Goal: Task Accomplishment & Management: Complete application form

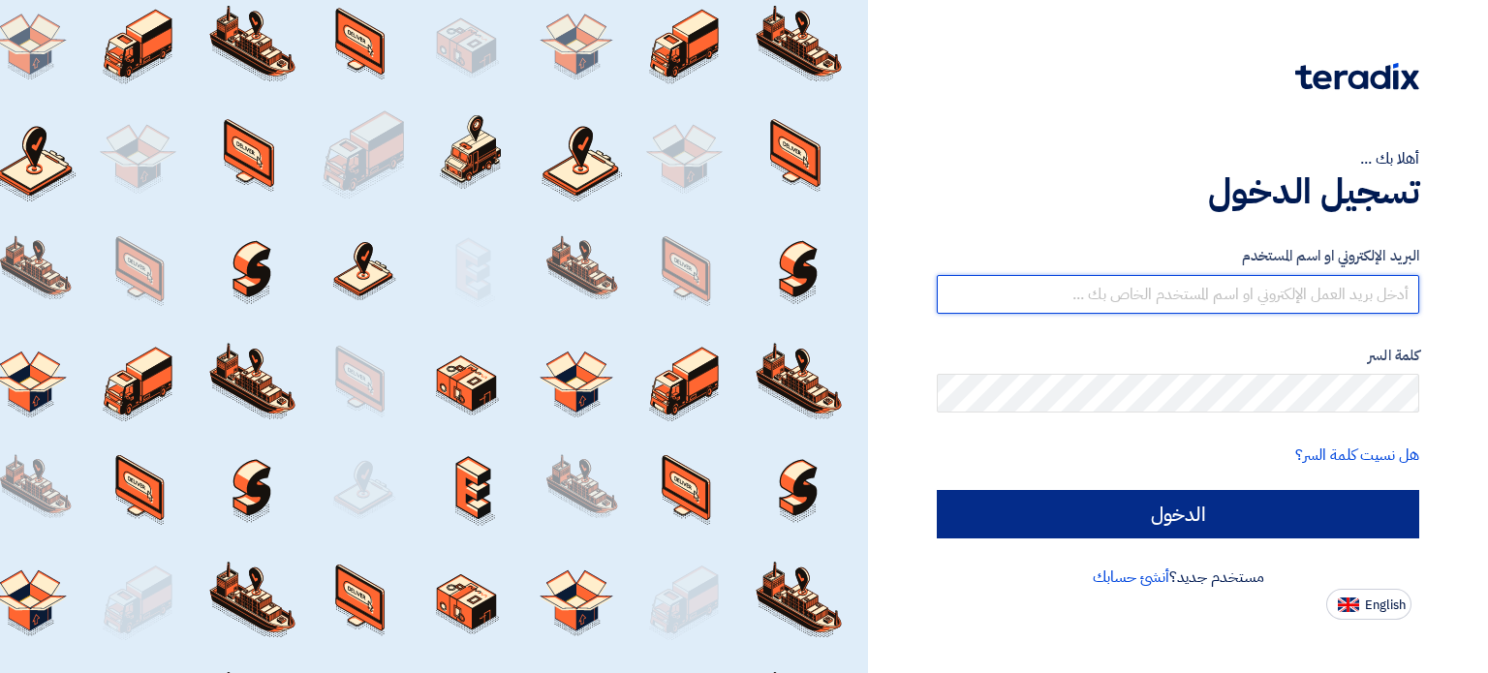
type input "[EMAIL_ADDRESS][DOMAIN_NAME]"
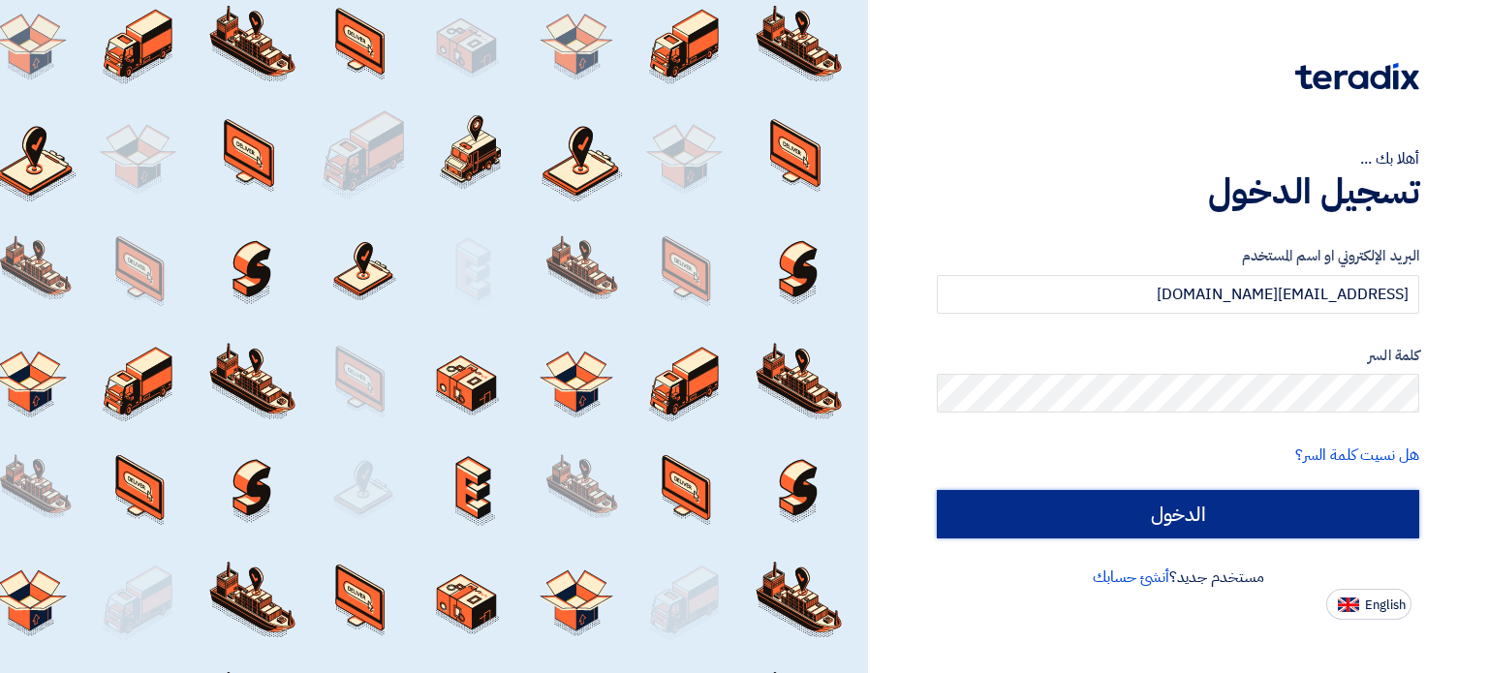
click at [988, 509] on input "الدخول" at bounding box center [1178, 514] width 483 height 48
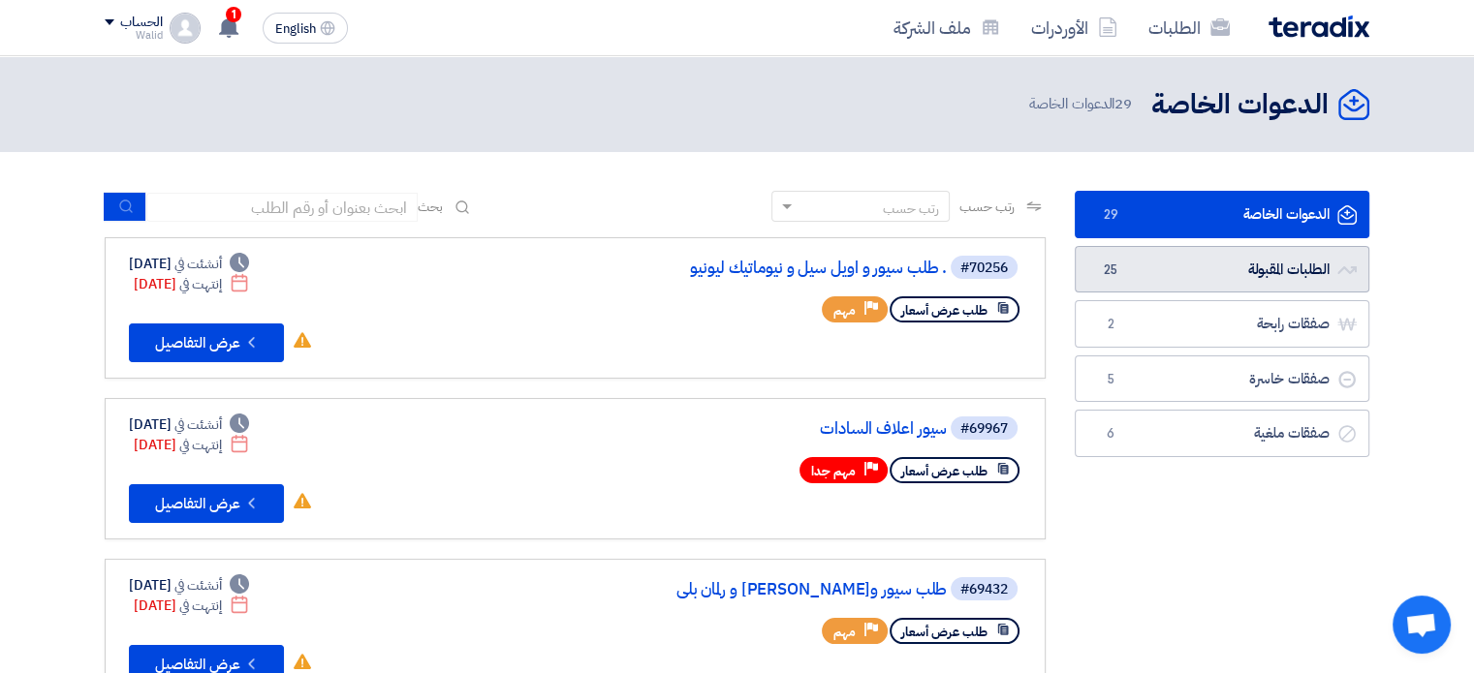
click at [1186, 282] on link "الطلبات المقبولة الطلبات المقبولة 25" at bounding box center [1222, 269] width 295 height 47
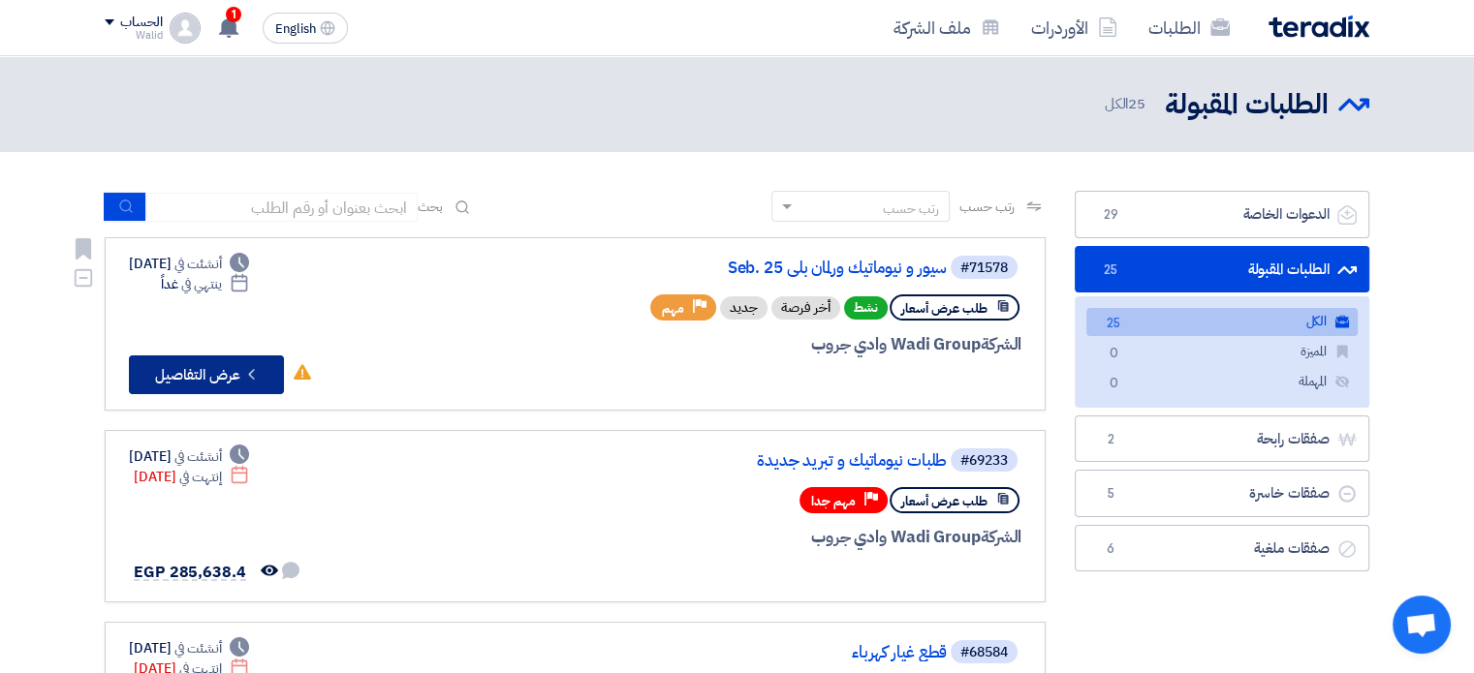
click at [222, 373] on button "Check details عرض التفاصيل" at bounding box center [206, 375] width 155 height 39
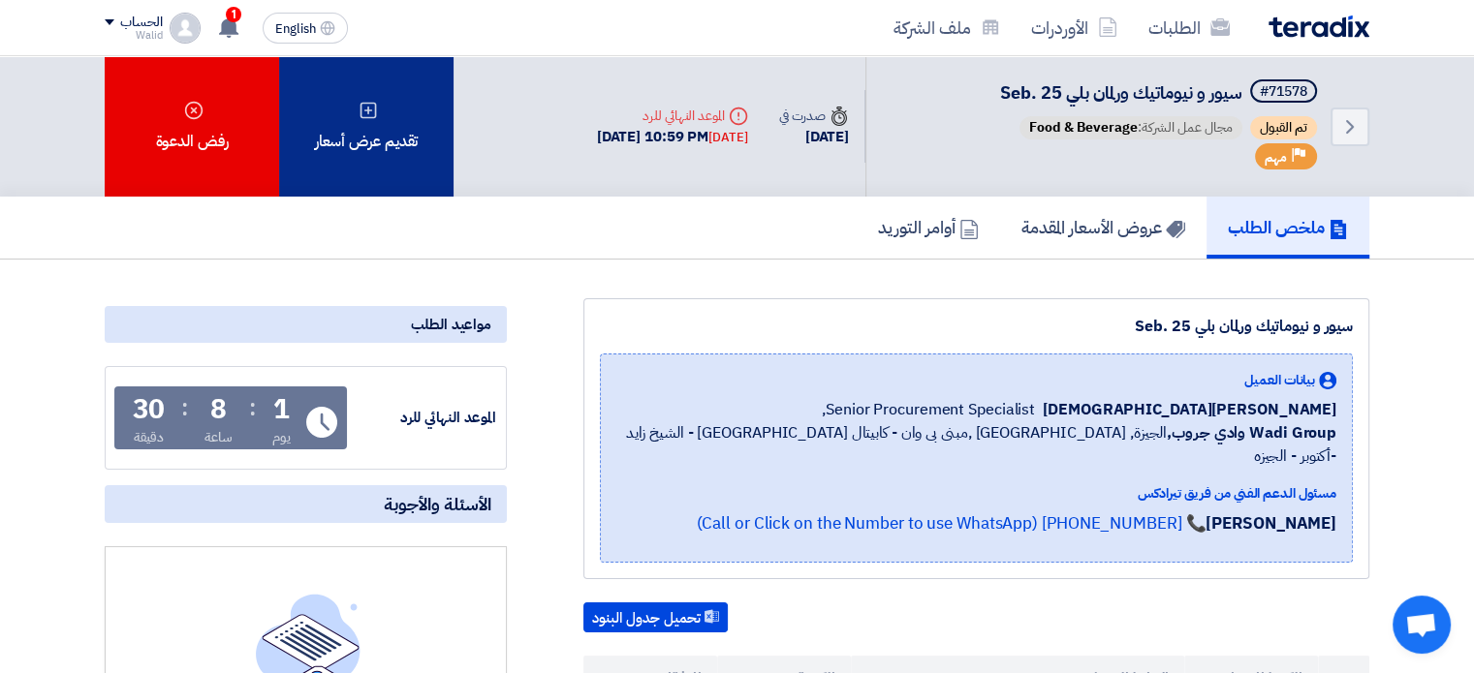
click at [381, 140] on div "تقديم عرض أسعار" at bounding box center [366, 126] width 174 height 140
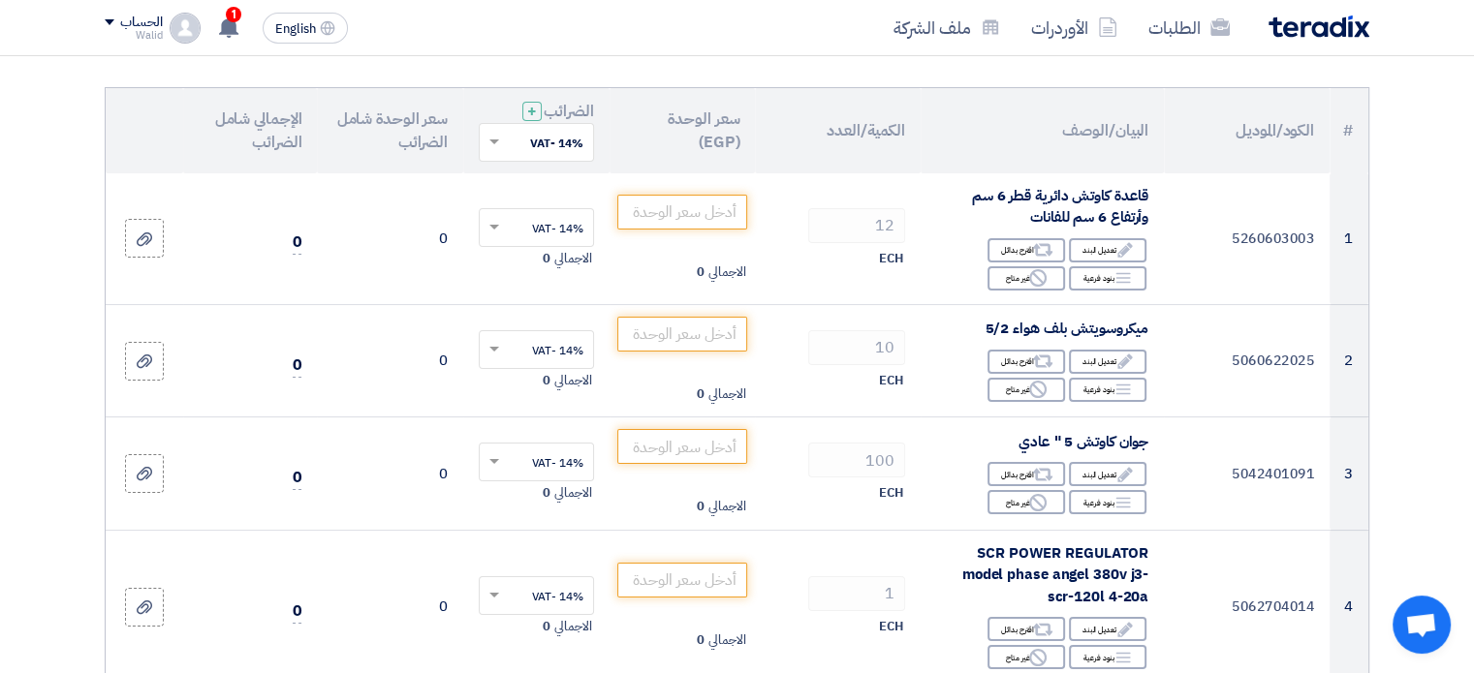
scroll to position [194, 0]
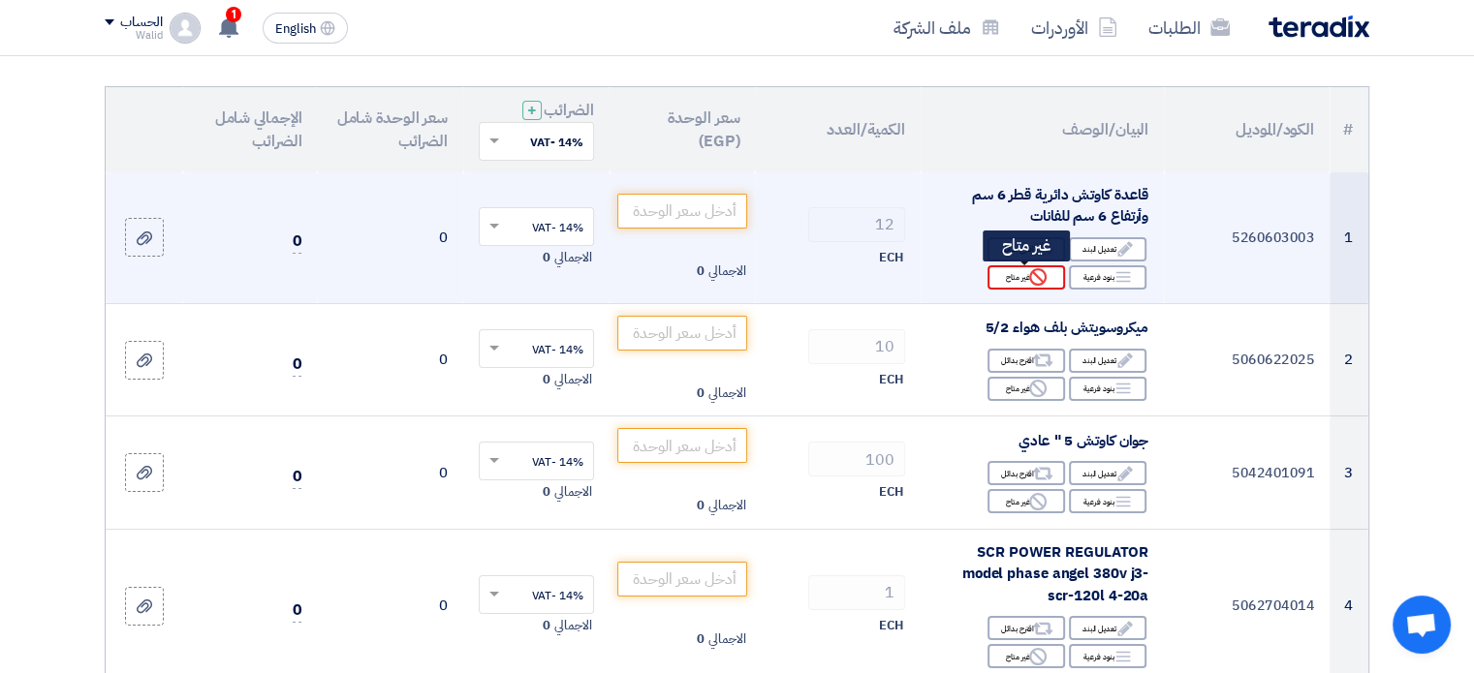
click at [1004, 276] on div "Reject غير متاح" at bounding box center [1026, 277] width 78 height 24
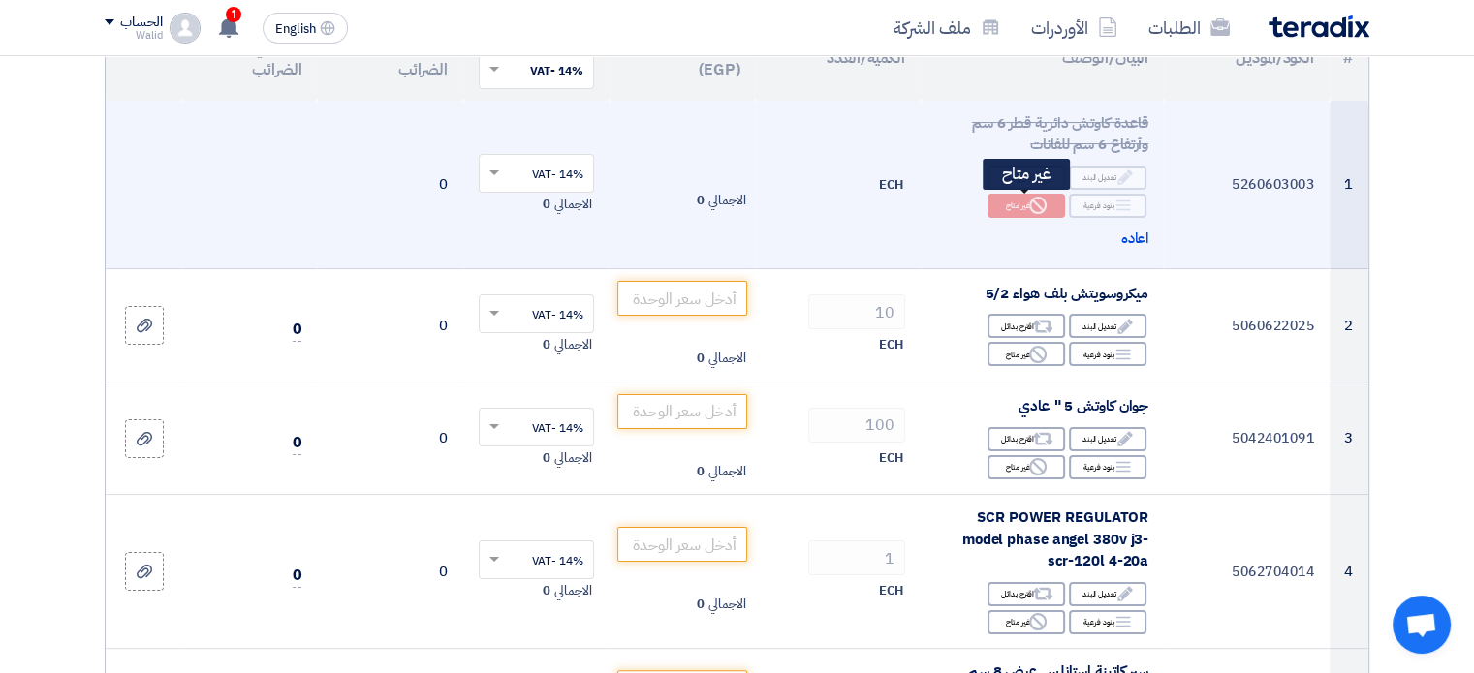
scroll to position [291, 0]
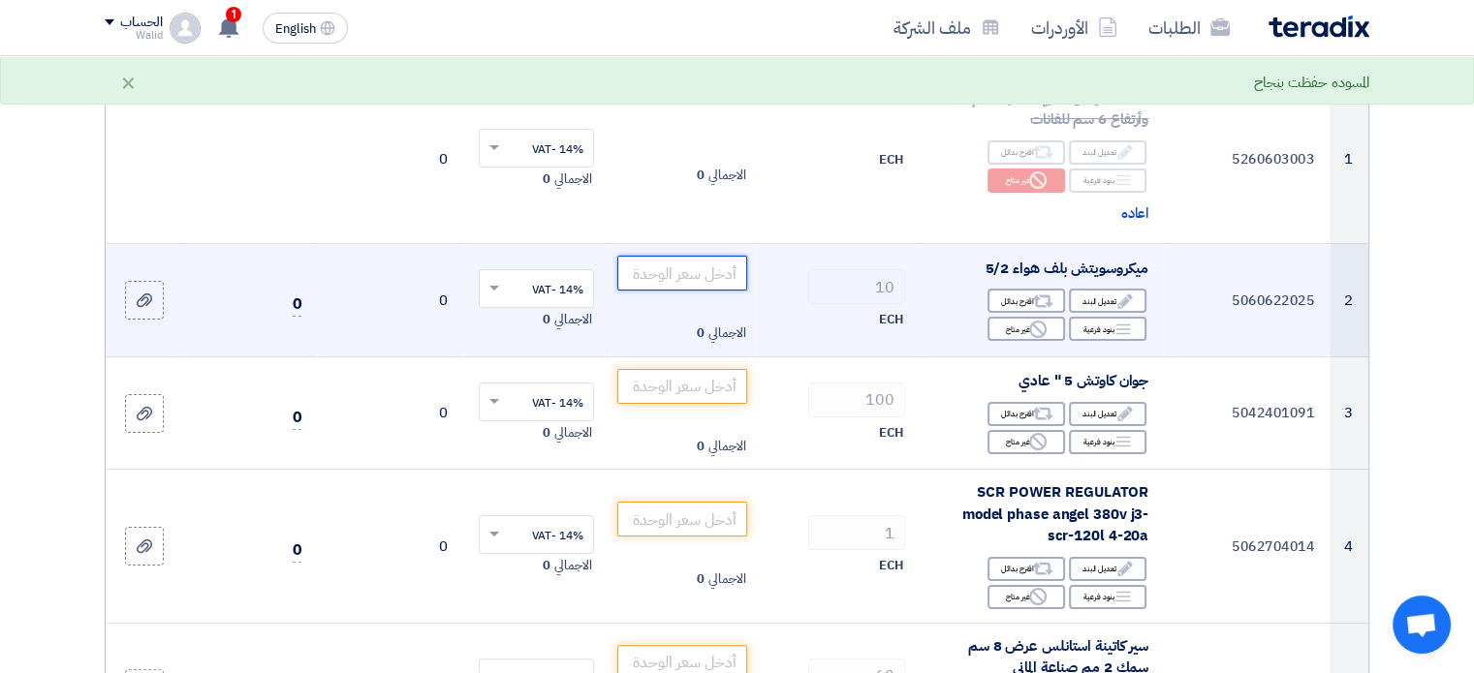
click at [700, 278] on input "number" at bounding box center [682, 273] width 131 height 35
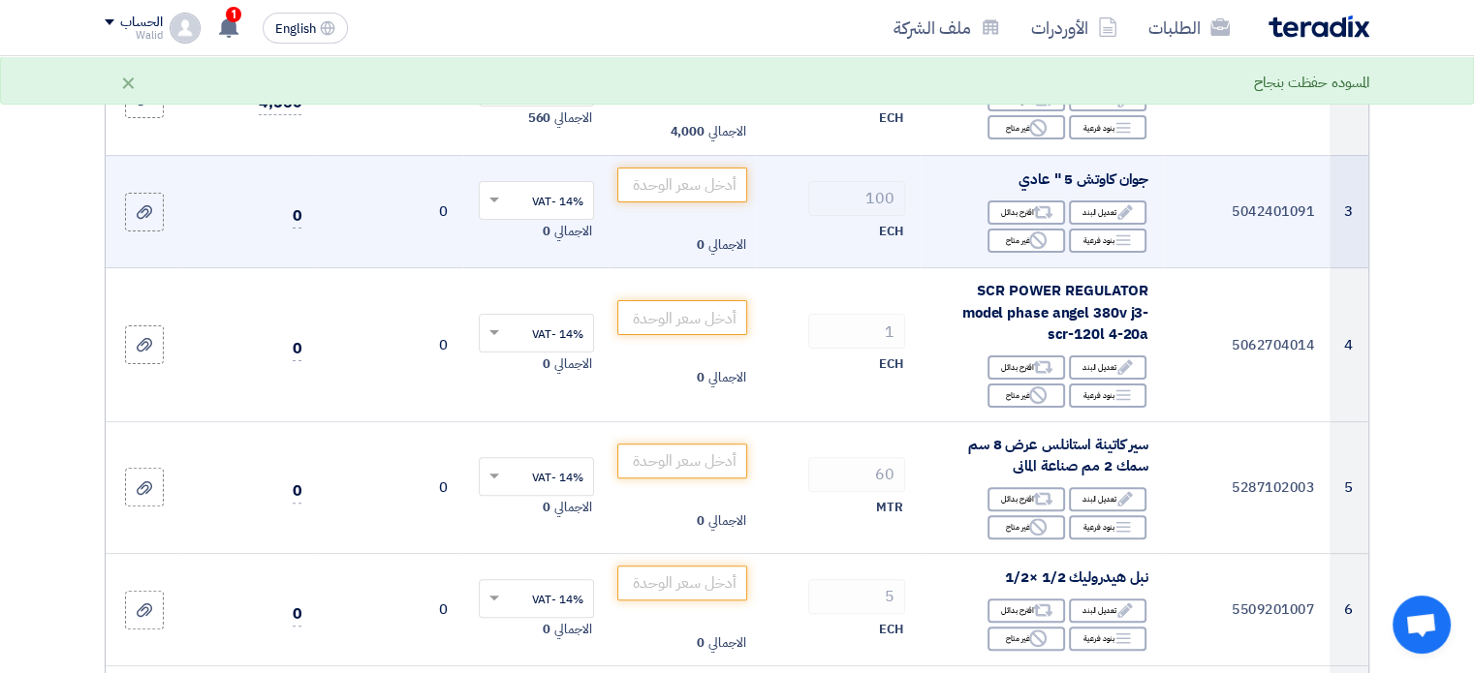
scroll to position [388, 0]
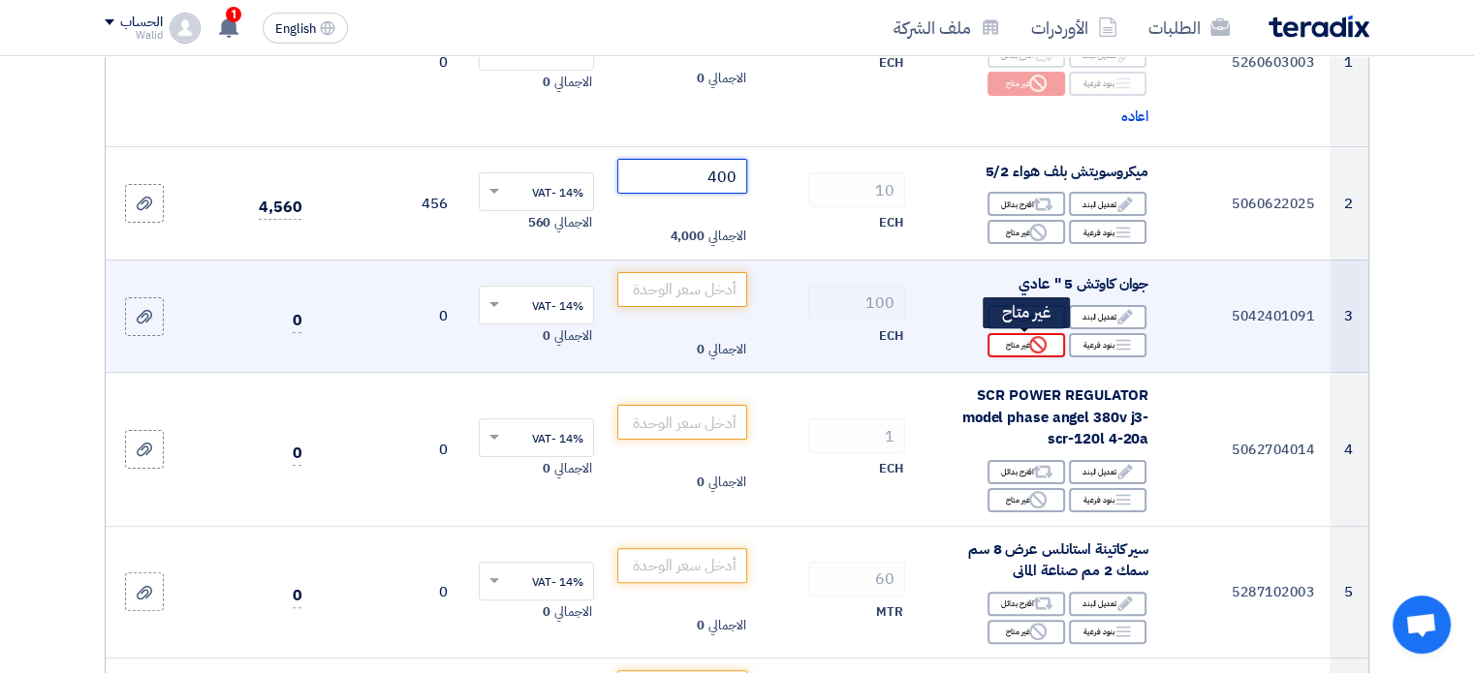
type input "400"
click at [1044, 341] on use at bounding box center [1037, 344] width 17 height 17
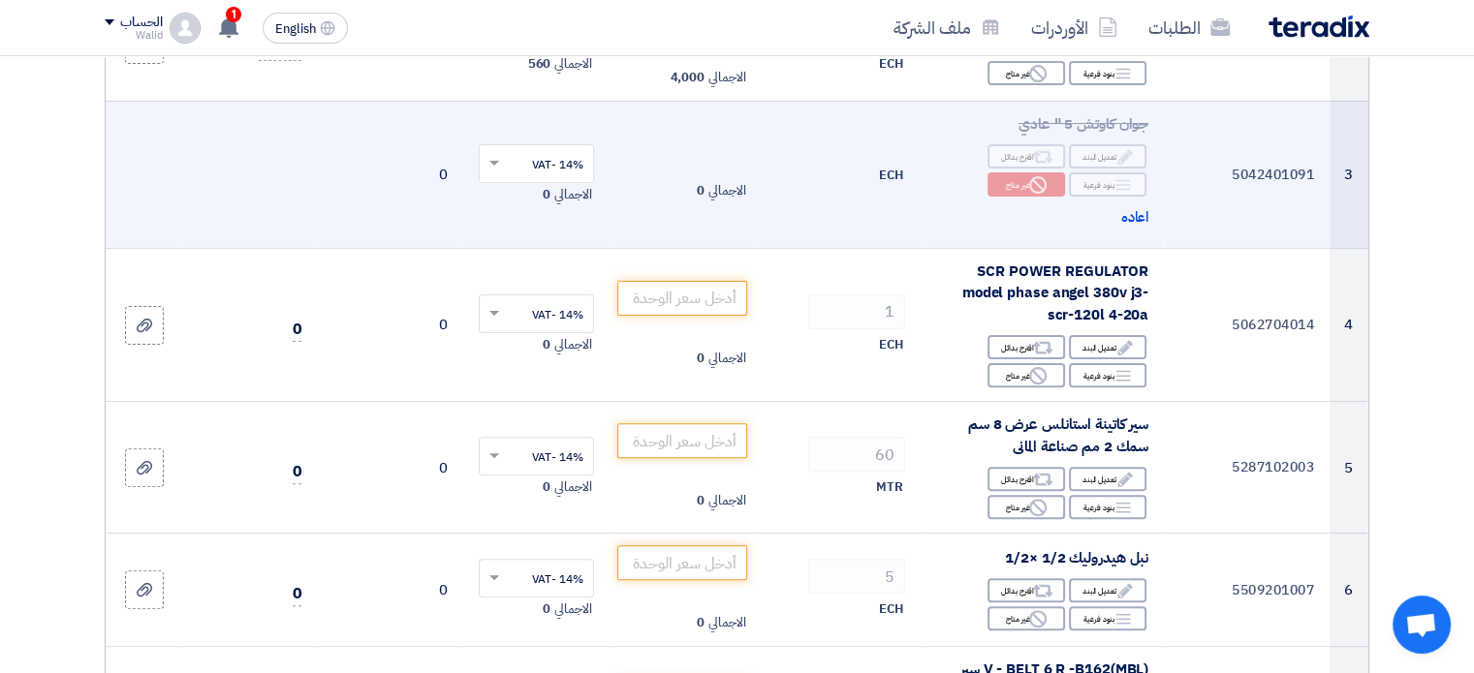
scroll to position [581, 0]
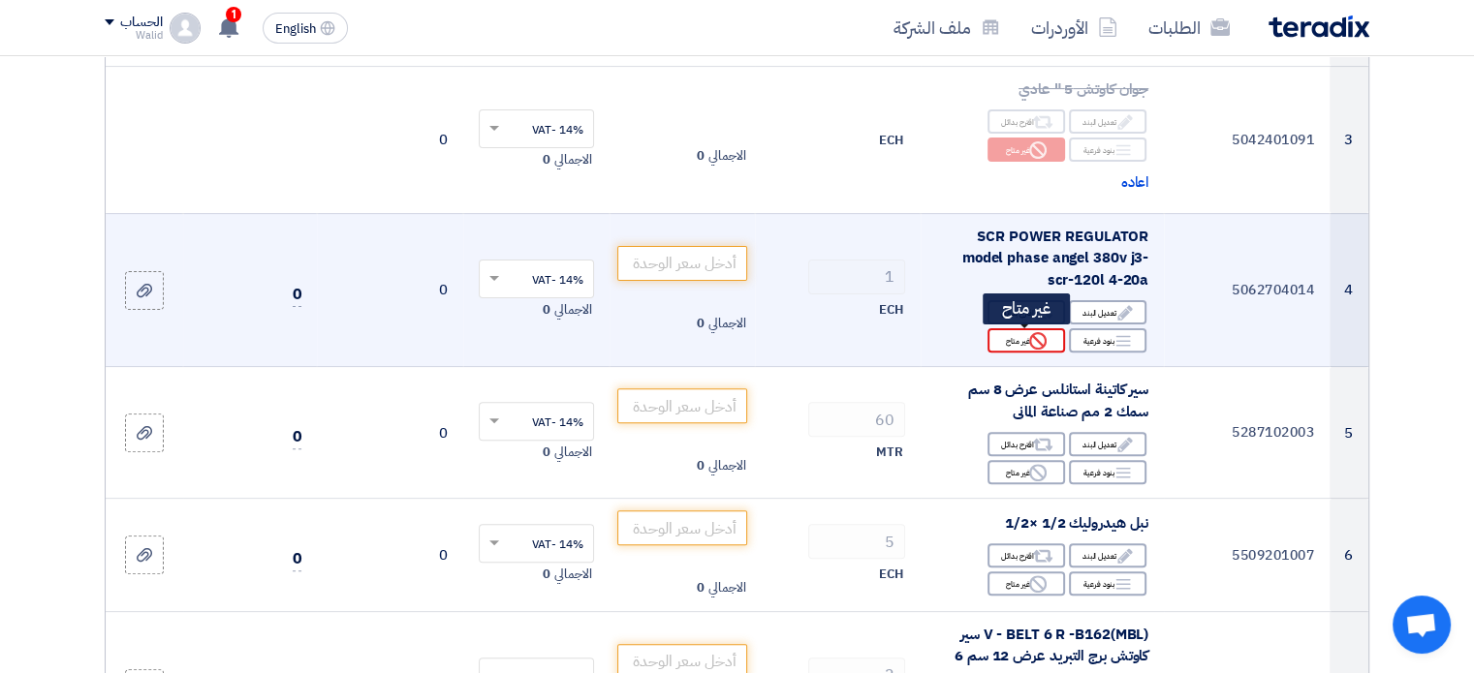
click at [1033, 345] on use at bounding box center [1037, 340] width 17 height 17
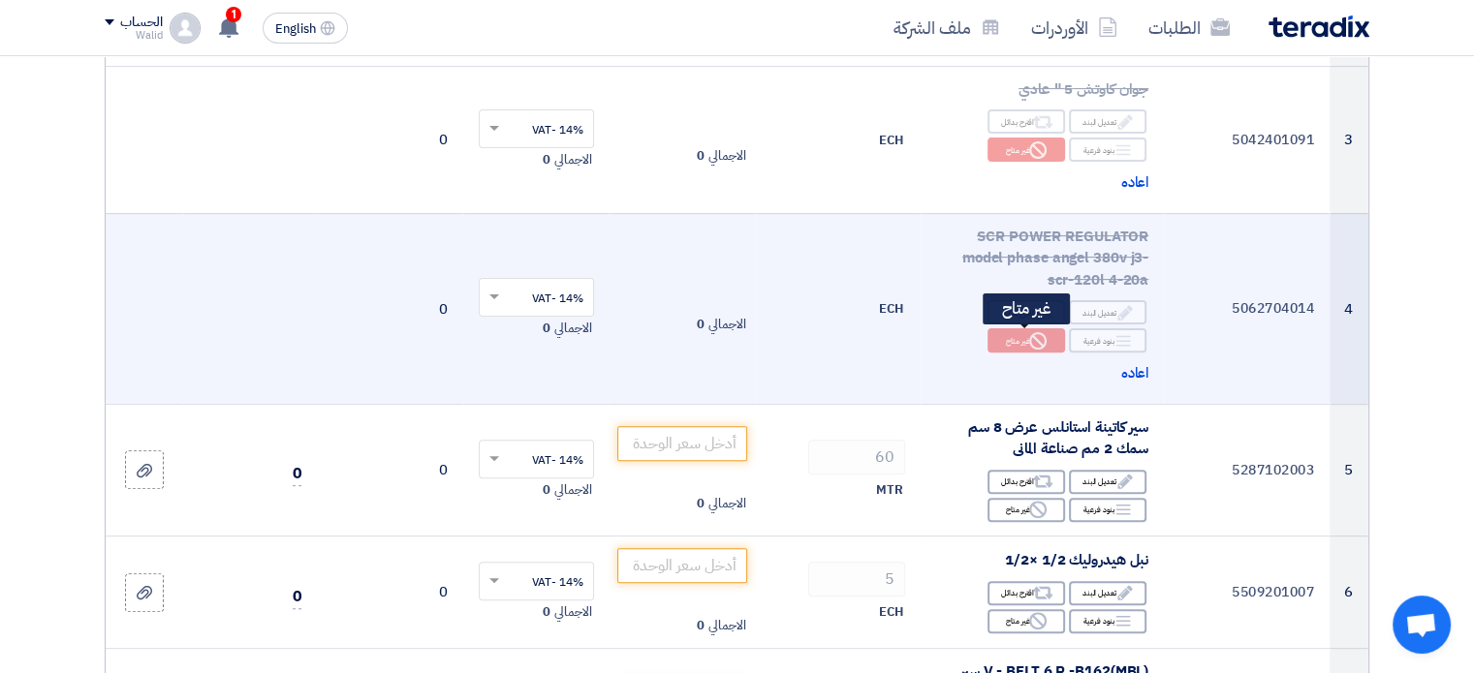
scroll to position [678, 0]
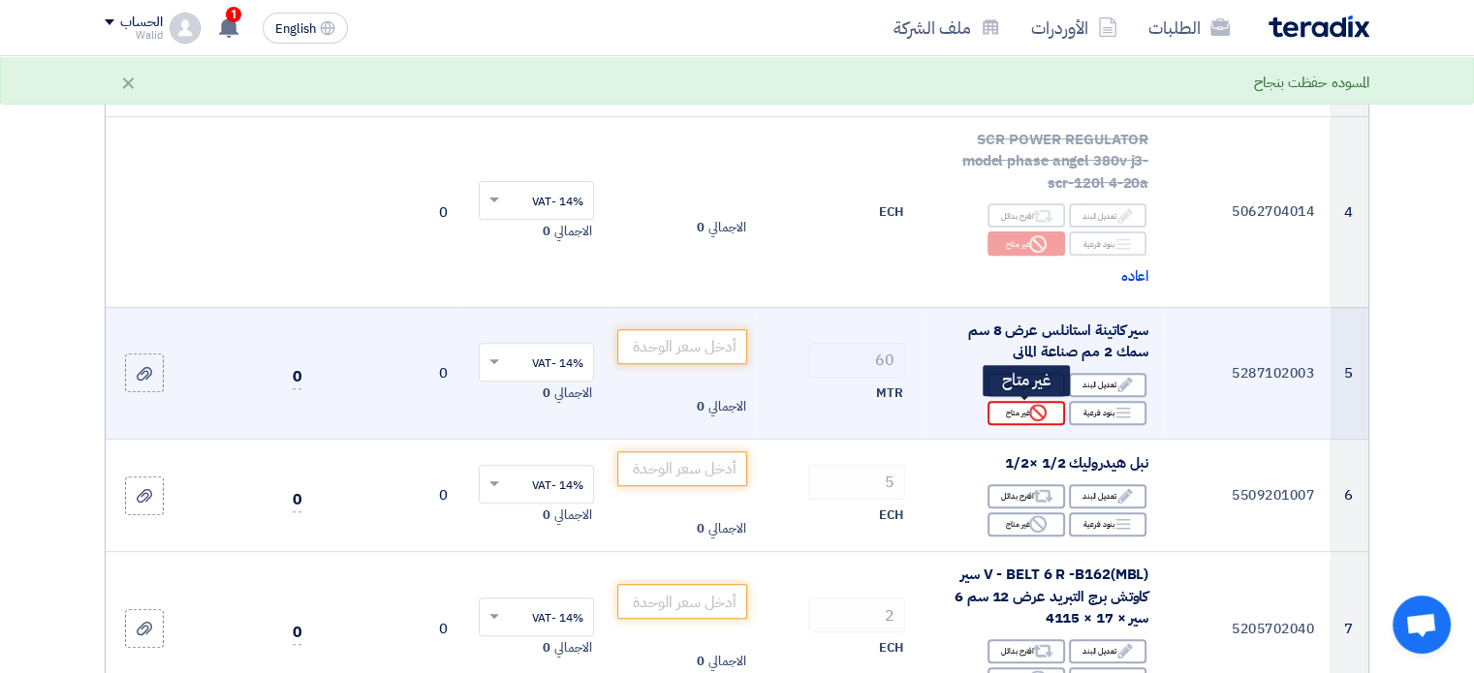
click at [1028, 402] on div "Reject غير متاح" at bounding box center [1026, 413] width 78 height 24
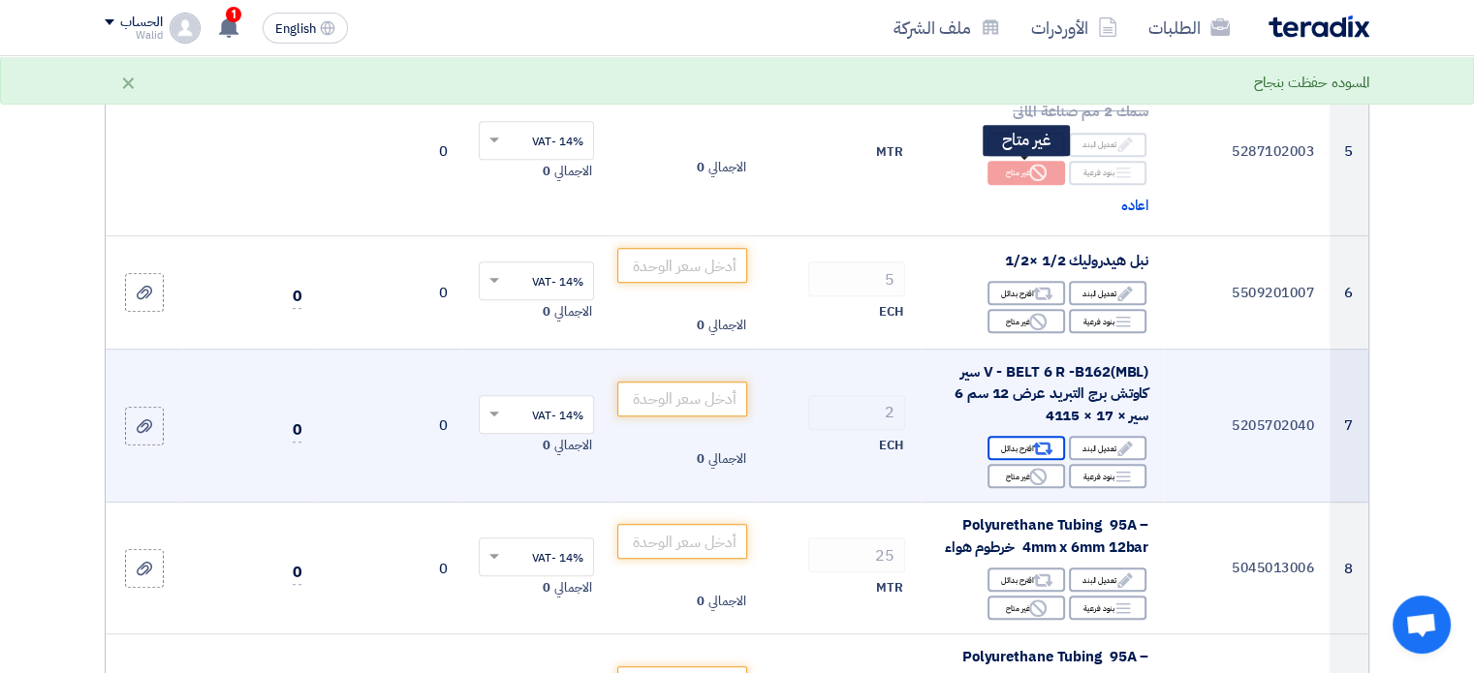
scroll to position [969, 0]
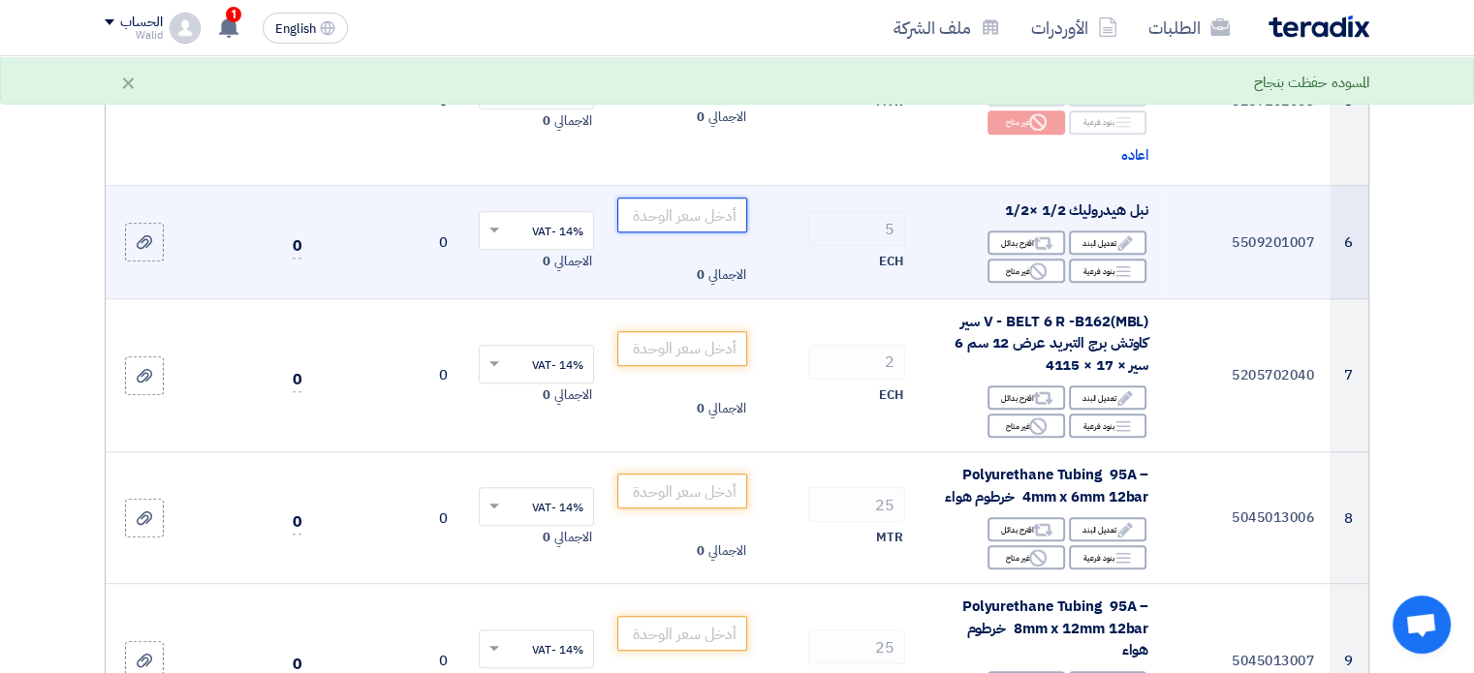
click at [720, 214] on input "number" at bounding box center [682, 215] width 131 height 35
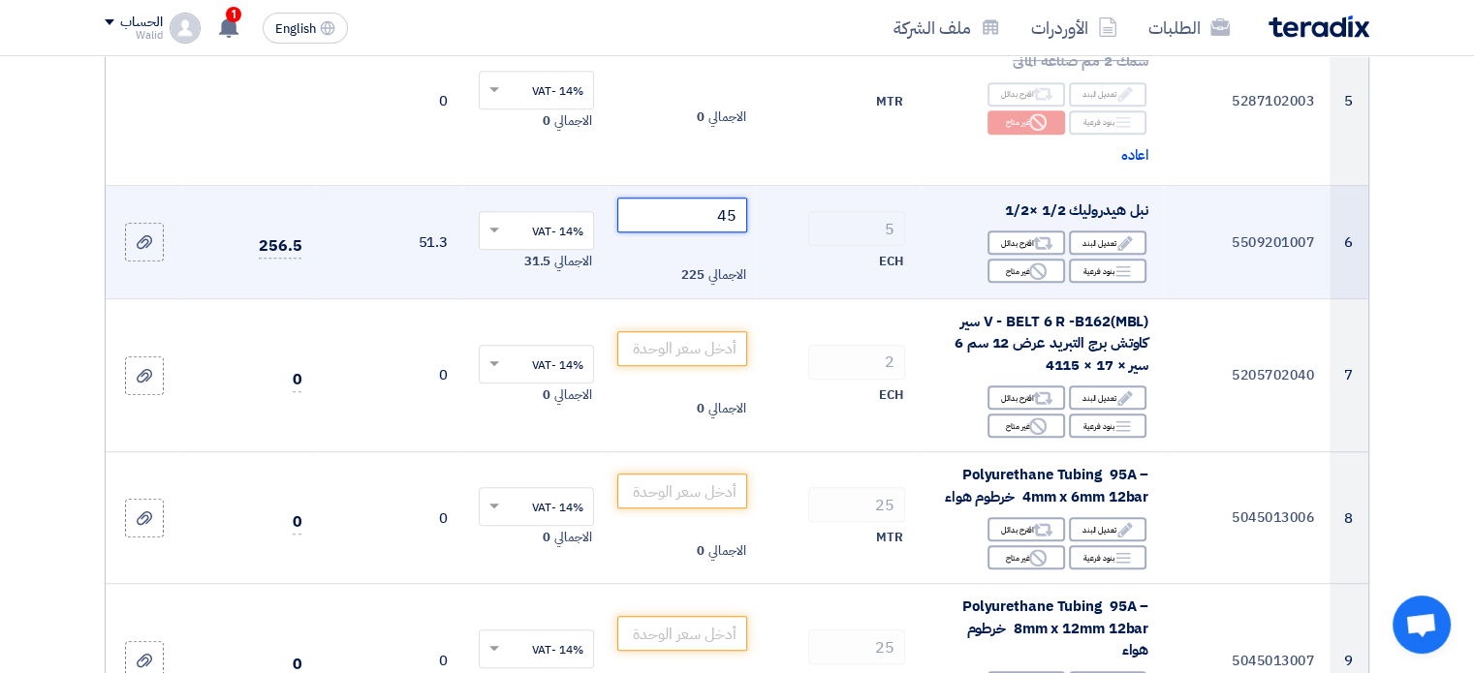
scroll to position [1163, 0]
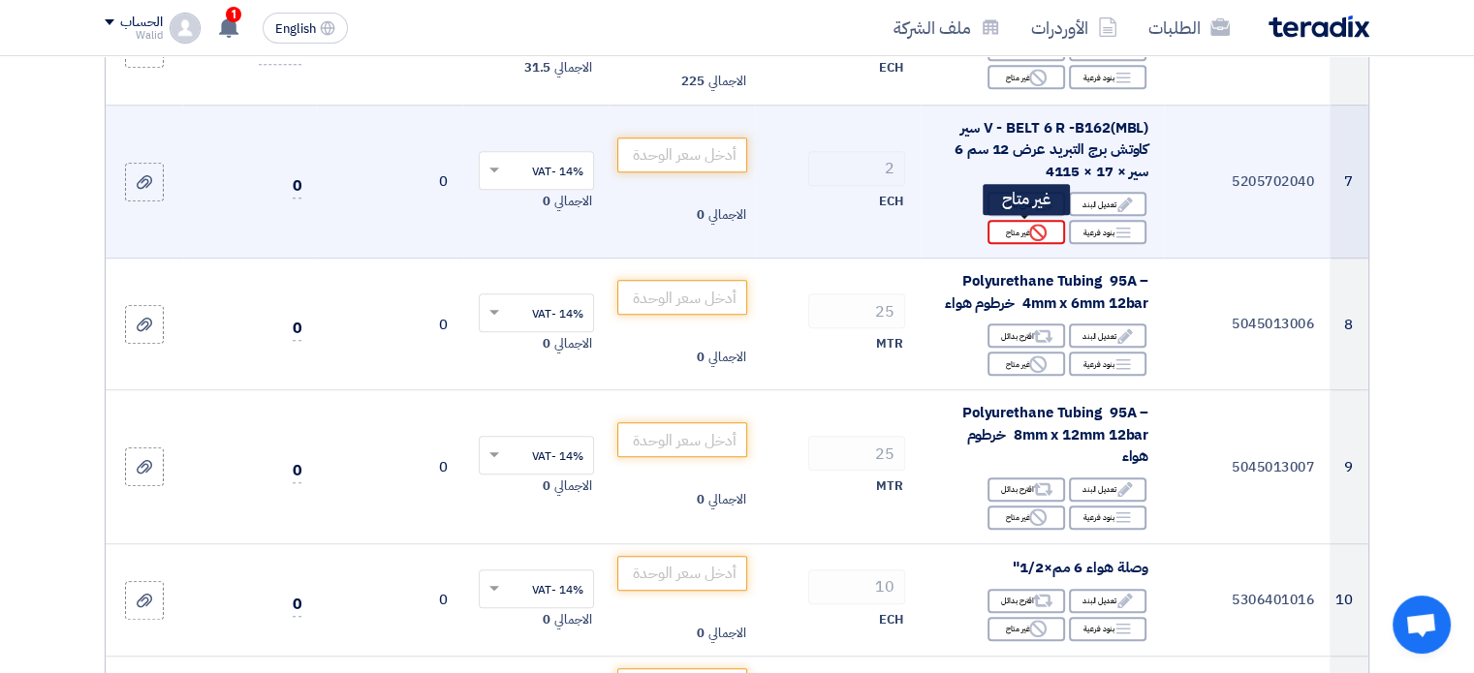
type input "45"
click at [1044, 224] on icon "Reject" at bounding box center [1037, 232] width 17 height 17
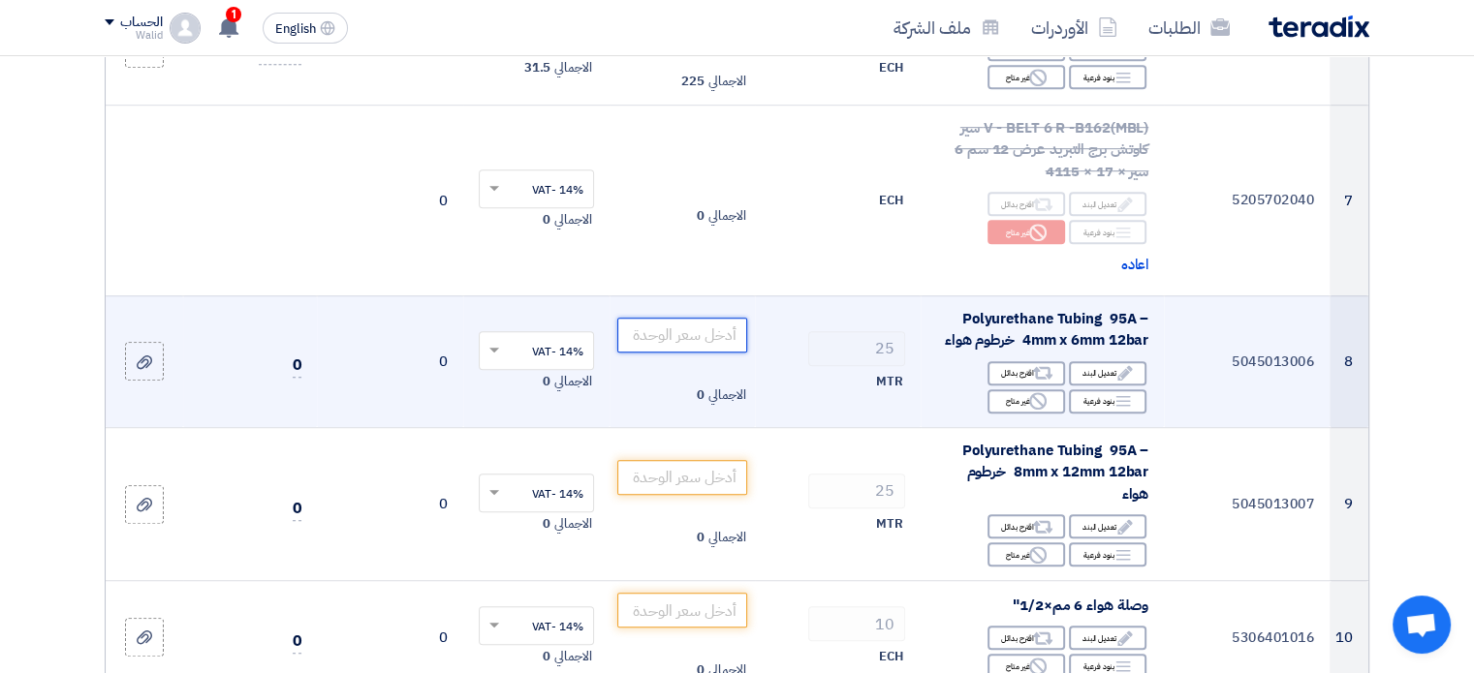
click at [728, 339] on input "number" at bounding box center [682, 335] width 131 height 35
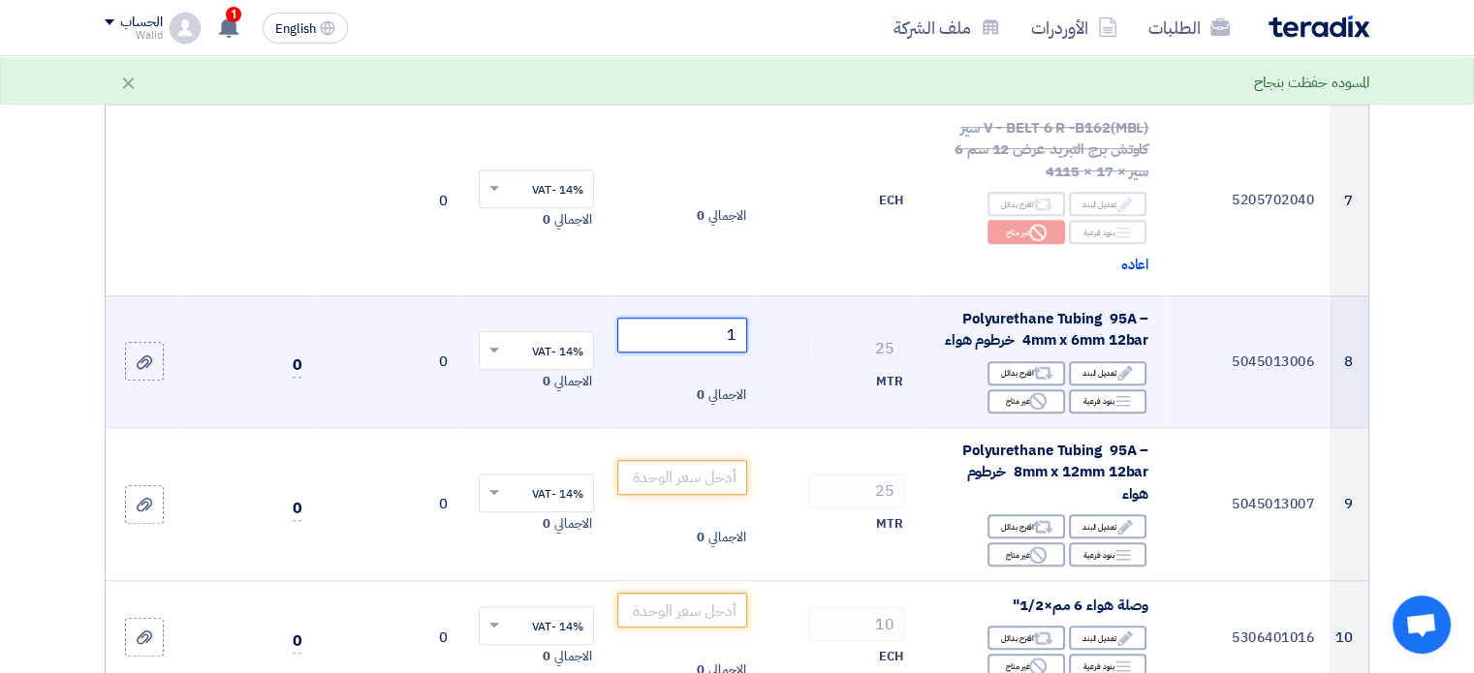
type input "13"
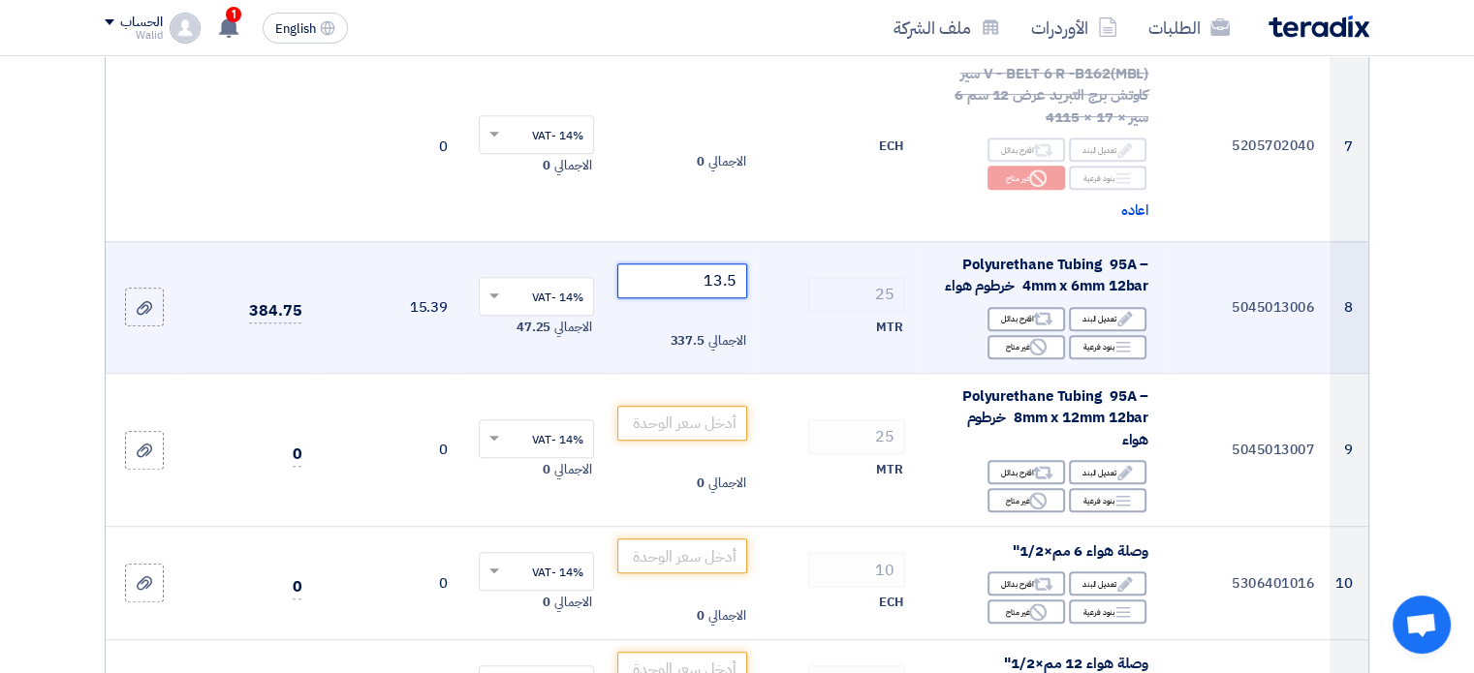
scroll to position [1260, 0]
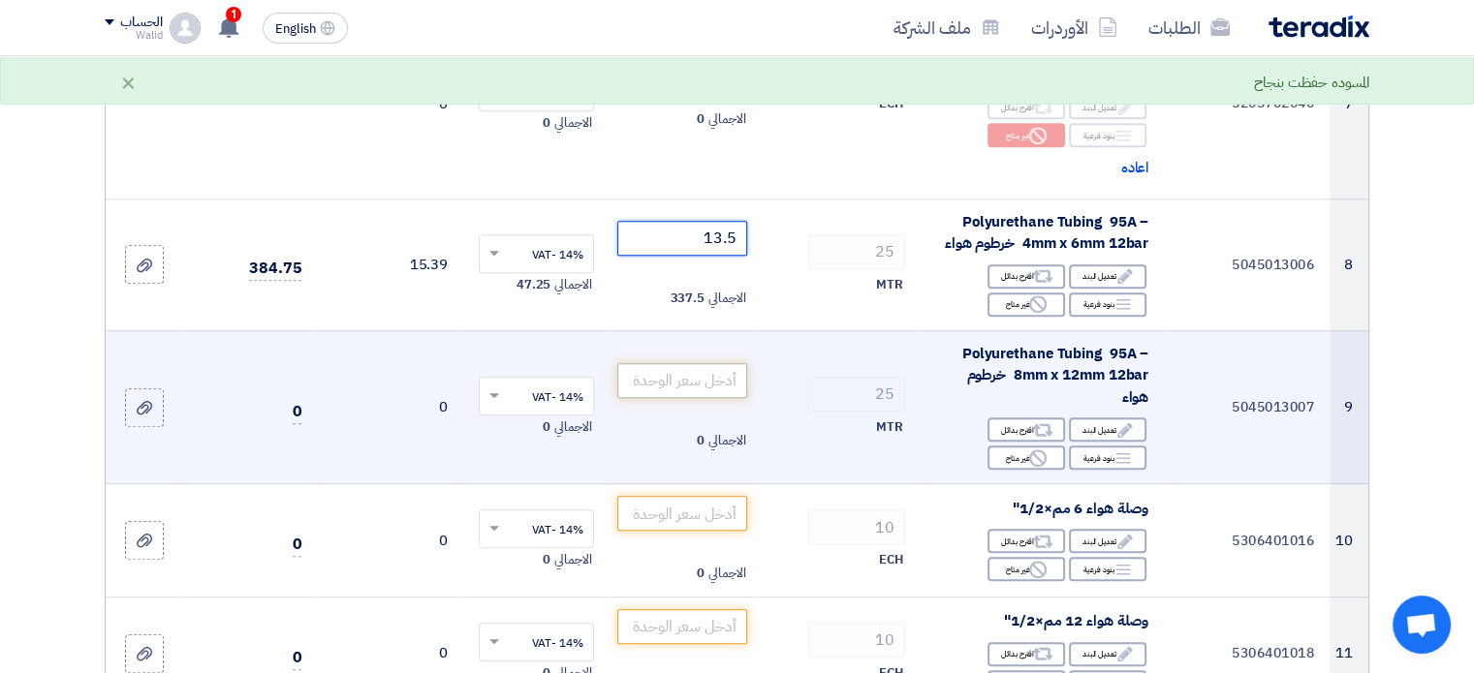
type input "13.5"
click at [698, 384] on input "number" at bounding box center [682, 380] width 131 height 35
type input "43"
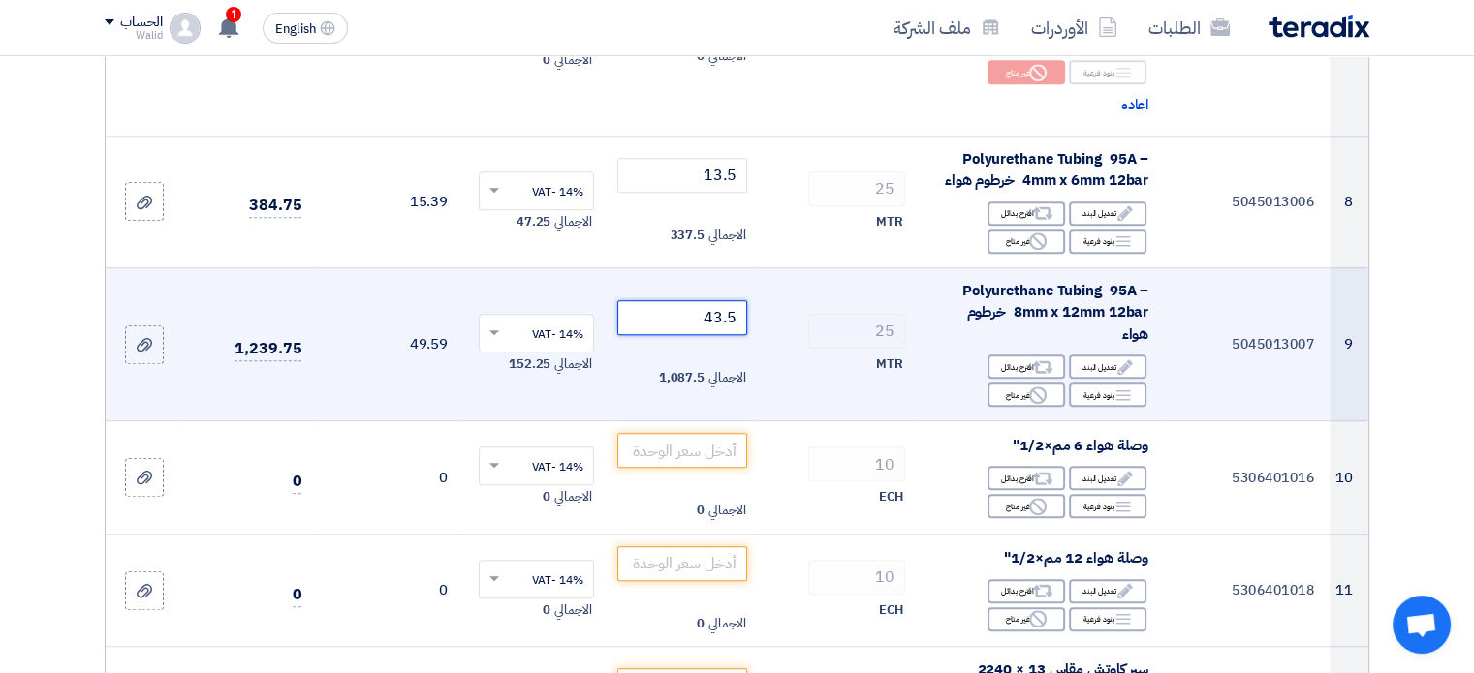
scroll to position [1356, 0]
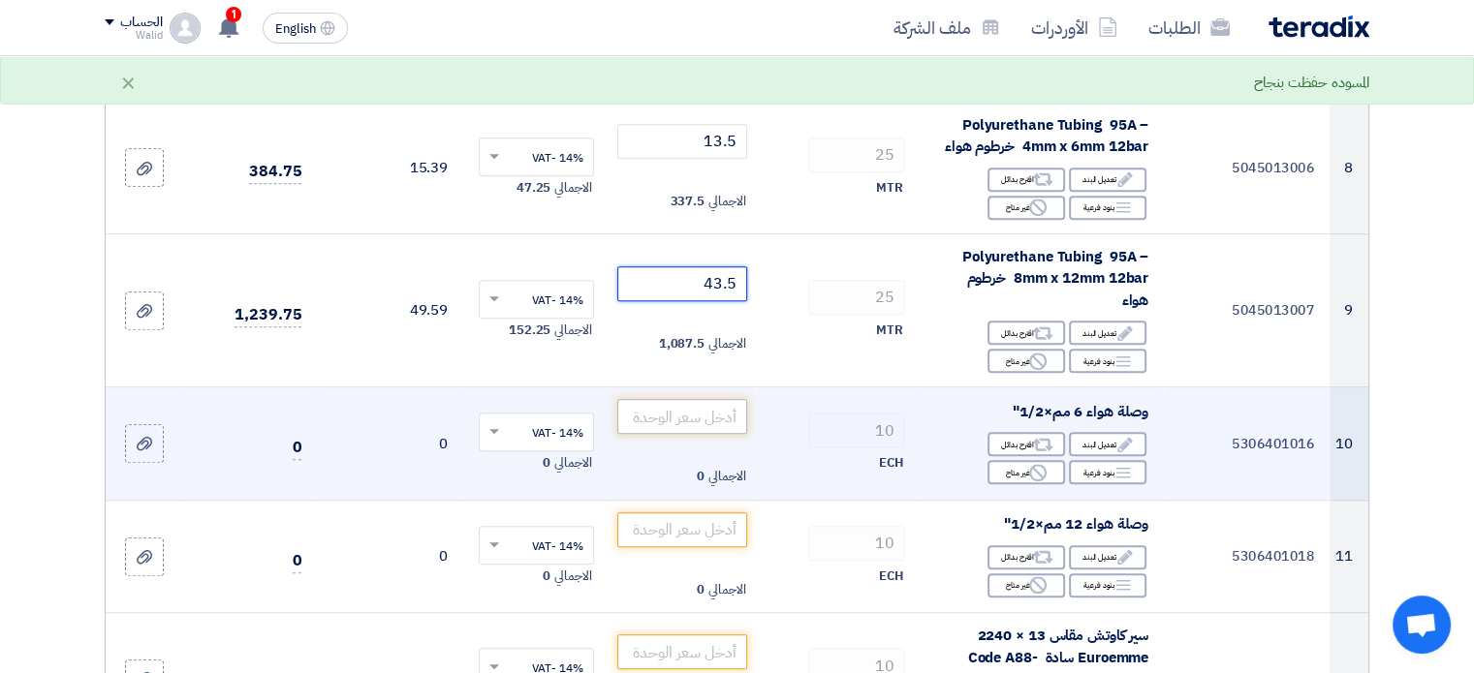
type input "43.5"
click at [705, 410] on input "number" at bounding box center [682, 416] width 131 height 35
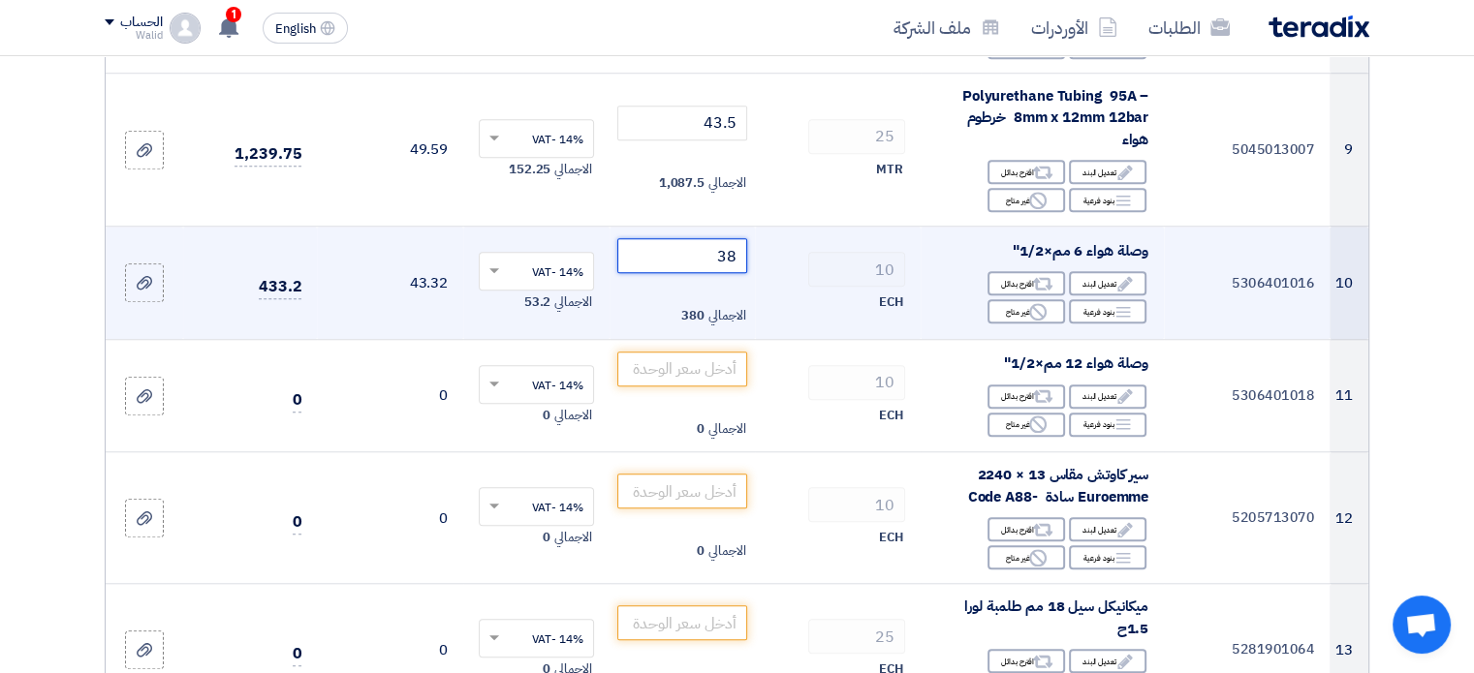
scroll to position [1550, 0]
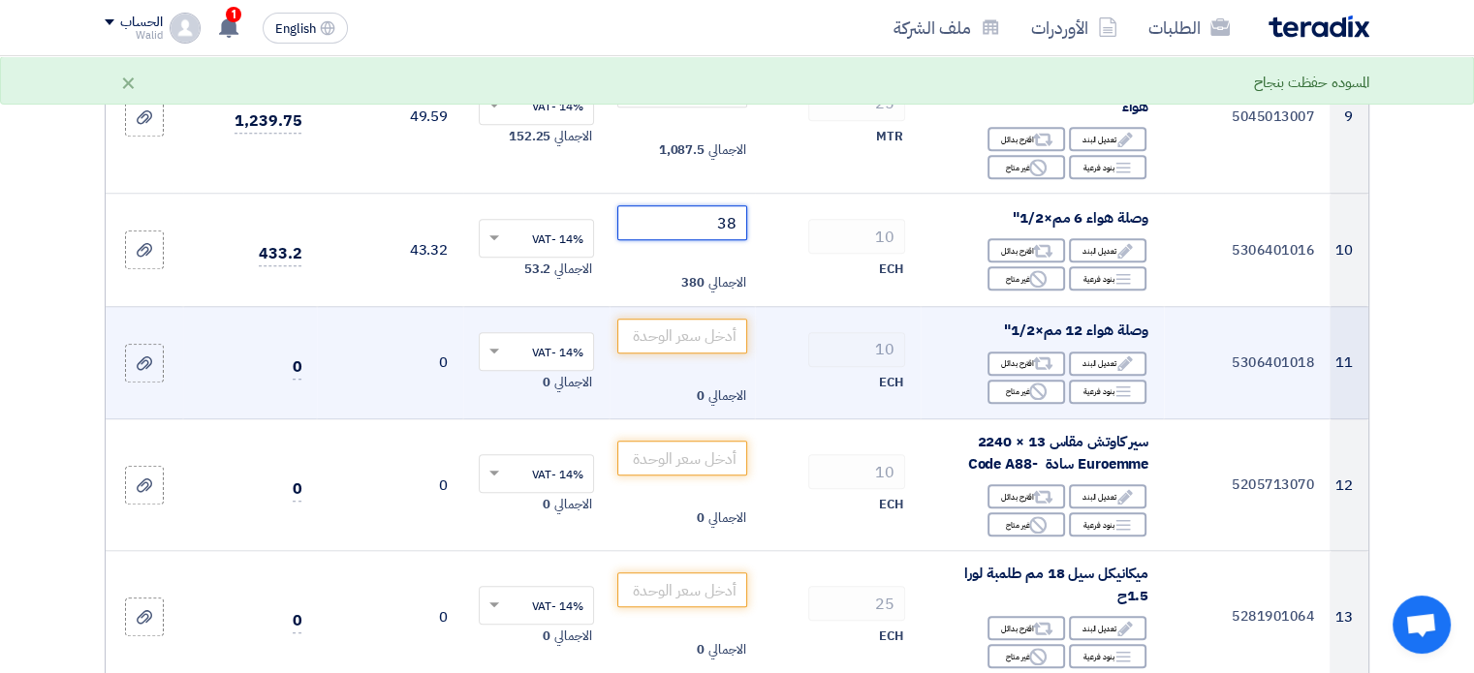
type input "38"
click at [713, 358] on td "الاجمالي 0" at bounding box center [682, 362] width 146 height 113
click at [720, 344] on input "number" at bounding box center [682, 336] width 131 height 35
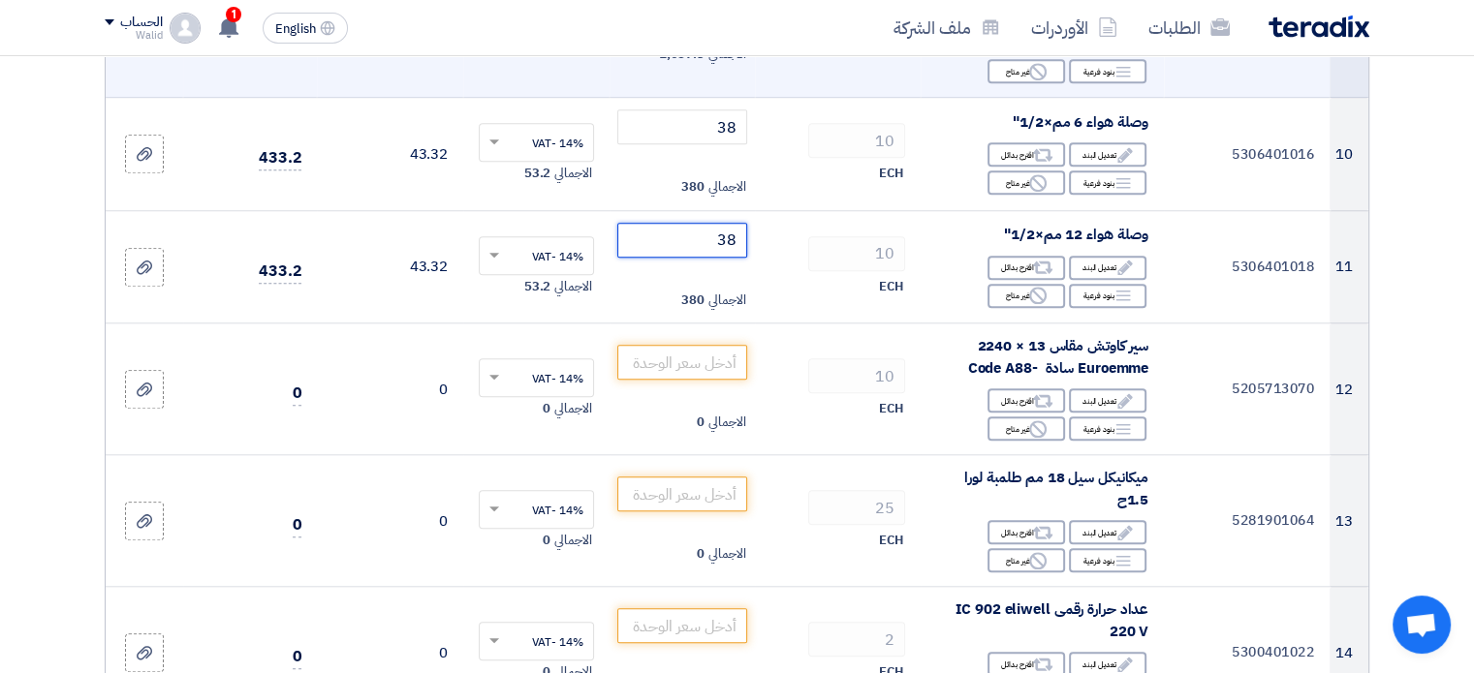
scroll to position [1647, 0]
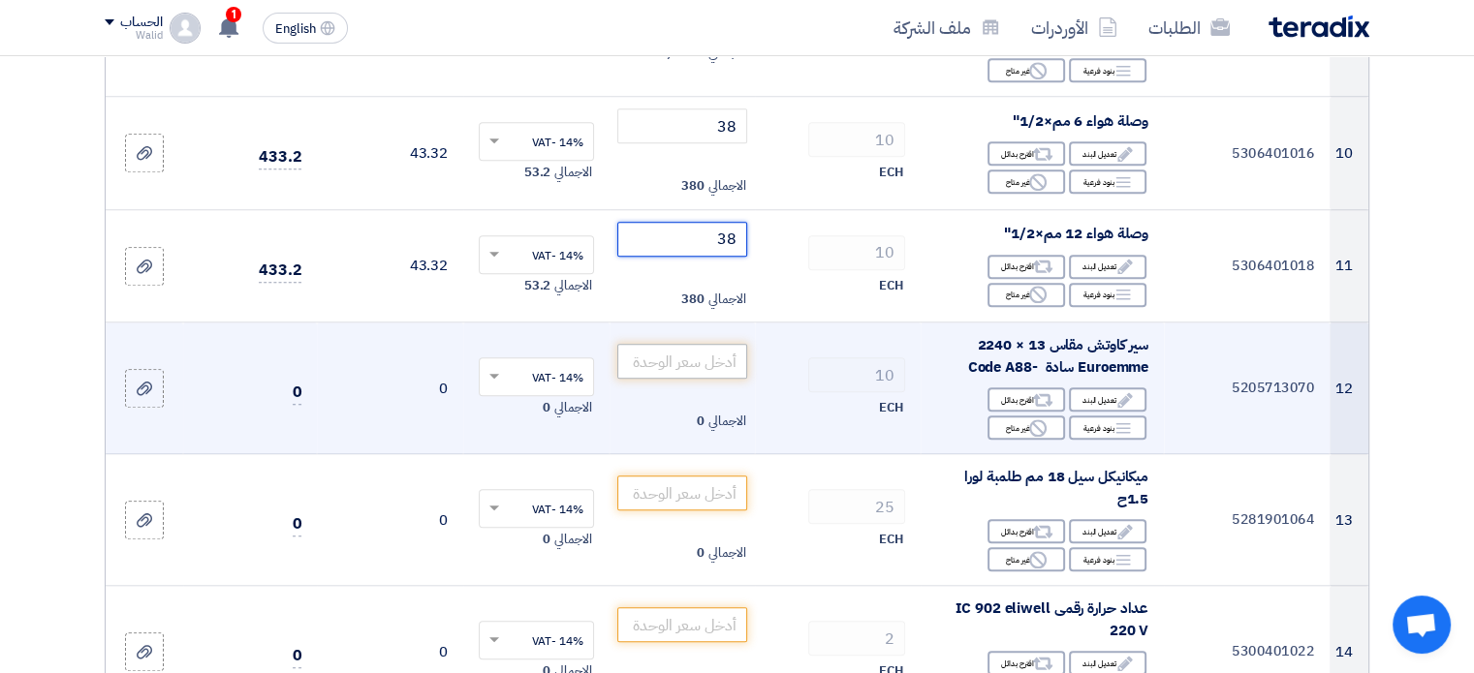
type input "38"
click at [731, 365] on input "number" at bounding box center [682, 361] width 131 height 35
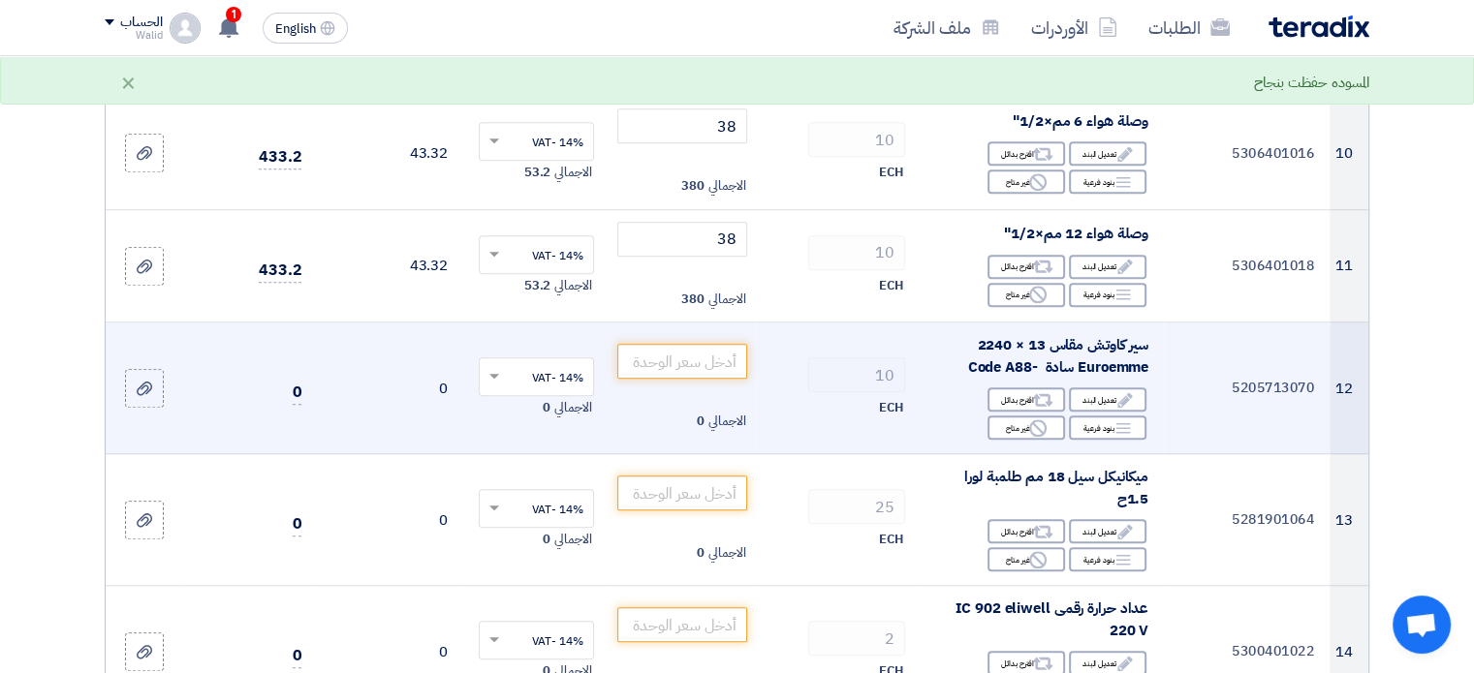
click at [1001, 412] on div "Edit تعديل البند Alternative اقترح بدائل Breakdown بنود فرعية Reject" at bounding box center [1042, 414] width 212 height 56
click at [1019, 421] on div "Reject غير متاح" at bounding box center [1026, 428] width 78 height 24
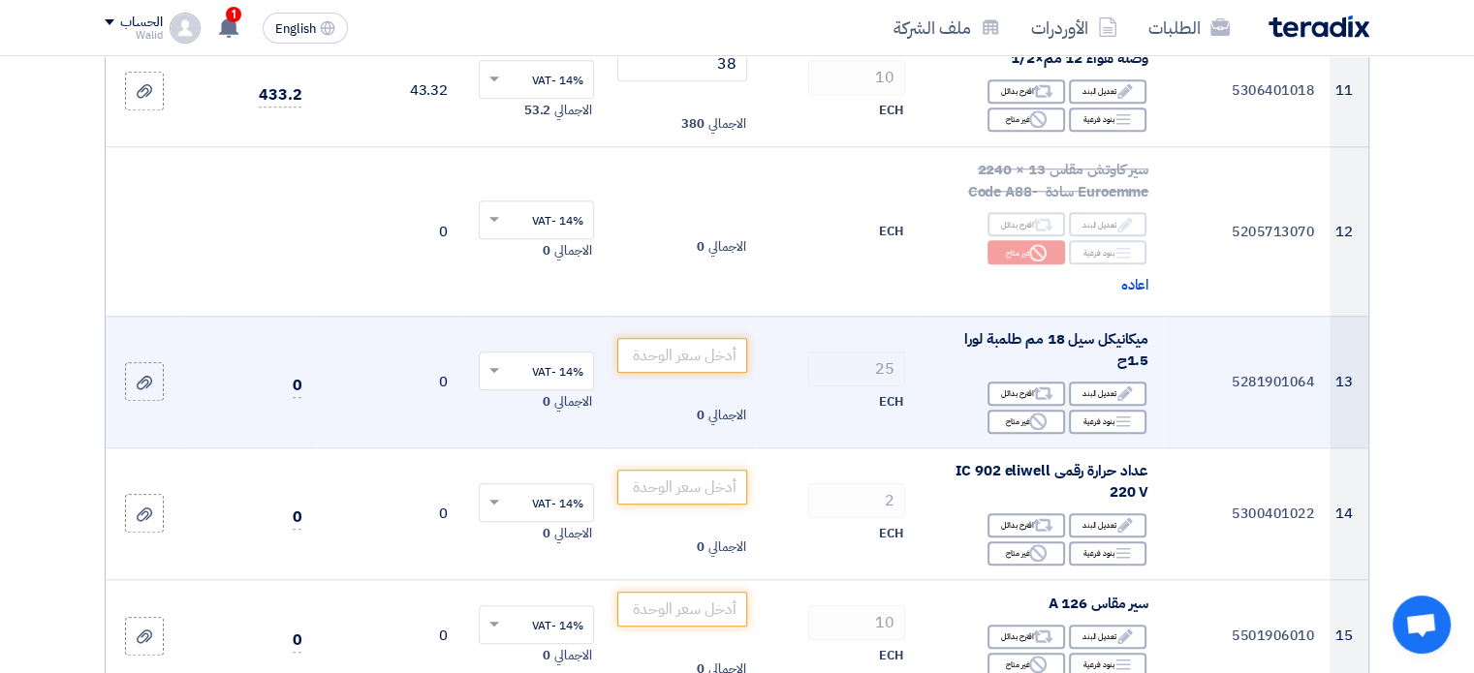
scroll to position [1841, 0]
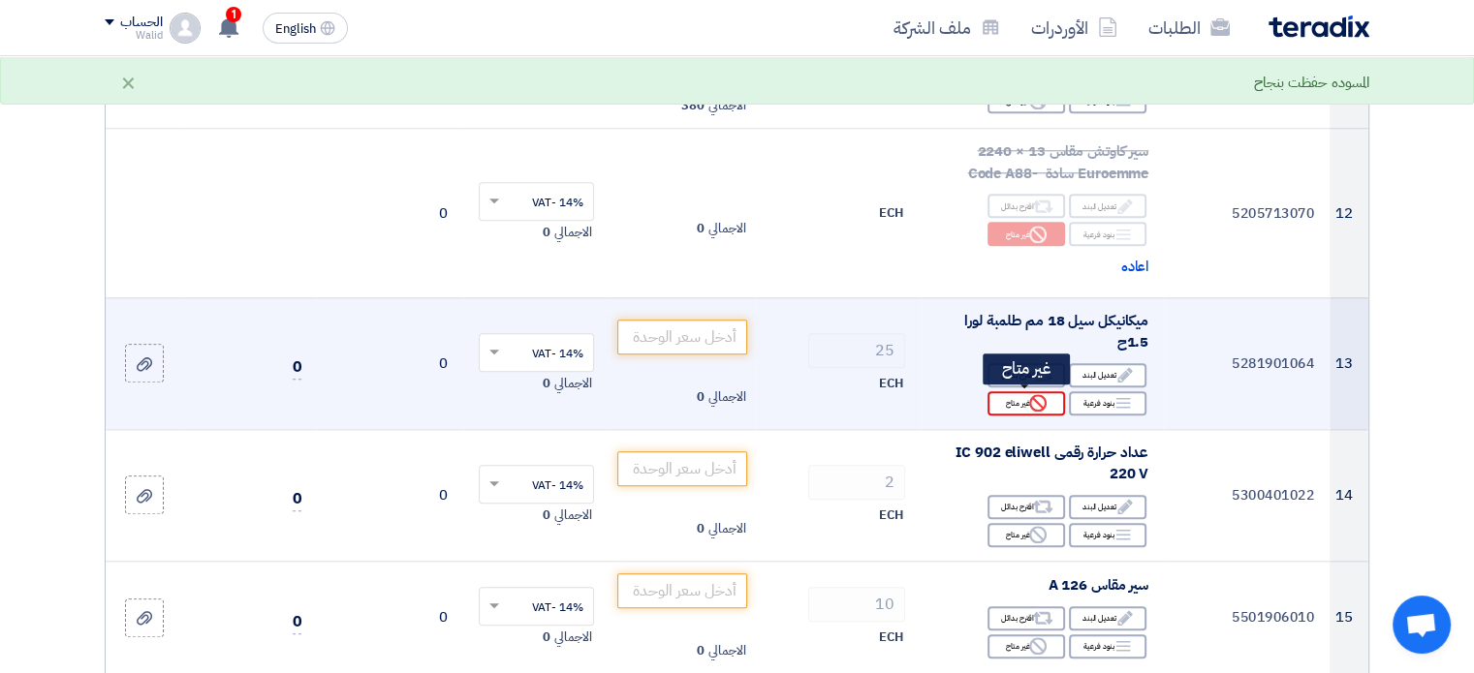
click at [998, 402] on div "Reject غير متاح" at bounding box center [1026, 403] width 78 height 24
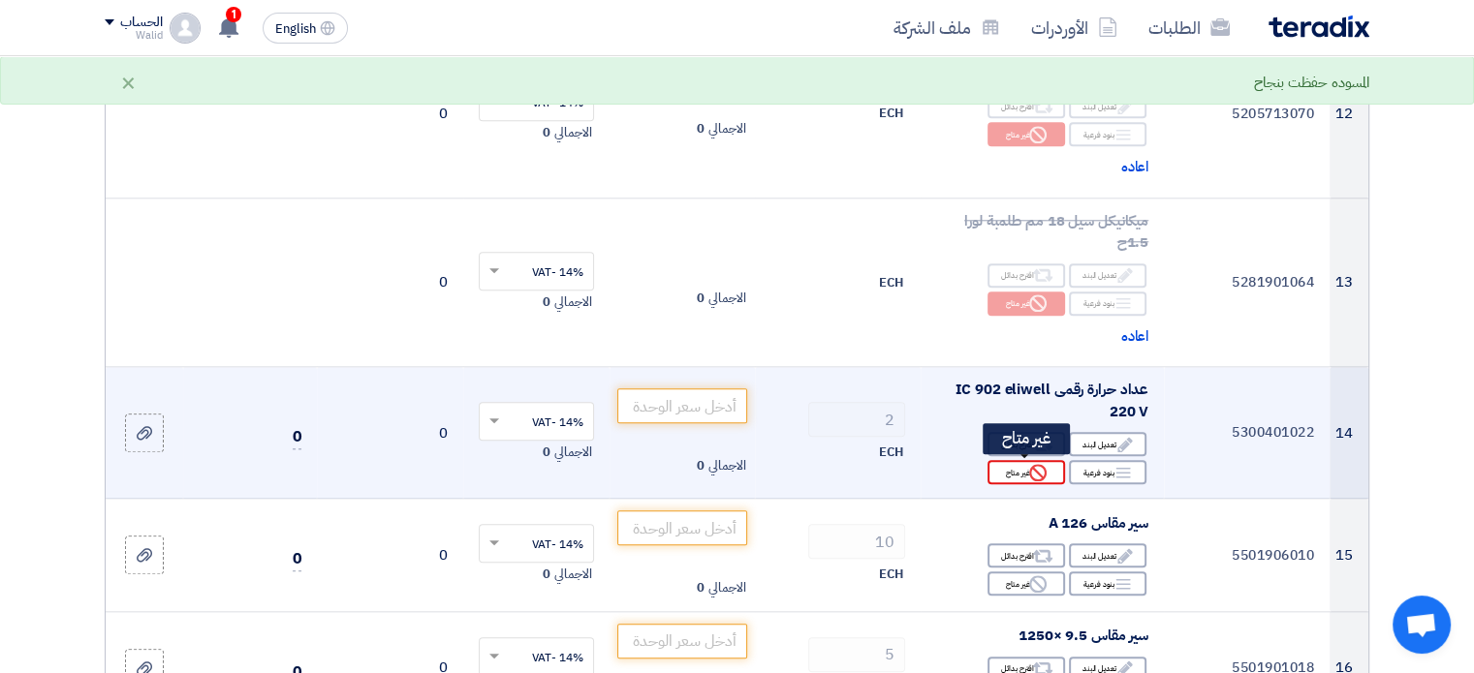
scroll to position [2035, 0]
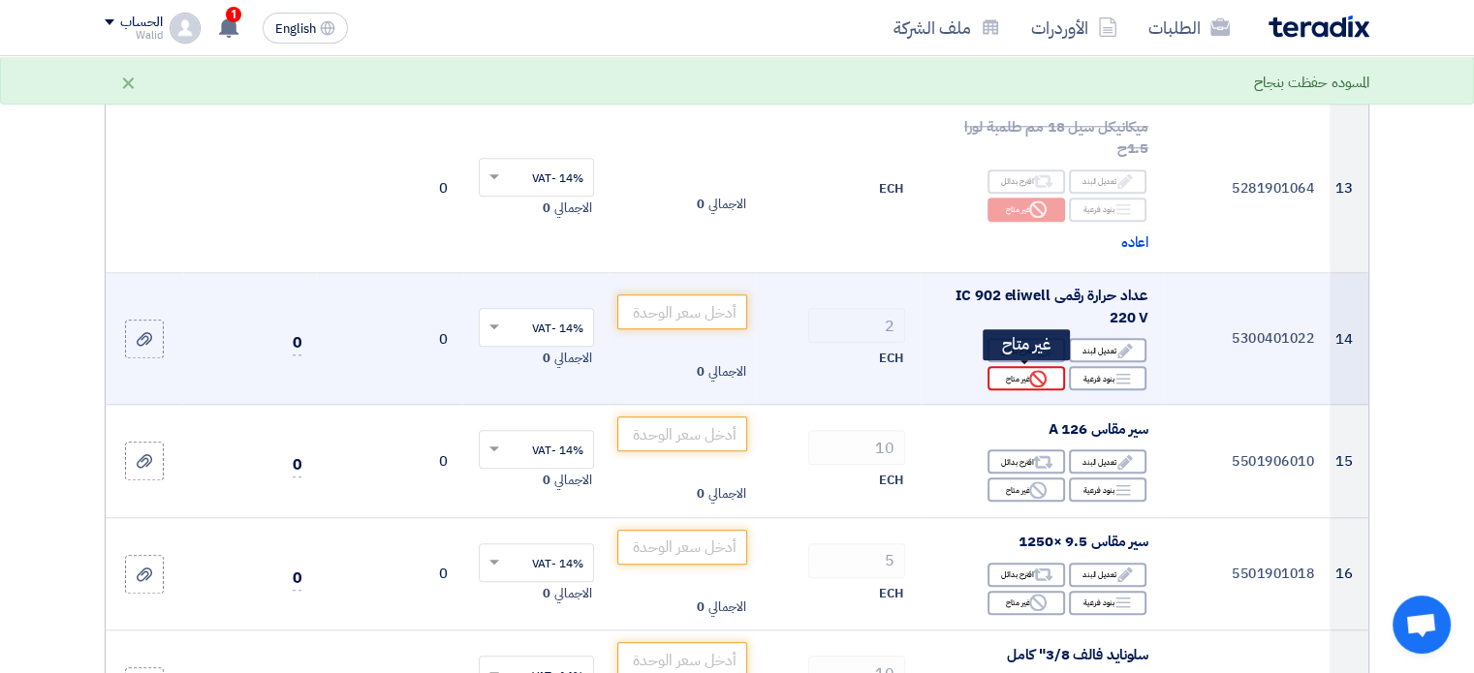
click at [1020, 379] on div "Reject غير متاح" at bounding box center [1026, 378] width 78 height 24
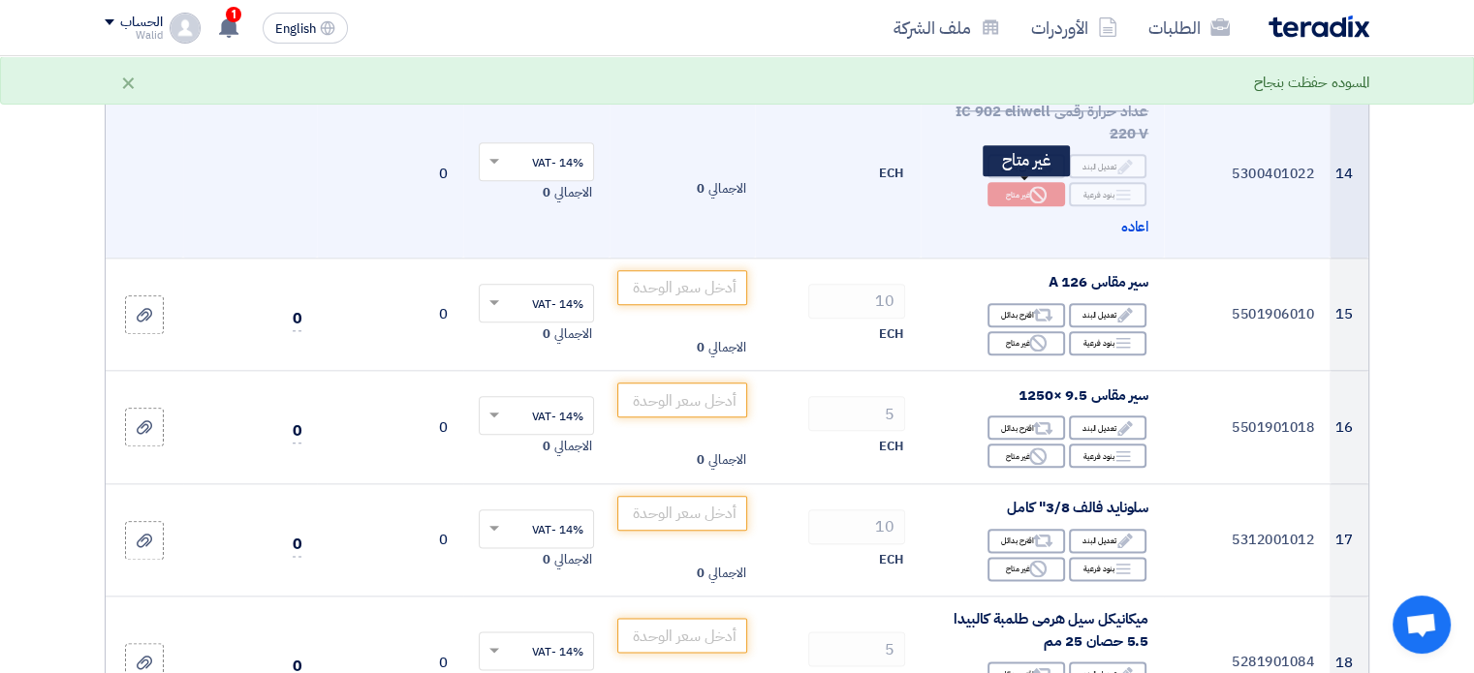
scroll to position [2229, 0]
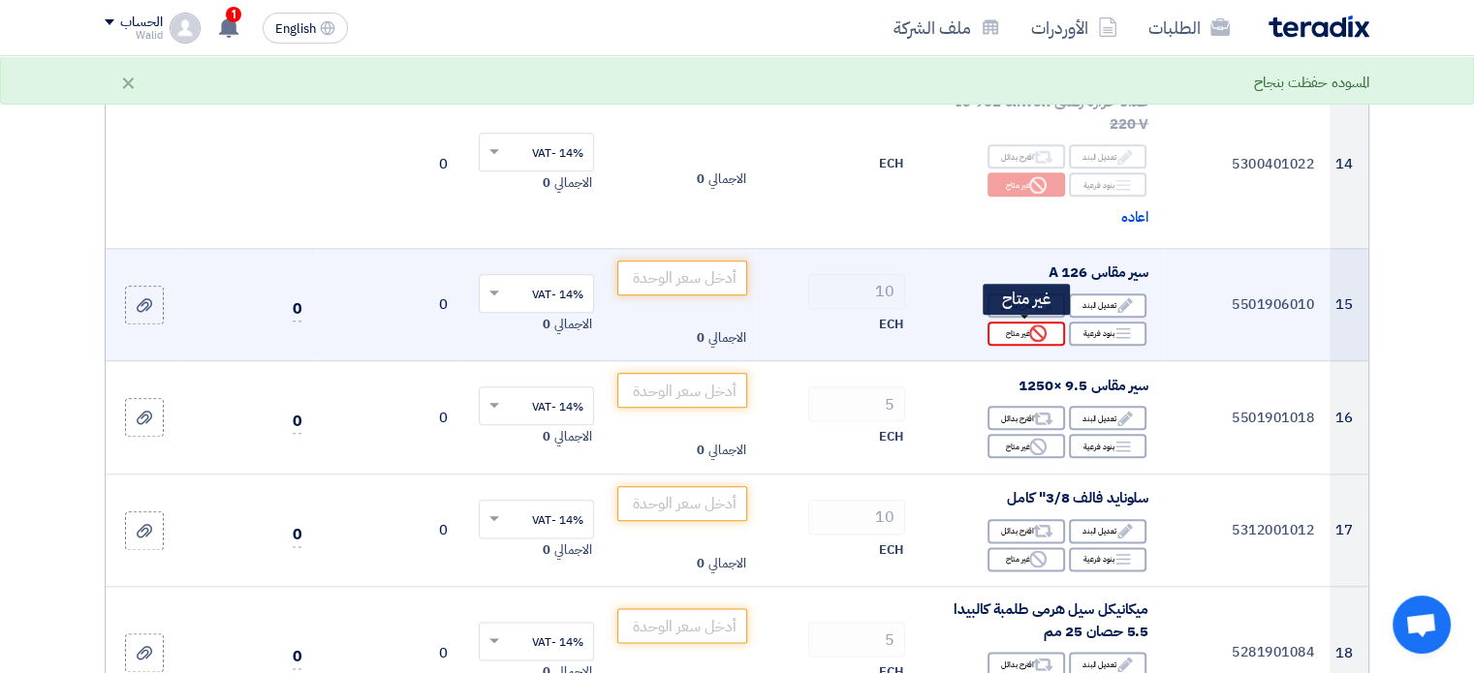
click at [1023, 337] on div "Reject غير متاح" at bounding box center [1026, 334] width 78 height 24
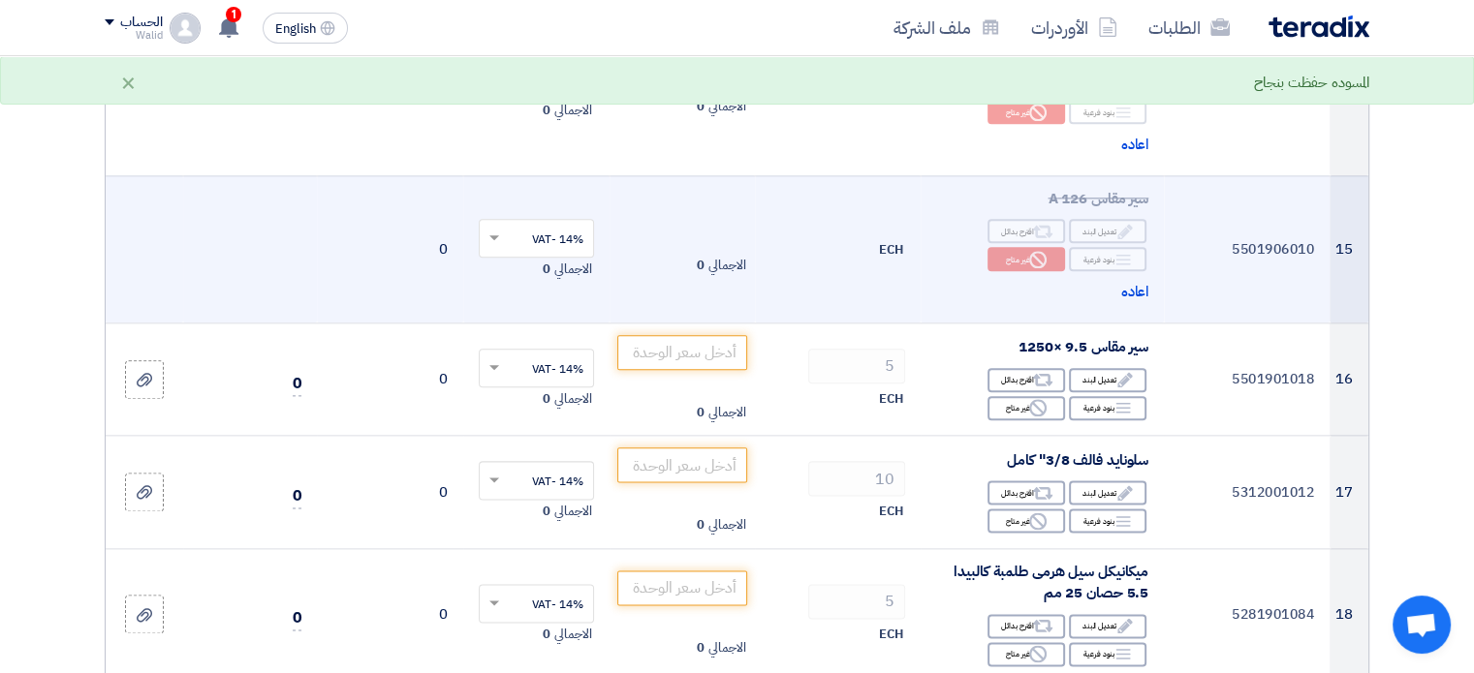
scroll to position [2422, 0]
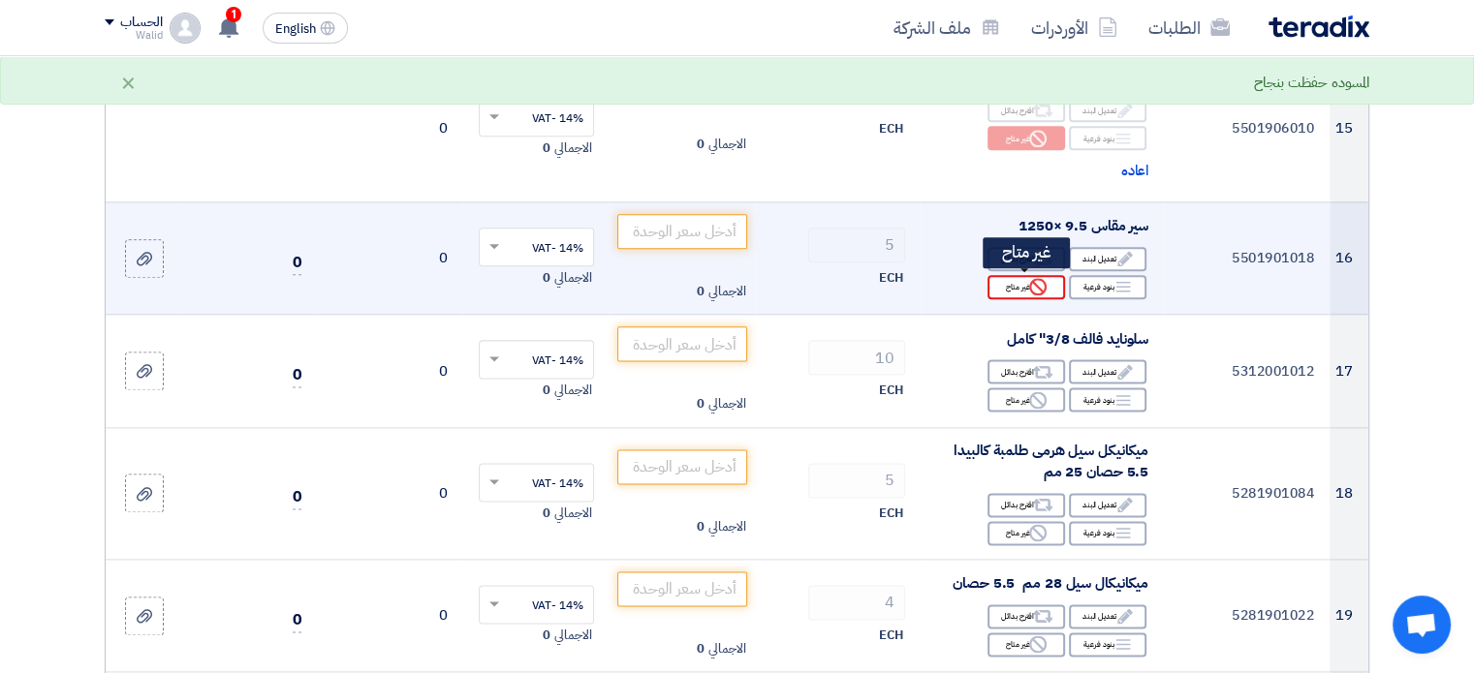
click at [1031, 286] on use at bounding box center [1037, 286] width 17 height 17
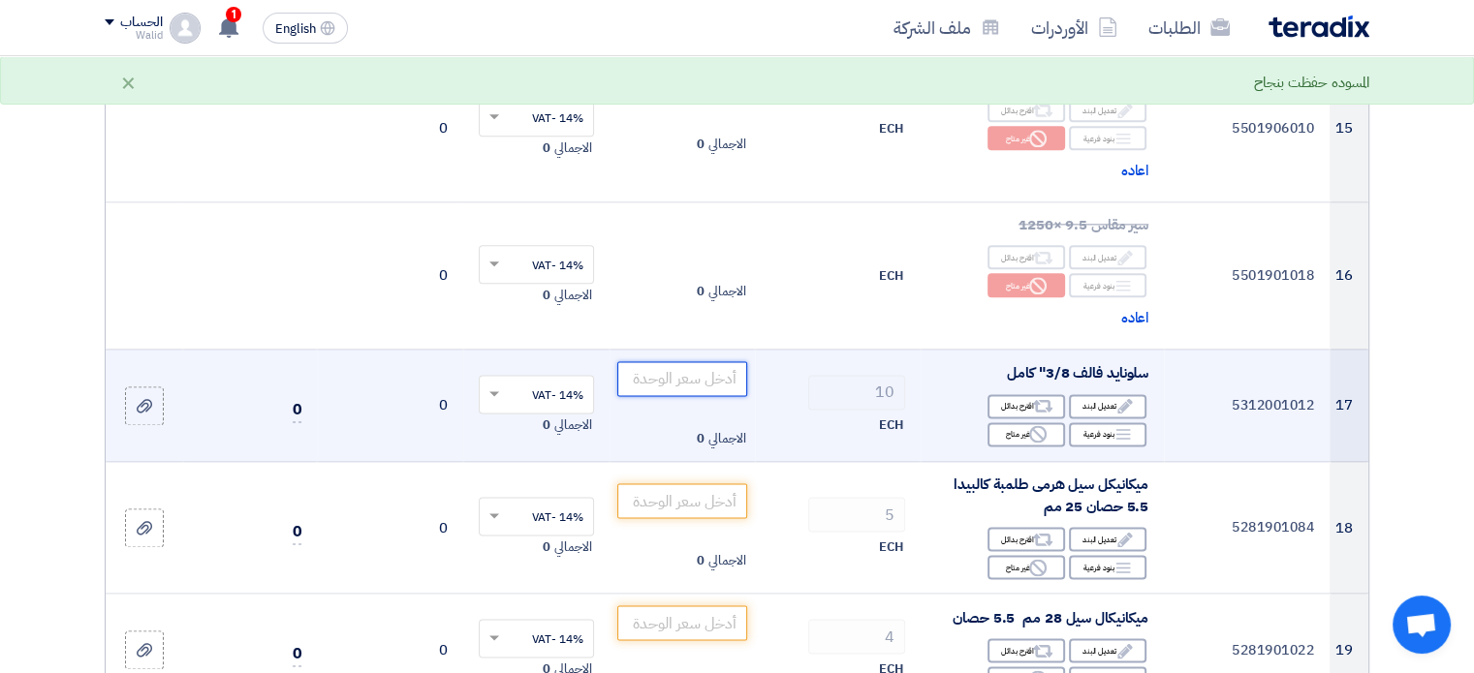
click at [726, 377] on input "number" at bounding box center [682, 378] width 131 height 35
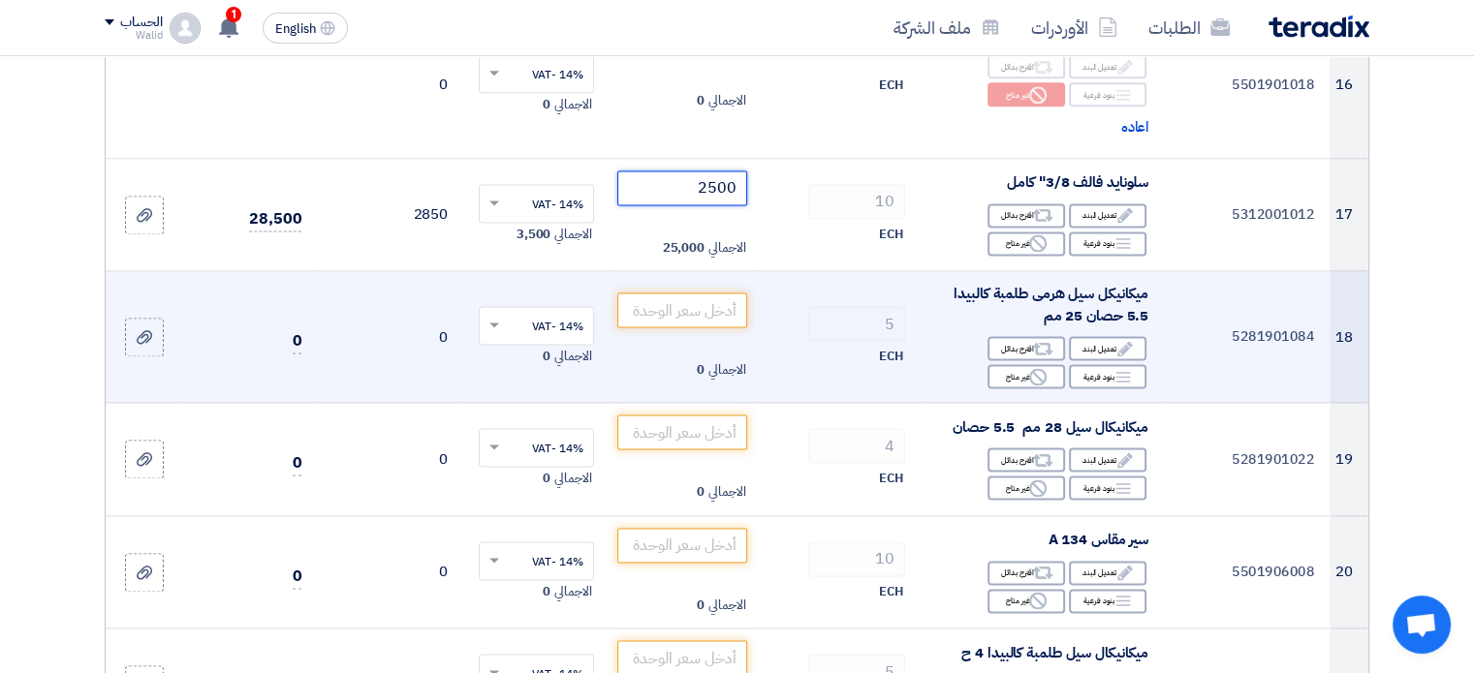
scroll to position [2616, 0]
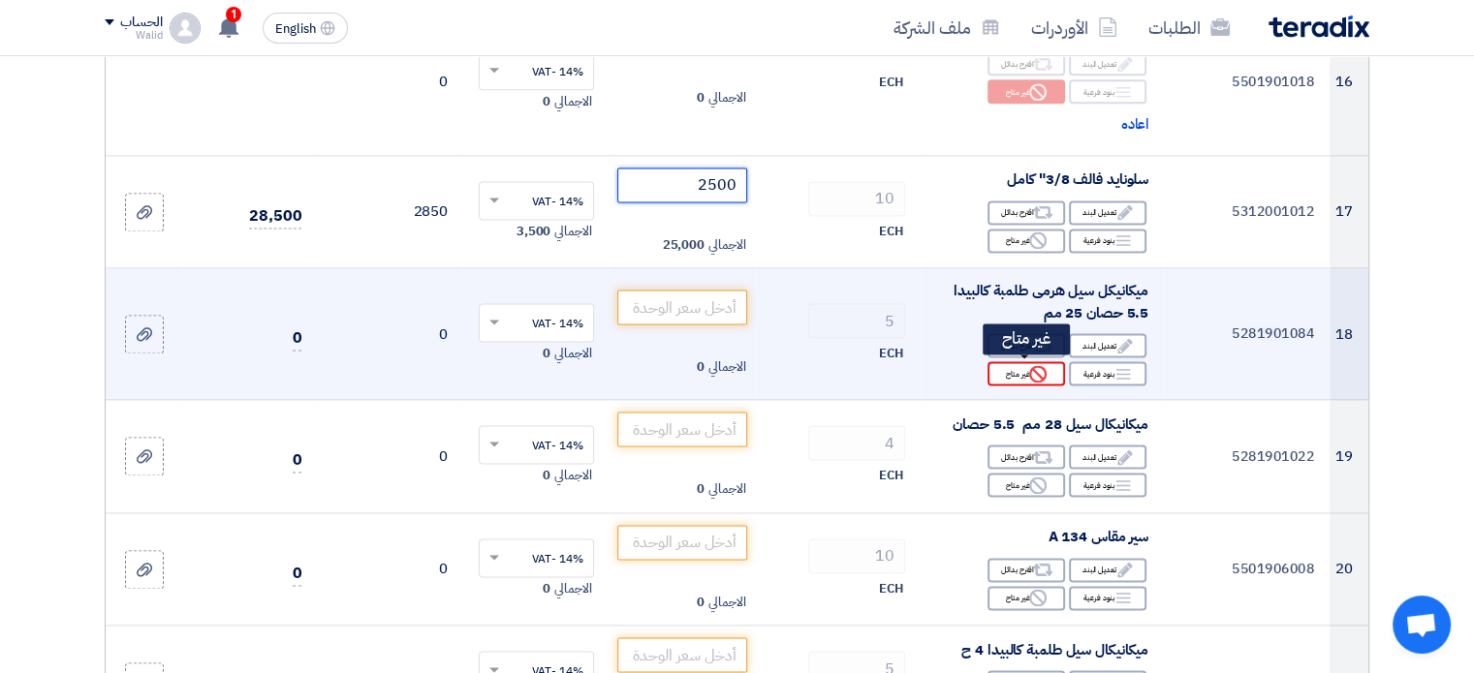
type input "2500"
click at [1016, 366] on div "Reject غير متاح" at bounding box center [1026, 373] width 78 height 24
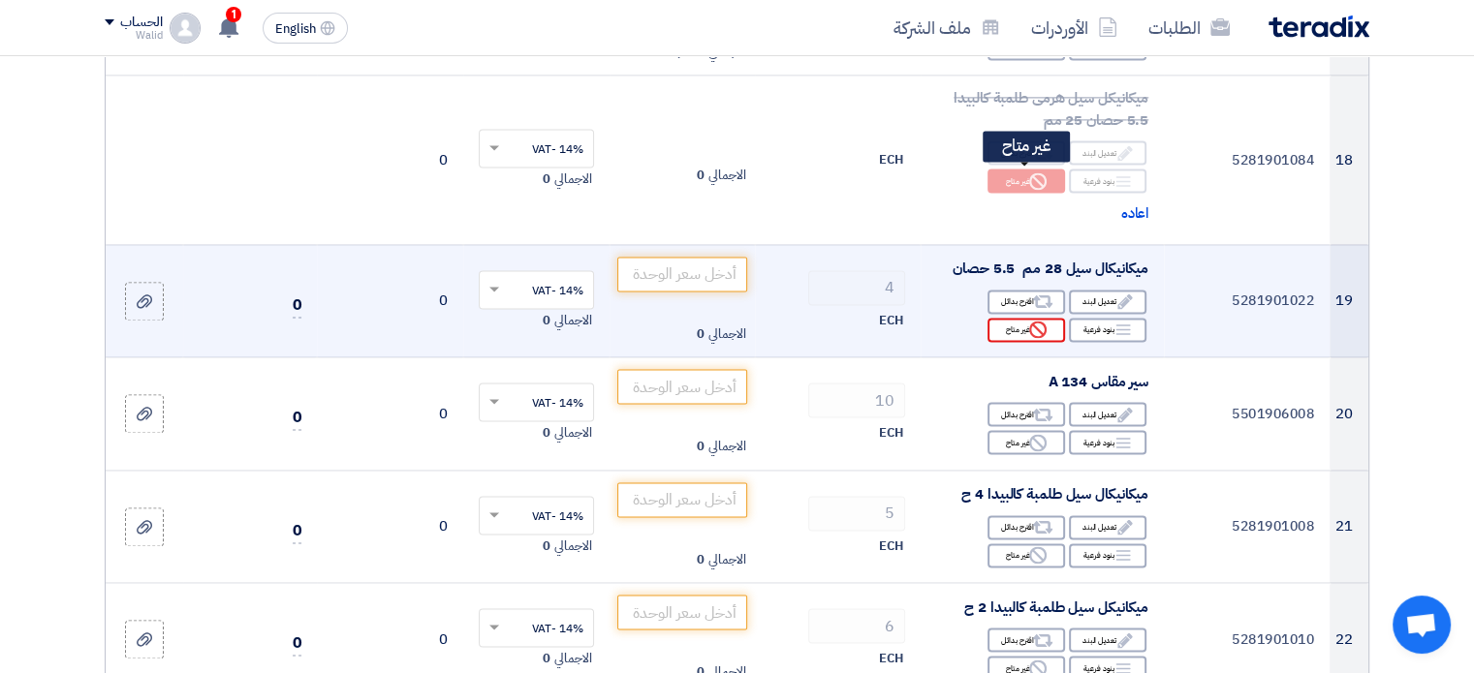
scroll to position [2810, 0]
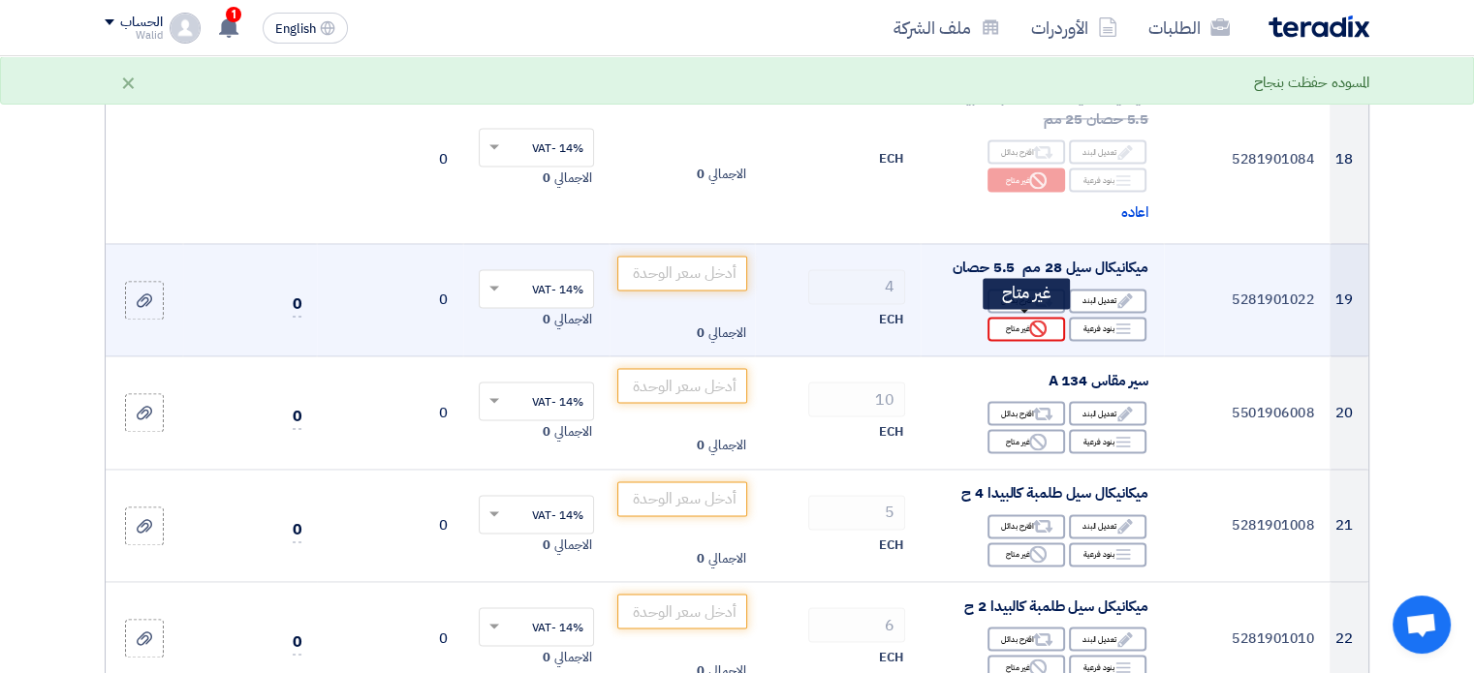
click at [1039, 327] on use at bounding box center [1037, 328] width 17 height 17
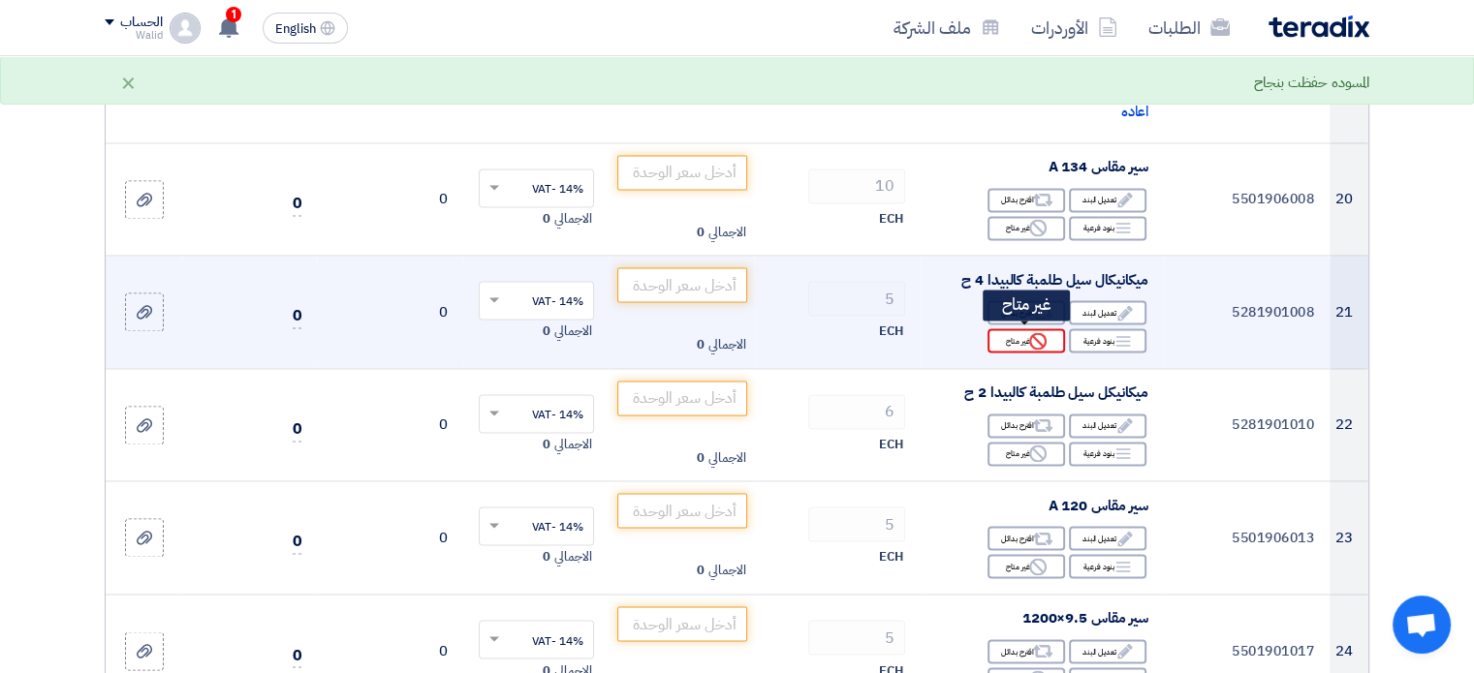
scroll to position [3101, 0]
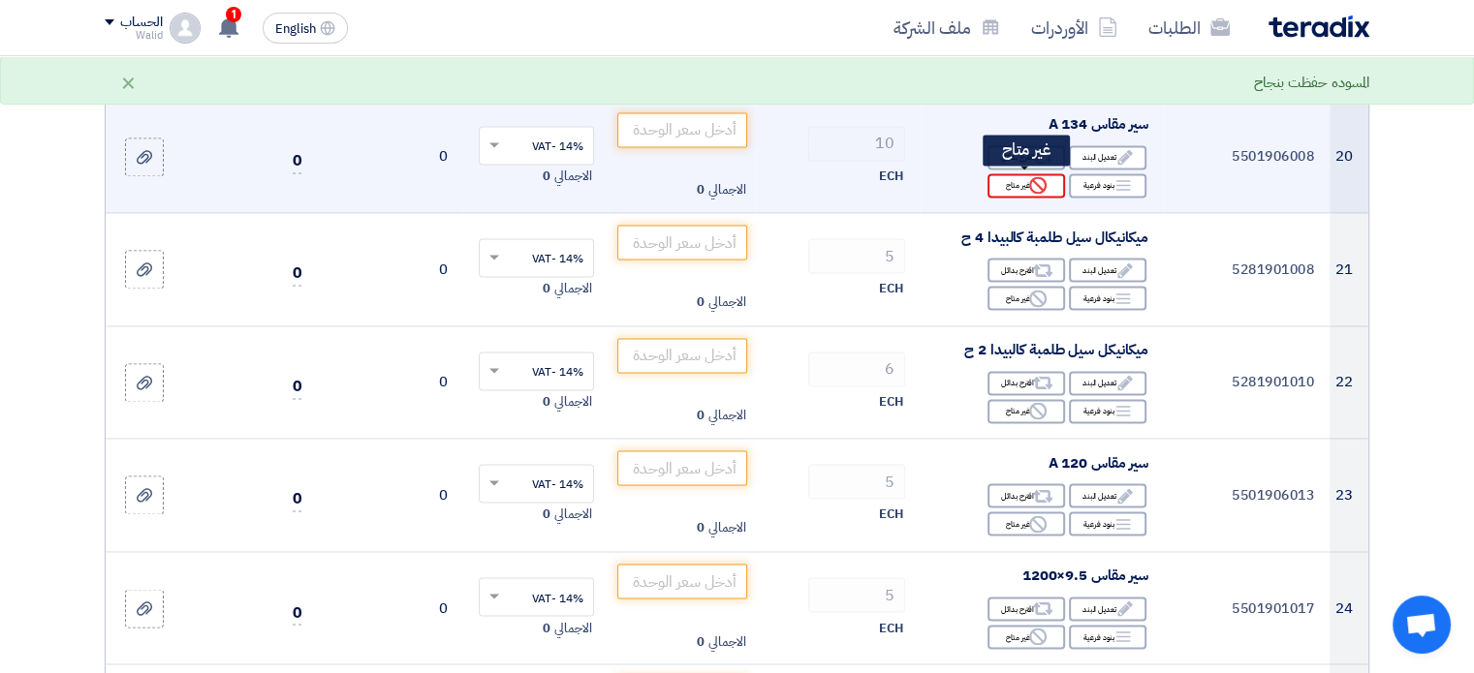
click at [1039, 186] on icon "Reject" at bounding box center [1037, 184] width 17 height 17
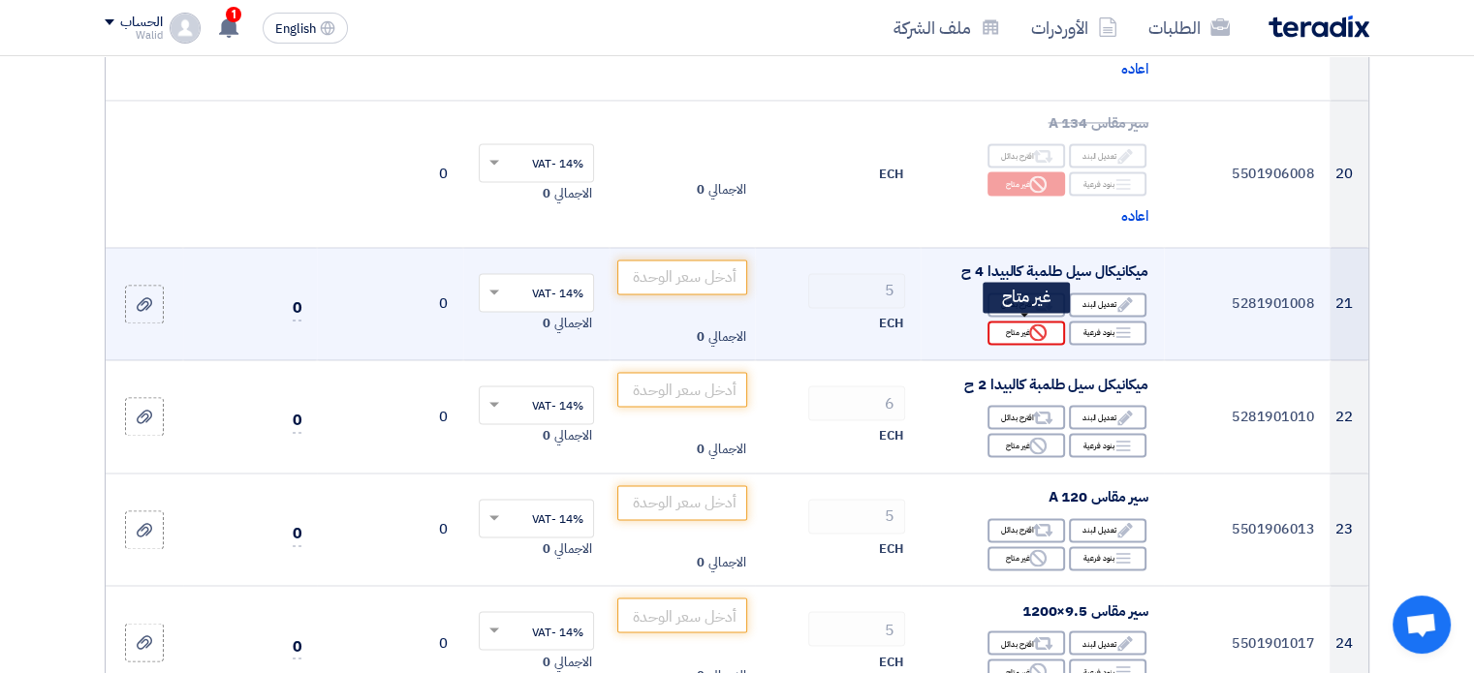
click at [1032, 325] on use at bounding box center [1037, 332] width 17 height 17
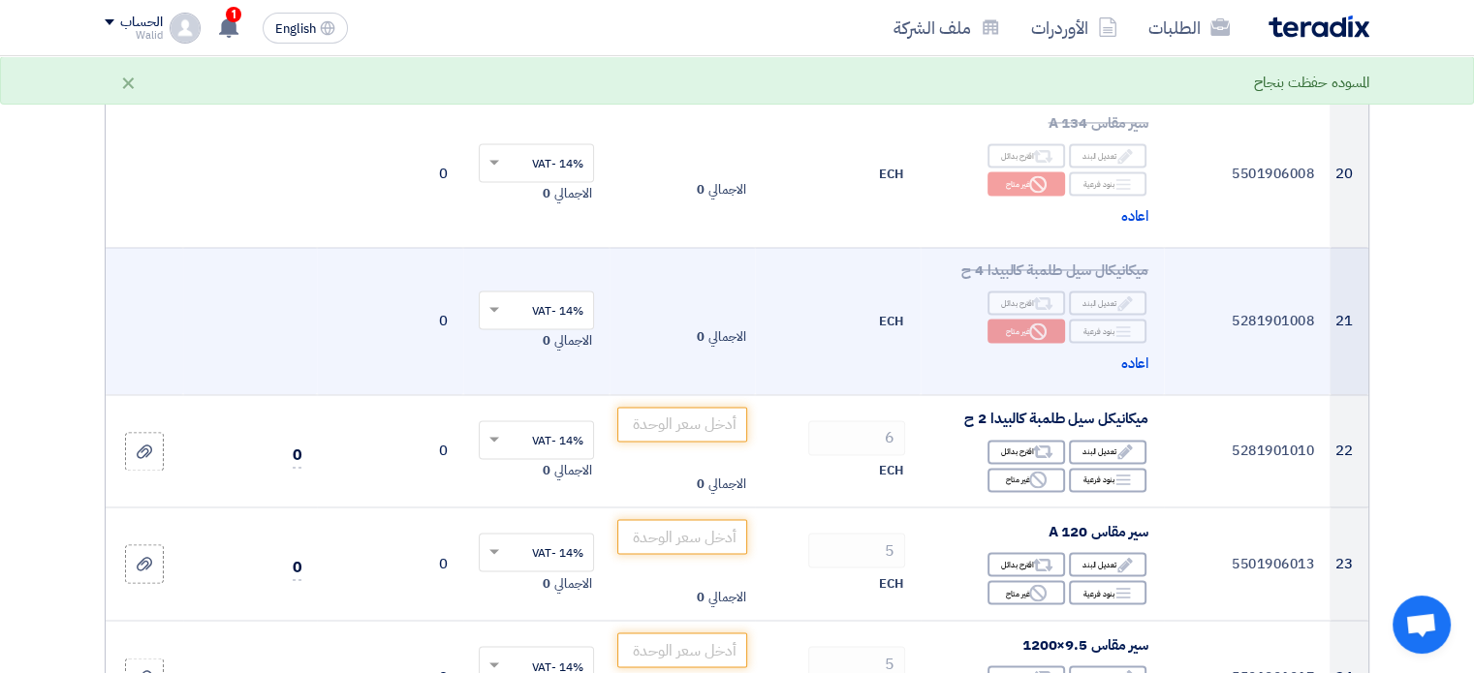
scroll to position [3197, 0]
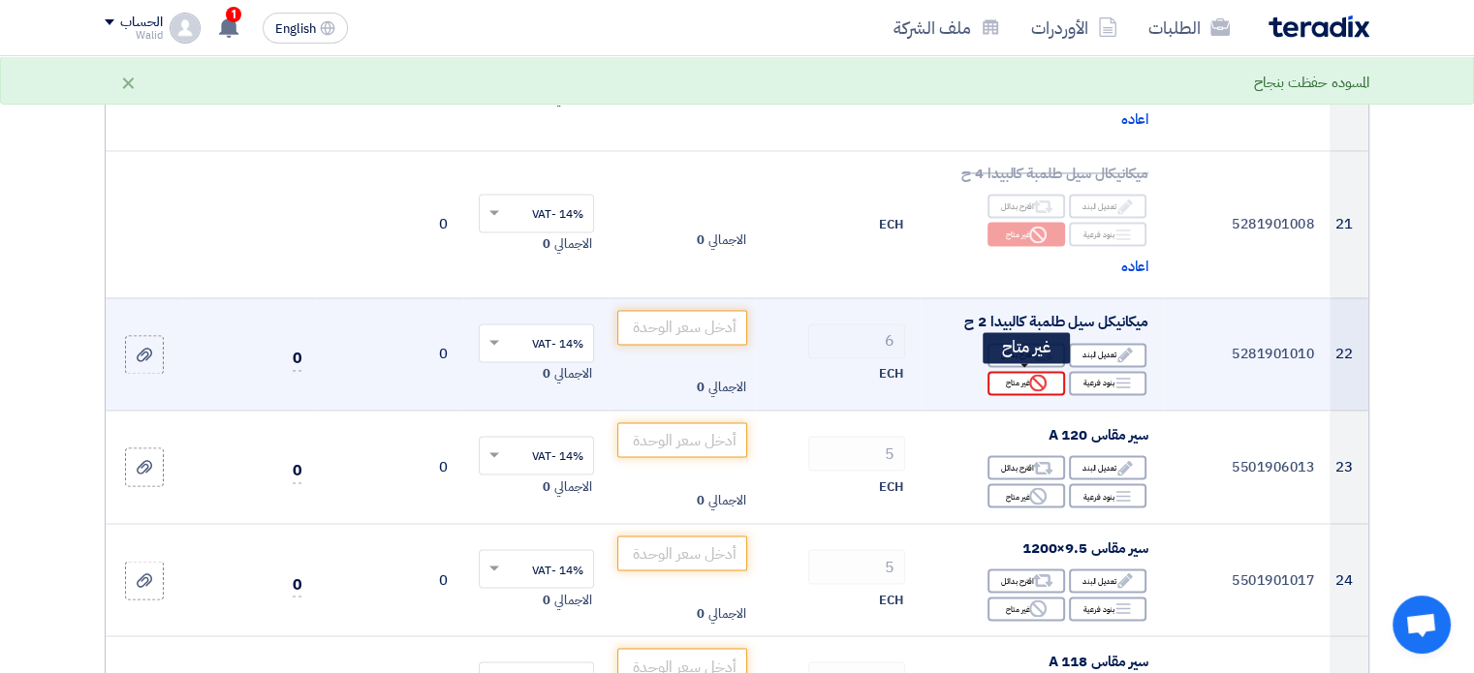
click at [1036, 374] on use at bounding box center [1037, 382] width 17 height 17
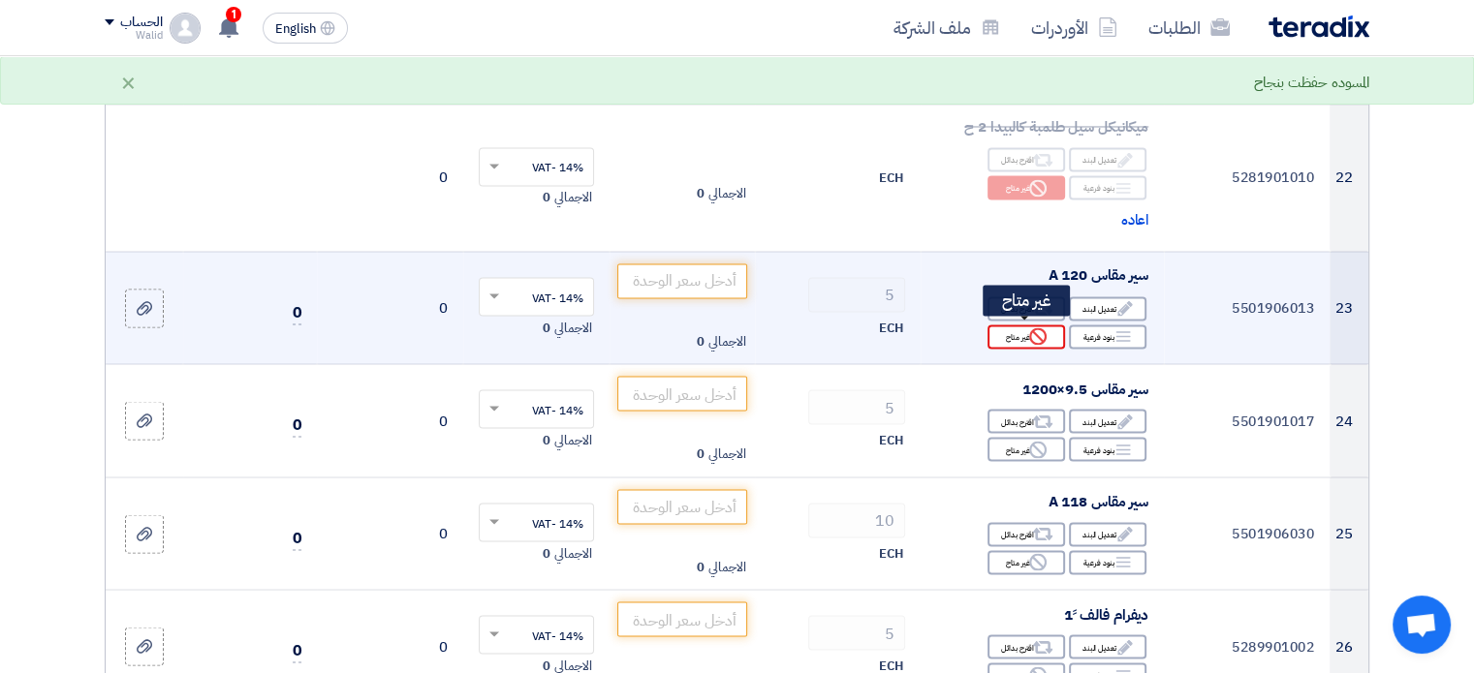
click at [1040, 336] on icon "Reject" at bounding box center [1037, 335] width 17 height 17
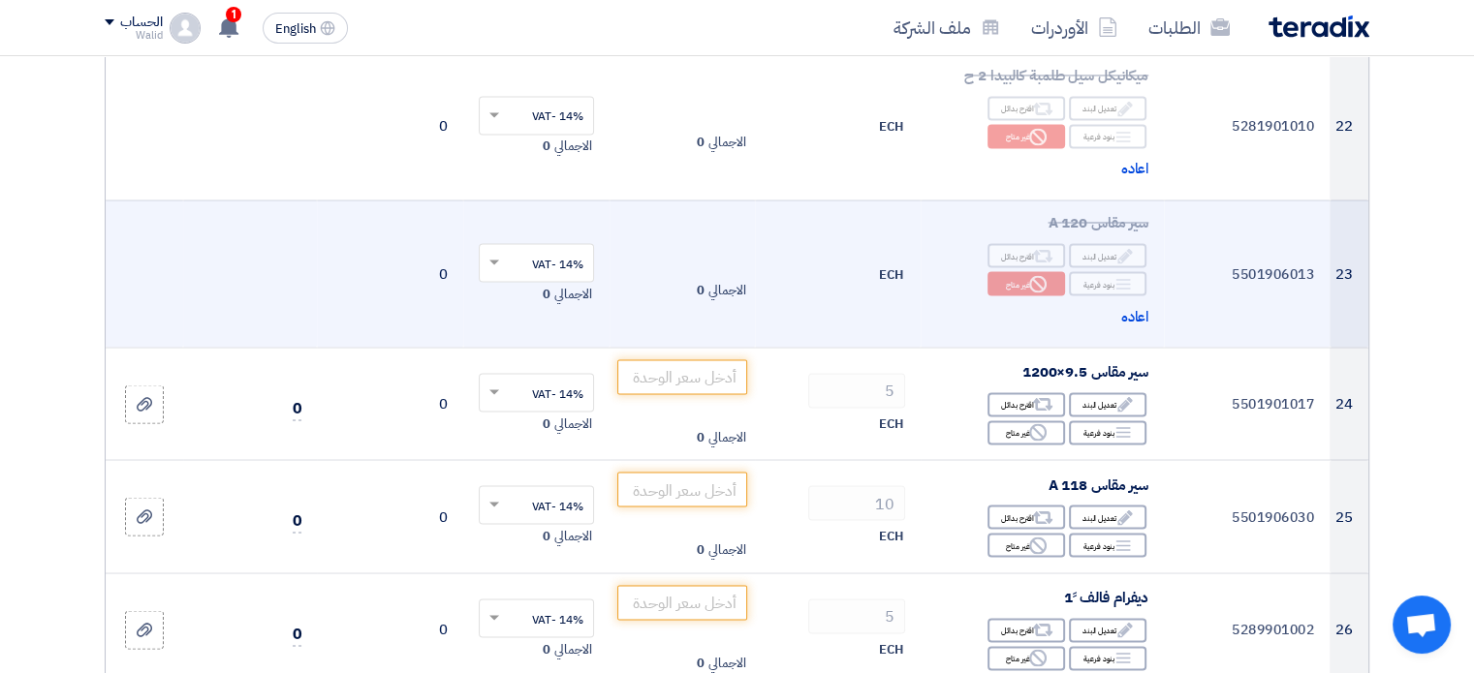
scroll to position [3585, 0]
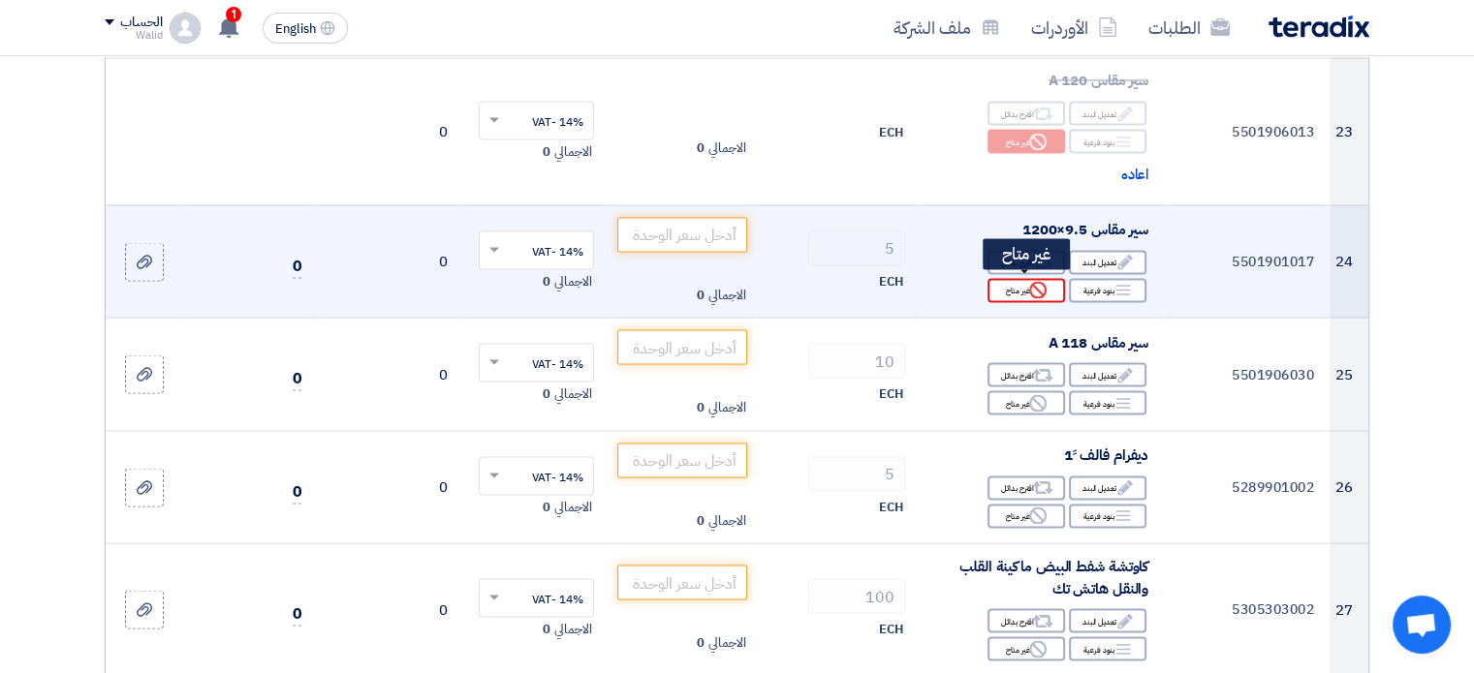
click at [1037, 289] on icon "Reject" at bounding box center [1037, 289] width 17 height 17
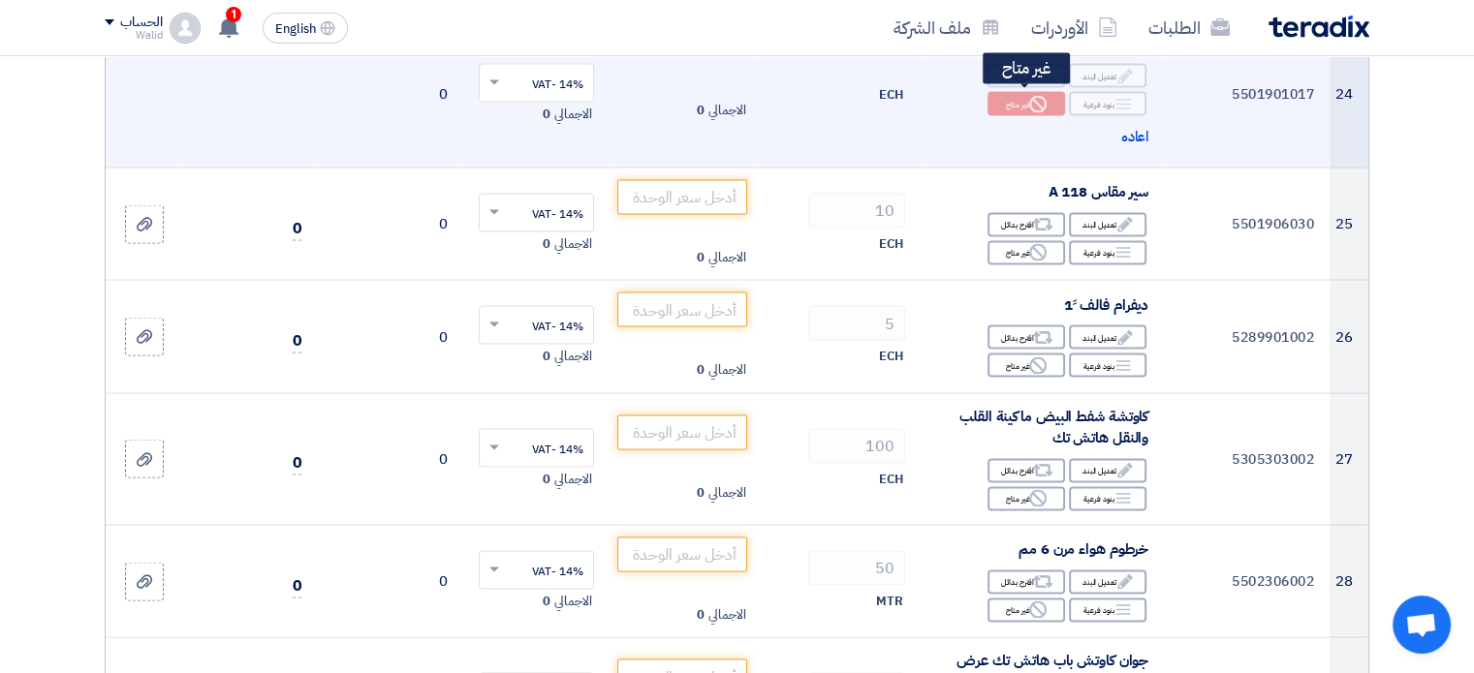
scroll to position [3779, 0]
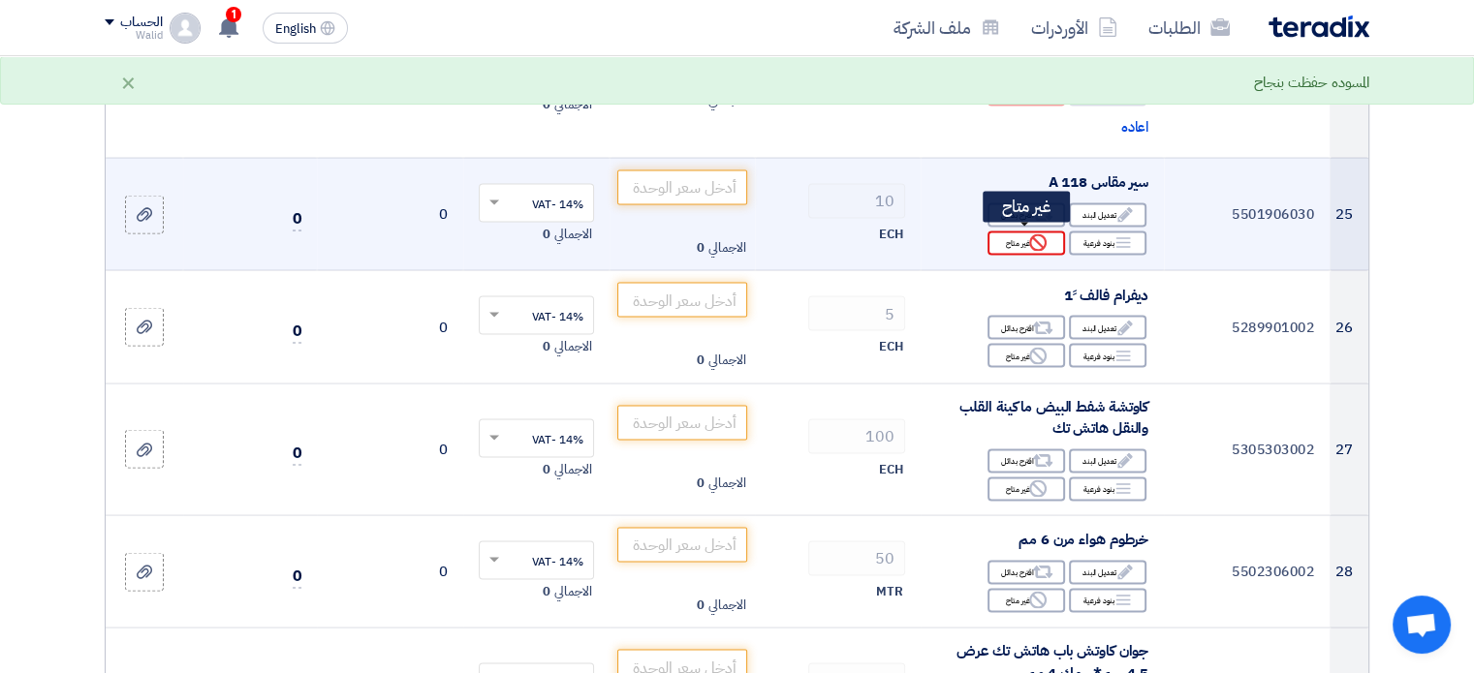
click at [1036, 237] on use at bounding box center [1037, 242] width 17 height 17
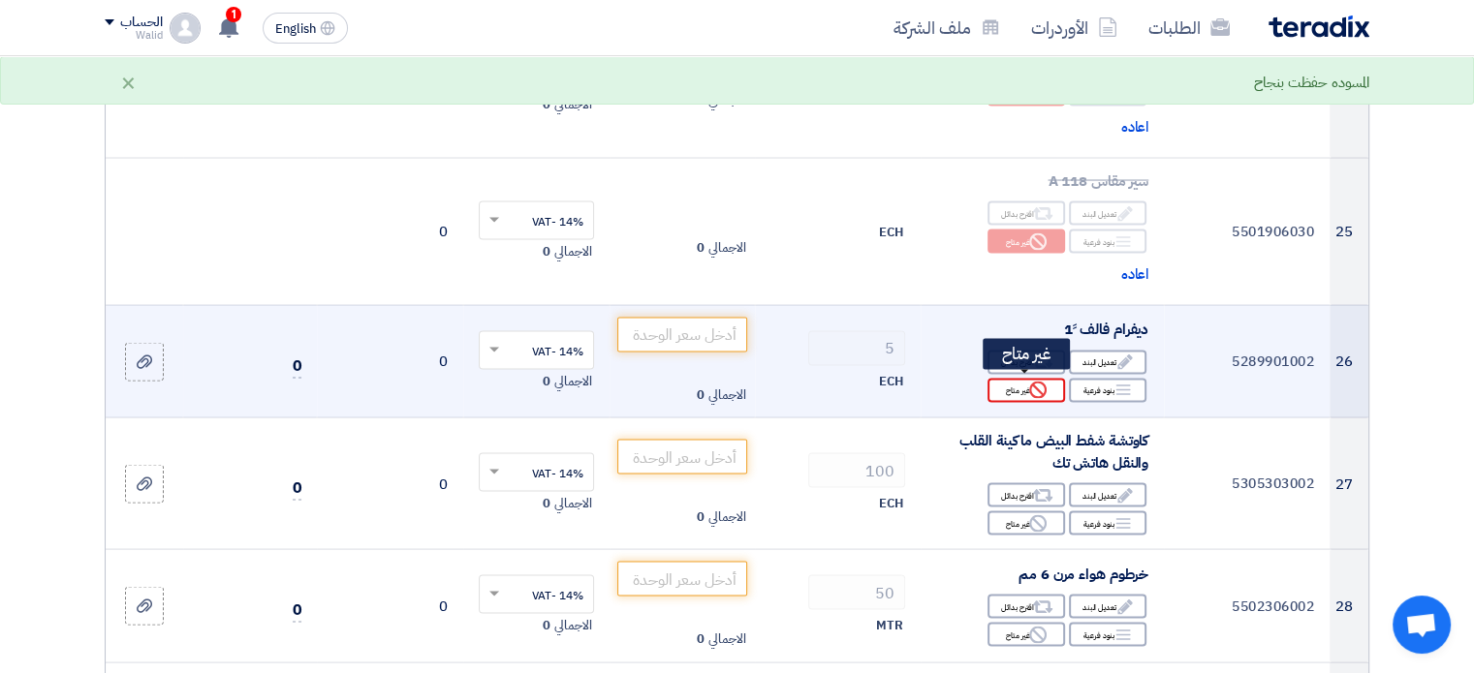
click at [1035, 383] on use at bounding box center [1037, 390] width 17 height 17
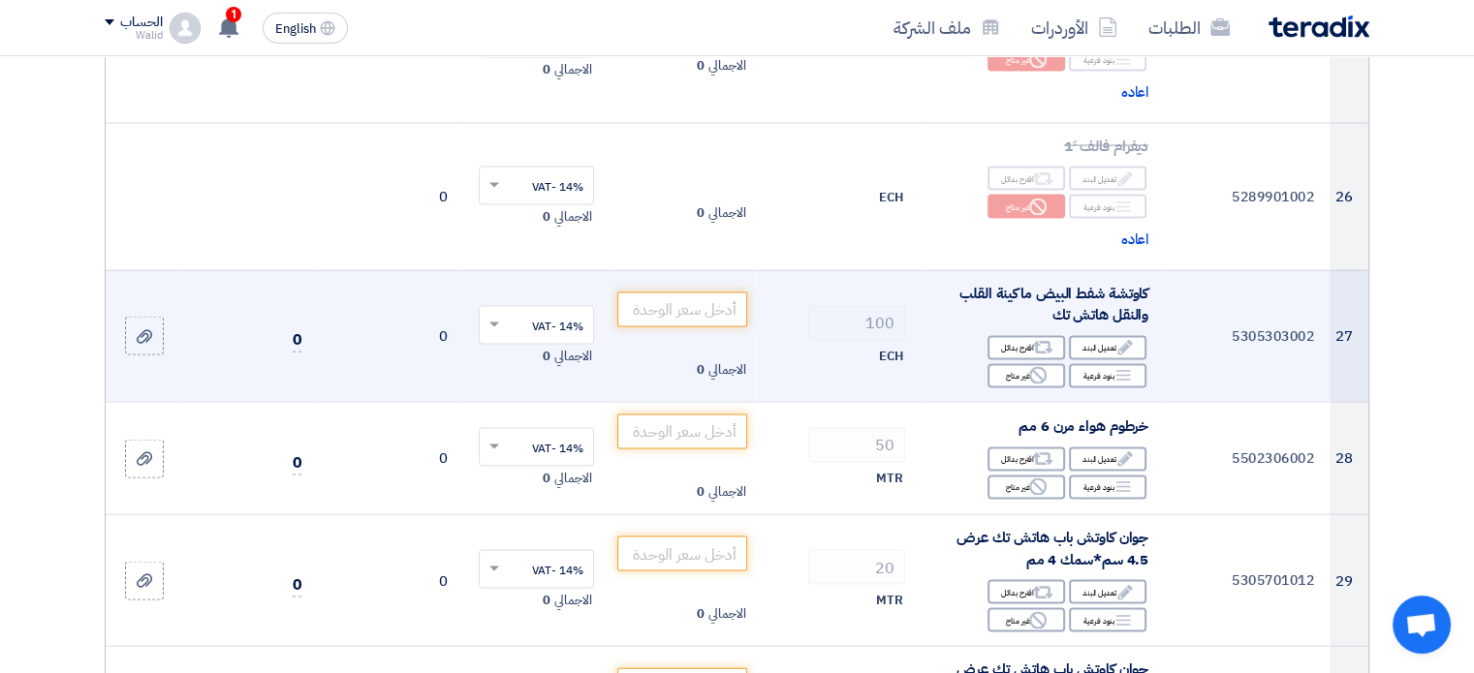
scroll to position [3973, 0]
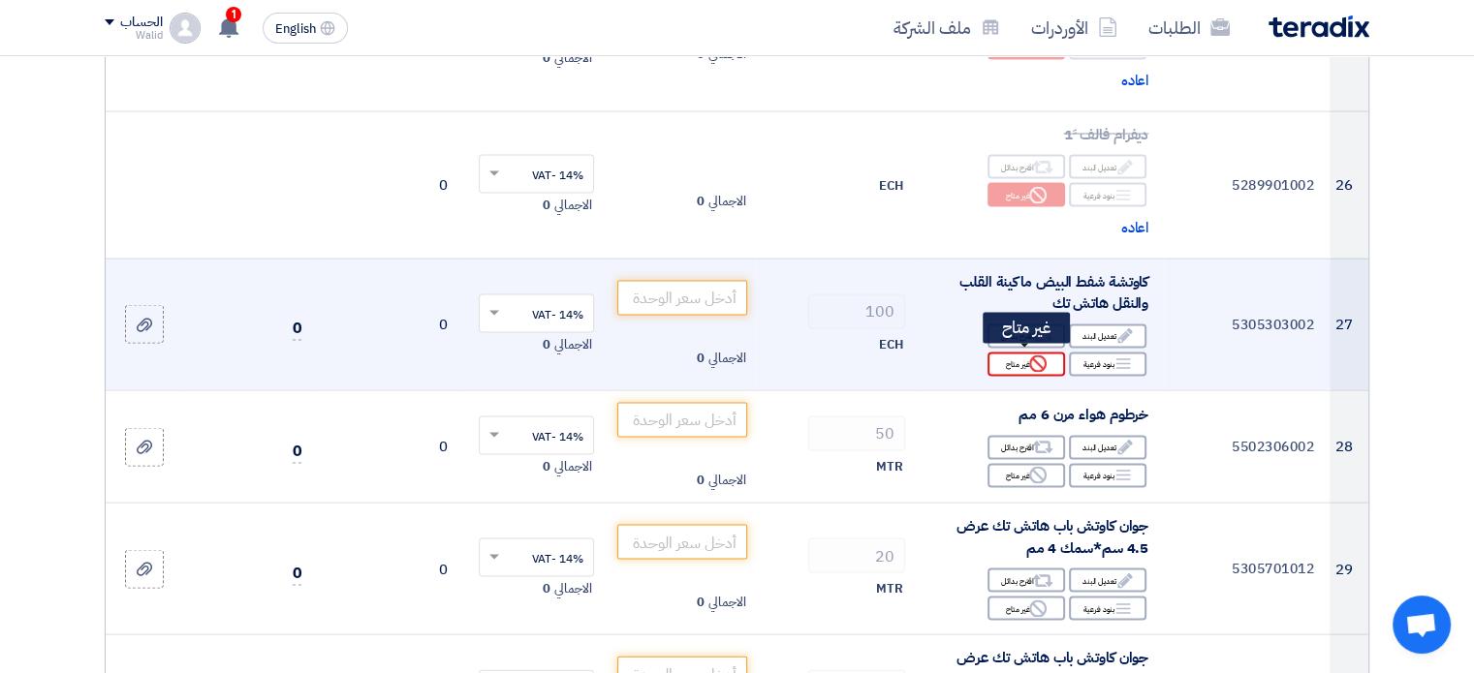
click at [1035, 370] on div "Reject غير متاح" at bounding box center [1026, 365] width 78 height 24
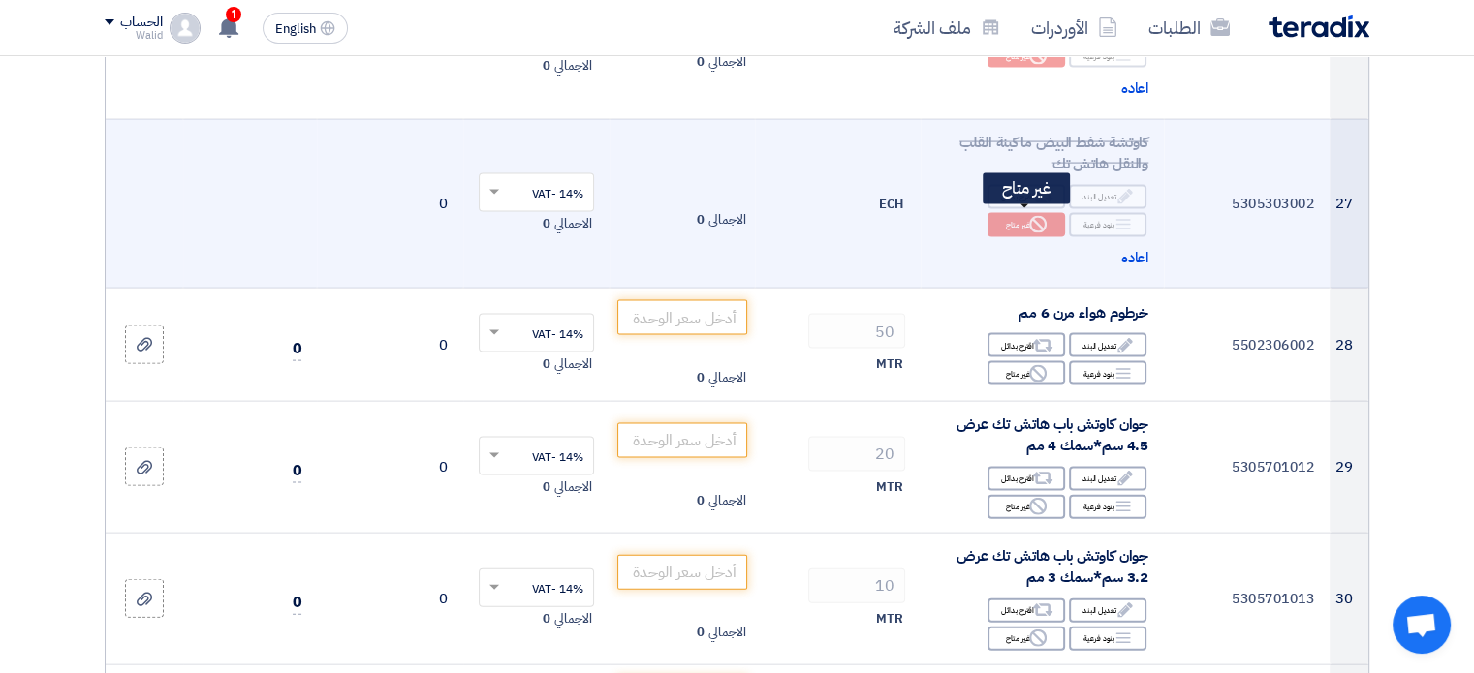
scroll to position [4166, 0]
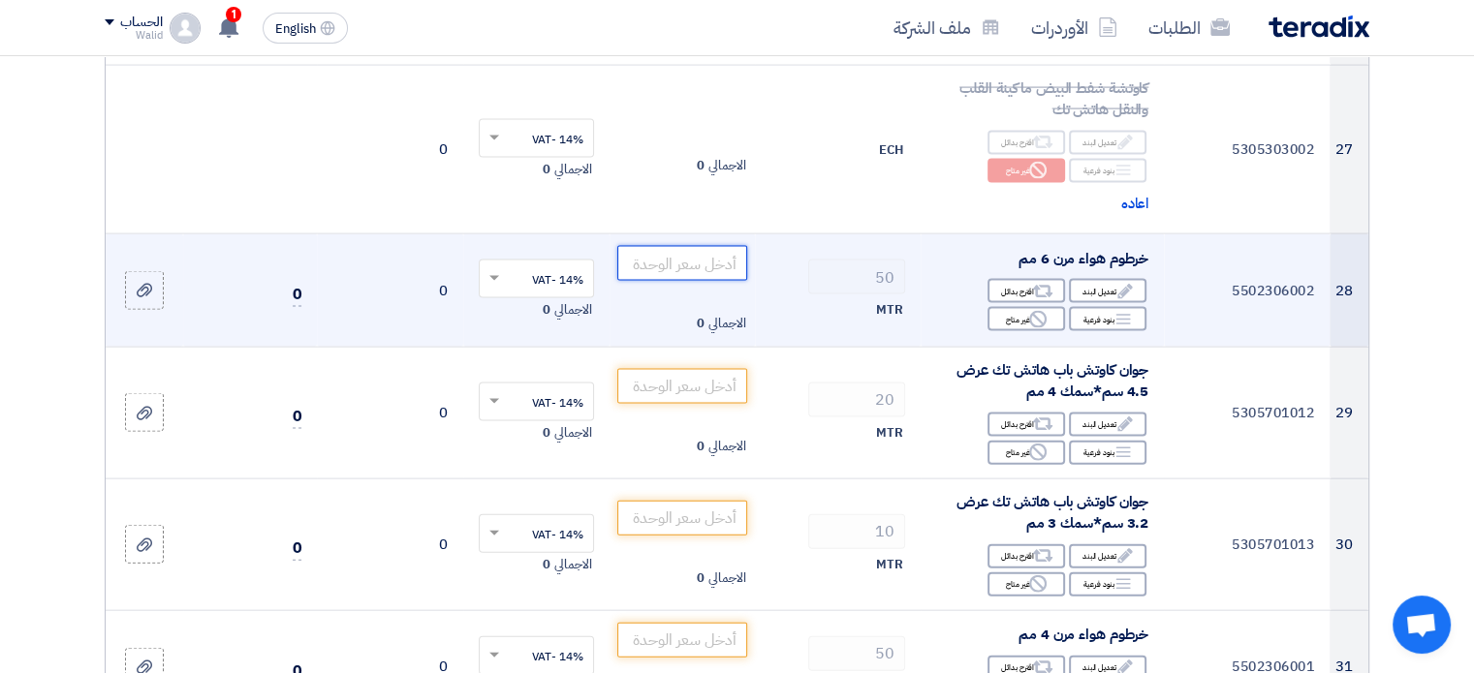
click at [743, 265] on input "number" at bounding box center [682, 263] width 131 height 35
type input "13"
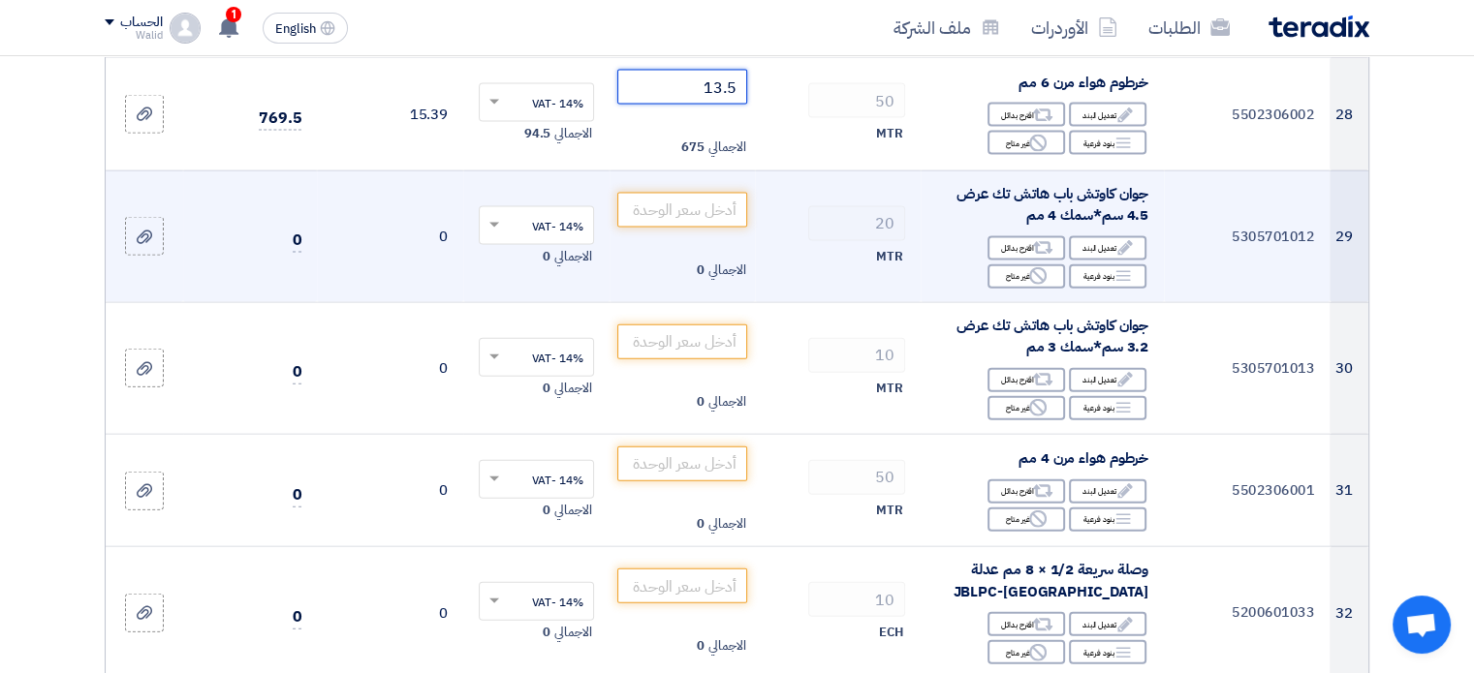
scroll to position [4360, 0]
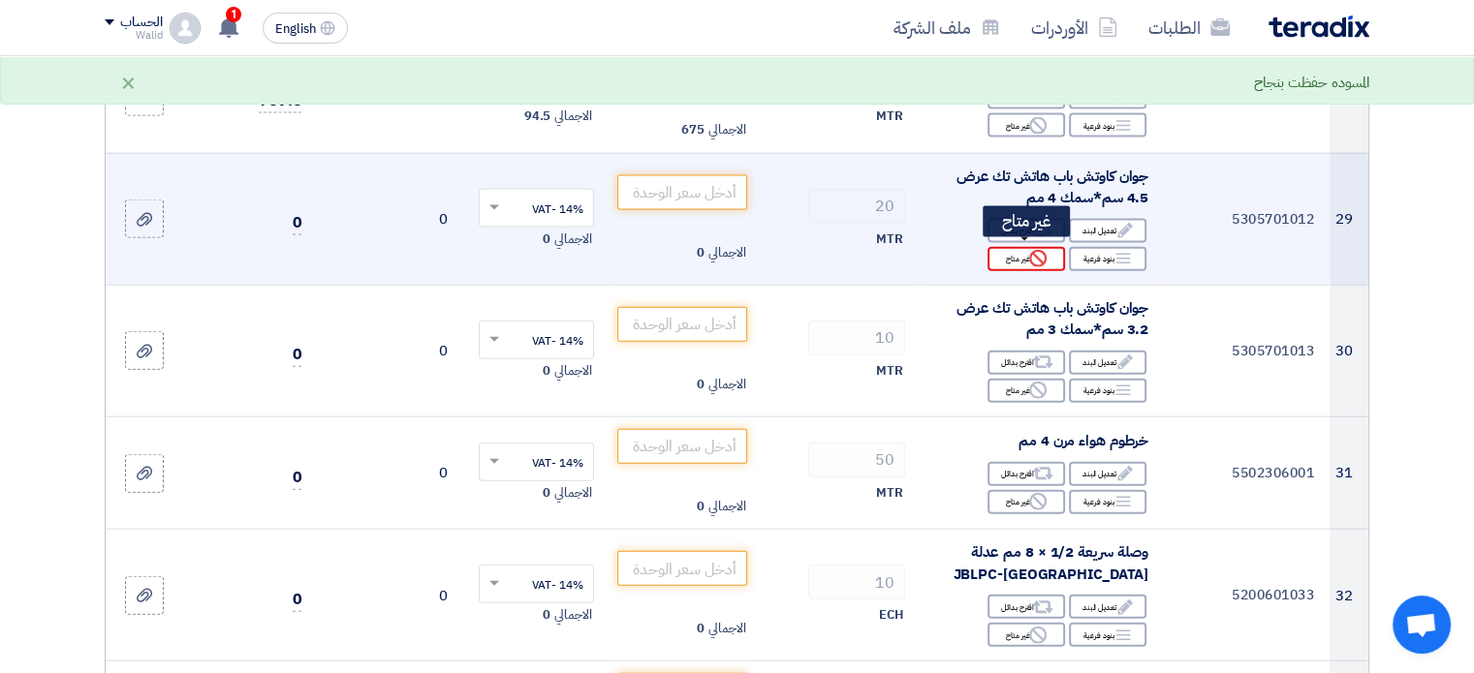
type input "13.5"
click at [1025, 253] on div "Reject غير متاح" at bounding box center [1026, 259] width 78 height 24
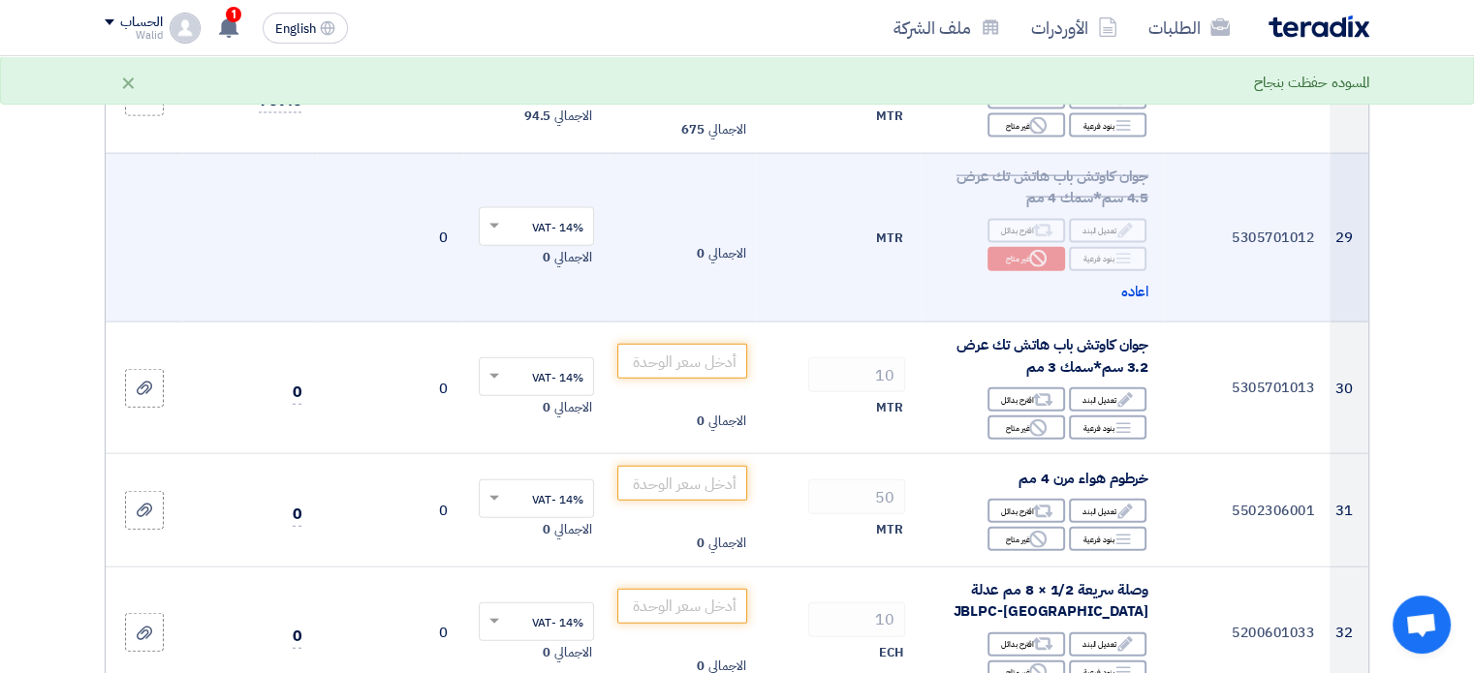
scroll to position [4554, 0]
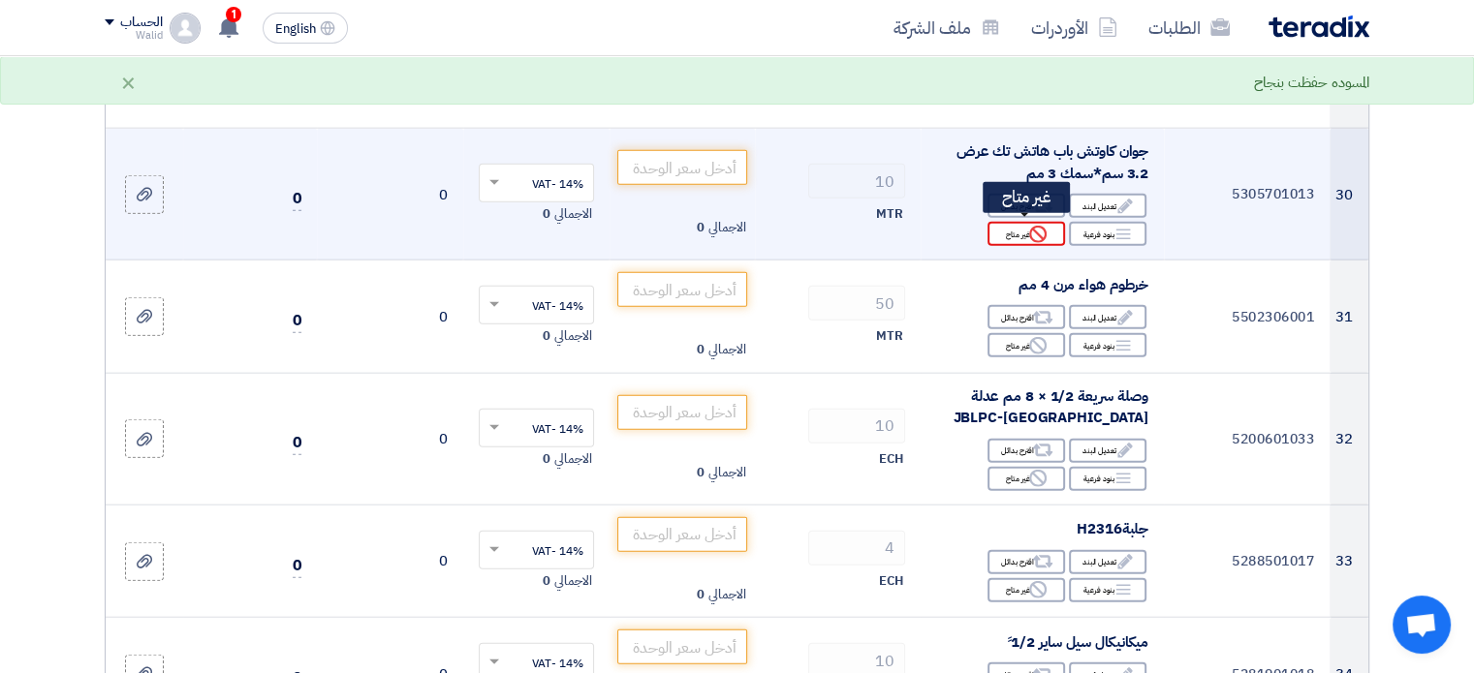
click at [1036, 232] on icon "Reject" at bounding box center [1037, 234] width 17 height 17
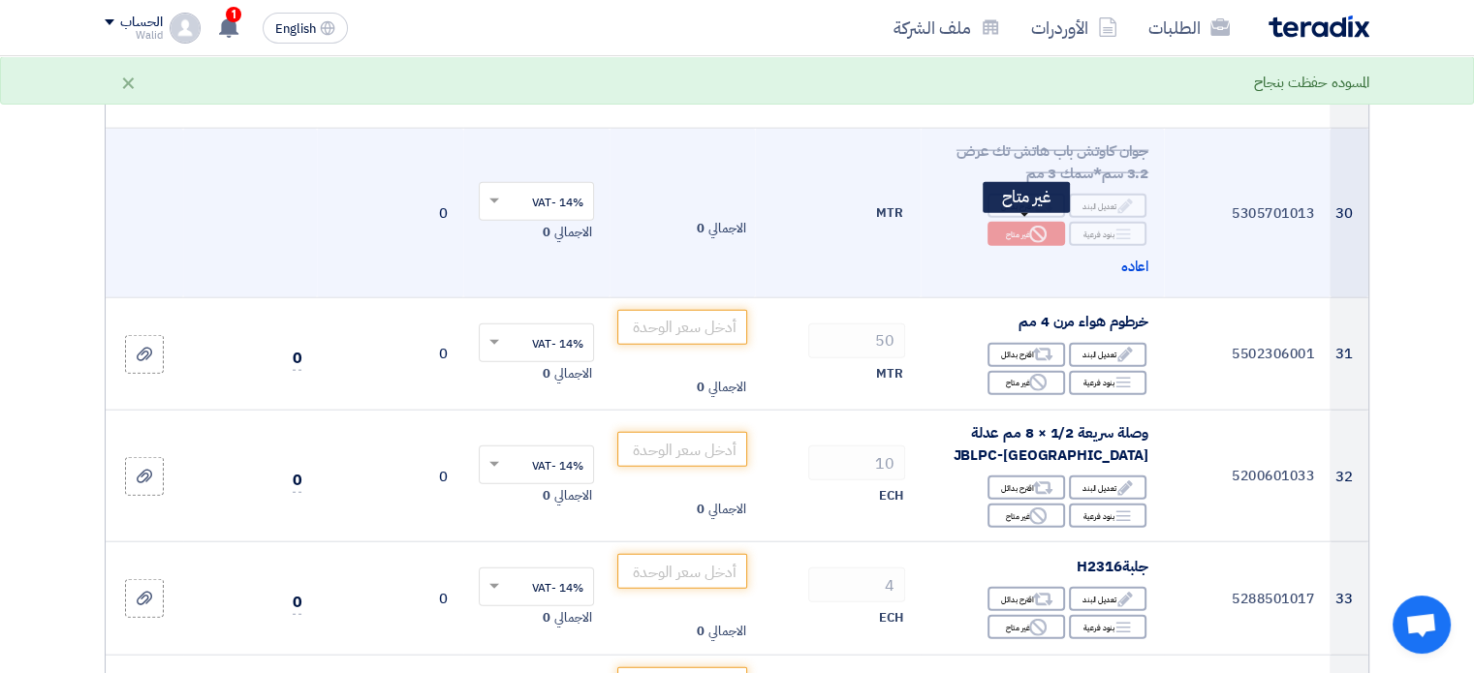
scroll to position [4651, 0]
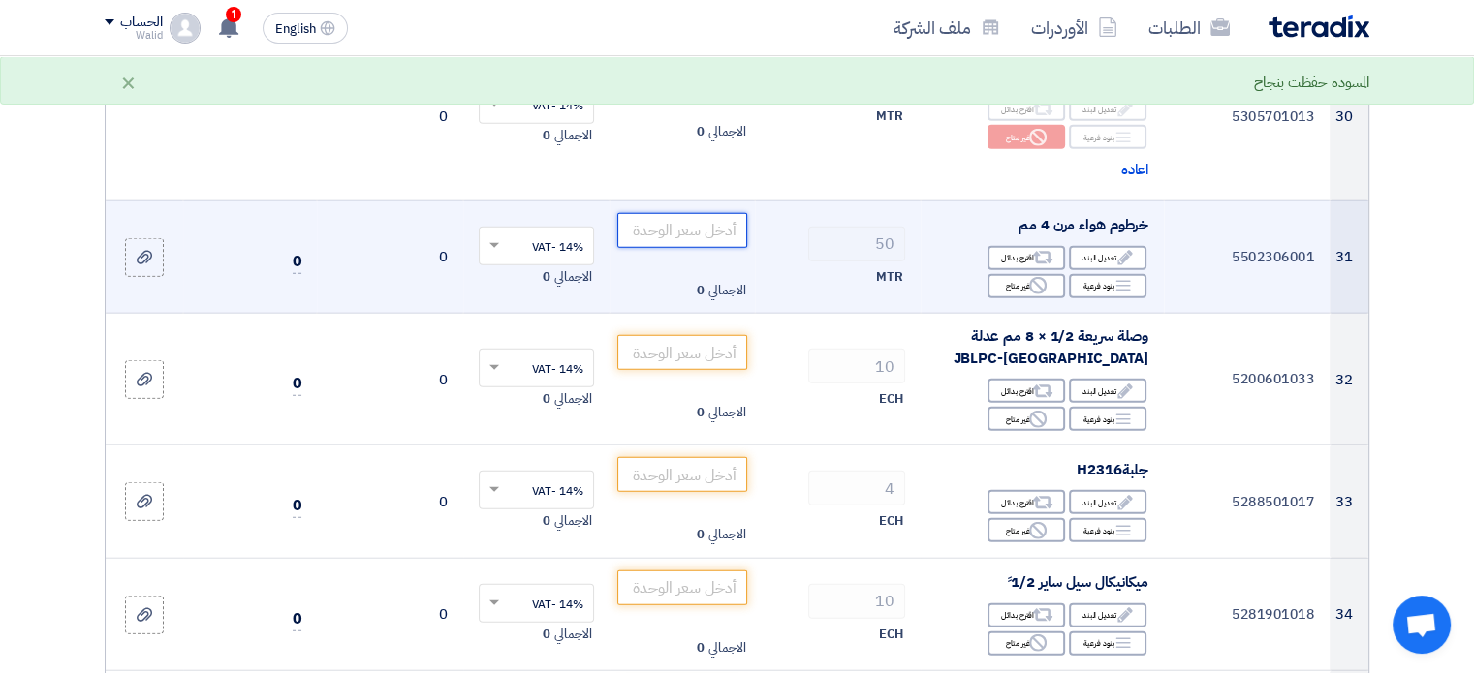
click at [719, 226] on input "number" at bounding box center [682, 230] width 131 height 35
type input "11"
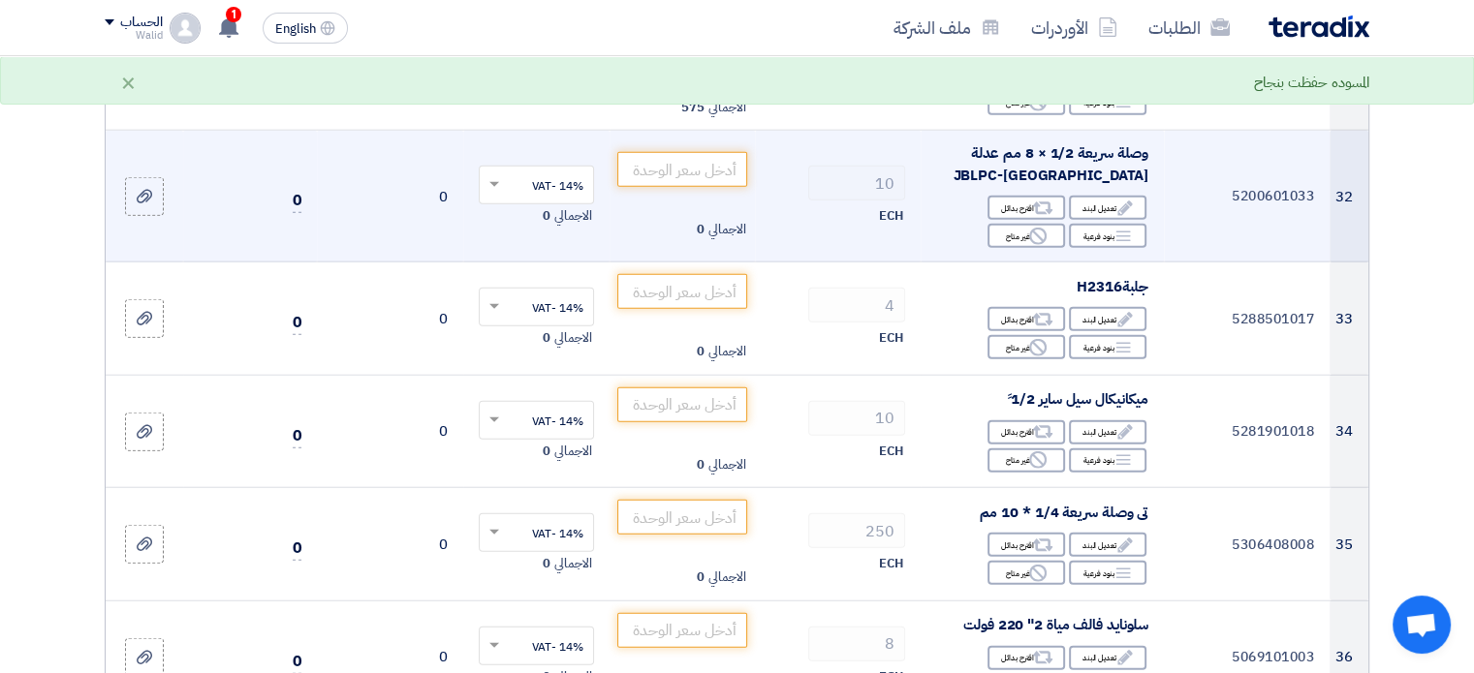
scroll to position [4845, 0]
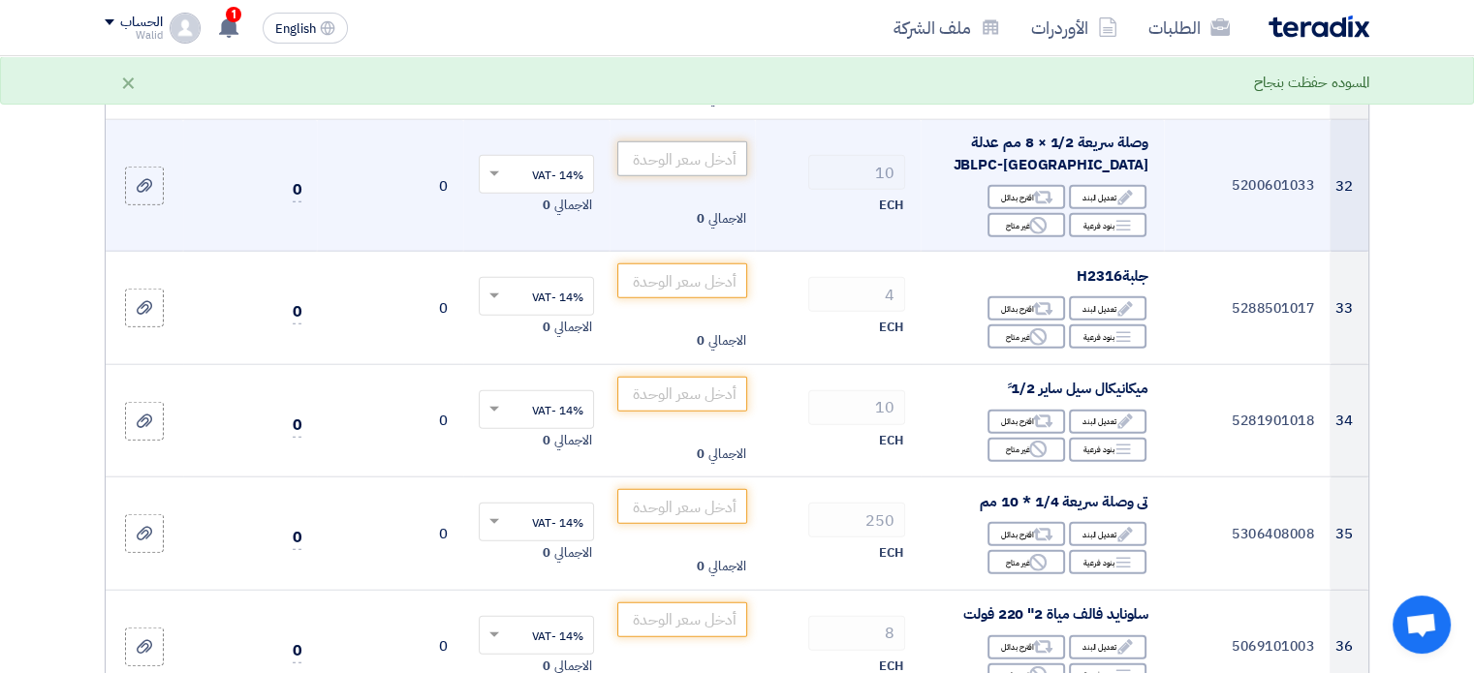
type input "11.5"
click at [721, 160] on input "number" at bounding box center [682, 158] width 131 height 35
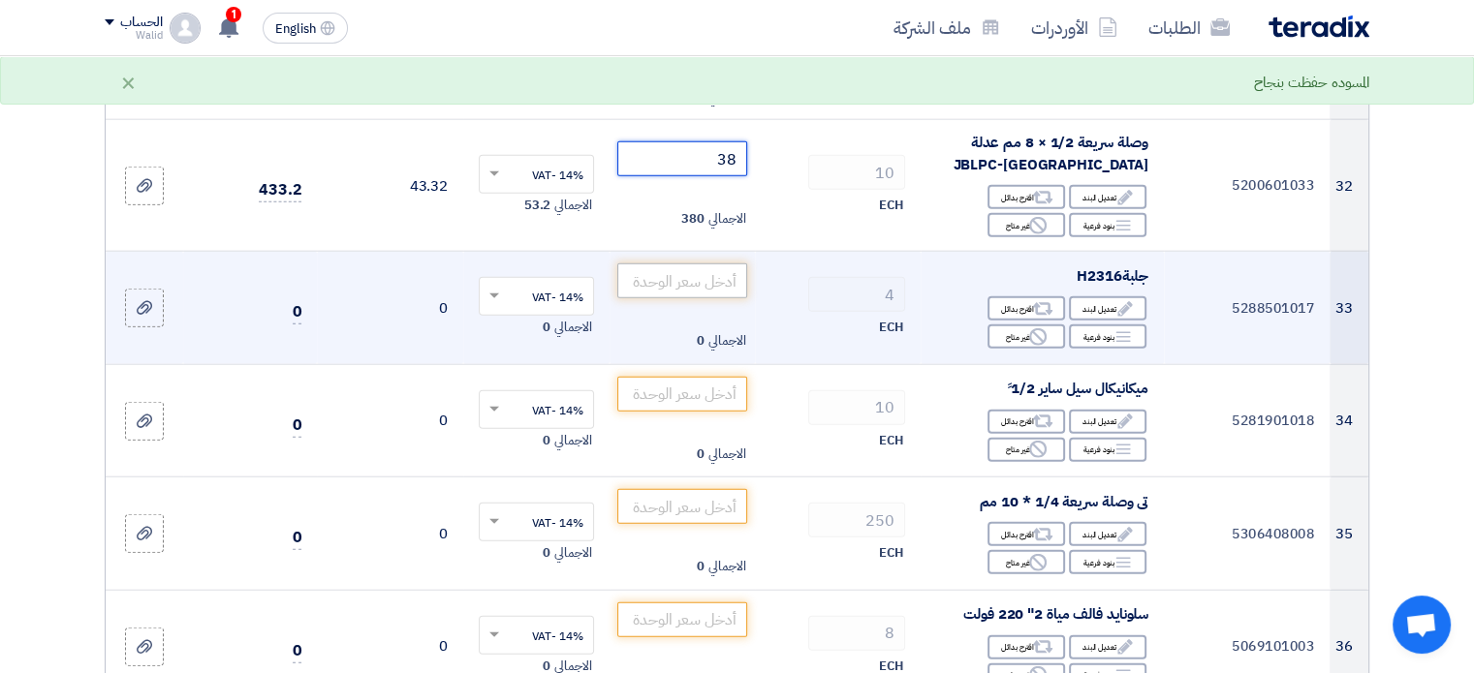
type input "38"
click at [739, 266] on input "number" at bounding box center [682, 281] width 131 height 35
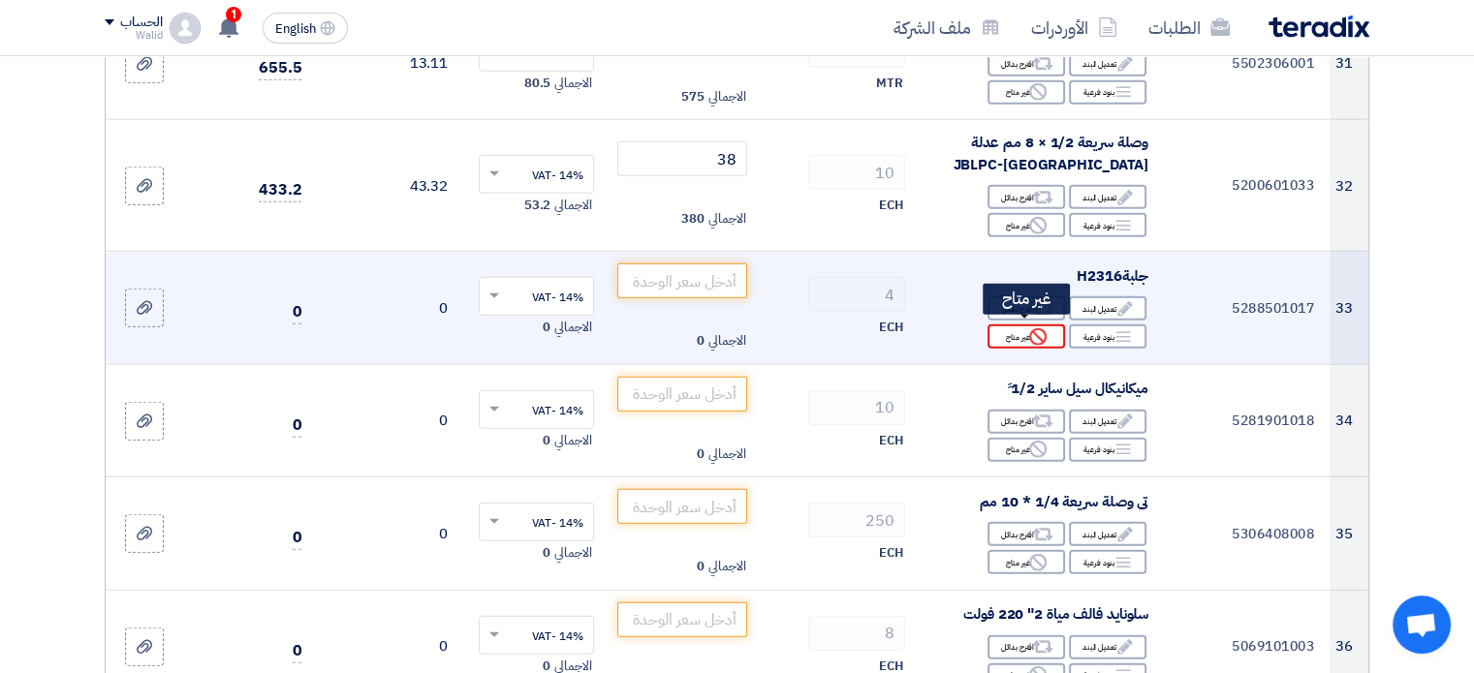
click at [1012, 325] on div "Reject غير متاح" at bounding box center [1026, 337] width 78 height 24
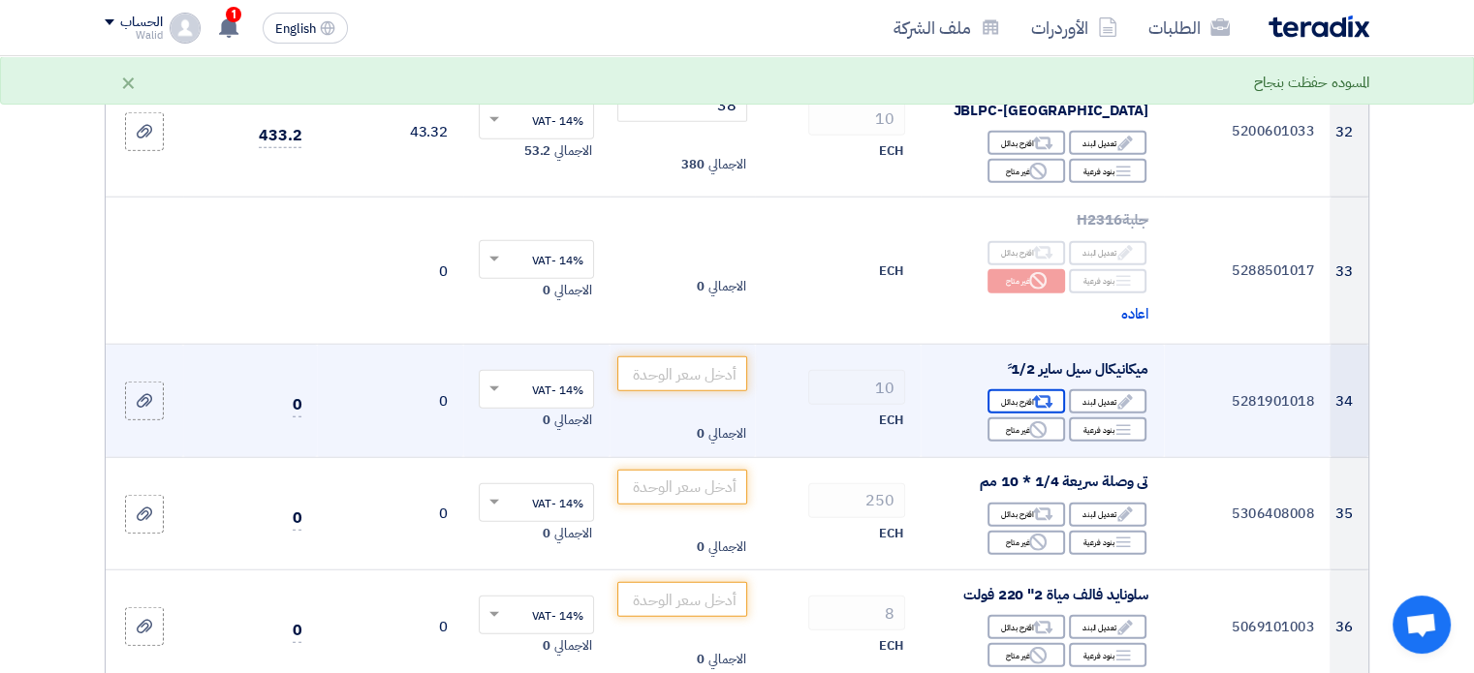
scroll to position [4941, 0]
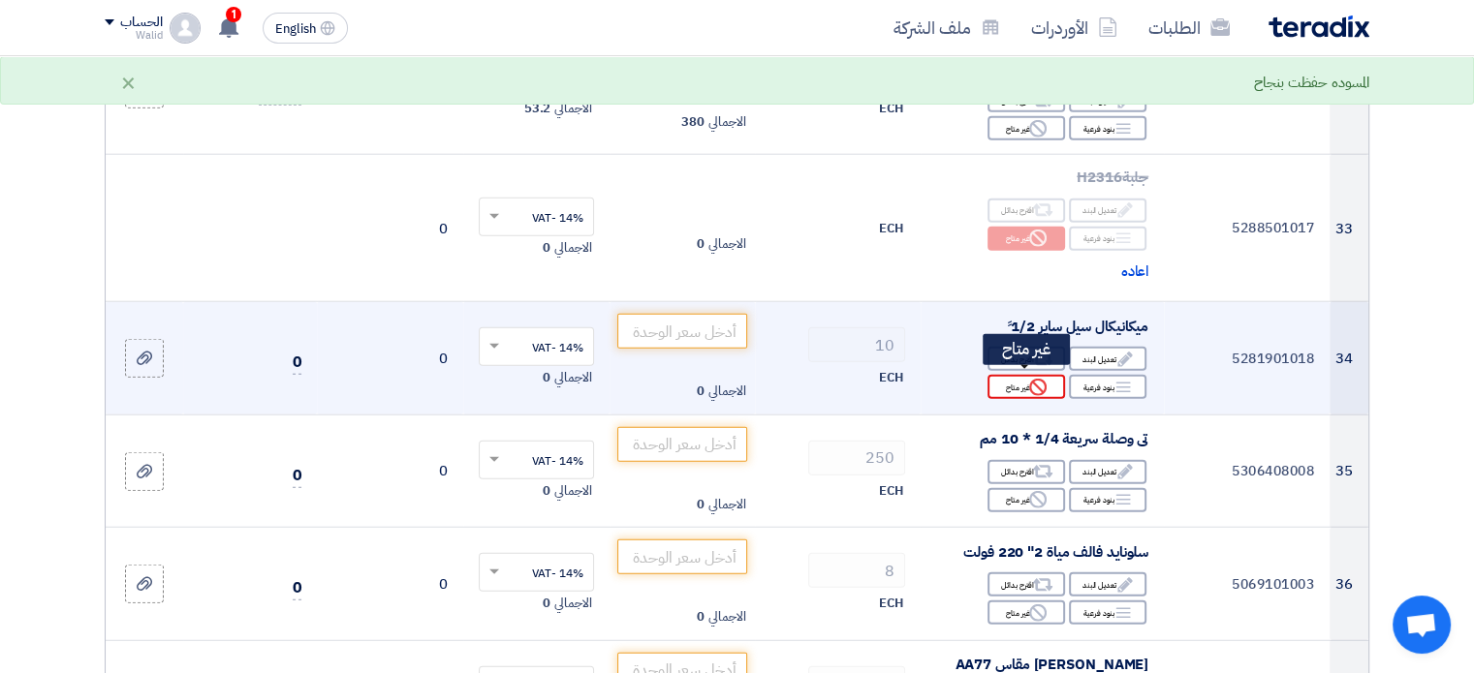
click at [1039, 375] on div "Reject غير متاح" at bounding box center [1026, 387] width 78 height 24
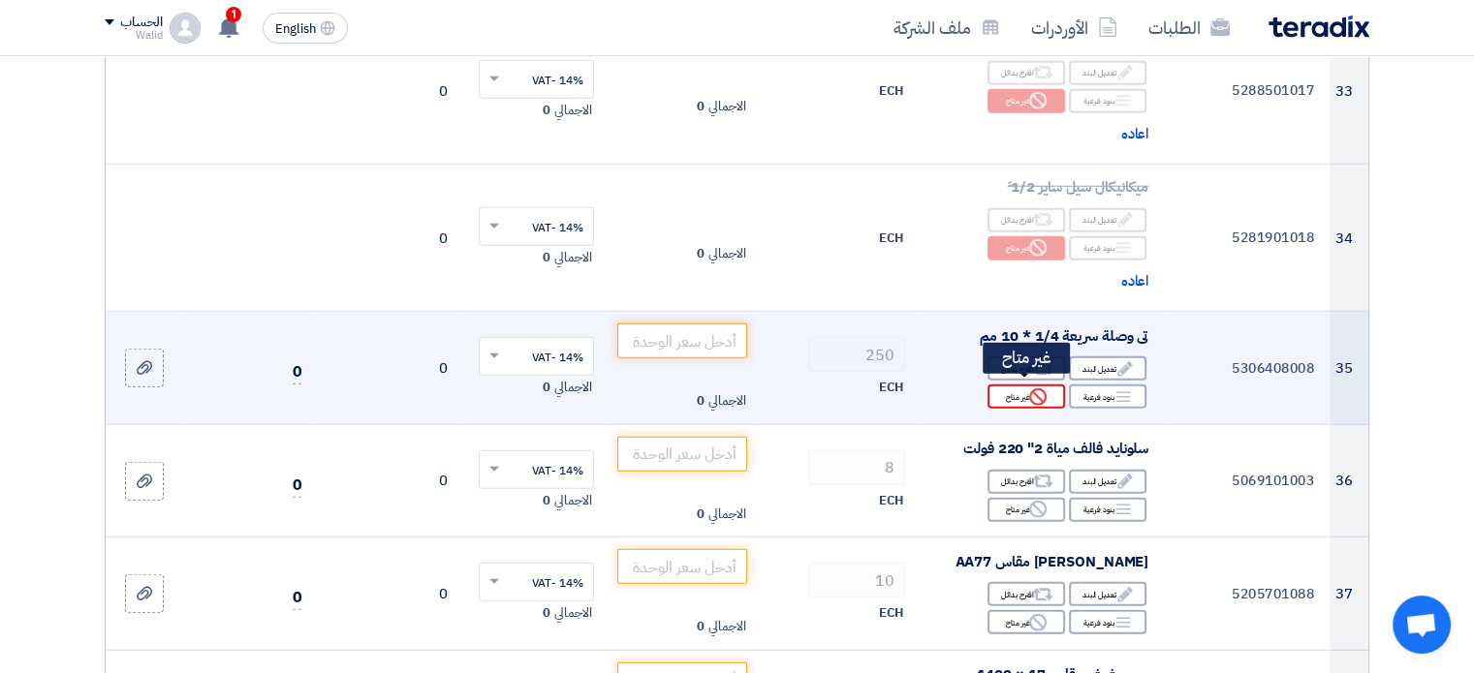
scroll to position [5135, 0]
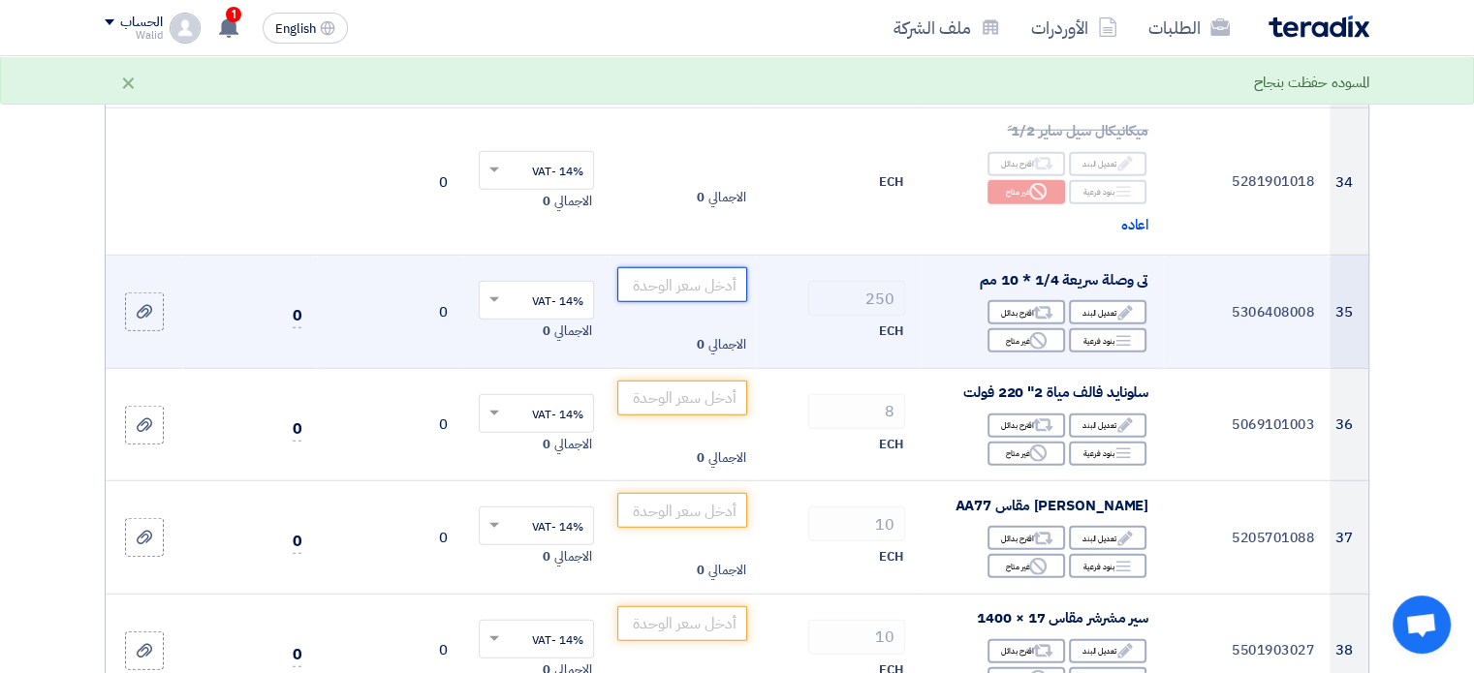
click at [720, 284] on input "number" at bounding box center [682, 284] width 131 height 35
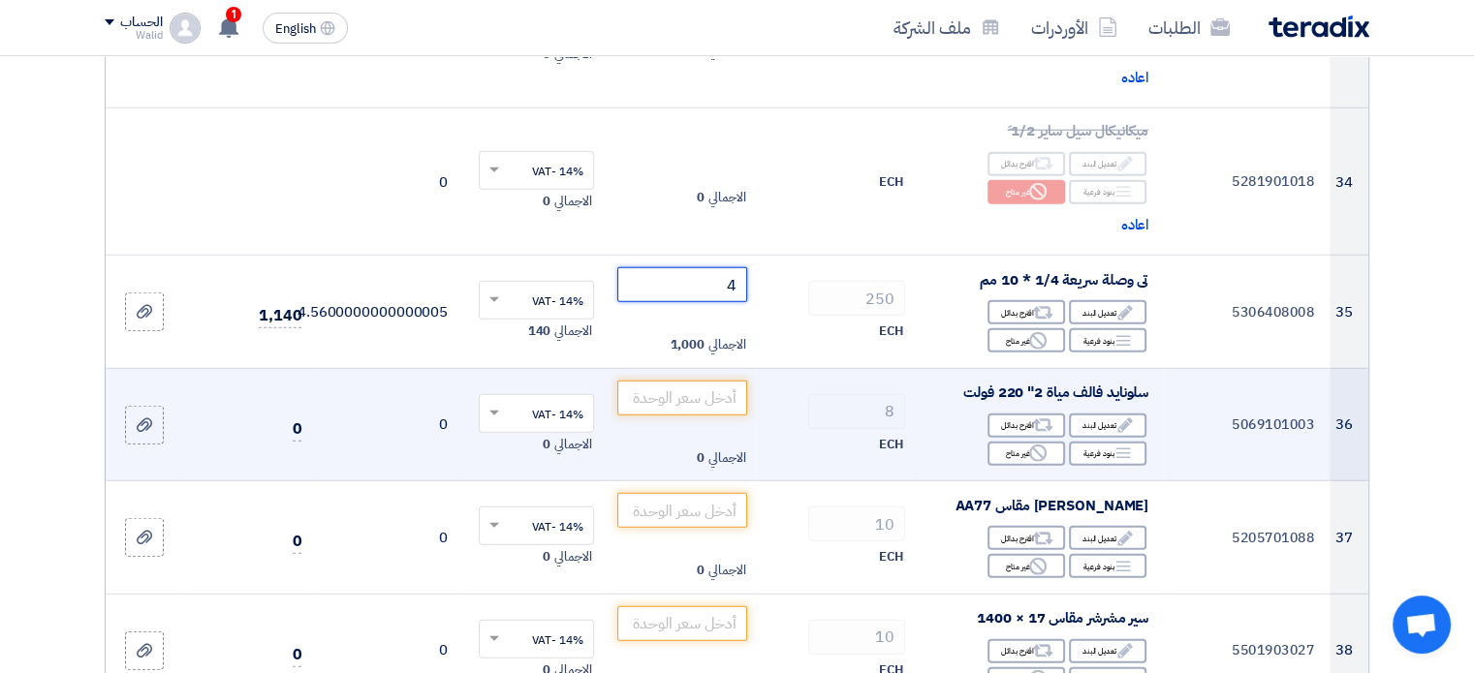
type input "43"
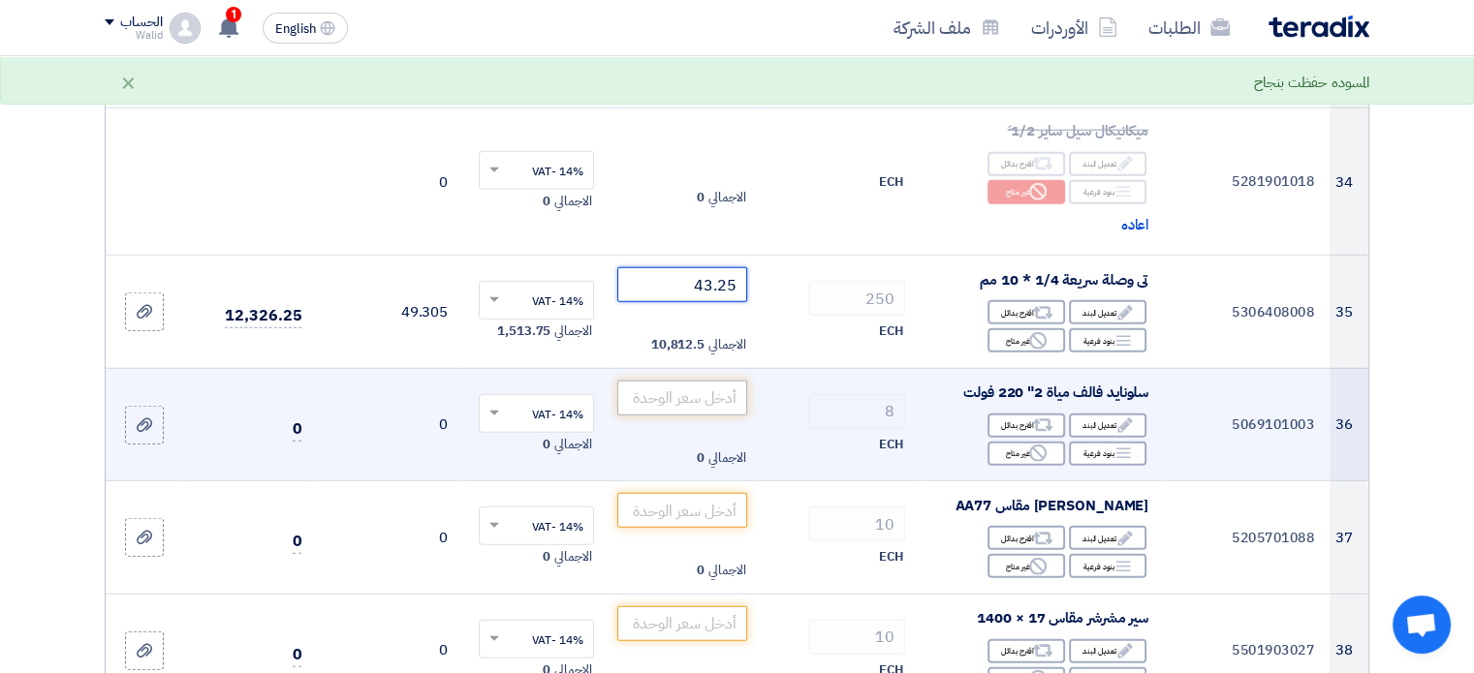
type input "43.25"
click at [674, 400] on input "number" at bounding box center [682, 398] width 131 height 35
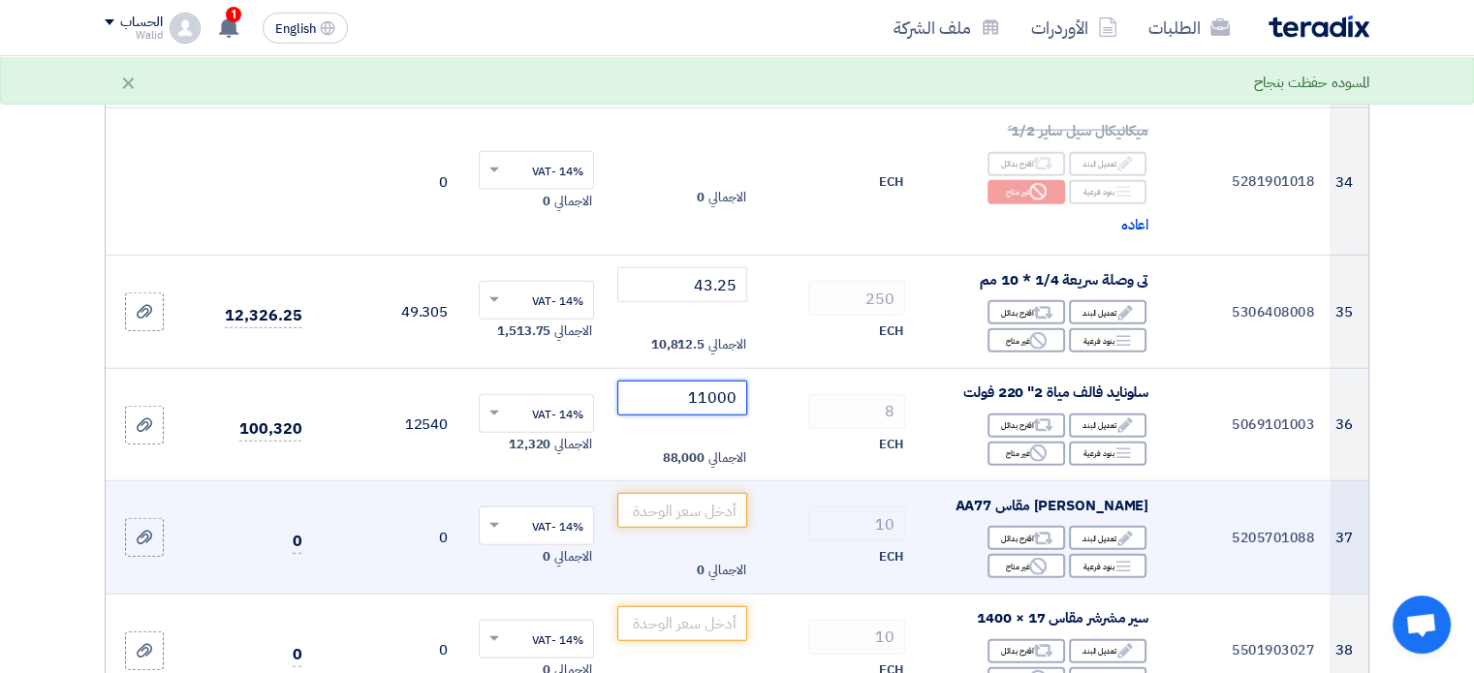
scroll to position [5329, 0]
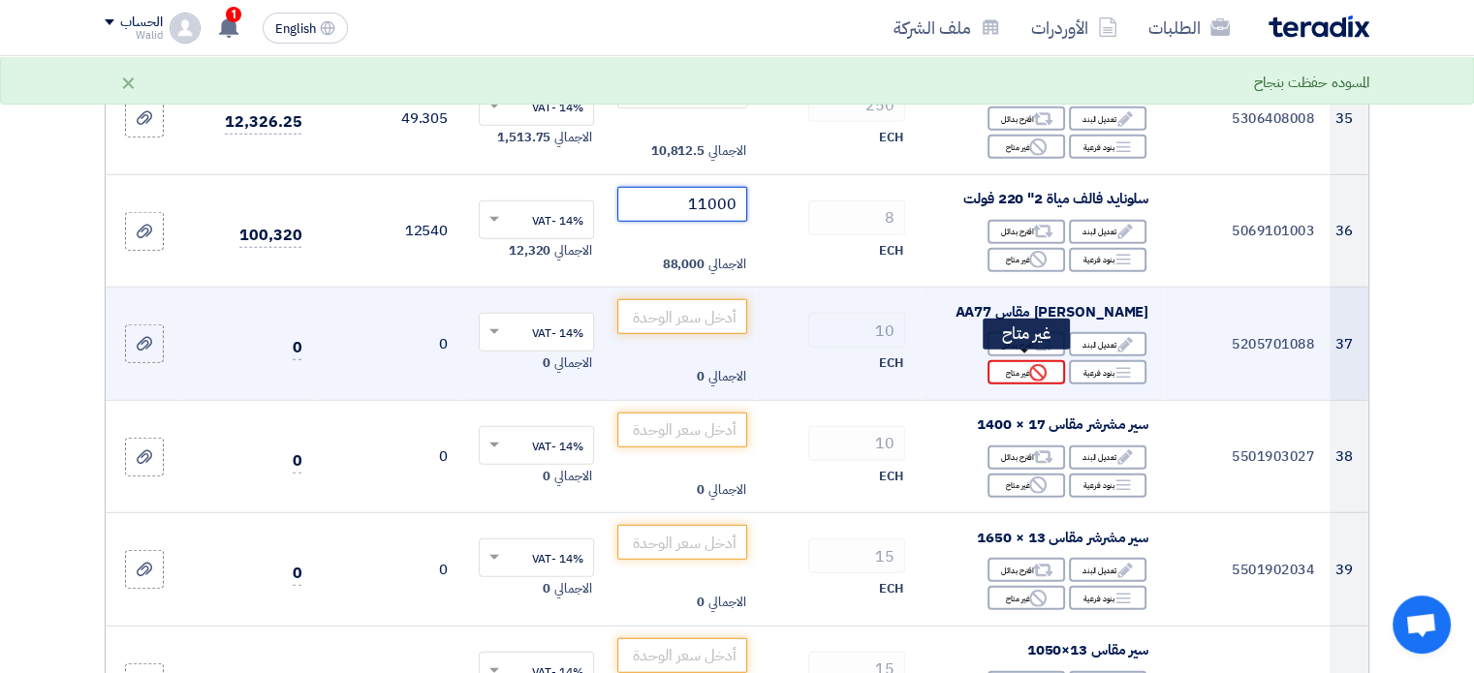
type input "11000"
click at [1019, 371] on div "Reject غير متاح" at bounding box center [1026, 372] width 78 height 24
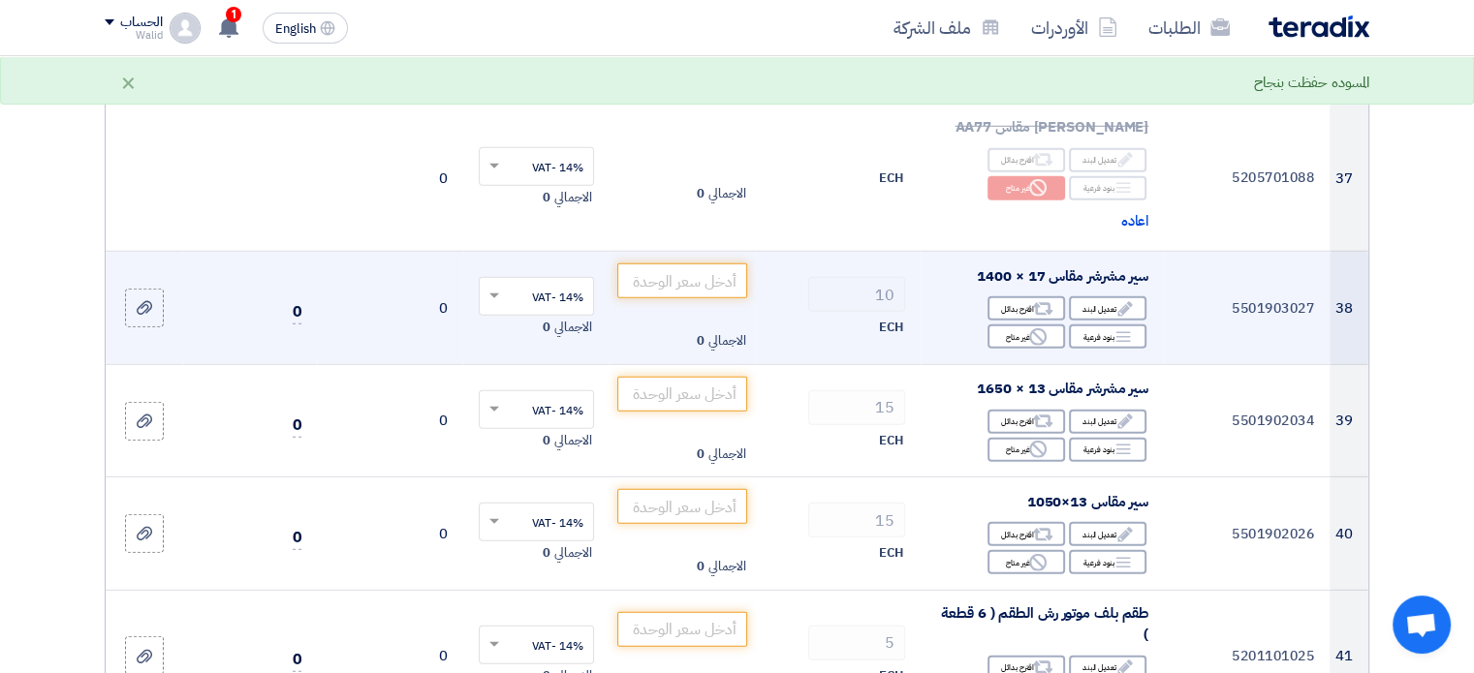
scroll to position [5523, 0]
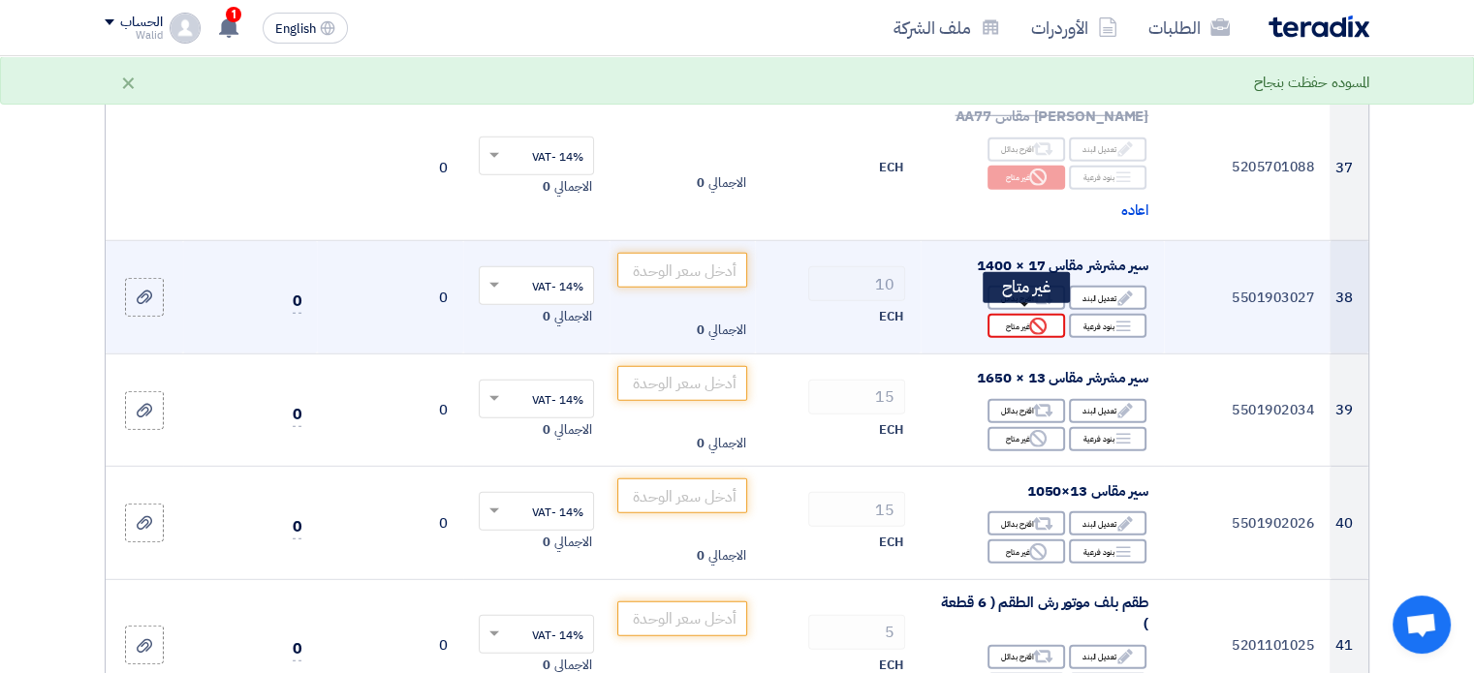
click at [1009, 323] on div "Reject غير متاح" at bounding box center [1026, 326] width 78 height 24
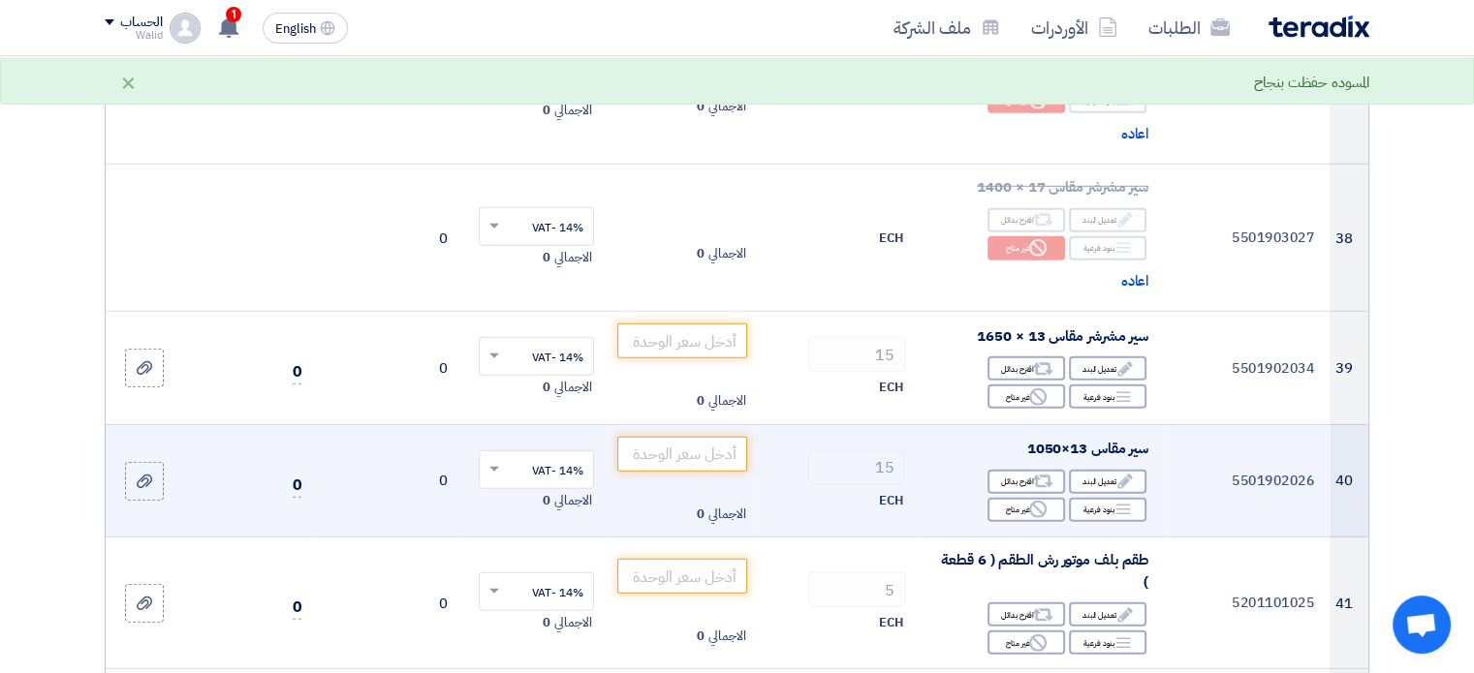
scroll to position [5717, 0]
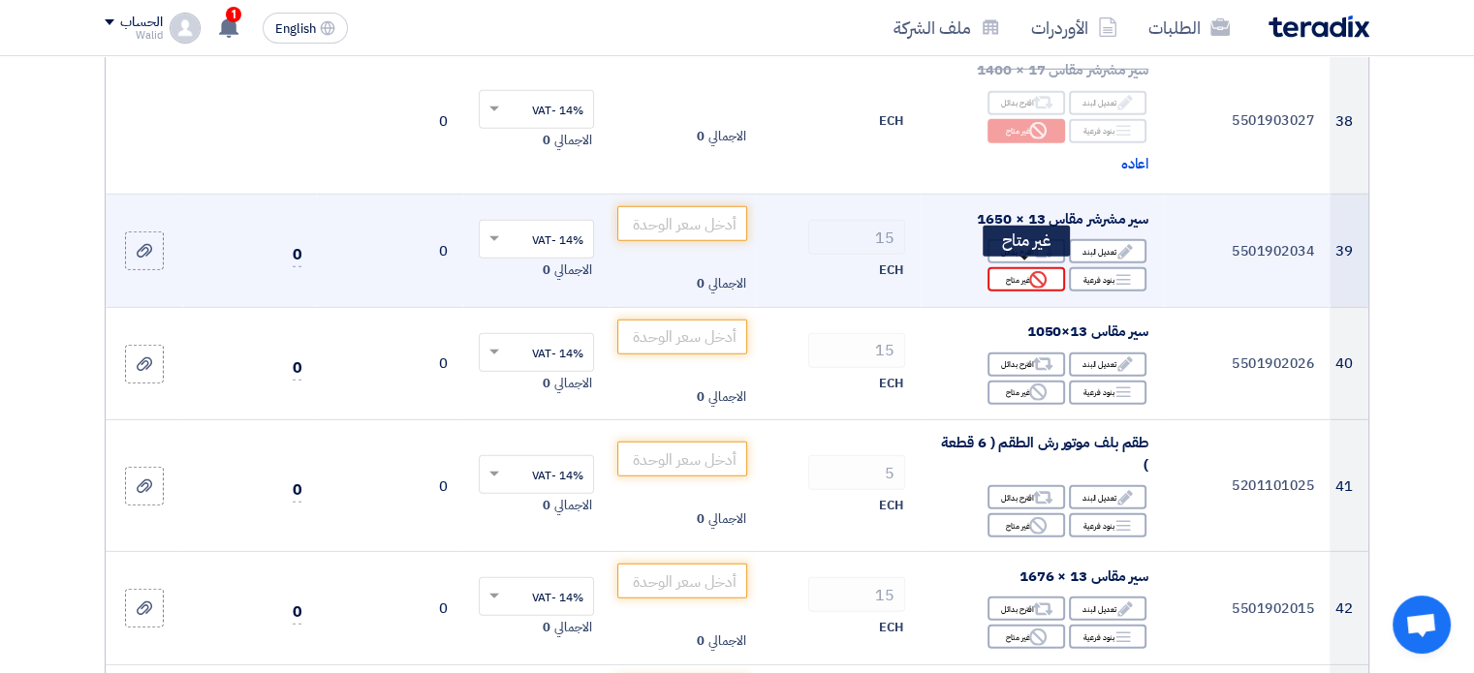
click at [1025, 268] on div "Reject غير متاح" at bounding box center [1026, 279] width 78 height 24
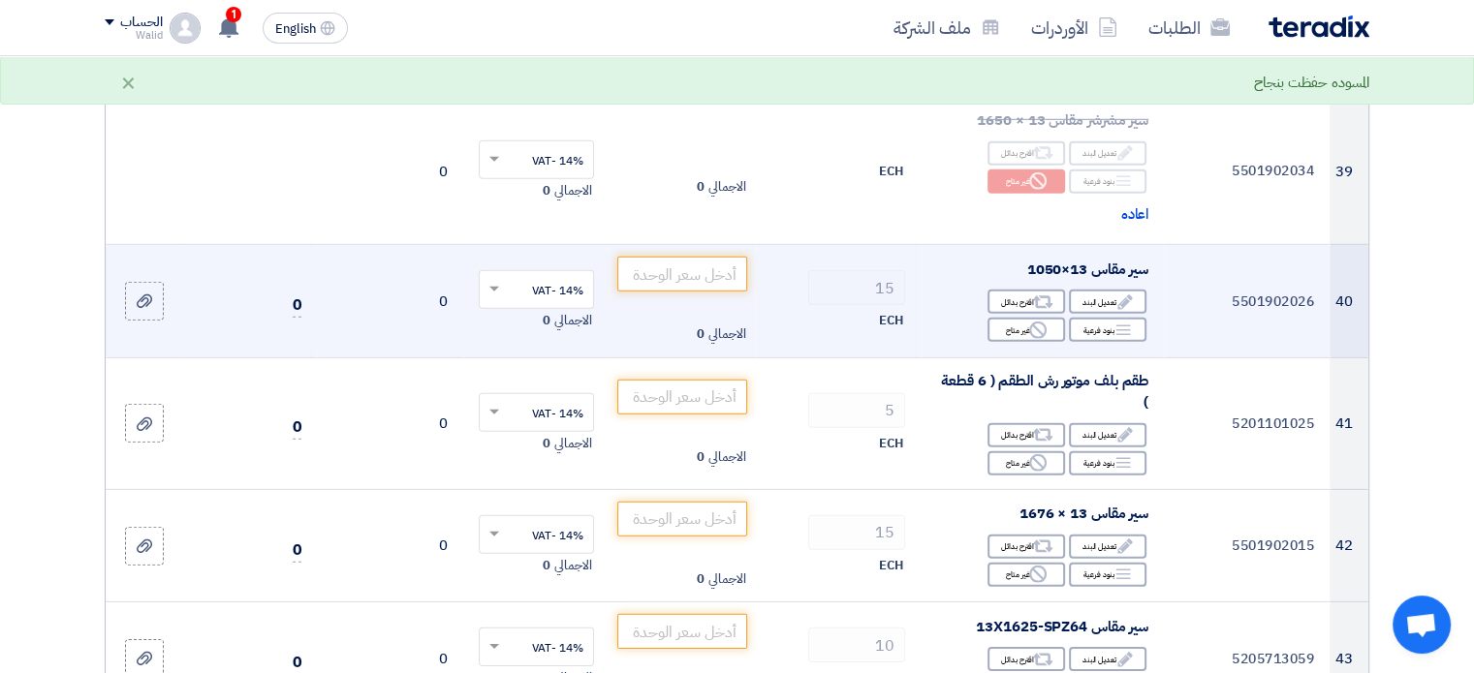
scroll to position [5910, 0]
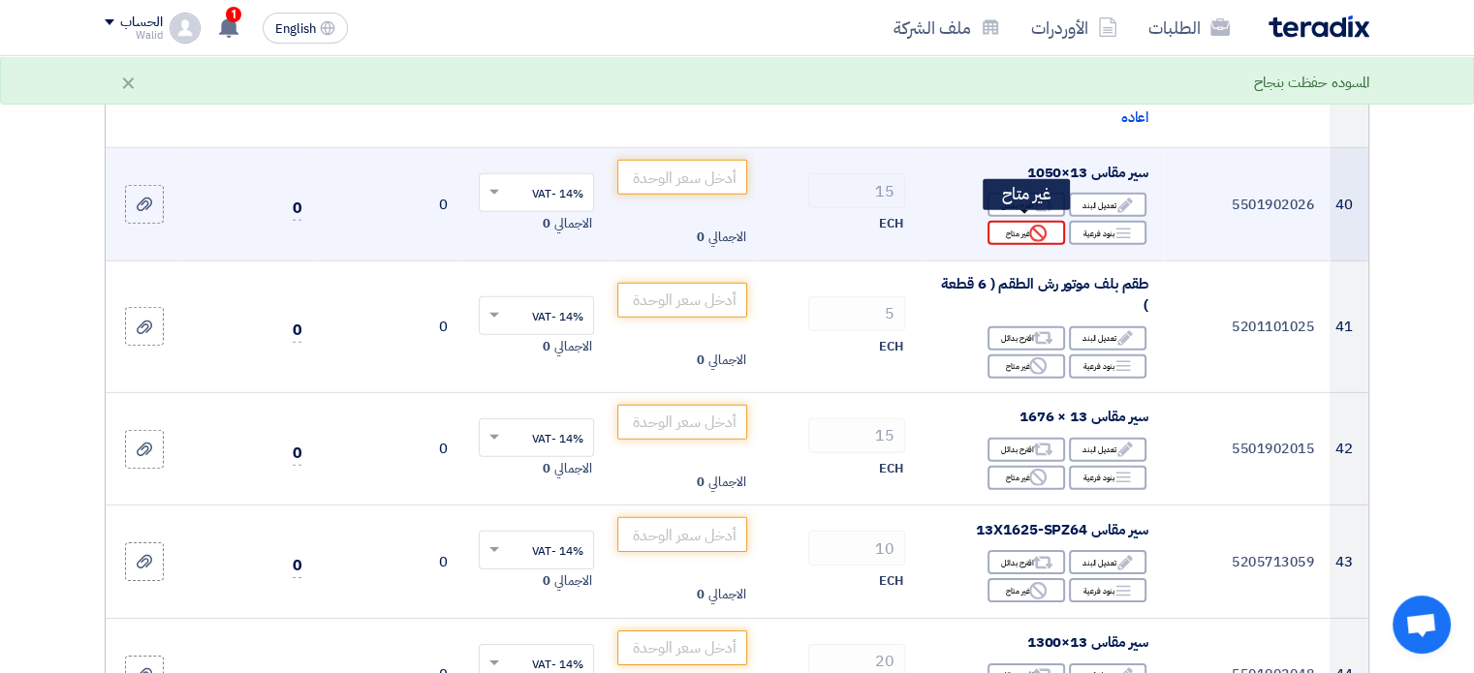
click at [1020, 234] on div "Reject غير متاح" at bounding box center [1026, 233] width 78 height 24
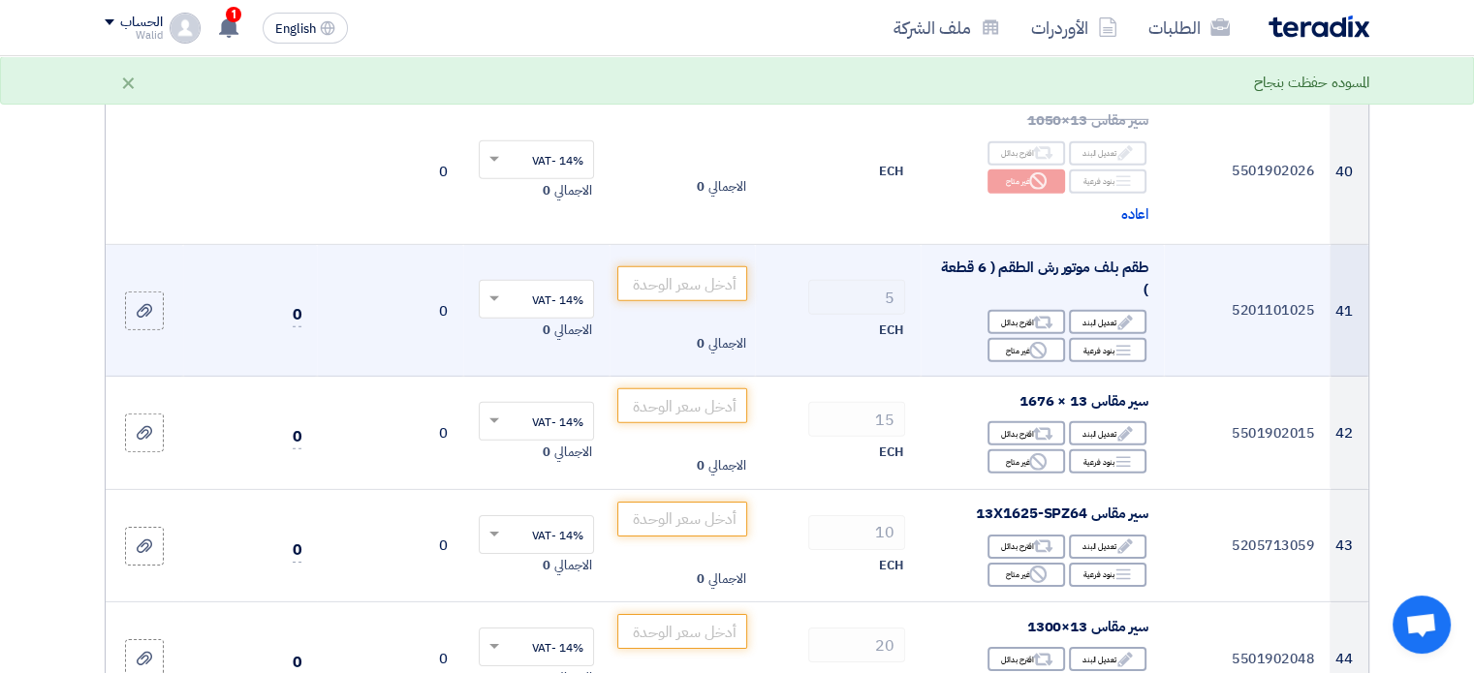
scroll to position [6007, 0]
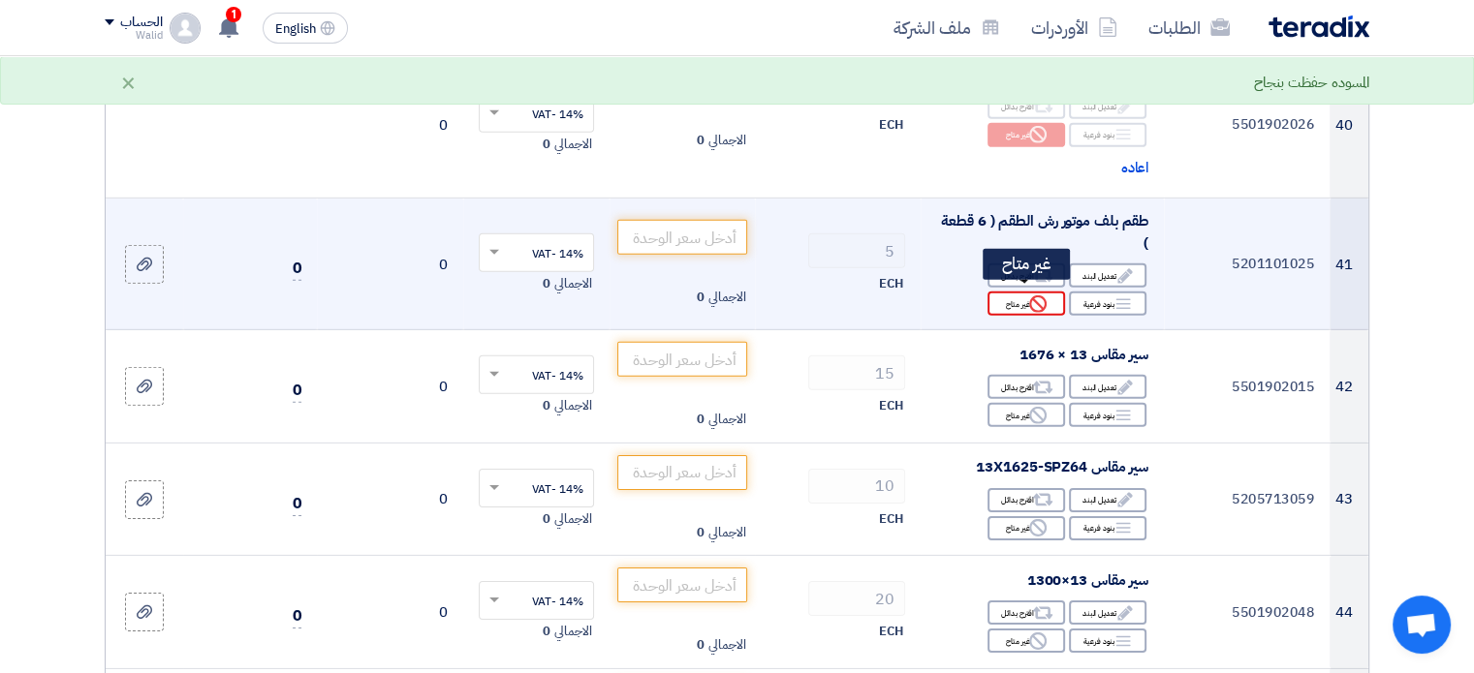
click at [1016, 297] on div "Reject غير متاح" at bounding box center [1026, 304] width 78 height 24
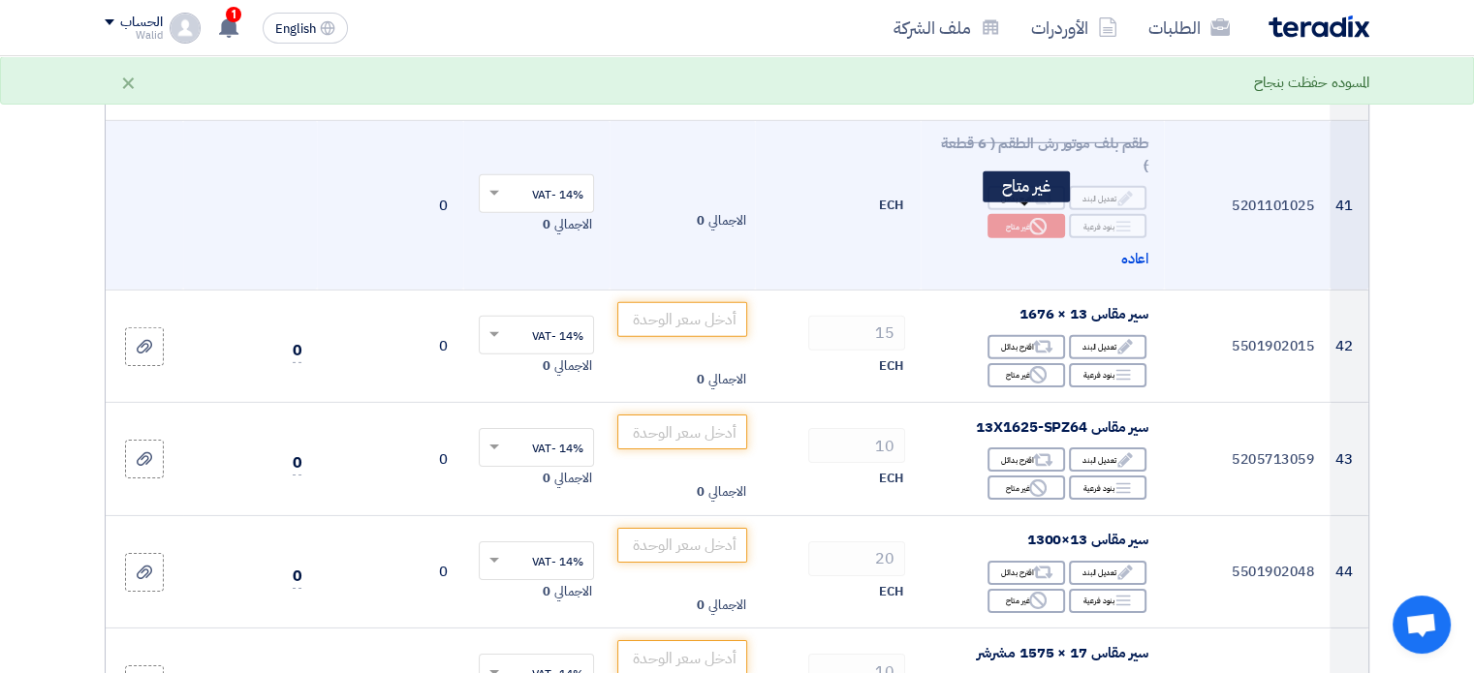
scroll to position [6201, 0]
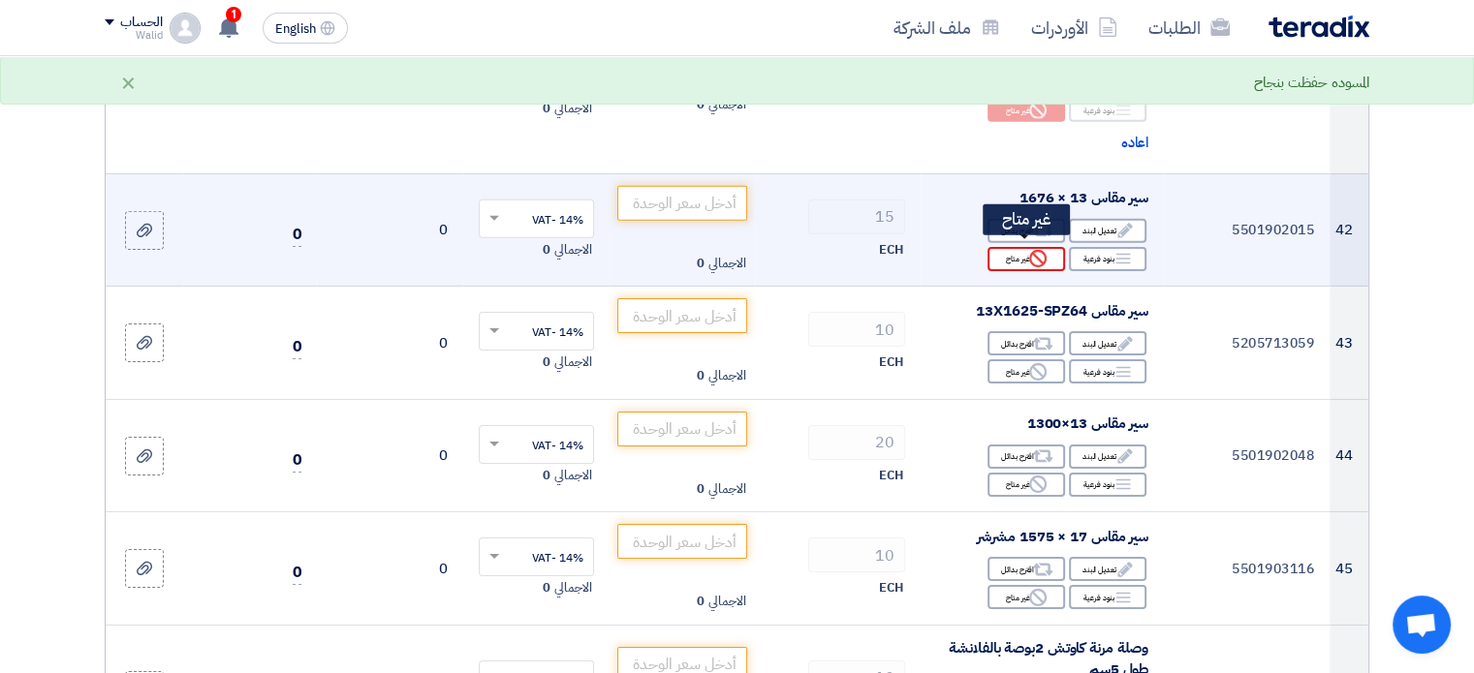
click at [994, 252] on div "Reject غير متاح" at bounding box center [1026, 259] width 78 height 24
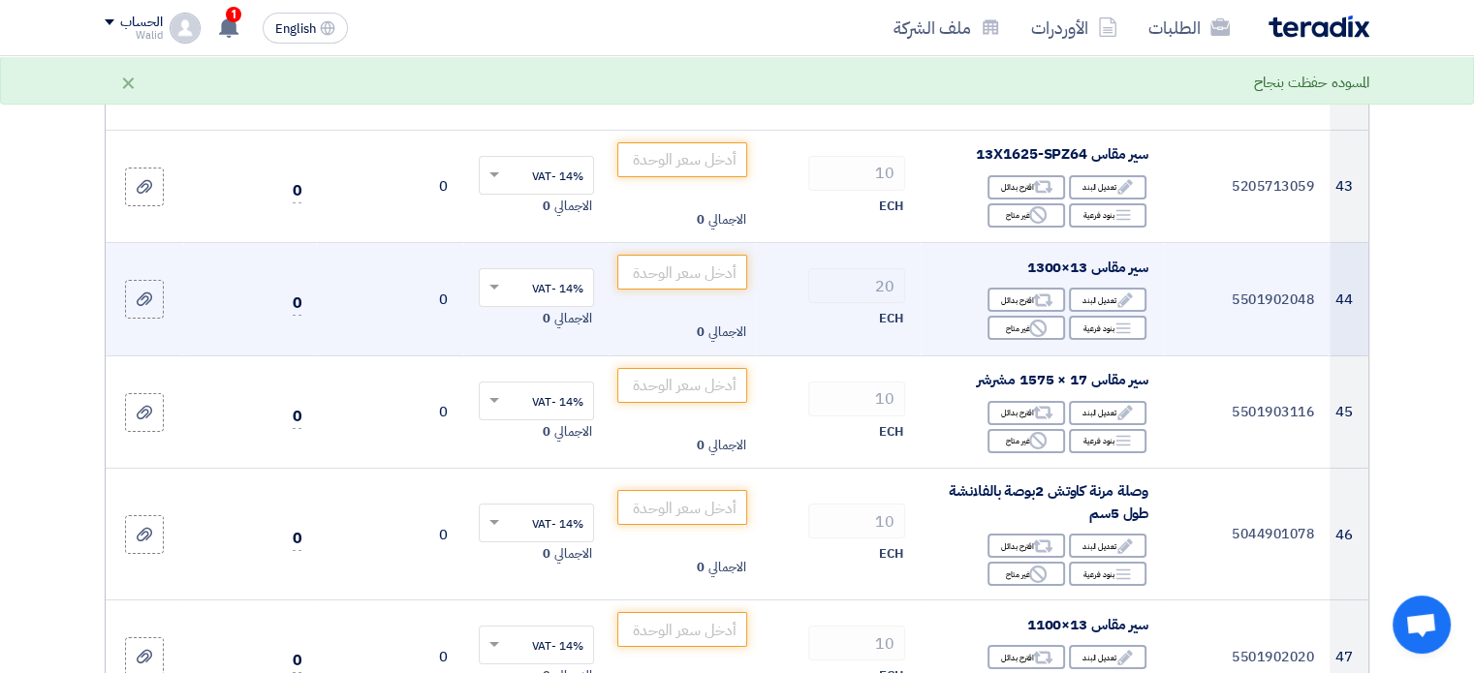
scroll to position [6395, 0]
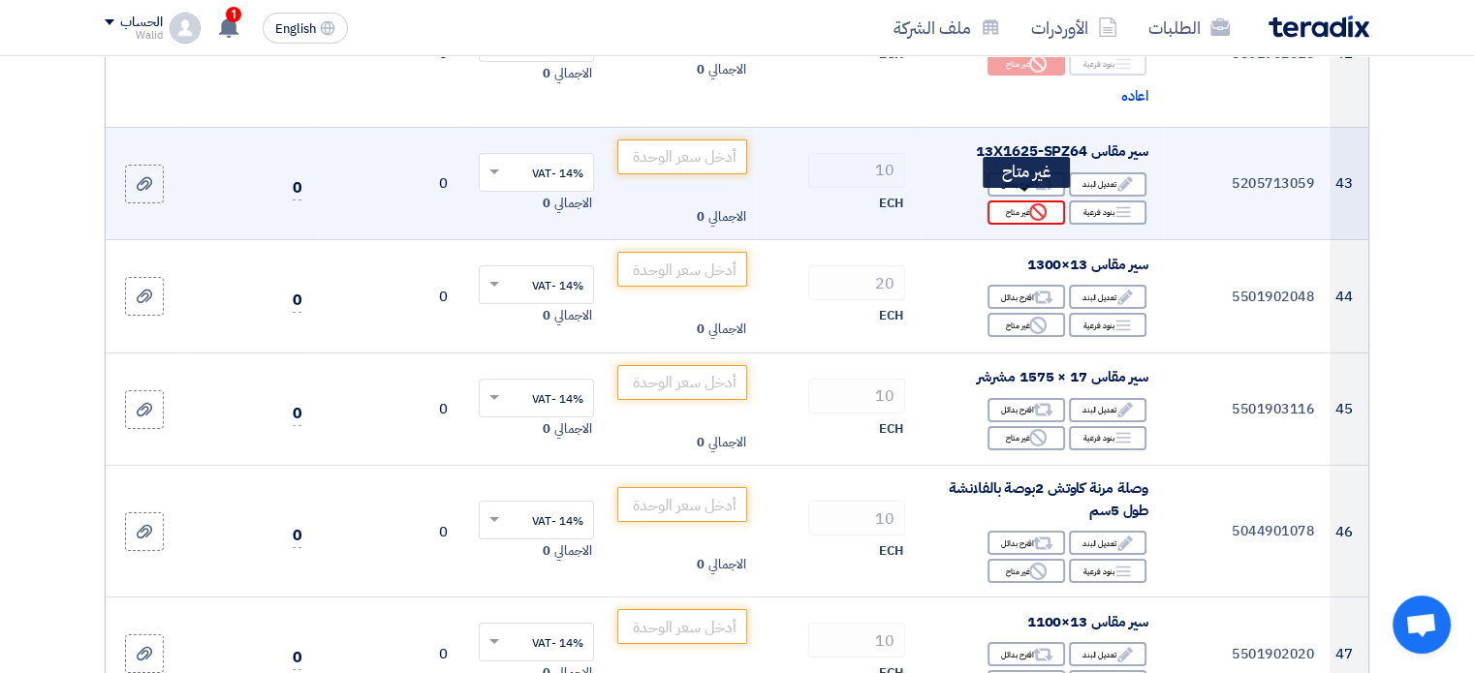
click at [1027, 211] on div "Reject غير متاح" at bounding box center [1026, 213] width 78 height 24
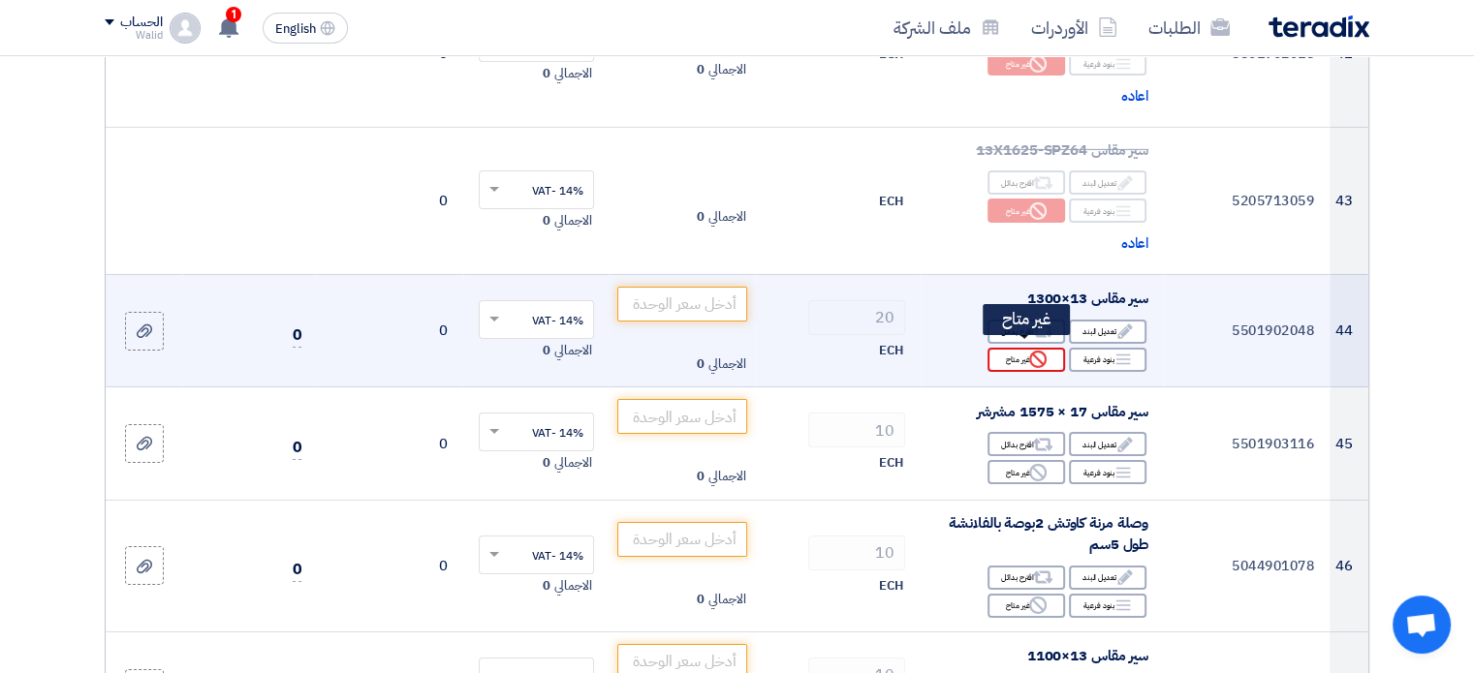
click at [1030, 351] on icon "Reject" at bounding box center [1037, 359] width 17 height 17
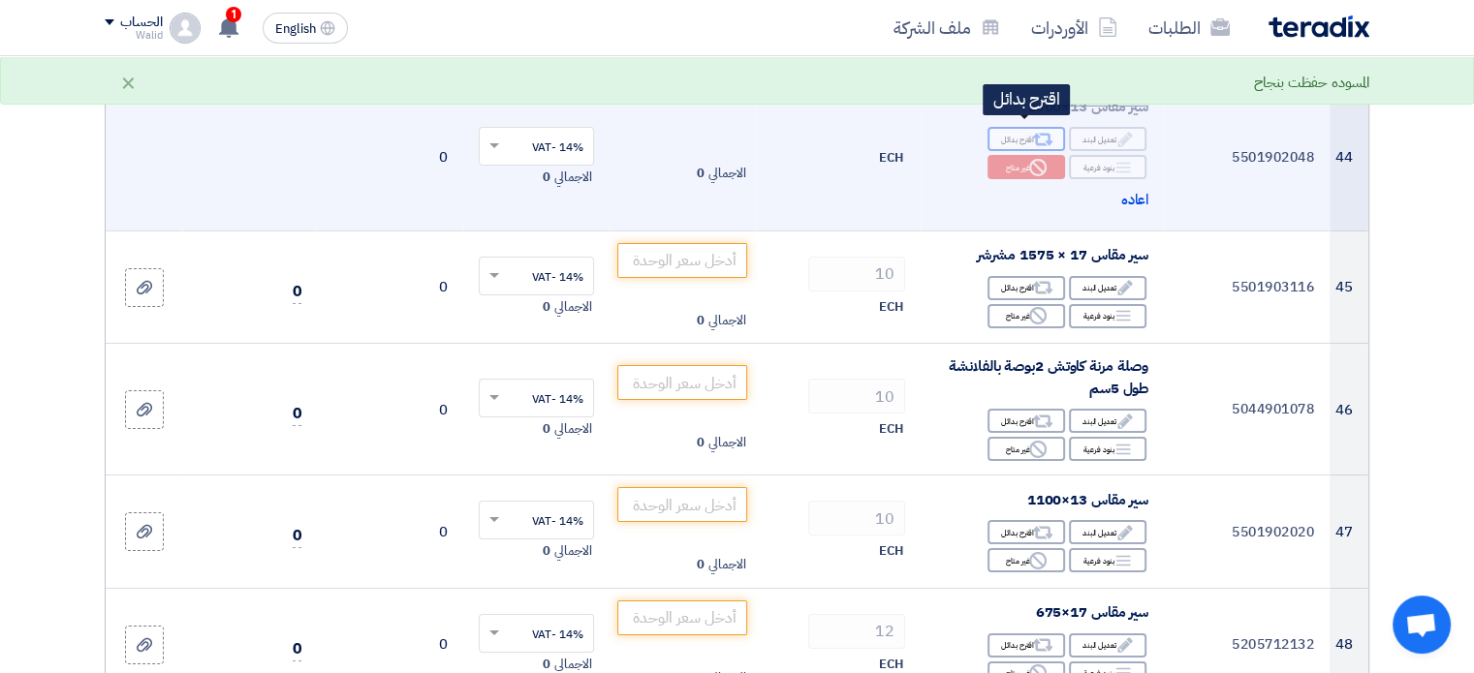
scroll to position [6589, 0]
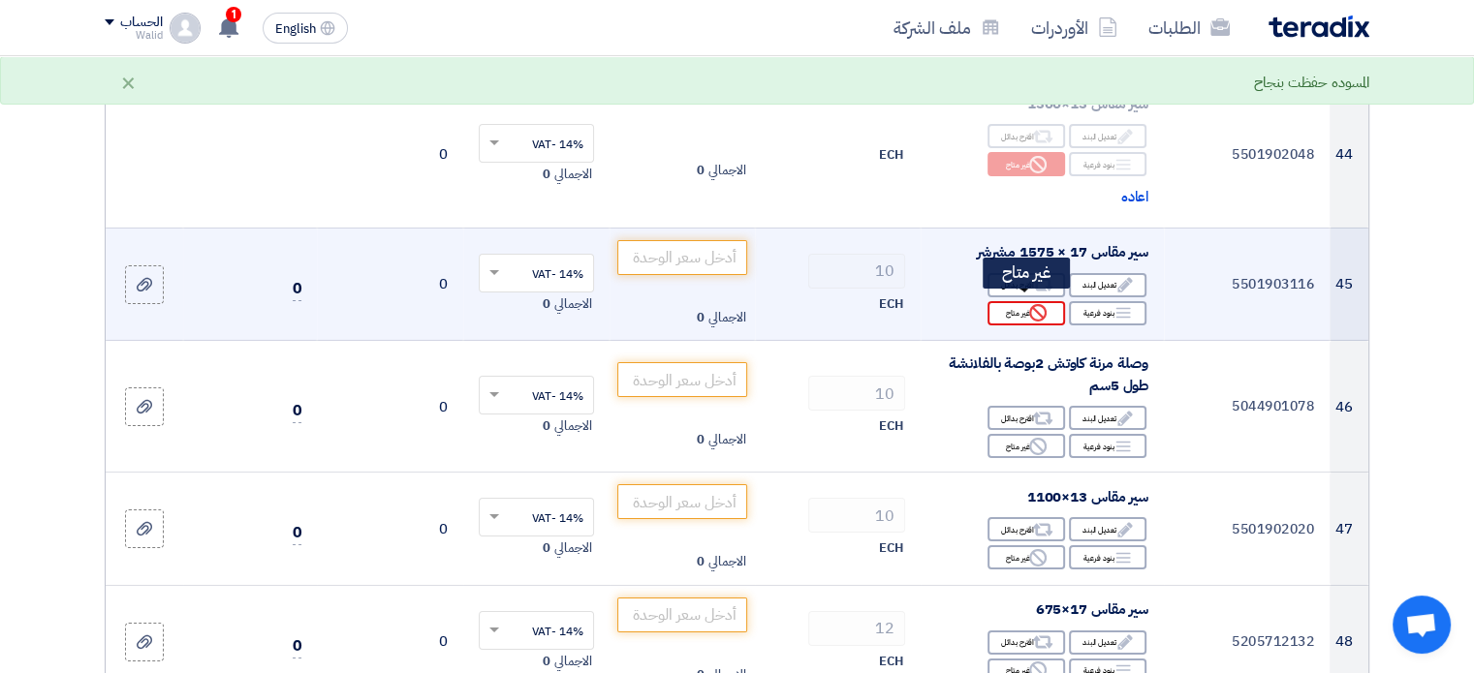
click at [1029, 306] on icon "Reject" at bounding box center [1037, 312] width 17 height 17
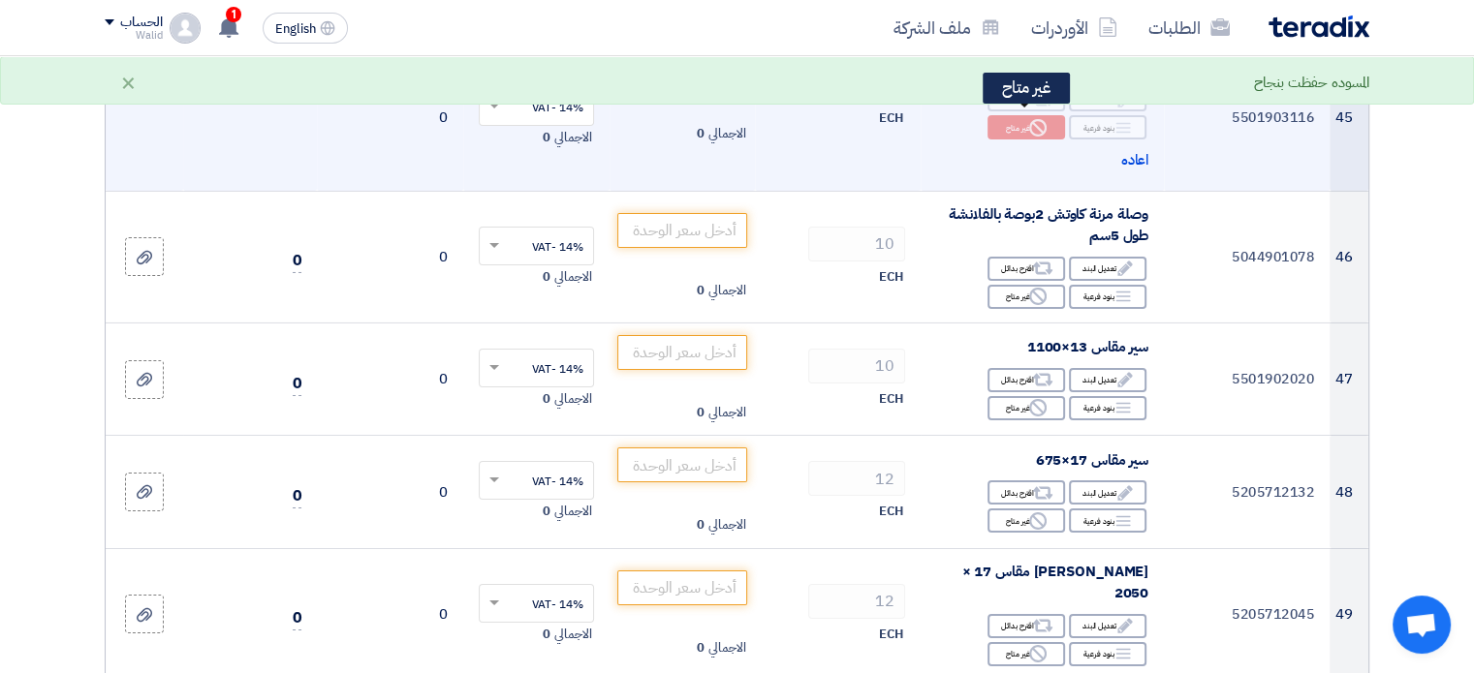
scroll to position [6782, 0]
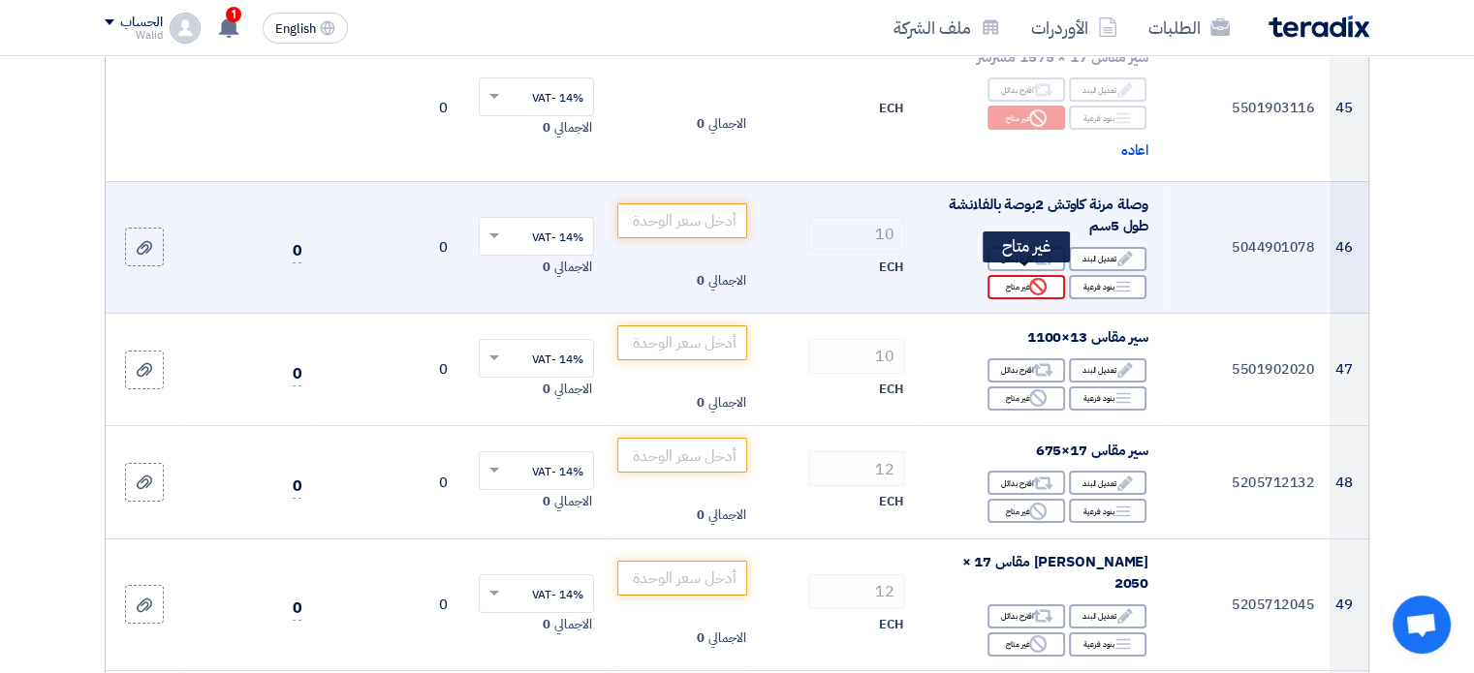
click at [1031, 288] on div "Reject غير متاح" at bounding box center [1026, 287] width 78 height 24
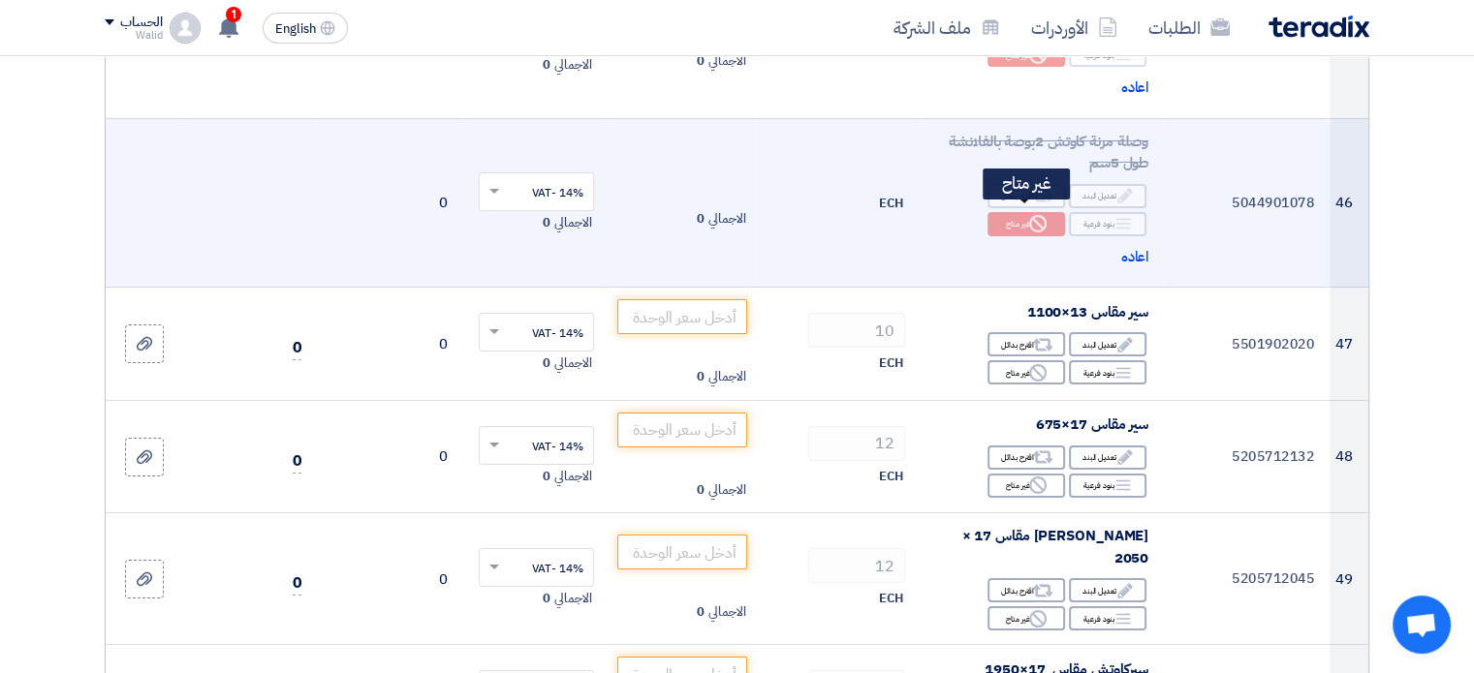
scroll to position [6976, 0]
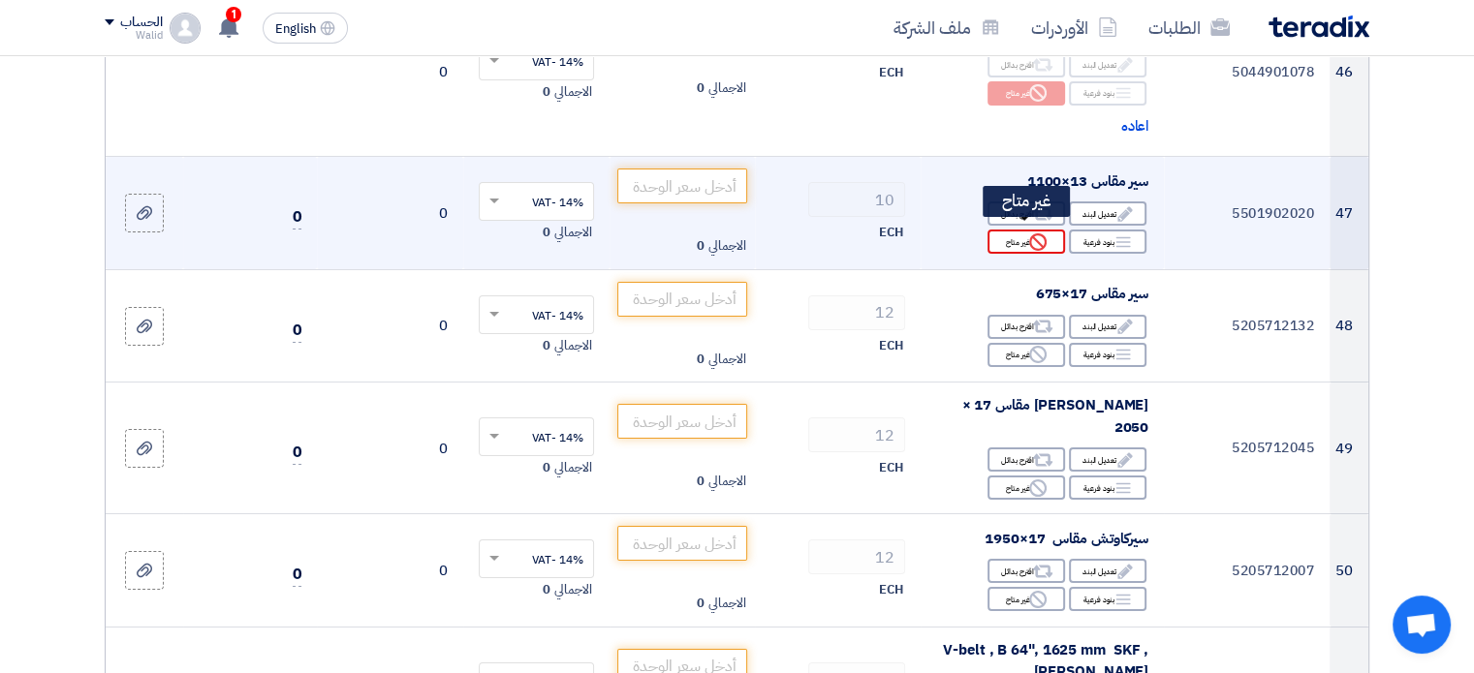
click at [1031, 237] on use at bounding box center [1037, 242] width 17 height 17
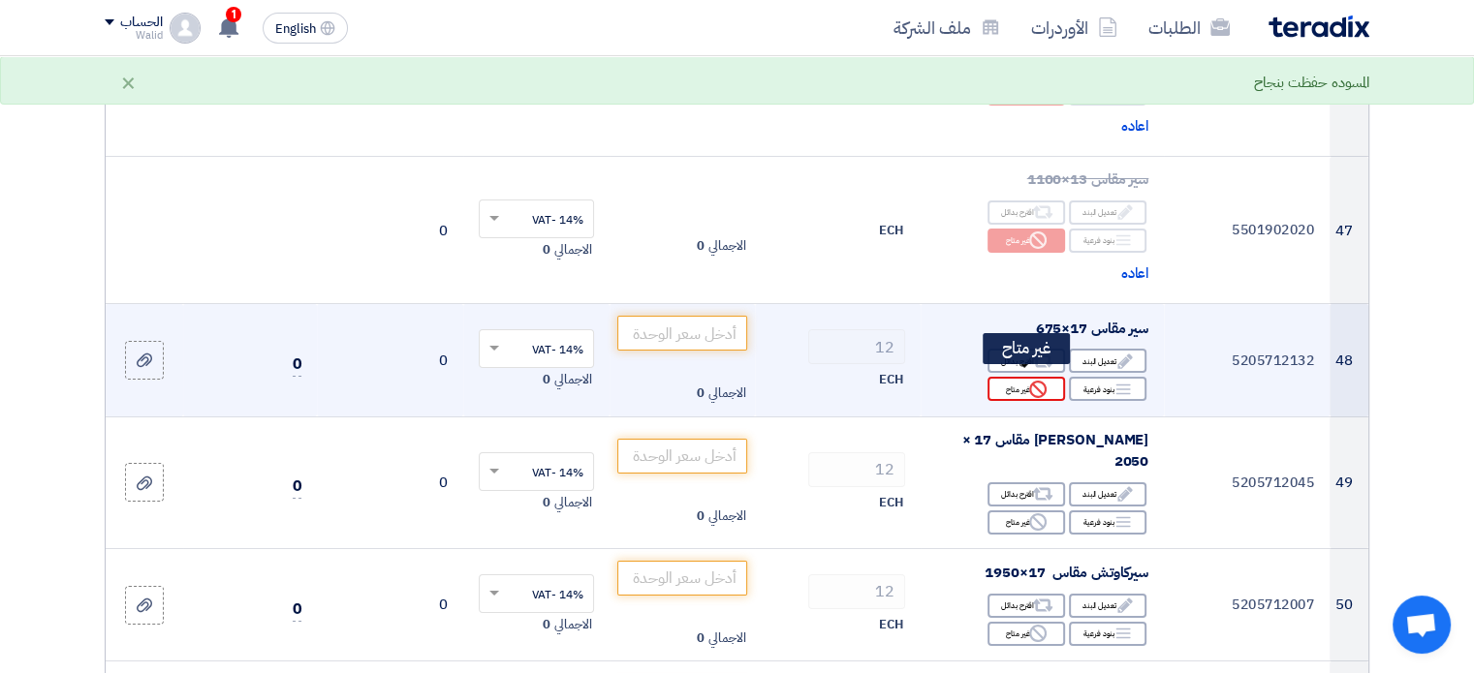
click at [1040, 377] on div "Reject غير متاح" at bounding box center [1026, 389] width 78 height 24
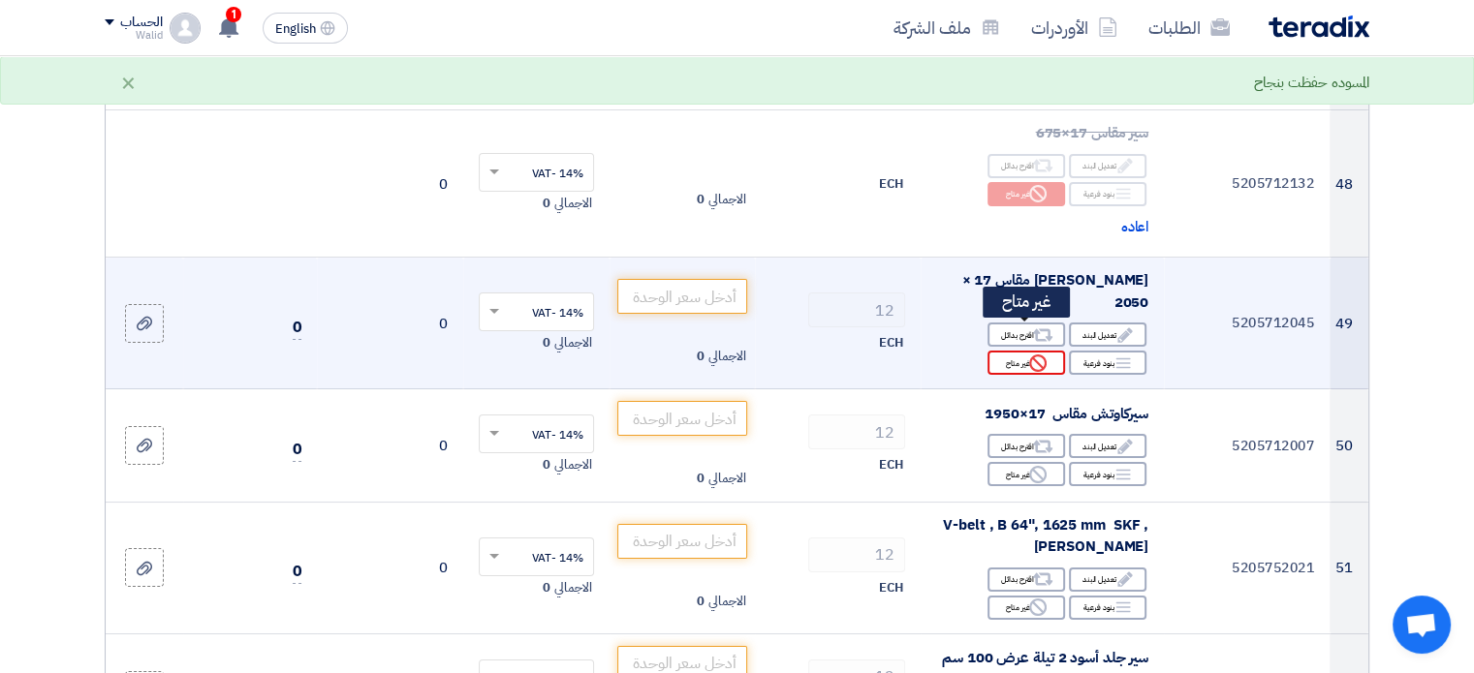
click at [1046, 355] on icon "Reject" at bounding box center [1037, 363] width 17 height 17
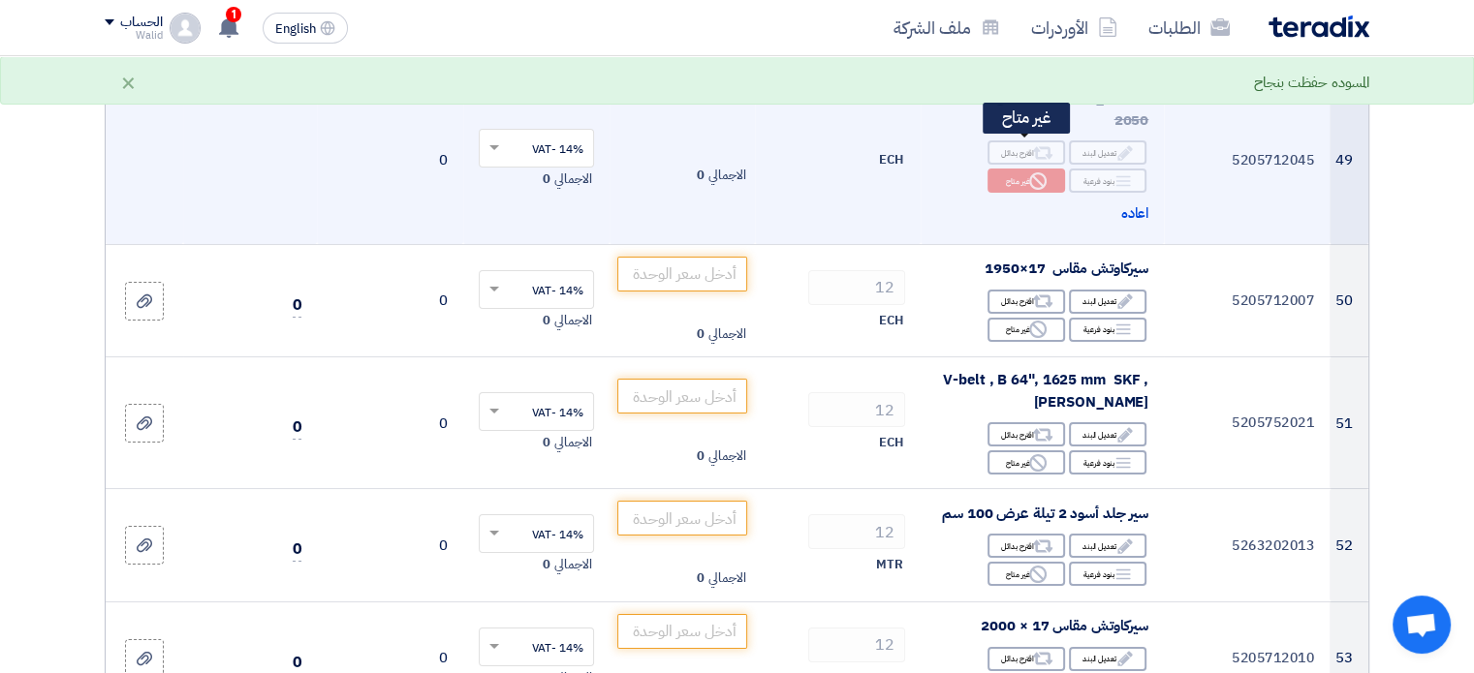
scroll to position [7364, 0]
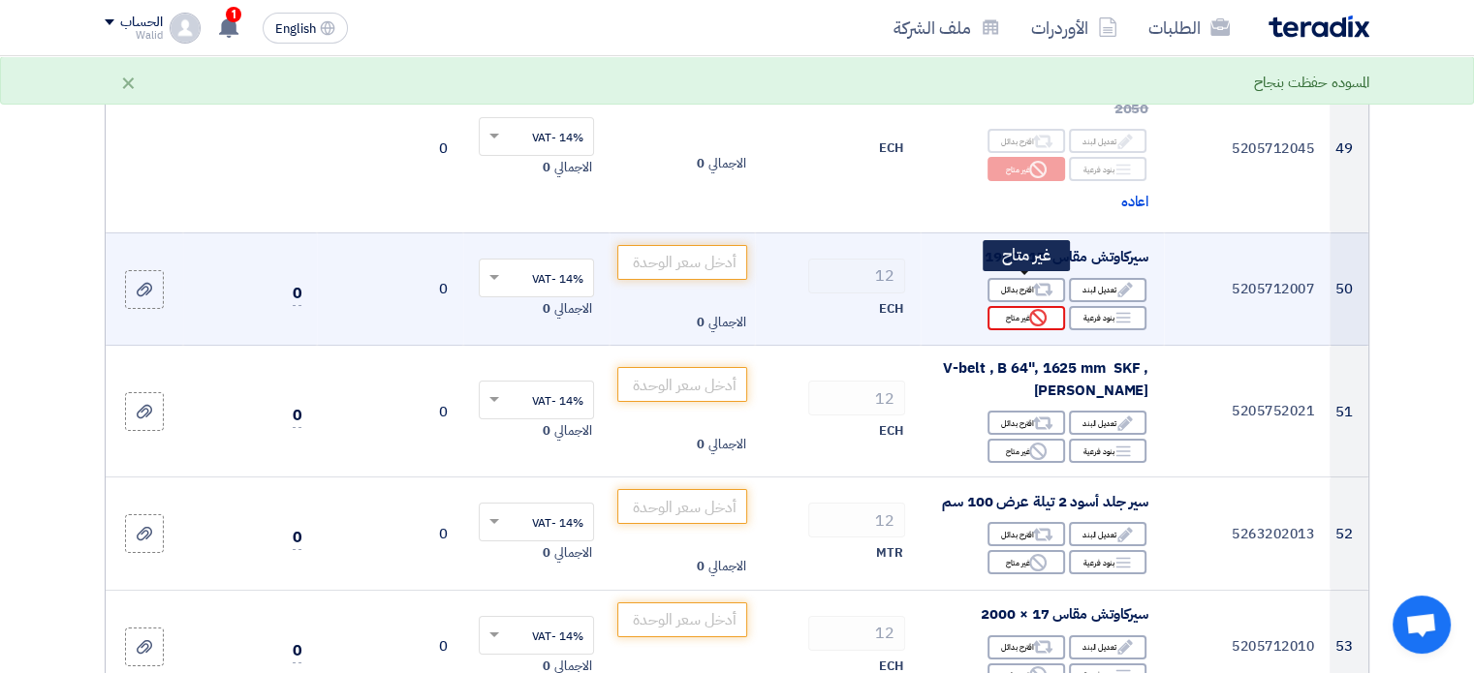
click at [1045, 309] on use at bounding box center [1037, 317] width 17 height 17
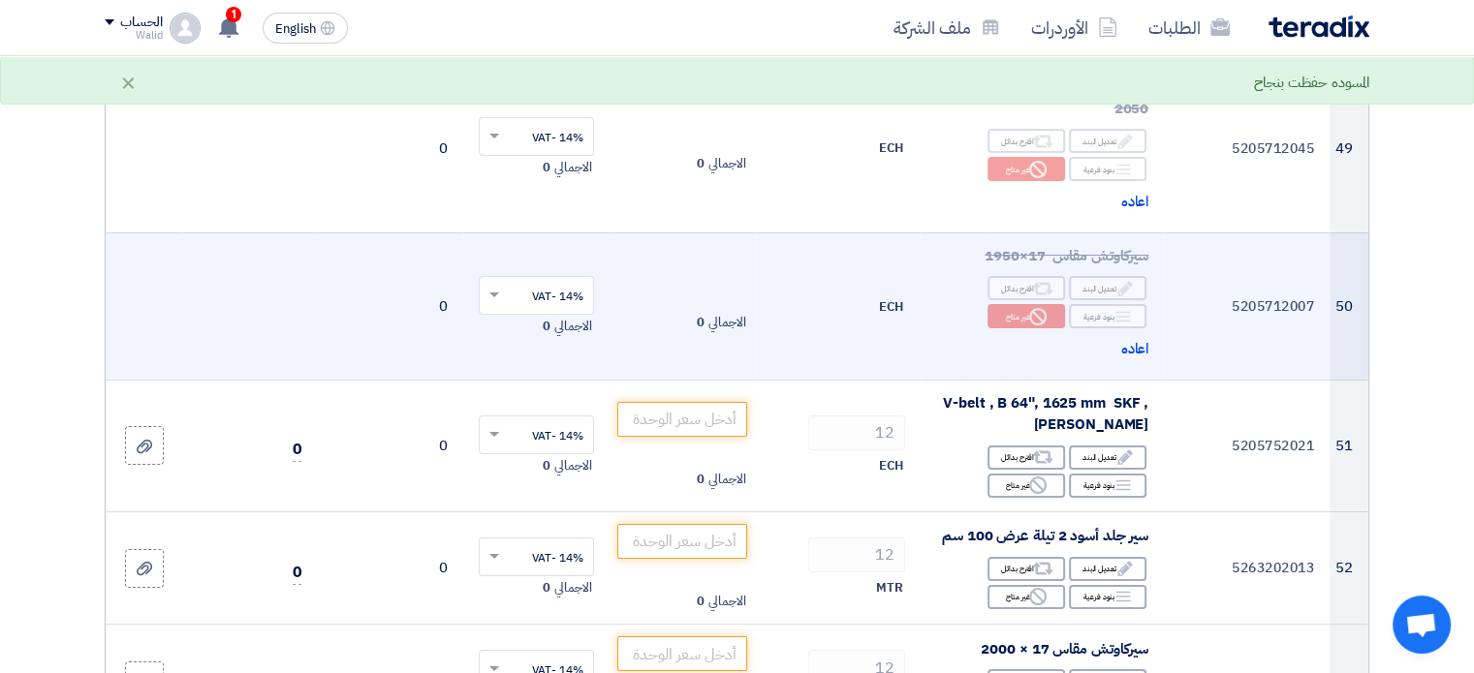
scroll to position [7461, 0]
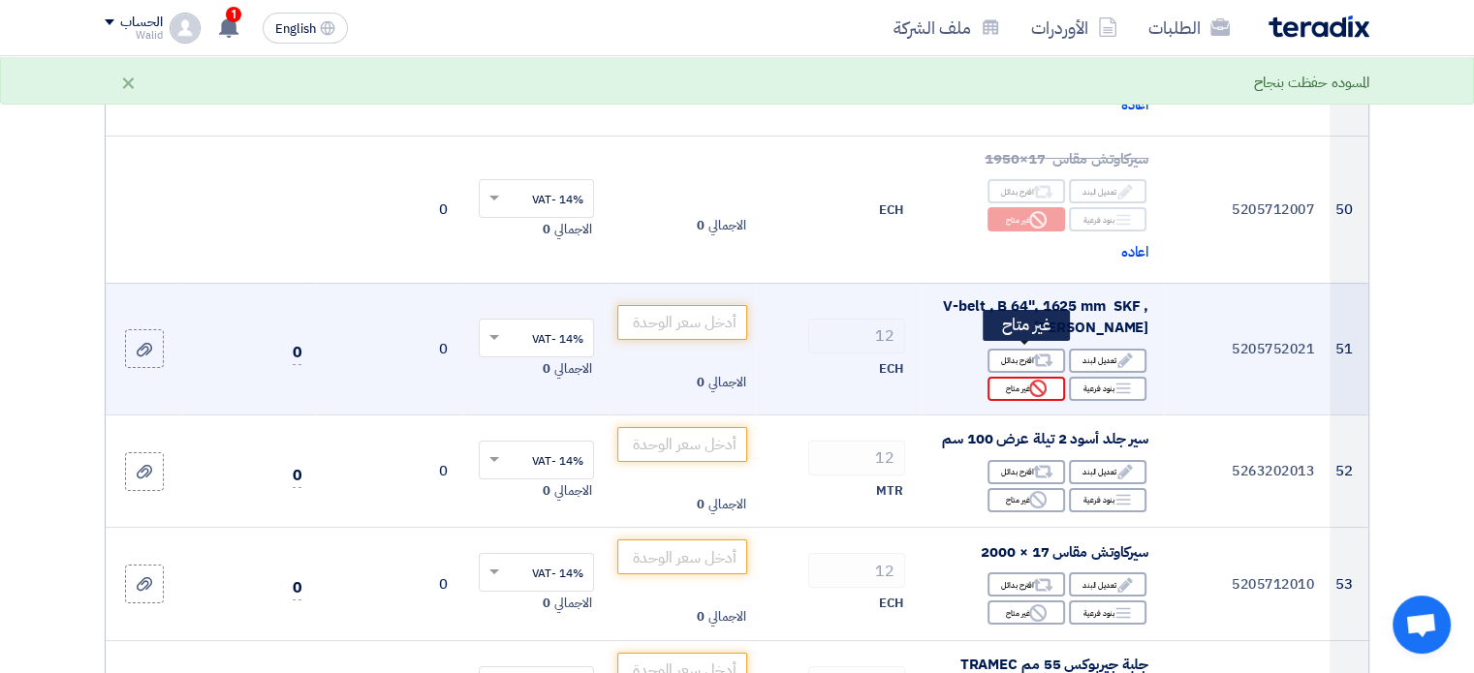
click at [1041, 377] on div "Reject غير متاح" at bounding box center [1026, 389] width 78 height 24
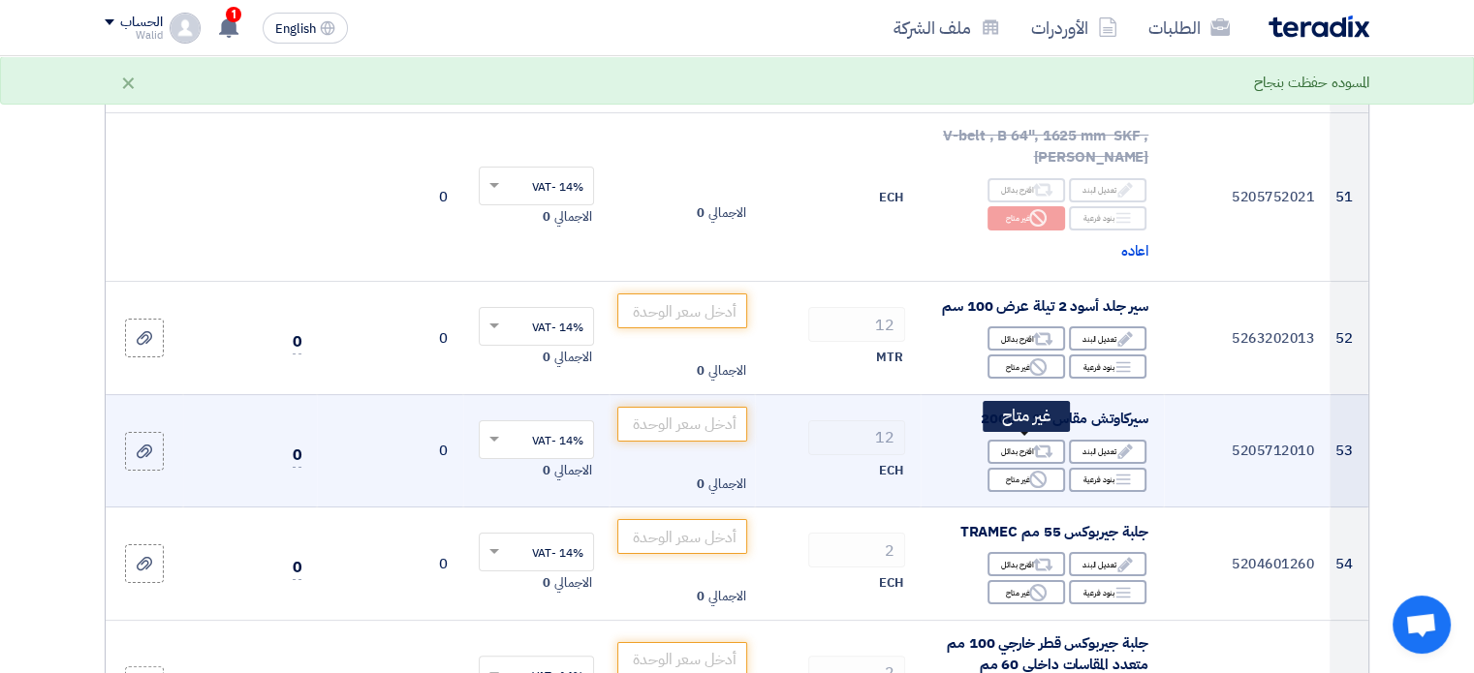
scroll to position [7751, 0]
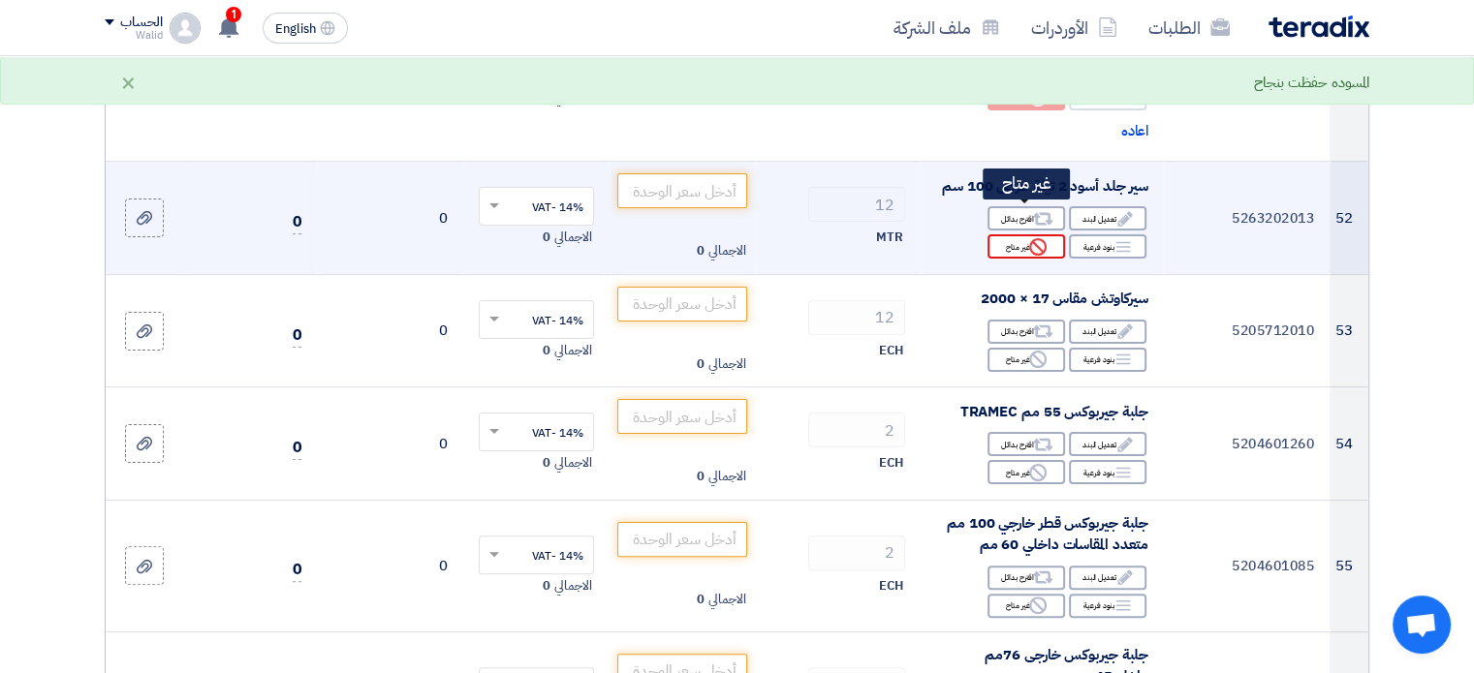
click at [1044, 238] on icon "Reject" at bounding box center [1037, 246] width 17 height 17
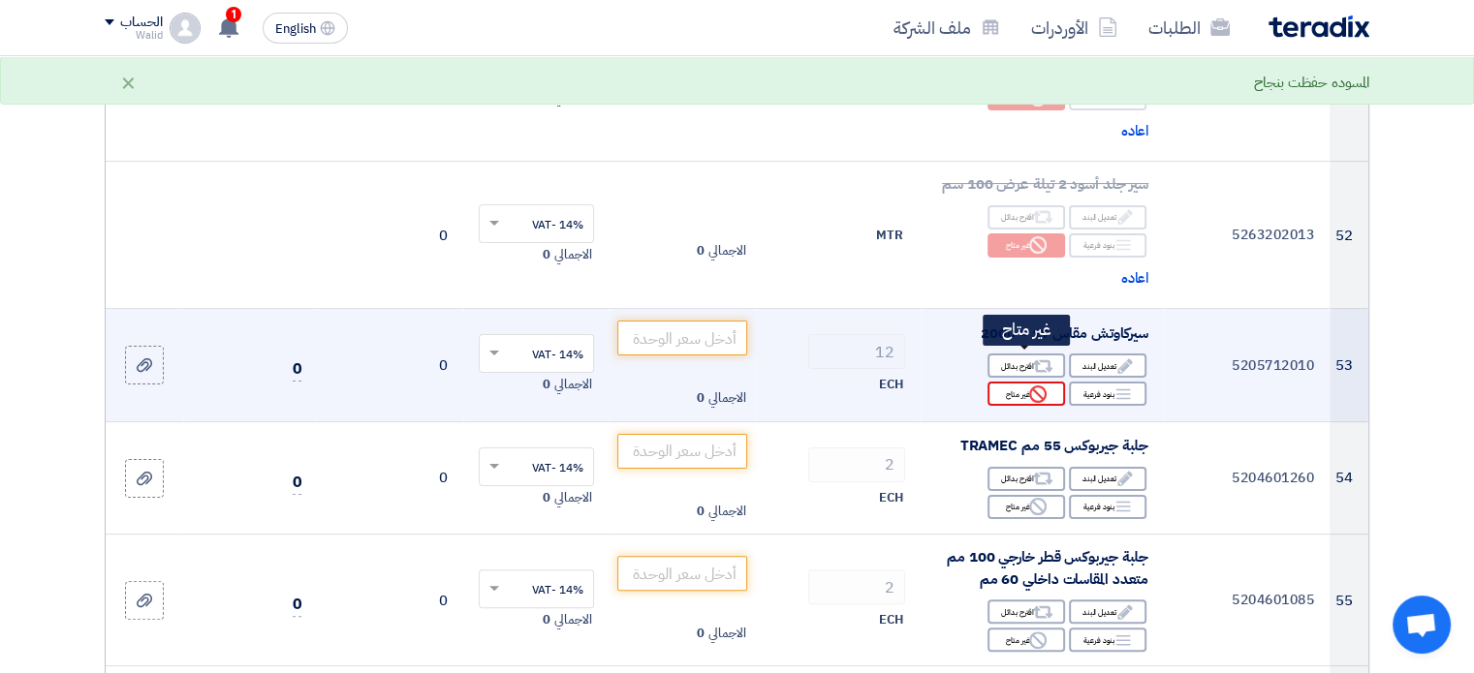
click at [1041, 386] on use at bounding box center [1037, 394] width 17 height 17
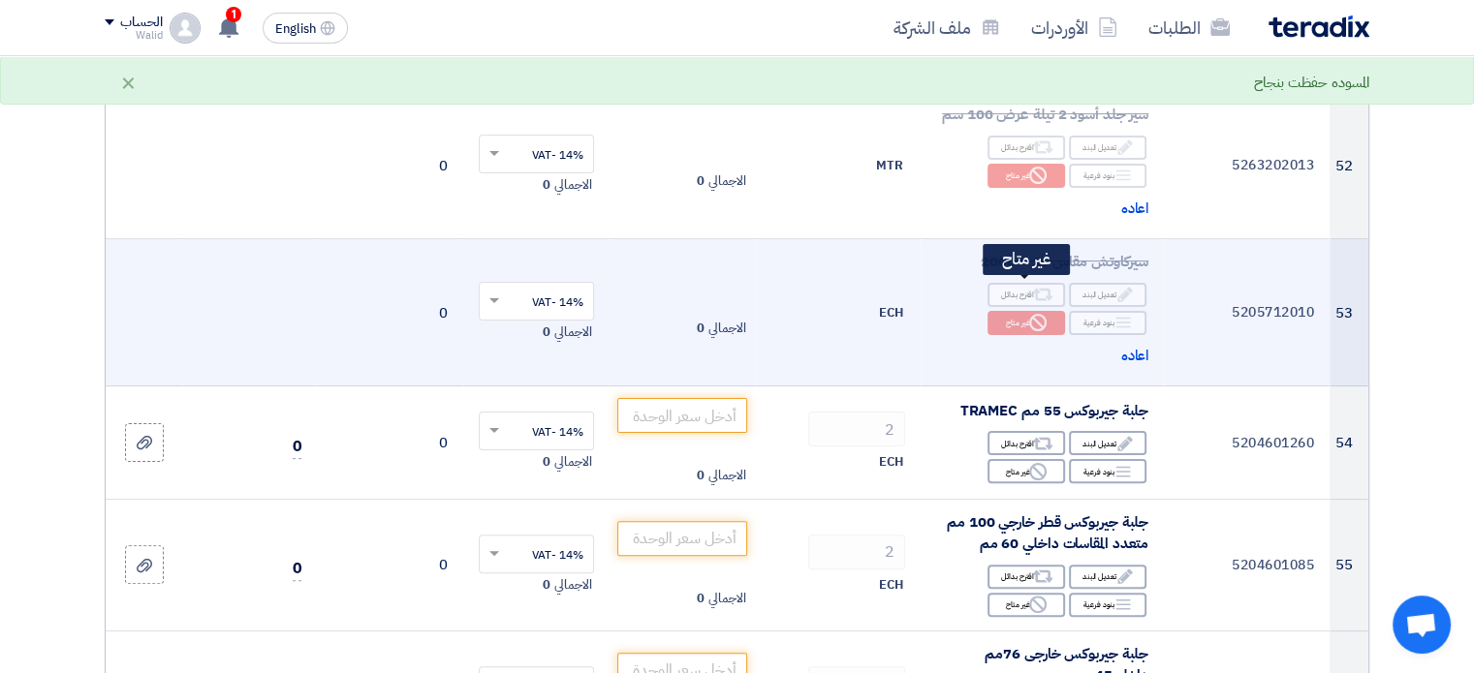
scroll to position [7945, 0]
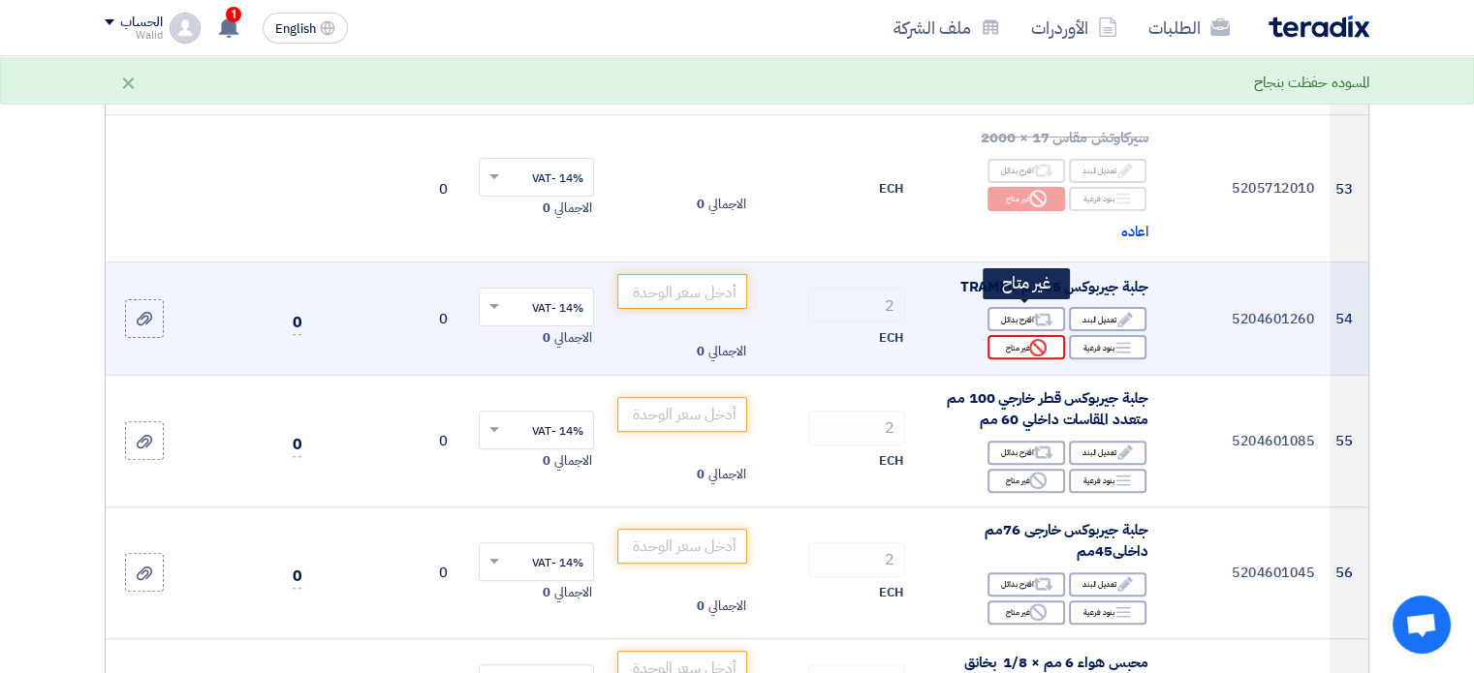
click at [1046, 339] on use at bounding box center [1037, 347] width 17 height 17
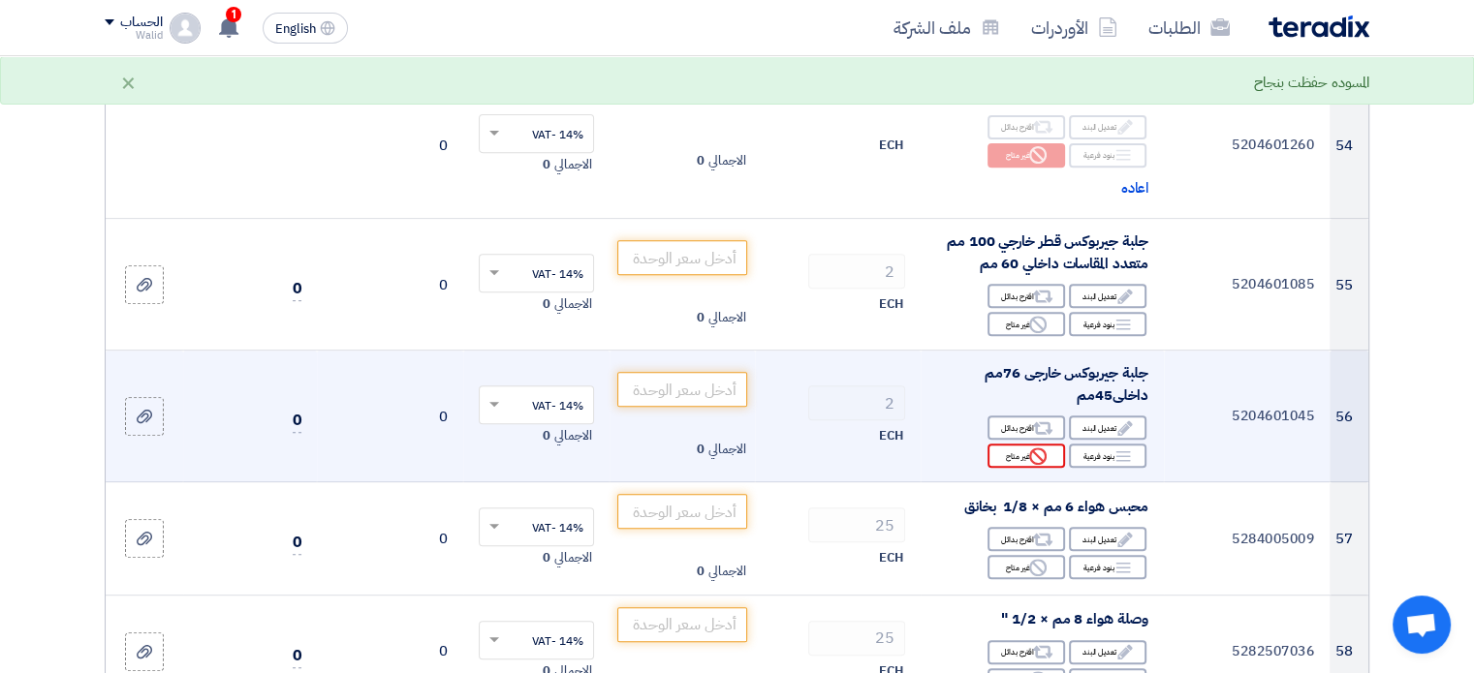
scroll to position [8236, 0]
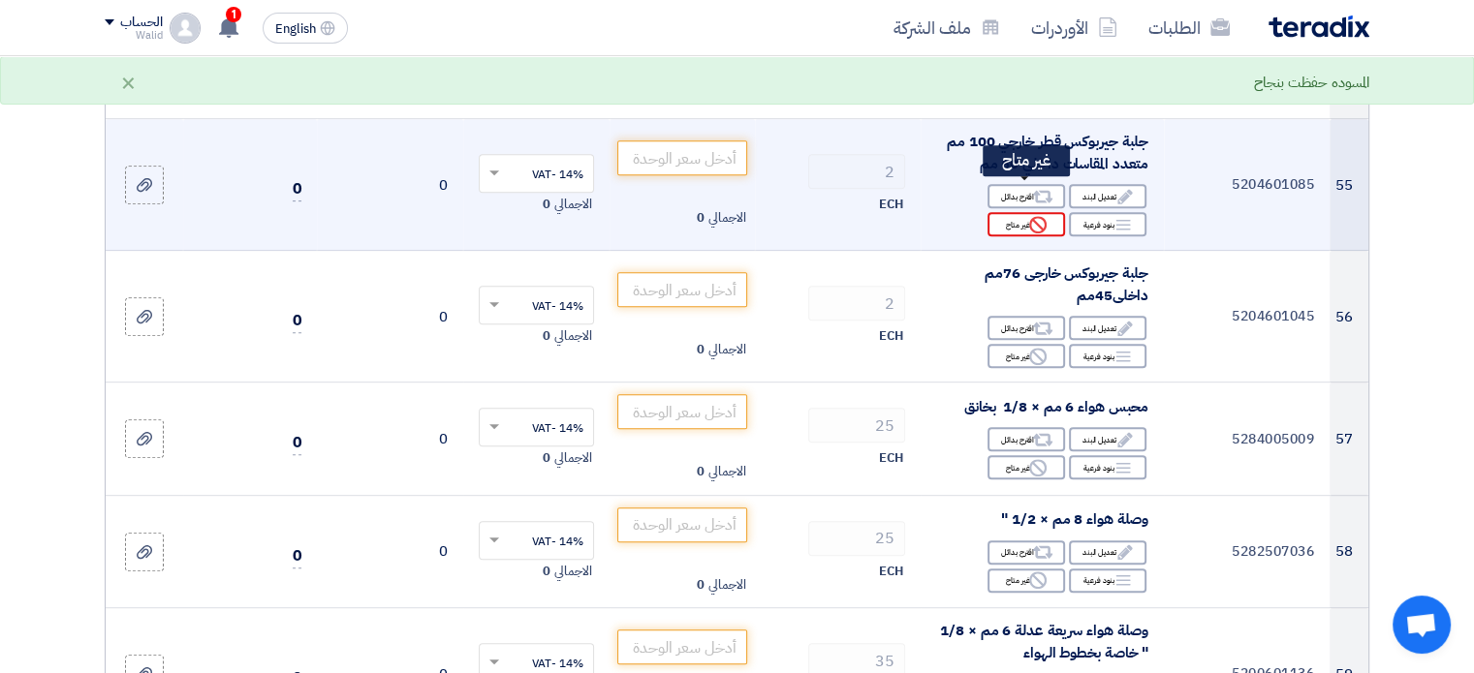
click at [1047, 212] on div "Reject غير متاح" at bounding box center [1026, 224] width 78 height 24
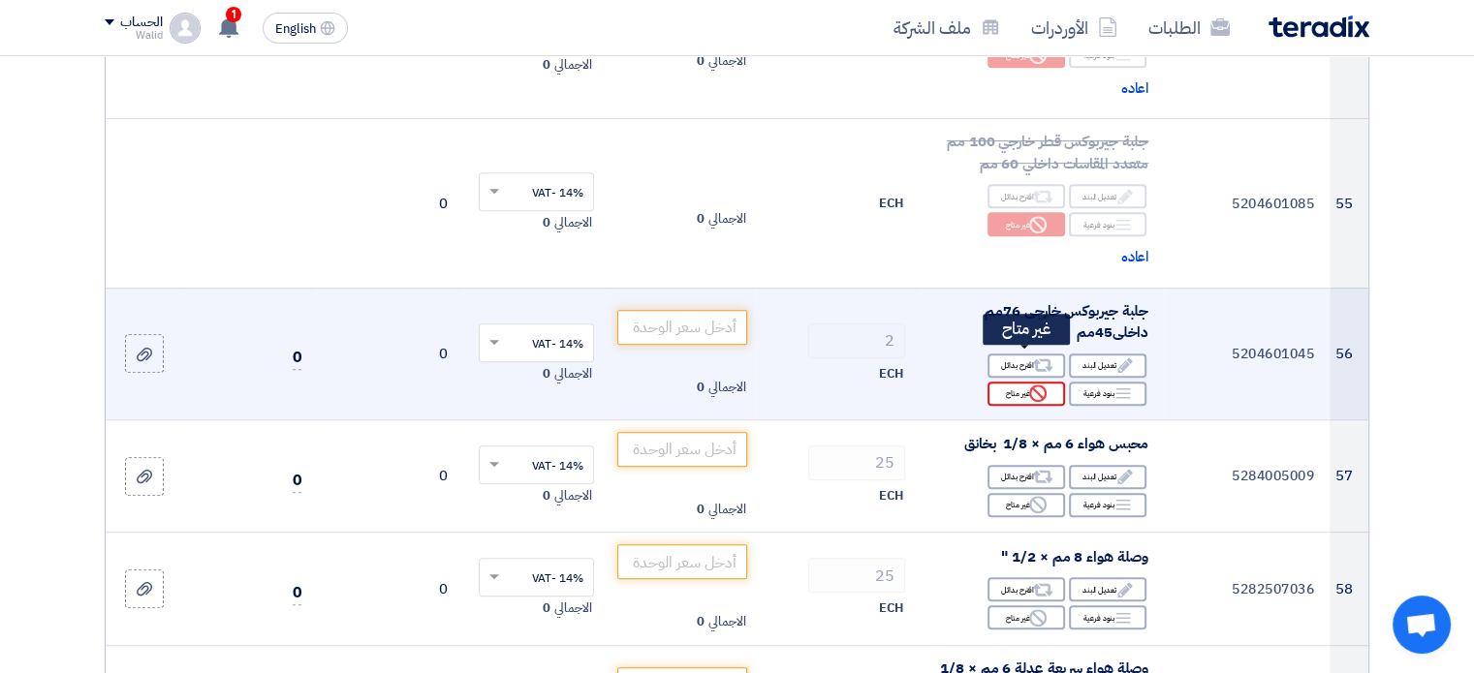
click at [1043, 385] on icon "Reject" at bounding box center [1037, 393] width 17 height 17
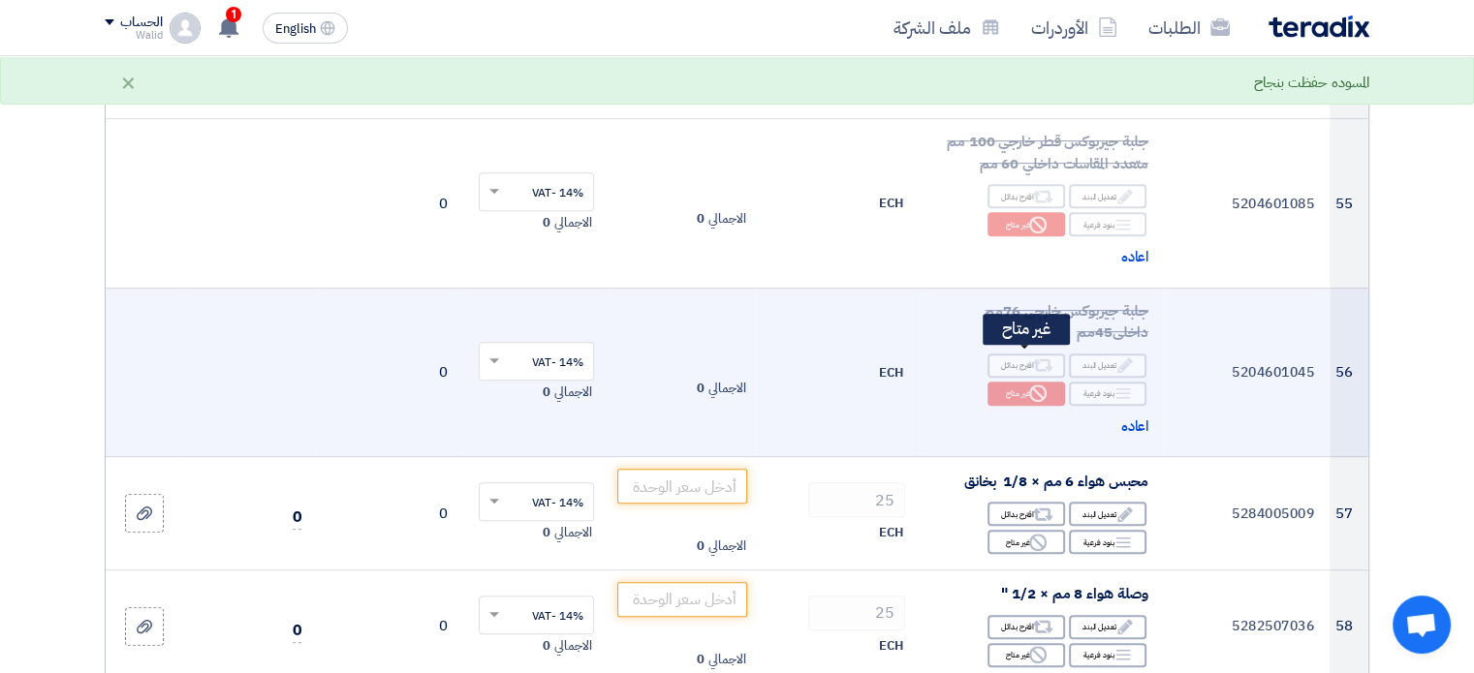
scroll to position [8333, 0]
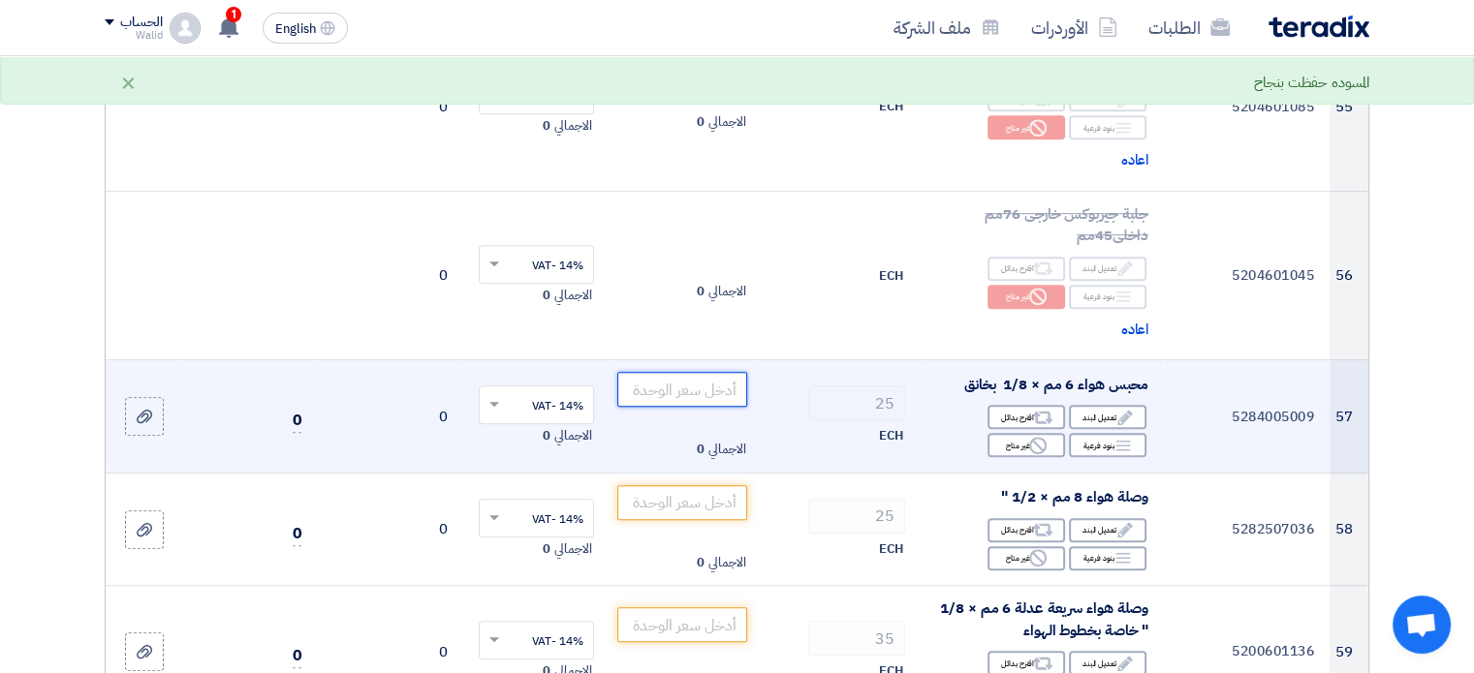
click at [732, 372] on input "number" at bounding box center [682, 389] width 131 height 35
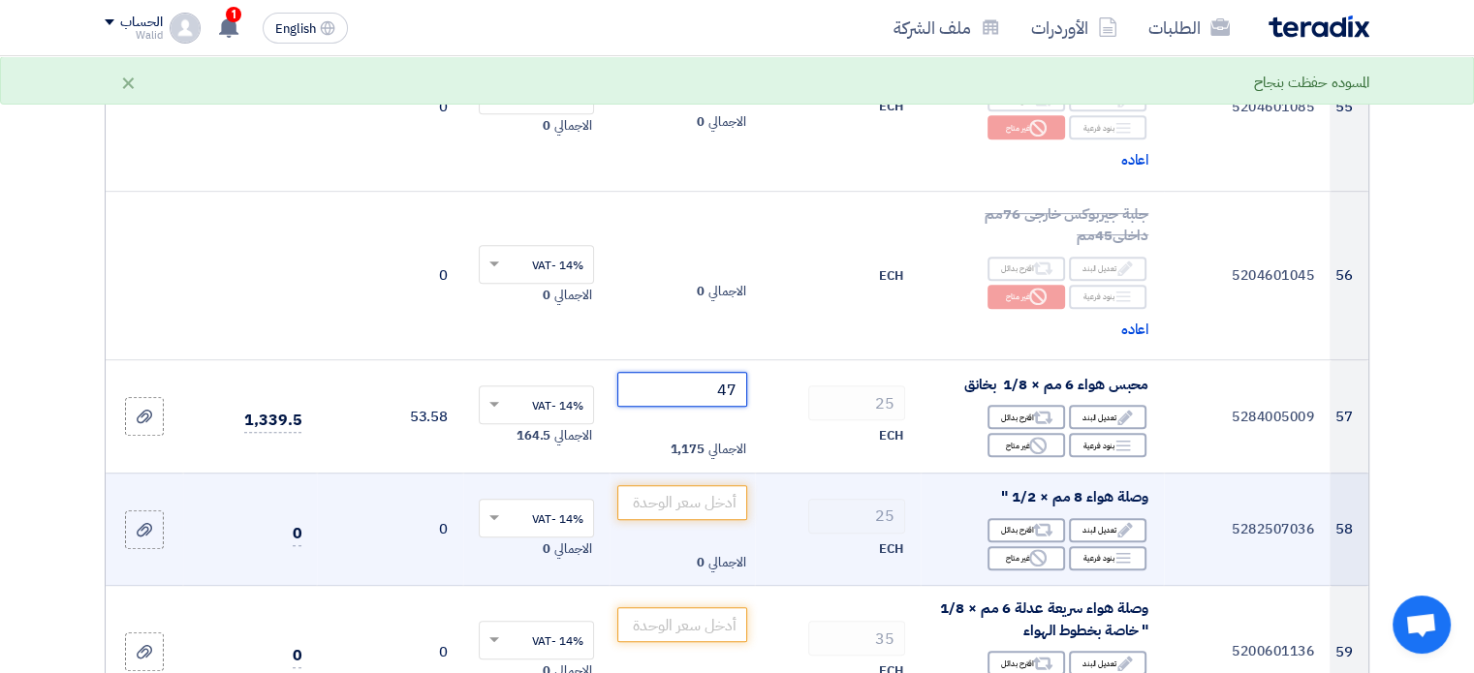
type input "47"
click at [647, 485] on input "number" at bounding box center [682, 502] width 131 height 35
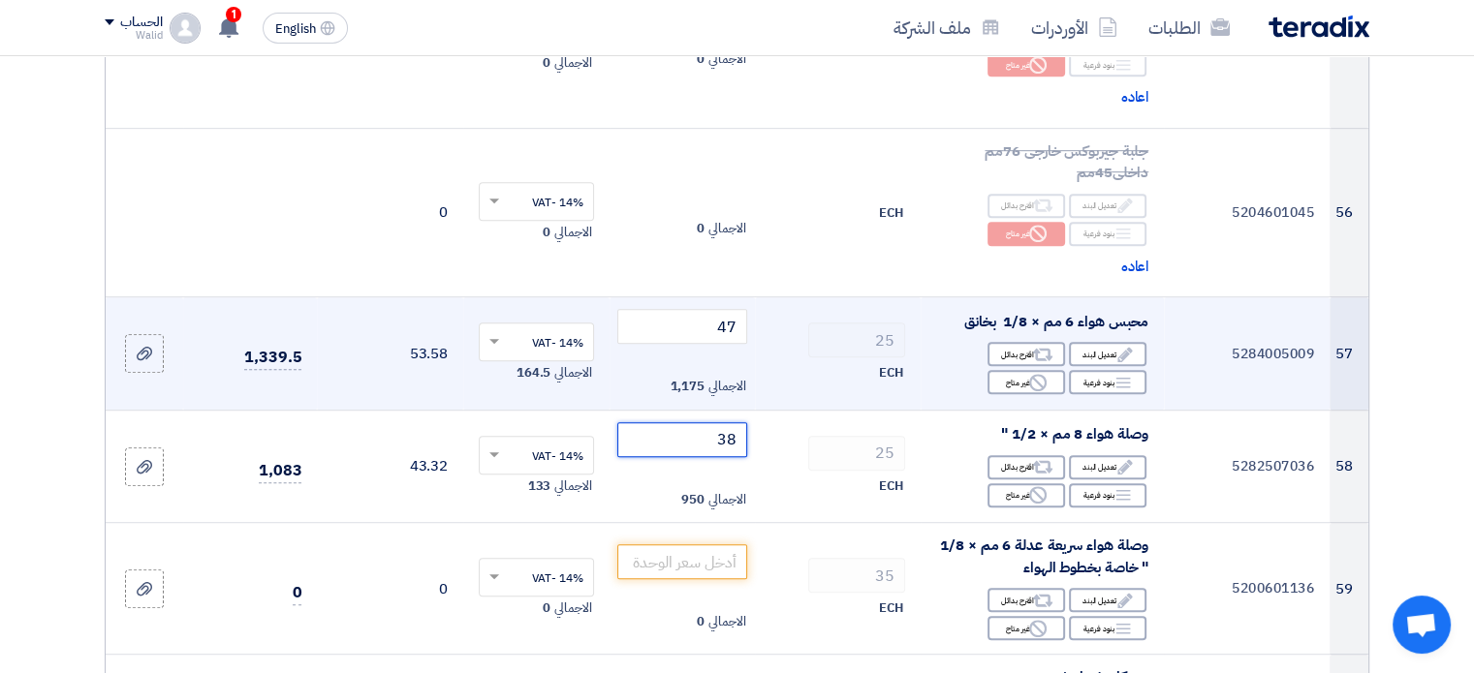
scroll to position [8430, 0]
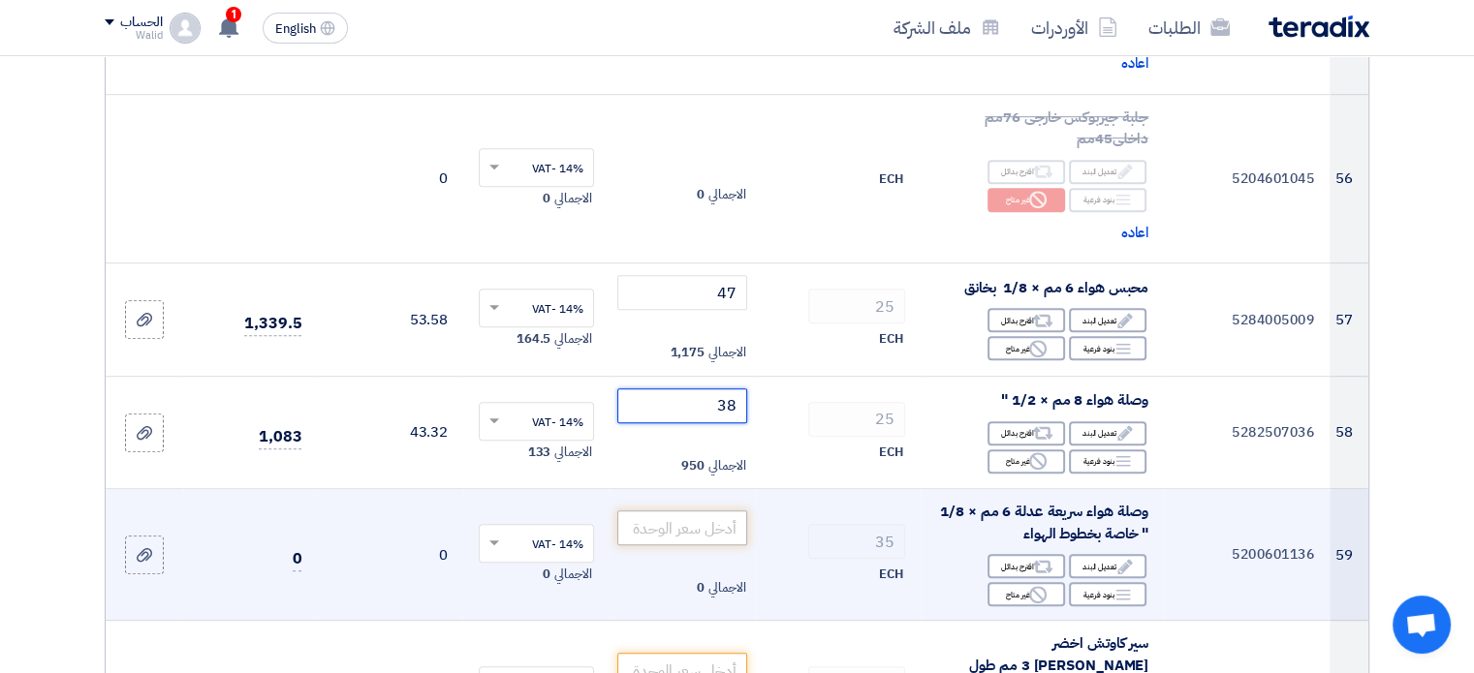
type input "38"
click at [706, 511] on input "number" at bounding box center [682, 528] width 131 height 35
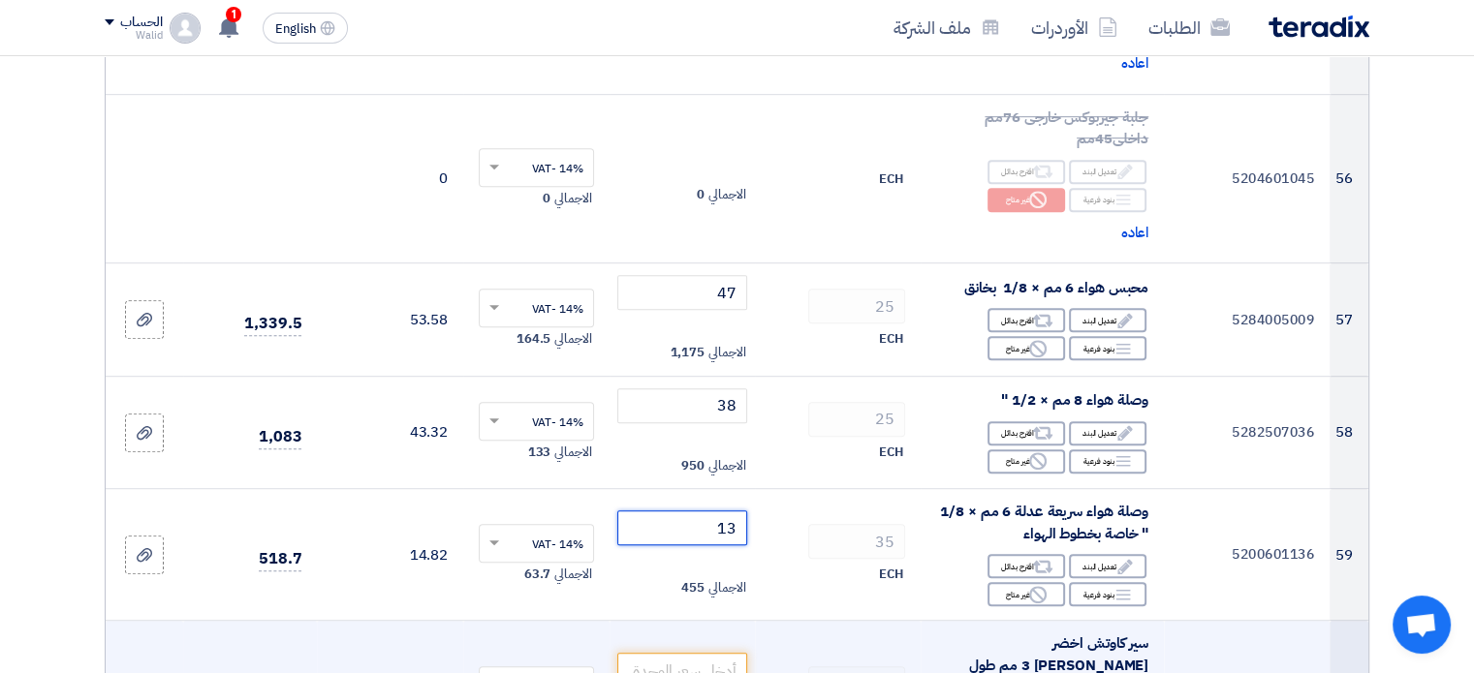
scroll to position [8623, 0]
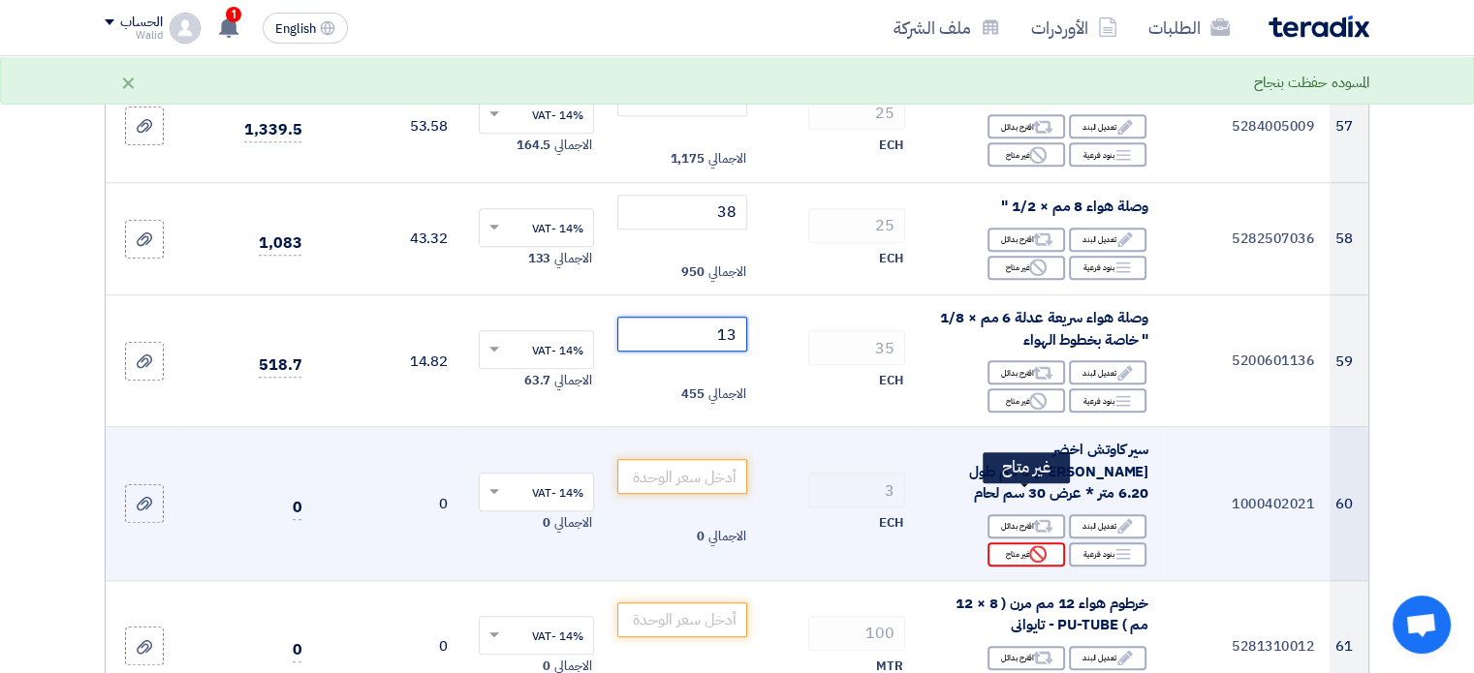
type input "13"
click at [1012, 543] on div "Reject غير متاح" at bounding box center [1026, 555] width 78 height 24
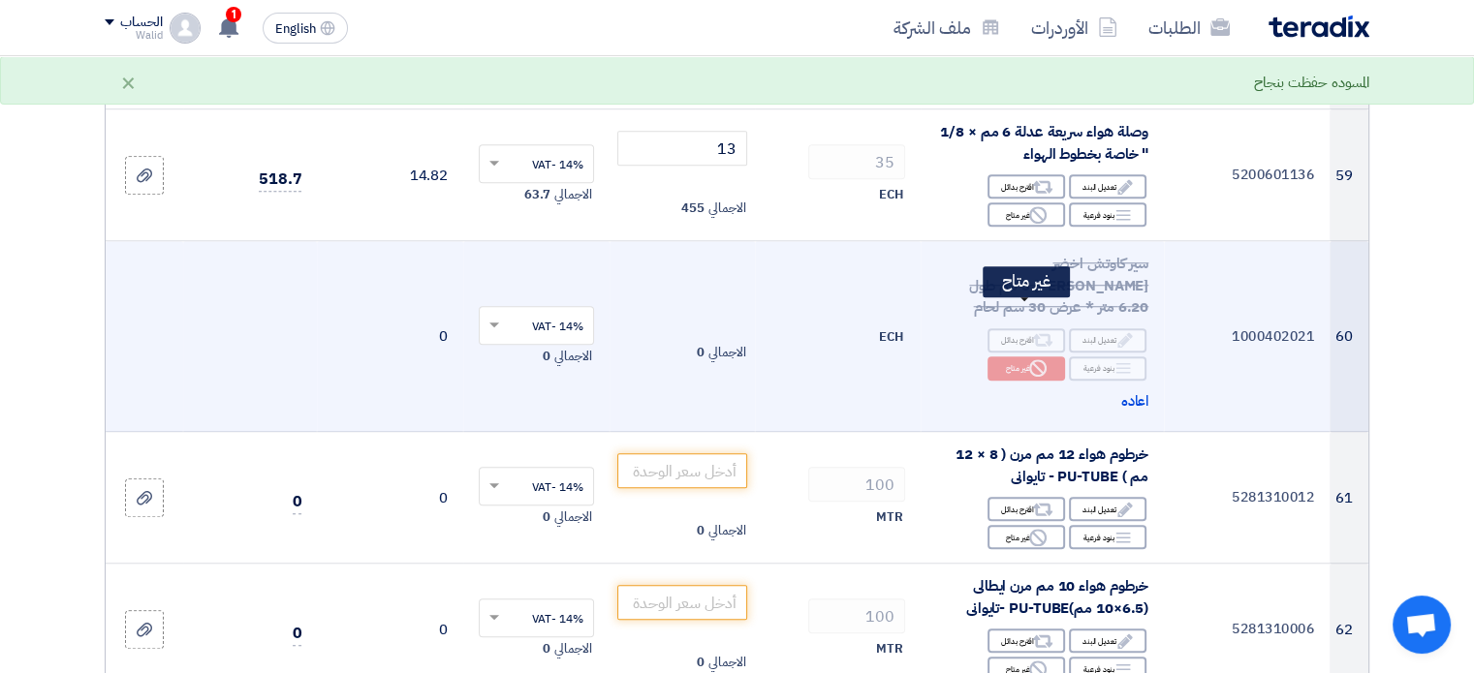
scroll to position [8817, 0]
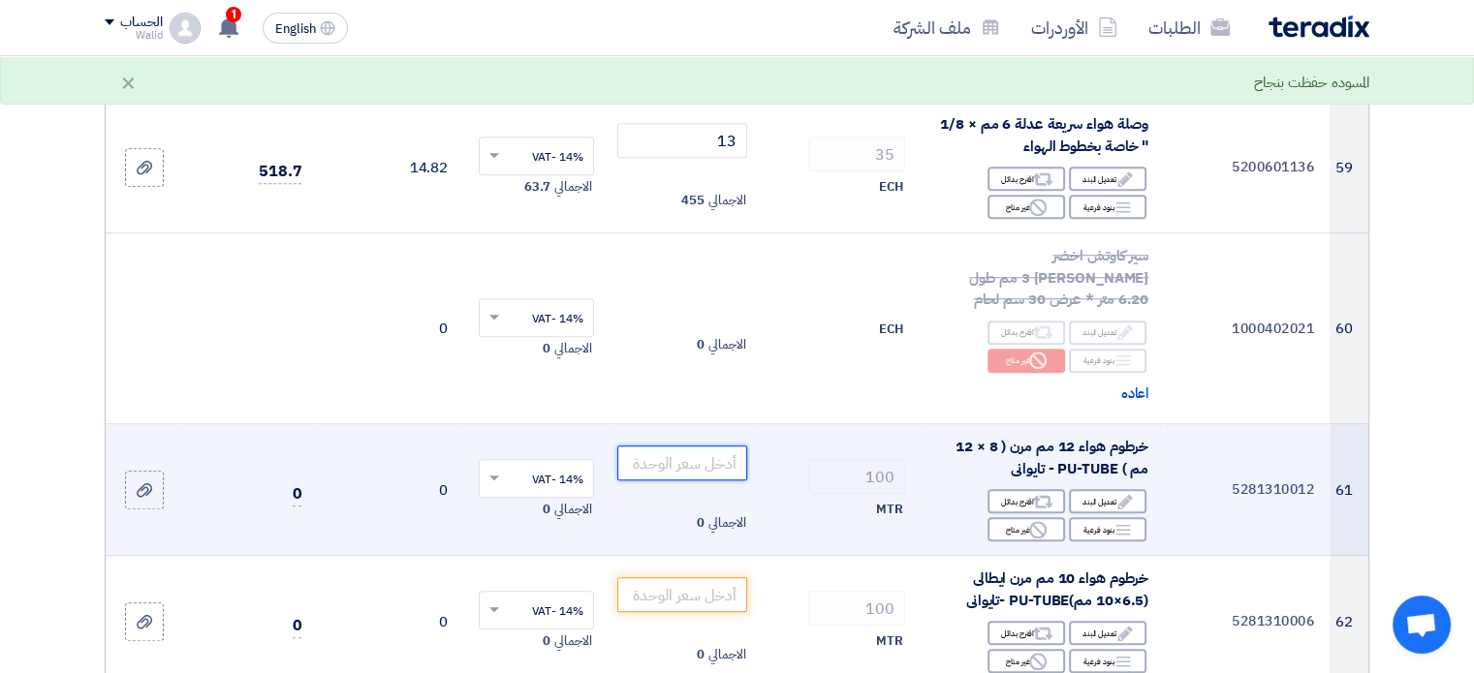
click at [722, 446] on input "number" at bounding box center [682, 463] width 131 height 35
type input "43"
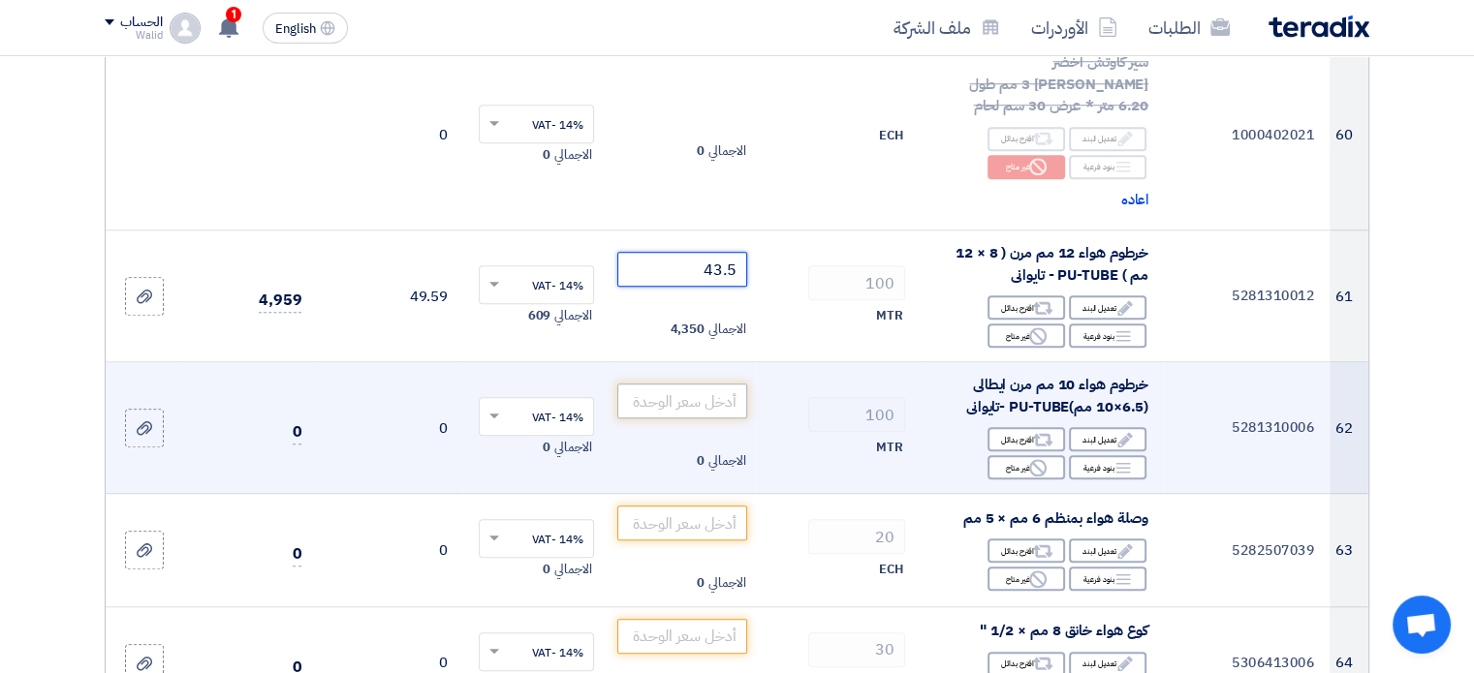
type input "43.5"
click at [689, 384] on input "number" at bounding box center [682, 401] width 131 height 35
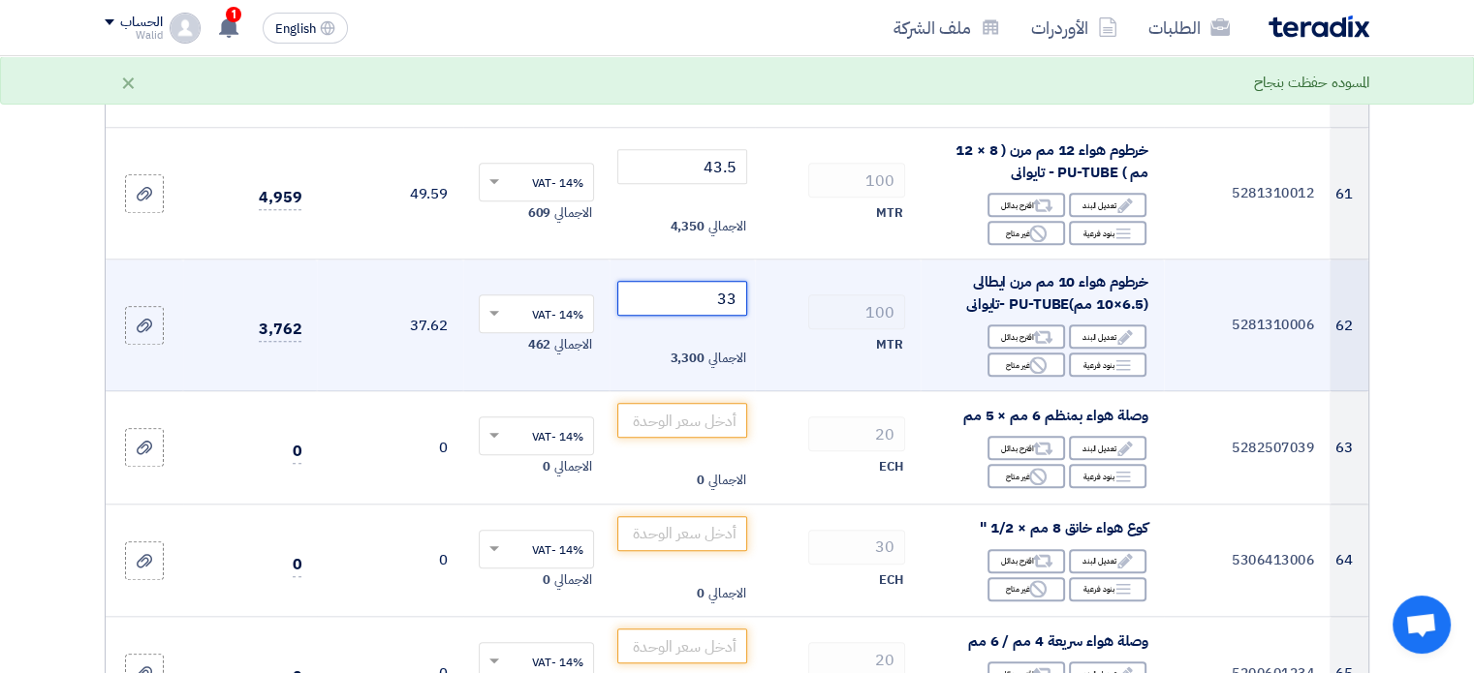
scroll to position [9205, 0]
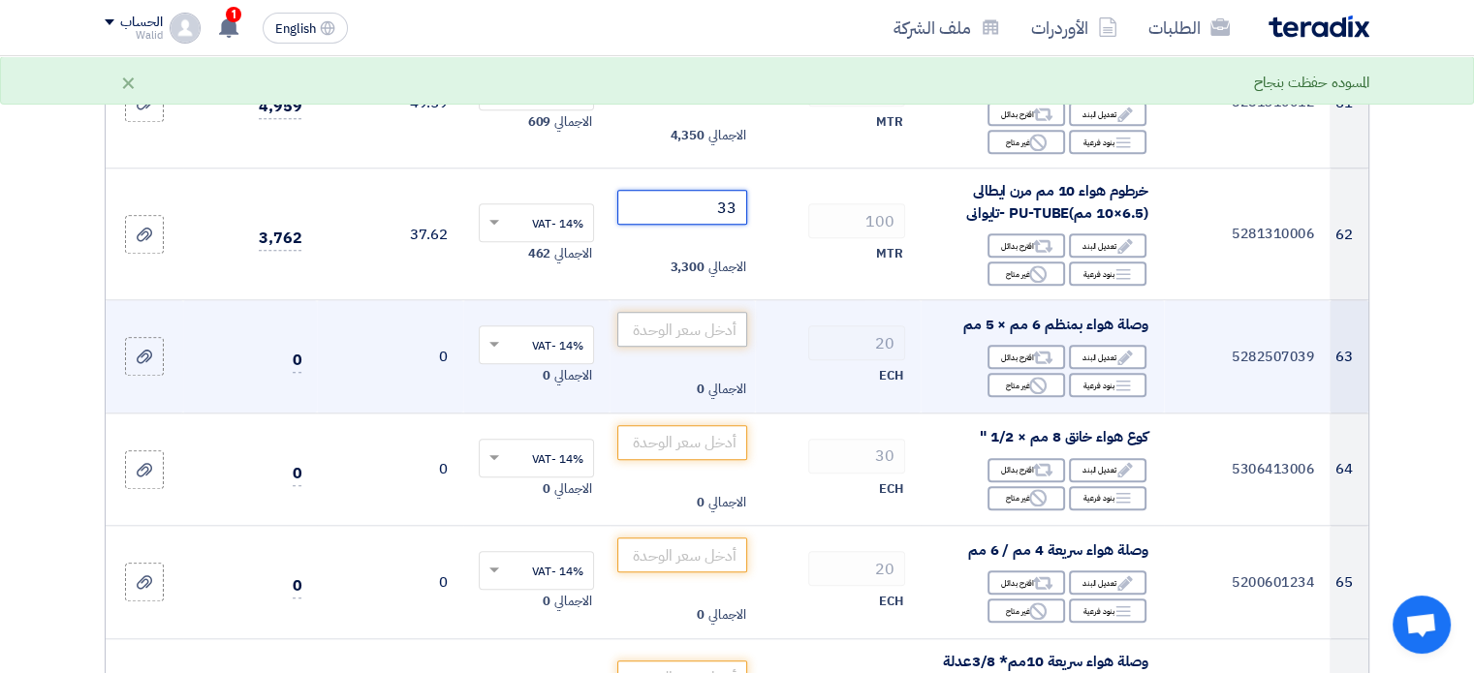
type input "33"
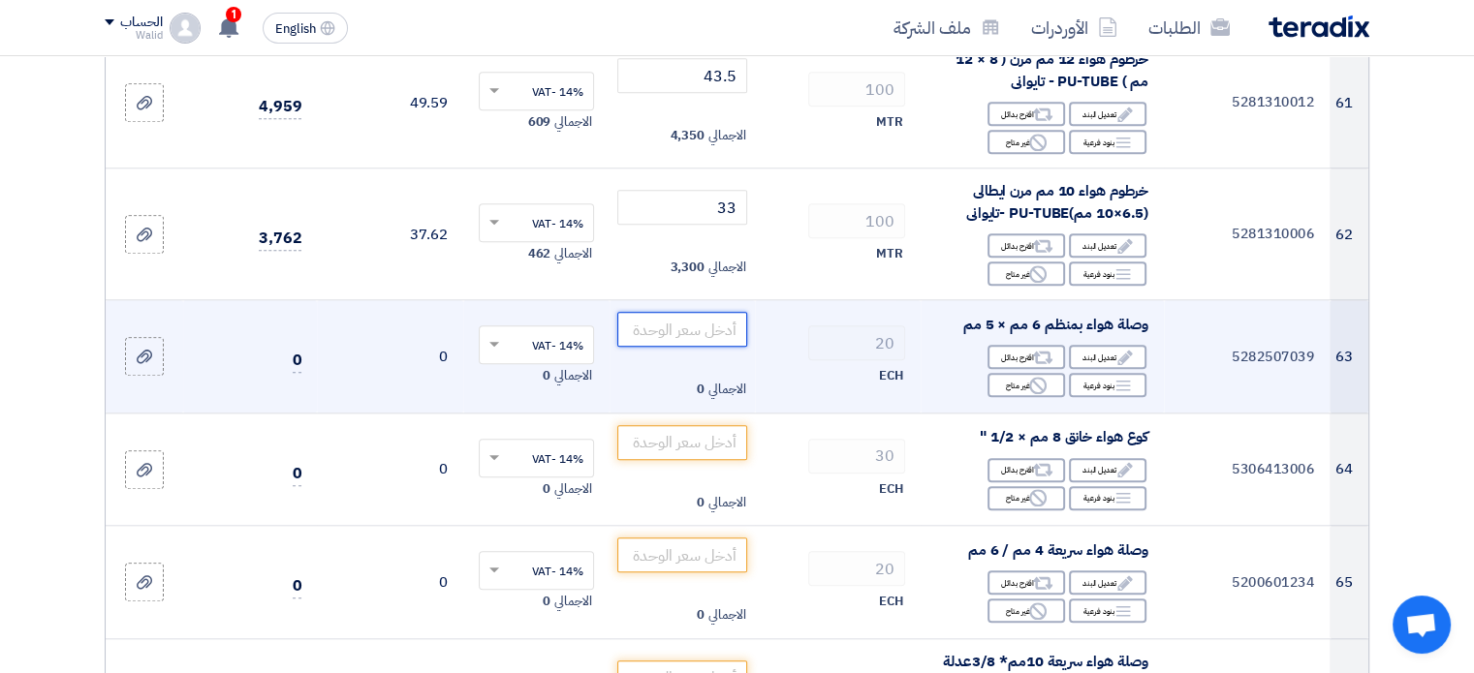
click at [705, 312] on input "number" at bounding box center [682, 329] width 131 height 35
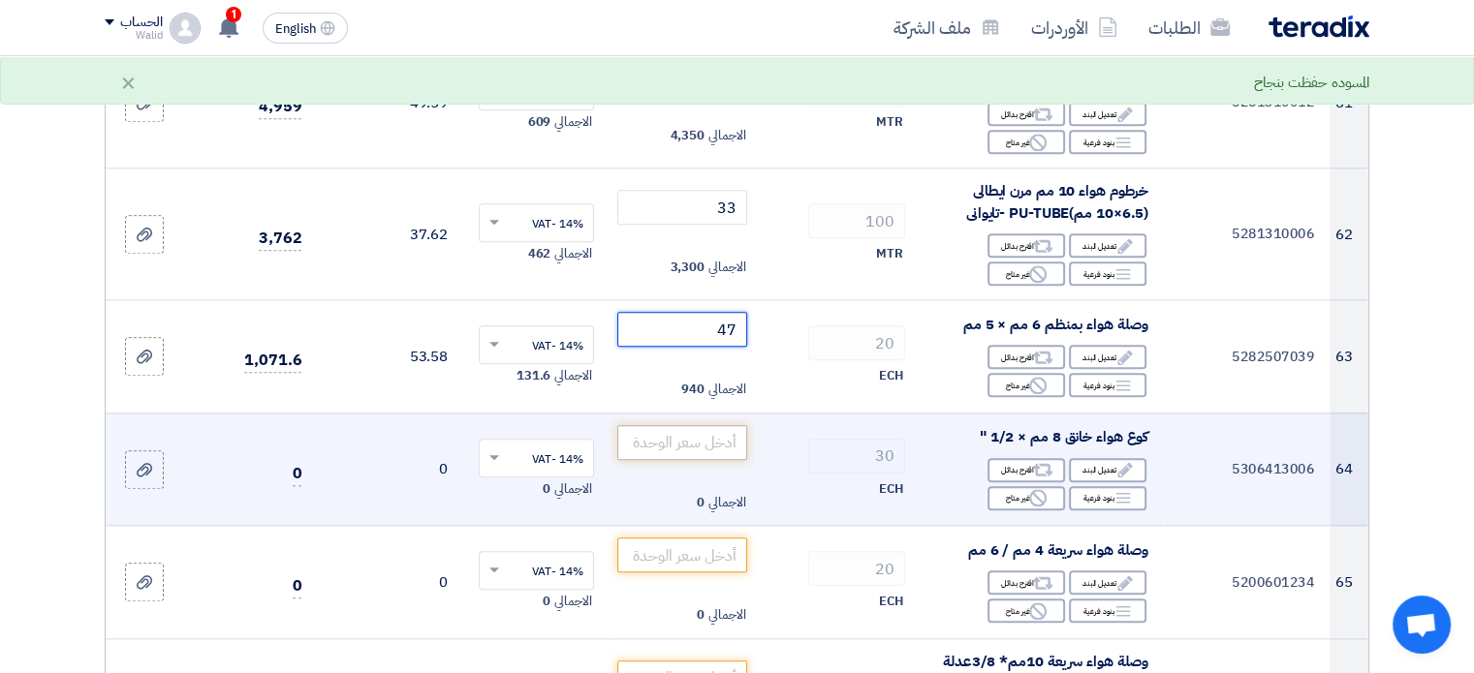
type input "47"
click at [649, 425] on input "number" at bounding box center [682, 442] width 131 height 35
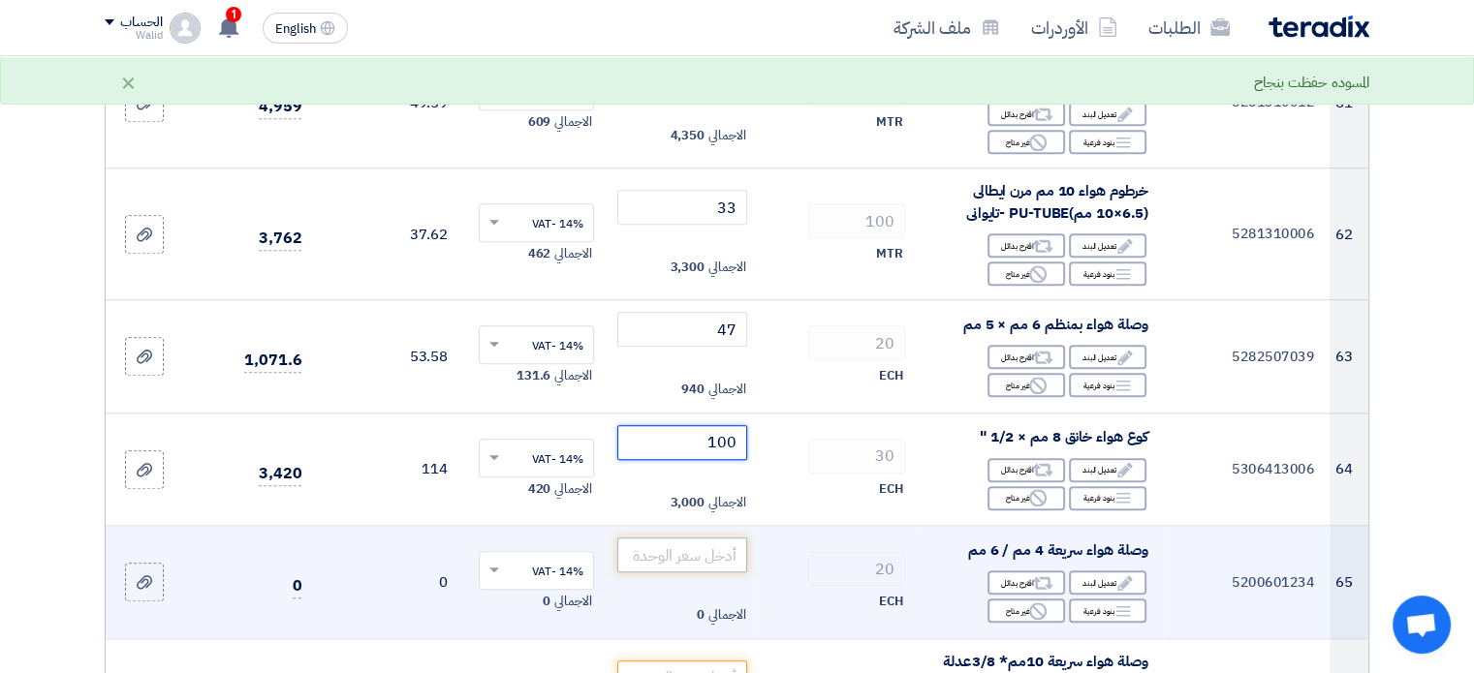
type input "100"
click at [690, 538] on input "number" at bounding box center [682, 555] width 131 height 35
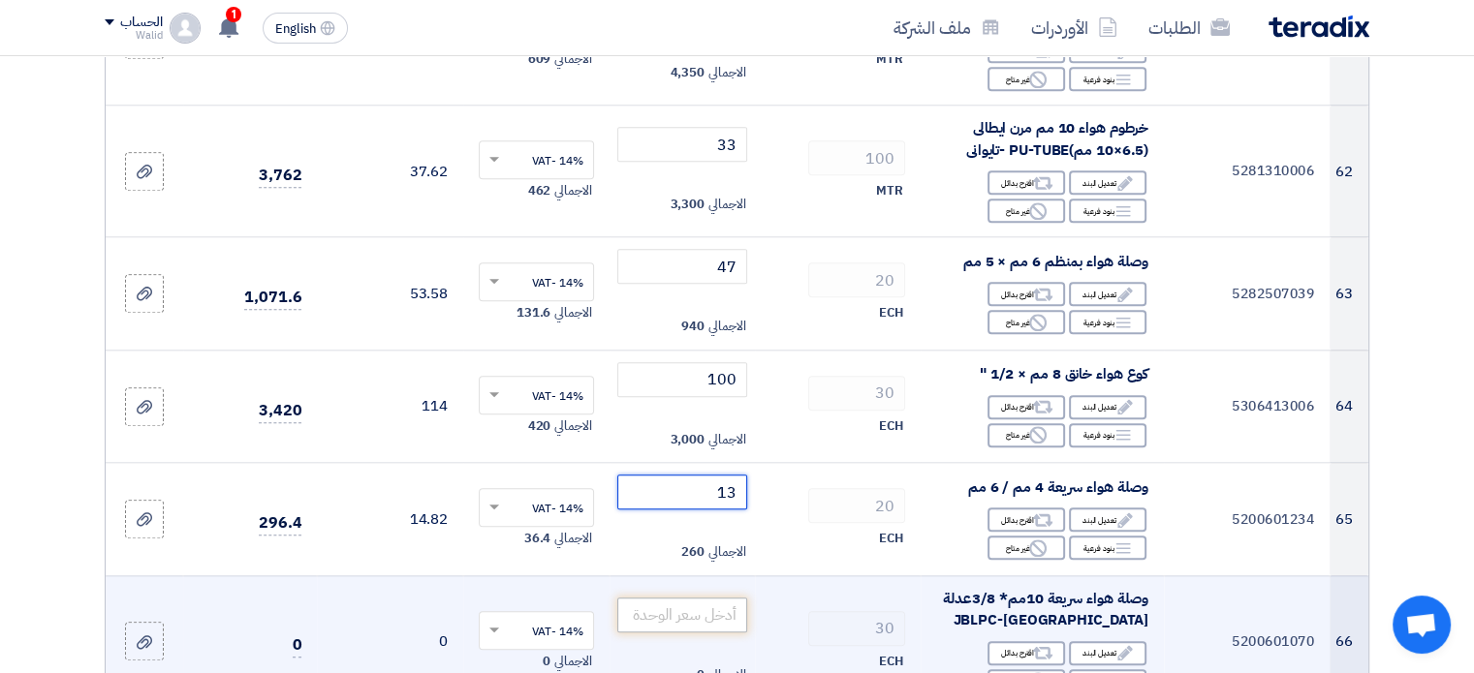
scroll to position [9302, 0]
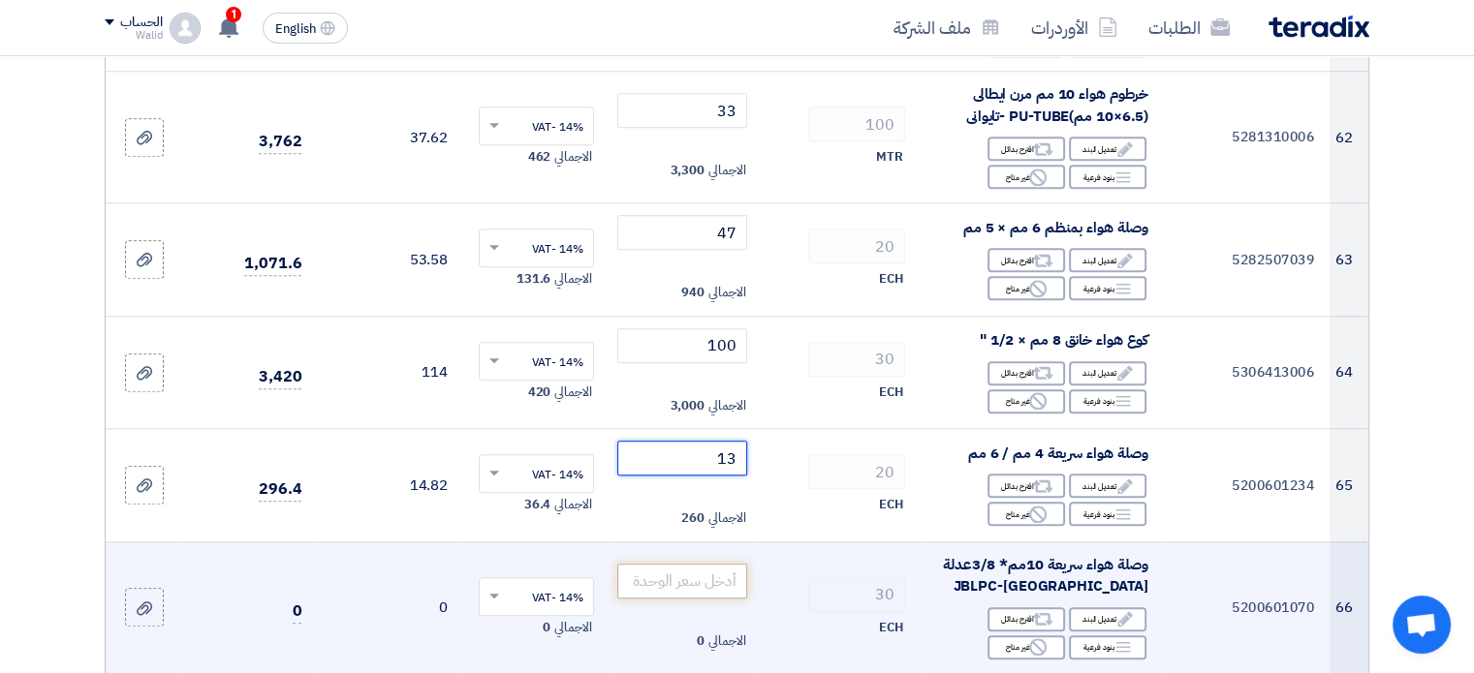
type input "13"
click at [684, 564] on input "number" at bounding box center [682, 581] width 131 height 35
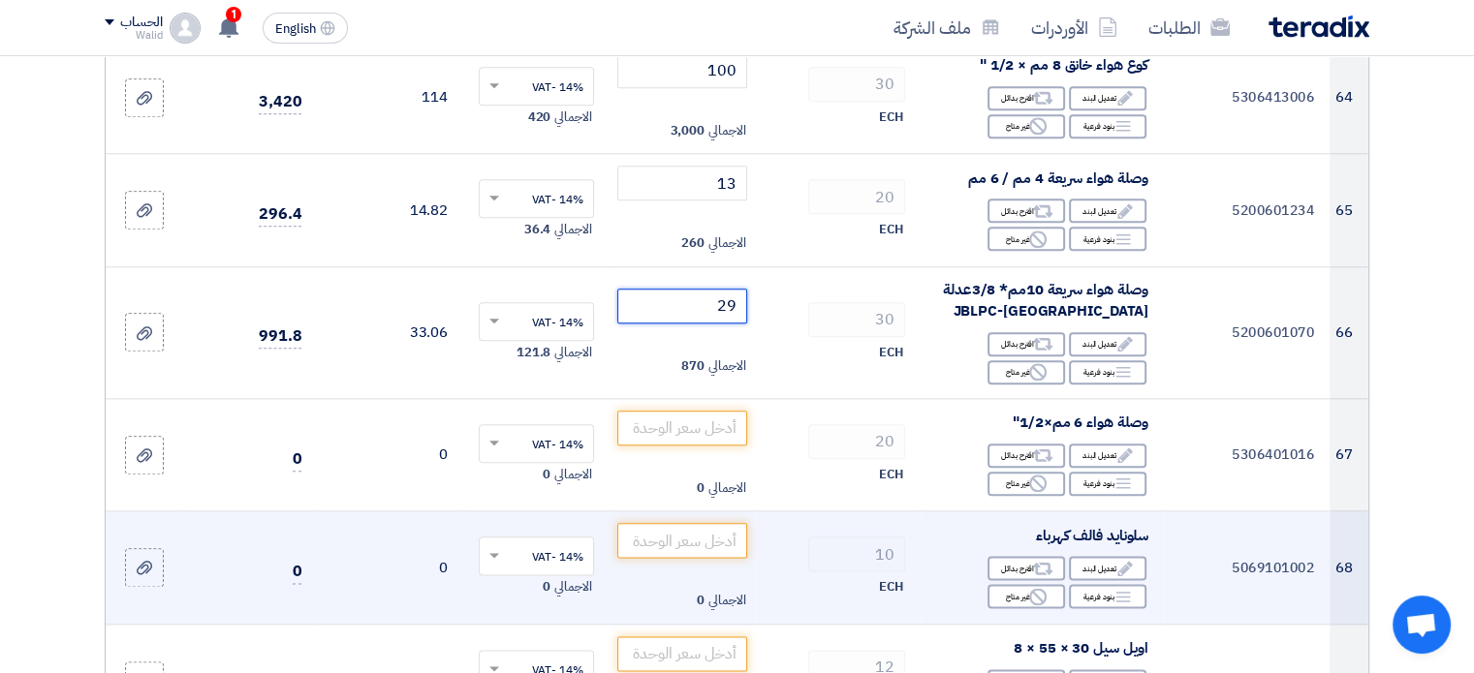
scroll to position [9592, 0]
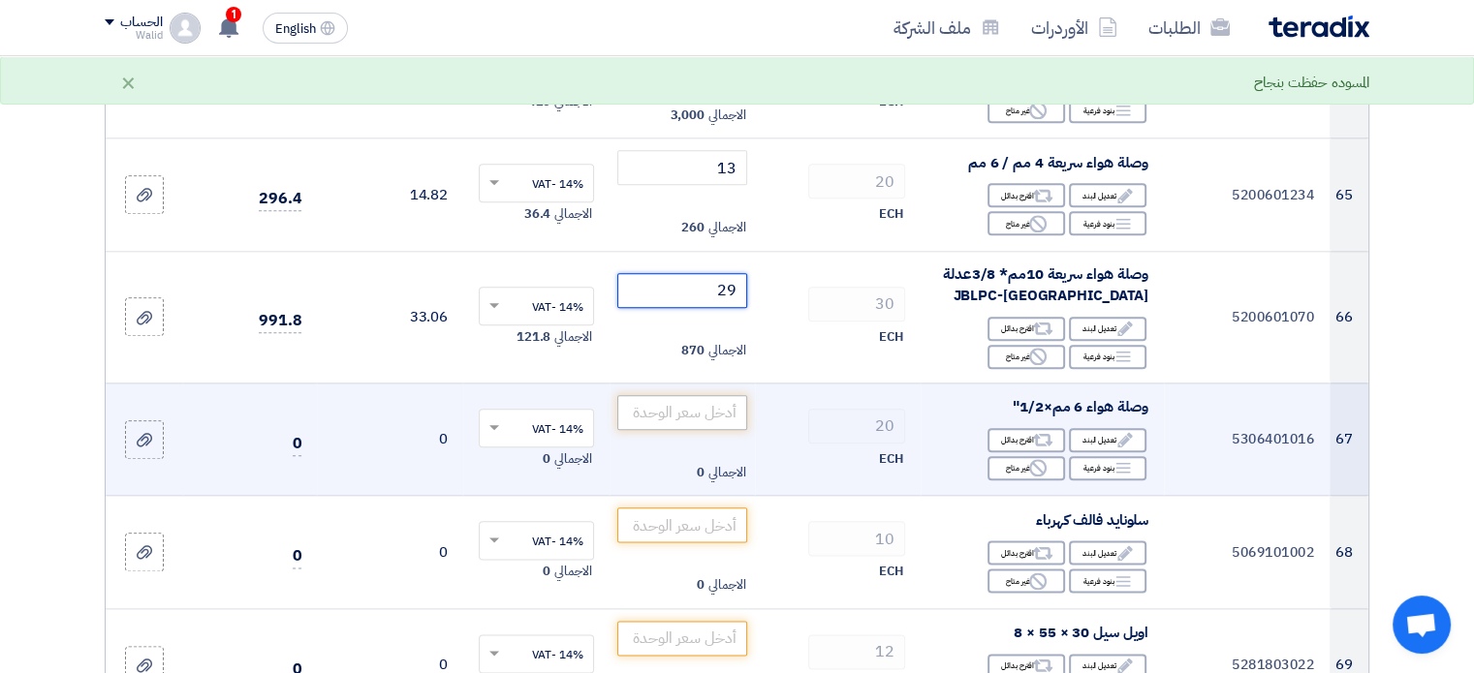
type input "29"
click at [684, 395] on input "number" at bounding box center [682, 412] width 131 height 35
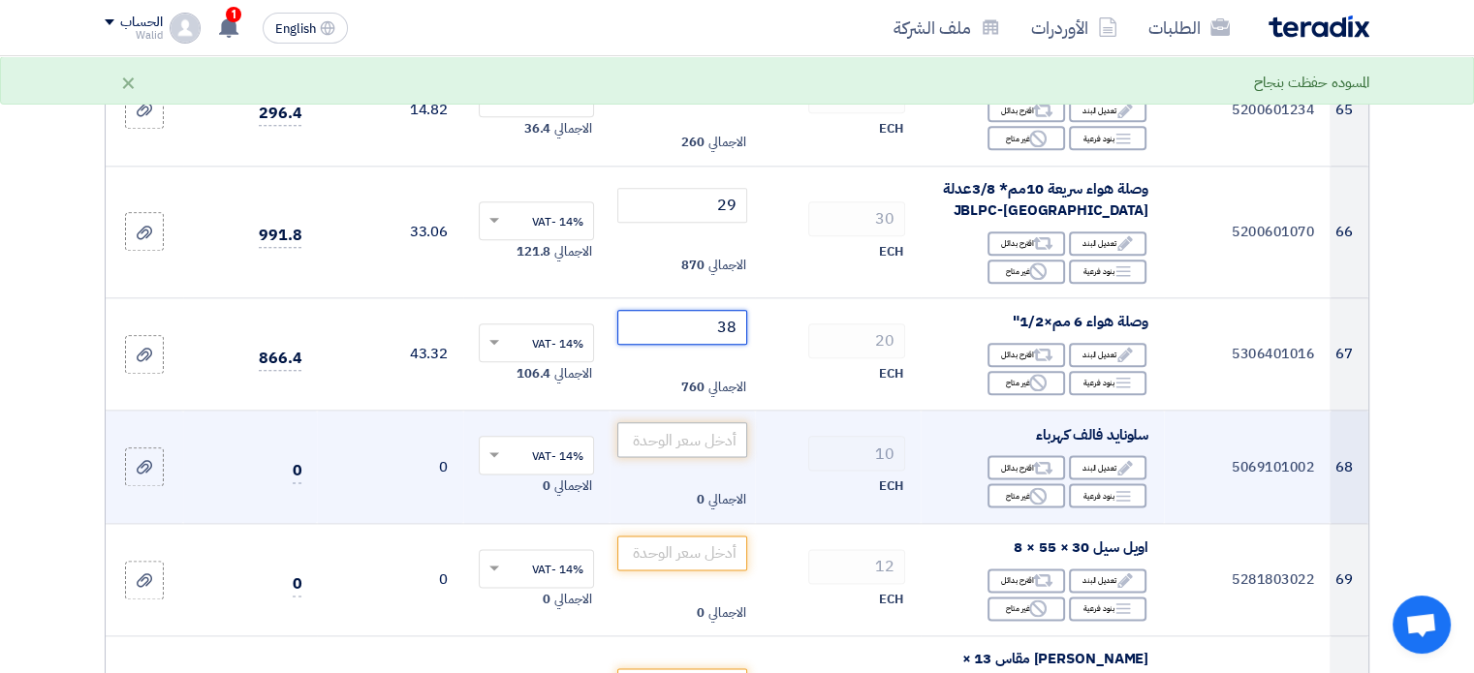
scroll to position [9689, 0]
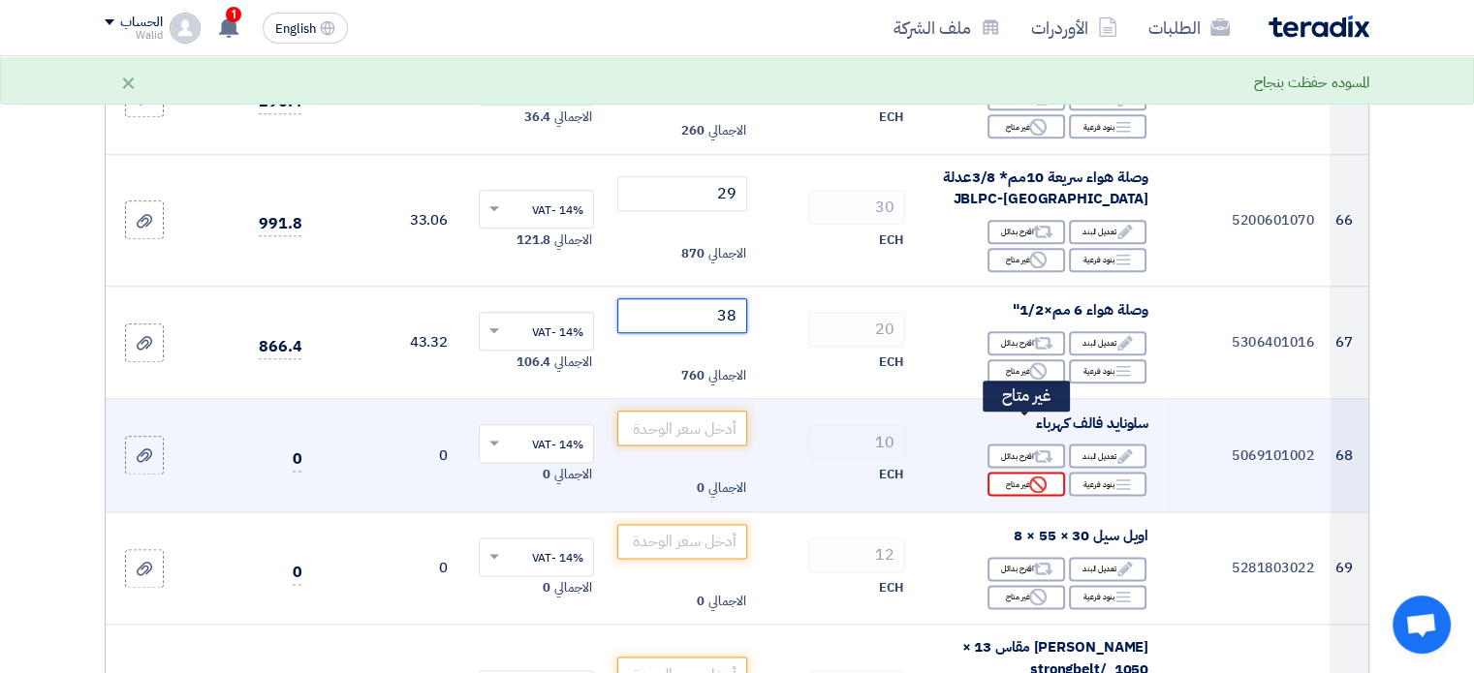
type input "38"
click at [1021, 472] on div "Reject غير متاح" at bounding box center [1026, 484] width 78 height 24
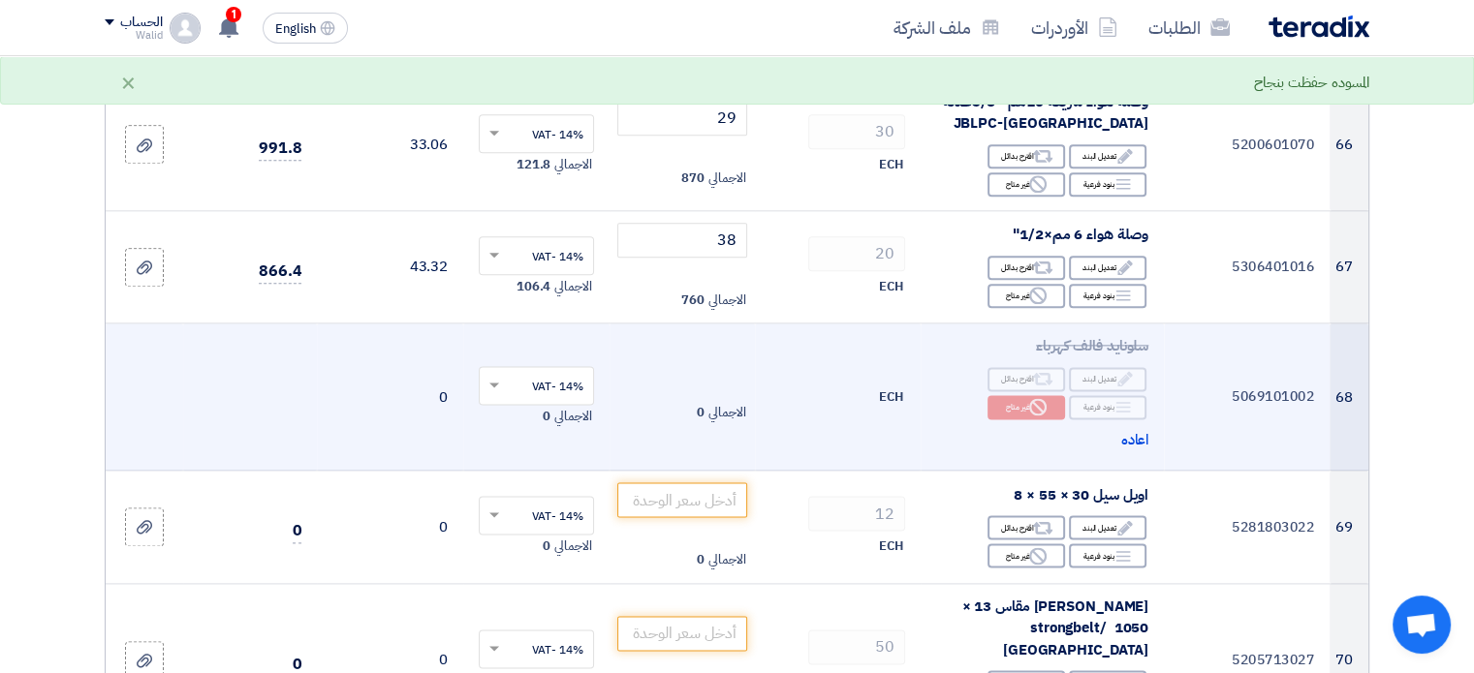
scroll to position [9883, 0]
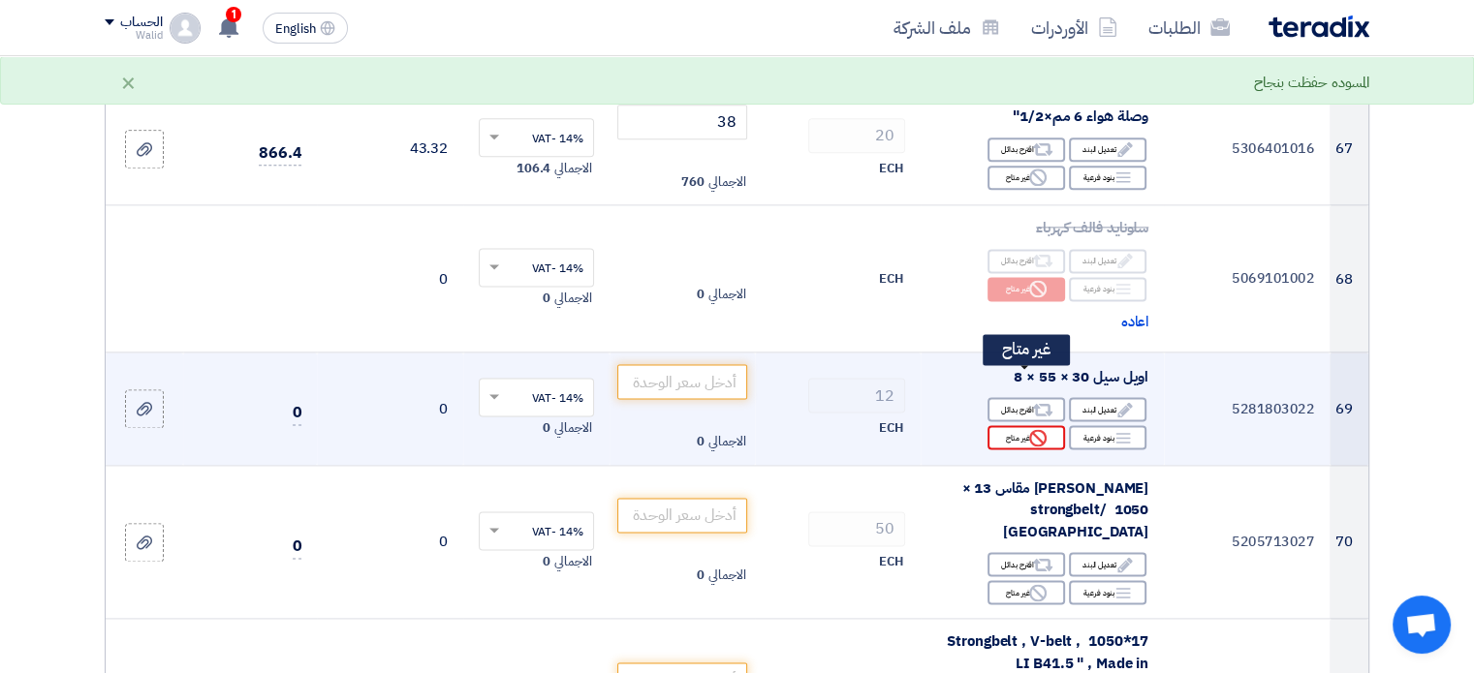
click at [1029, 429] on icon "Reject" at bounding box center [1037, 437] width 17 height 17
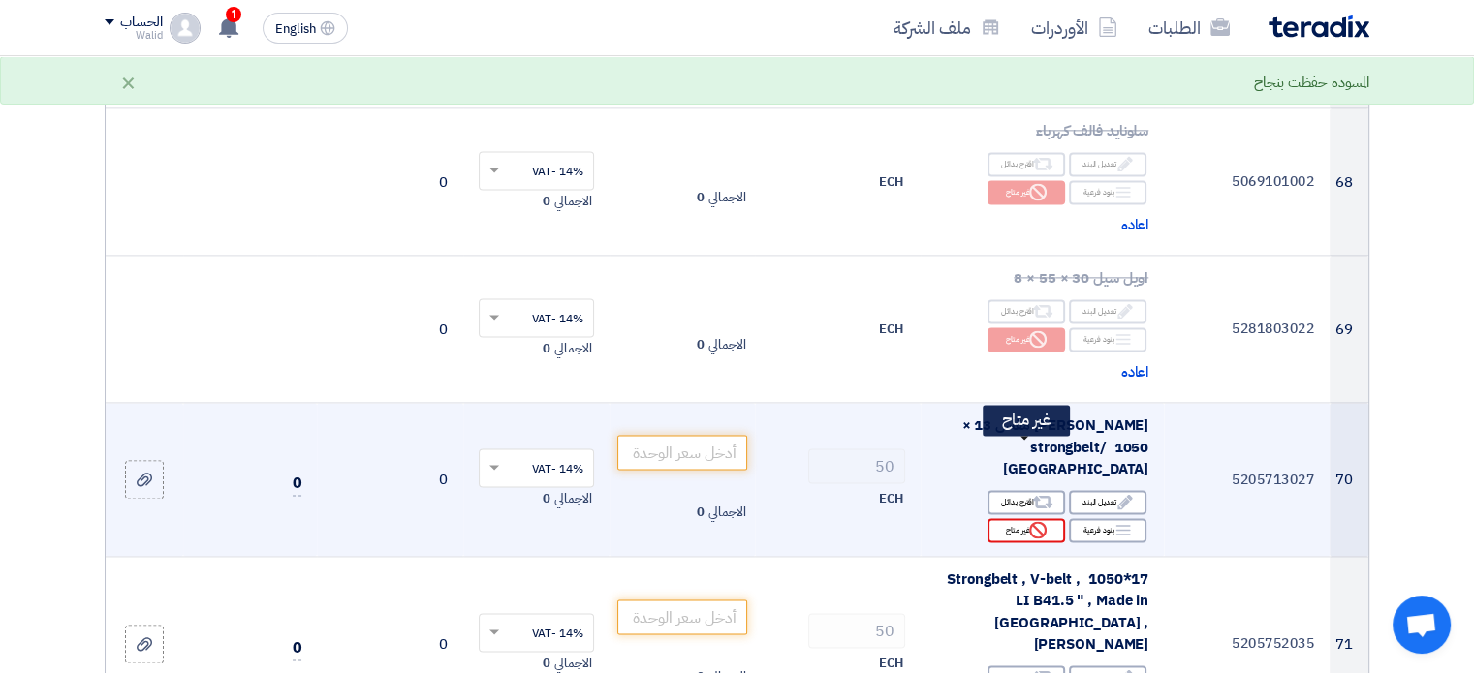
click at [1025, 518] on div "Reject غير متاح" at bounding box center [1026, 530] width 78 height 24
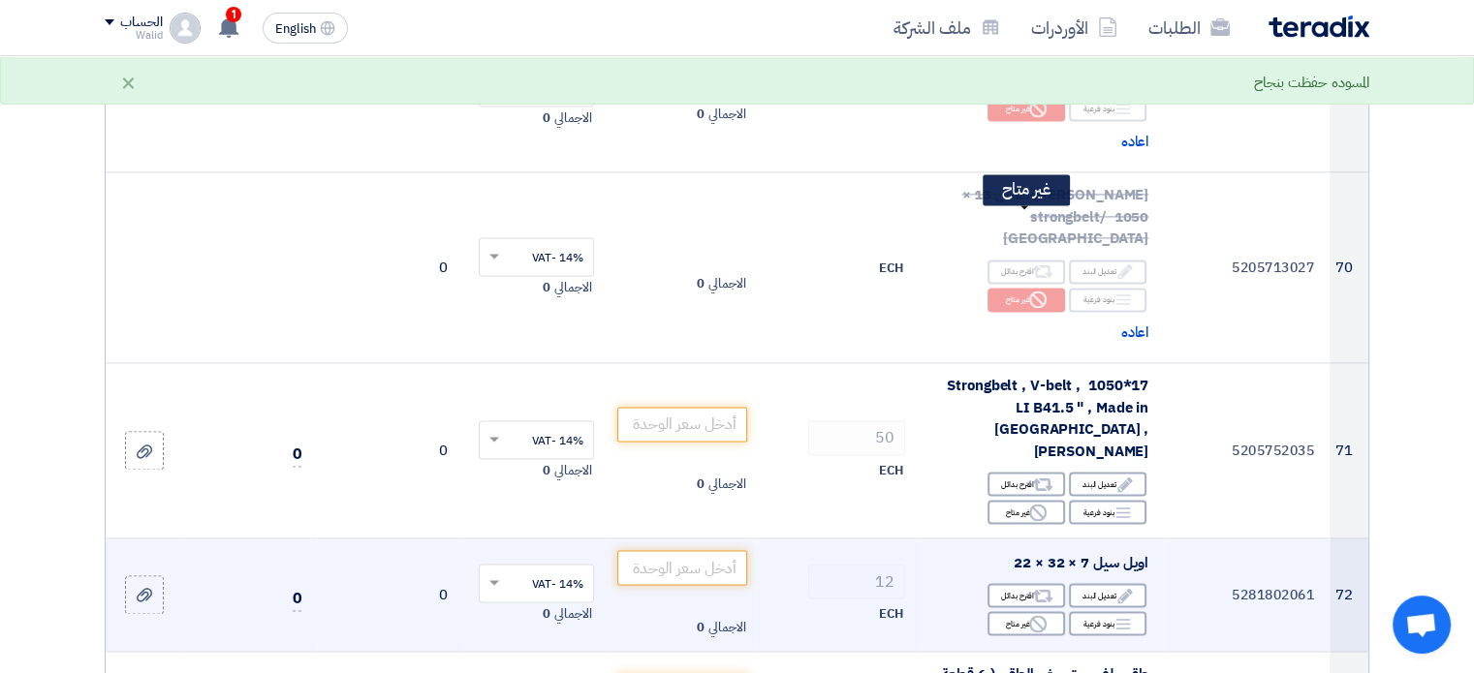
scroll to position [10271, 0]
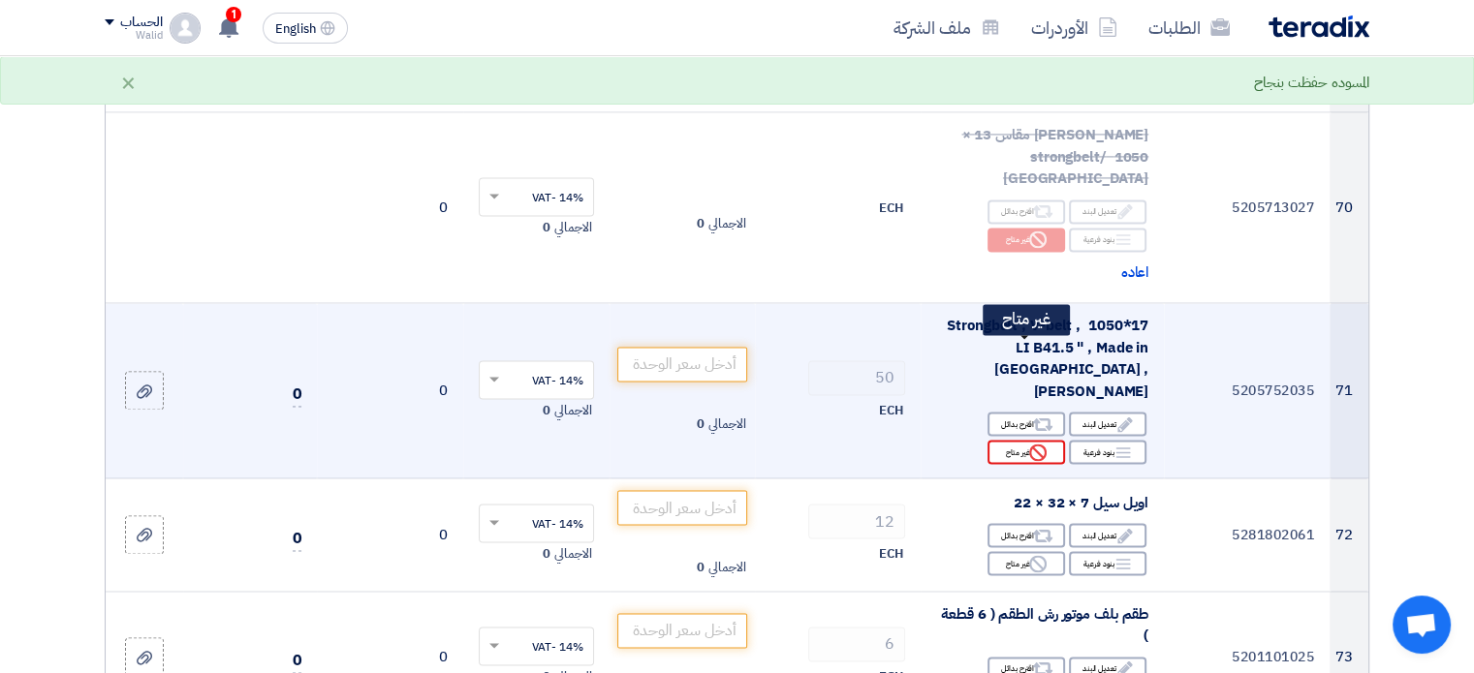
click at [1050, 440] on div "Reject غير متاح" at bounding box center [1026, 452] width 78 height 24
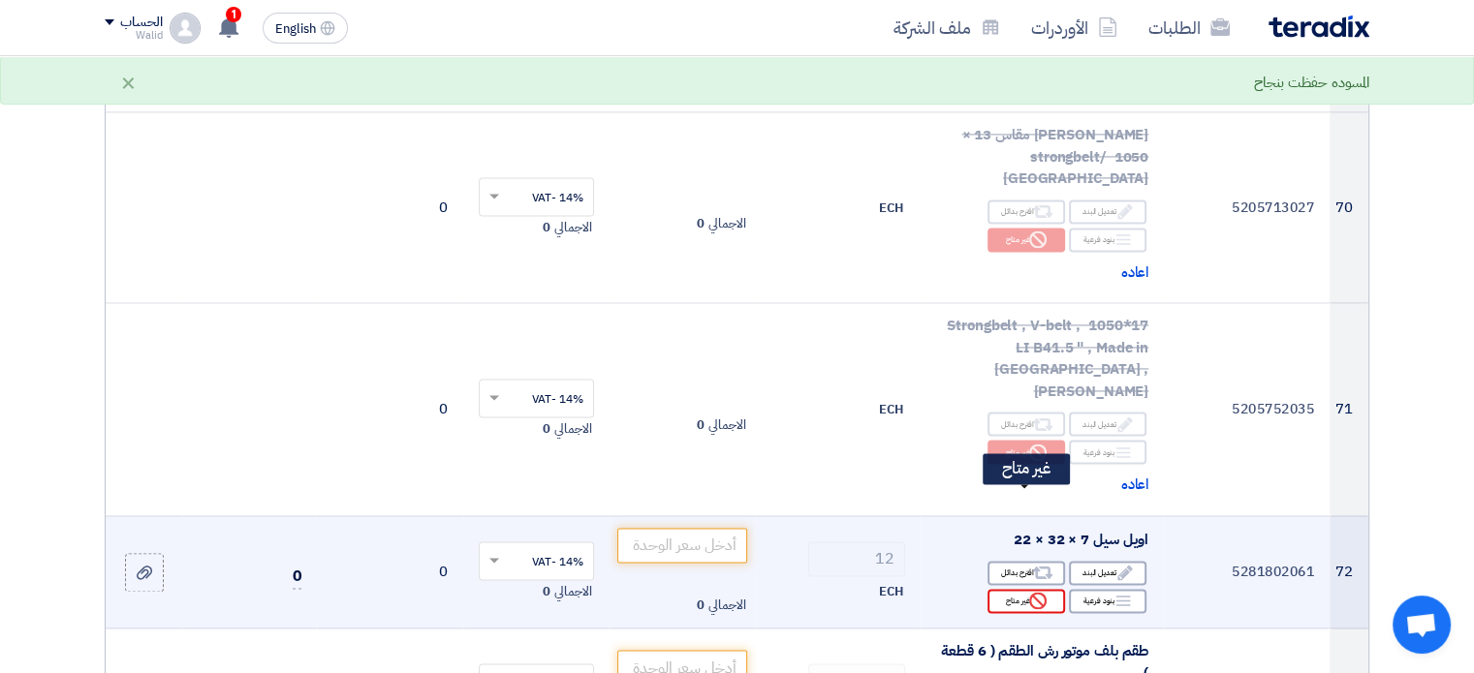
click at [1041, 592] on icon "Reject" at bounding box center [1037, 600] width 17 height 17
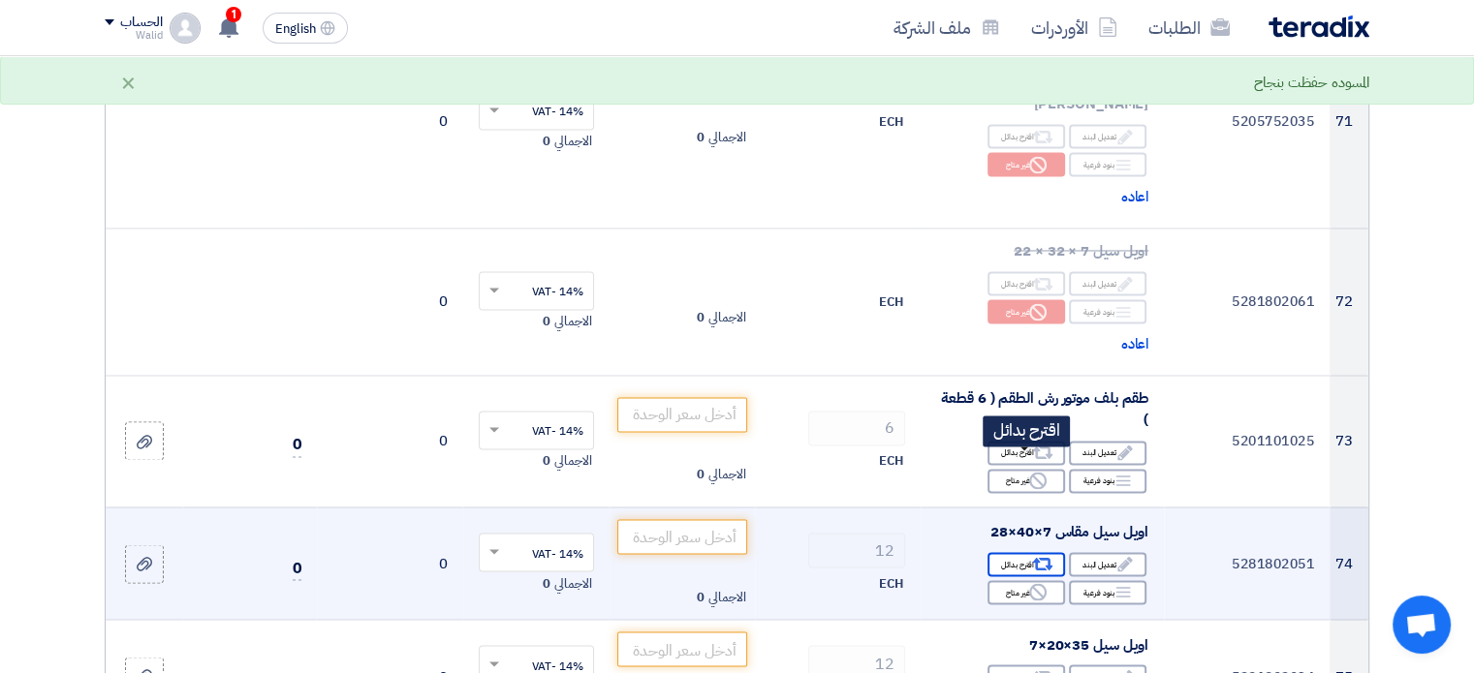
scroll to position [10561, 0]
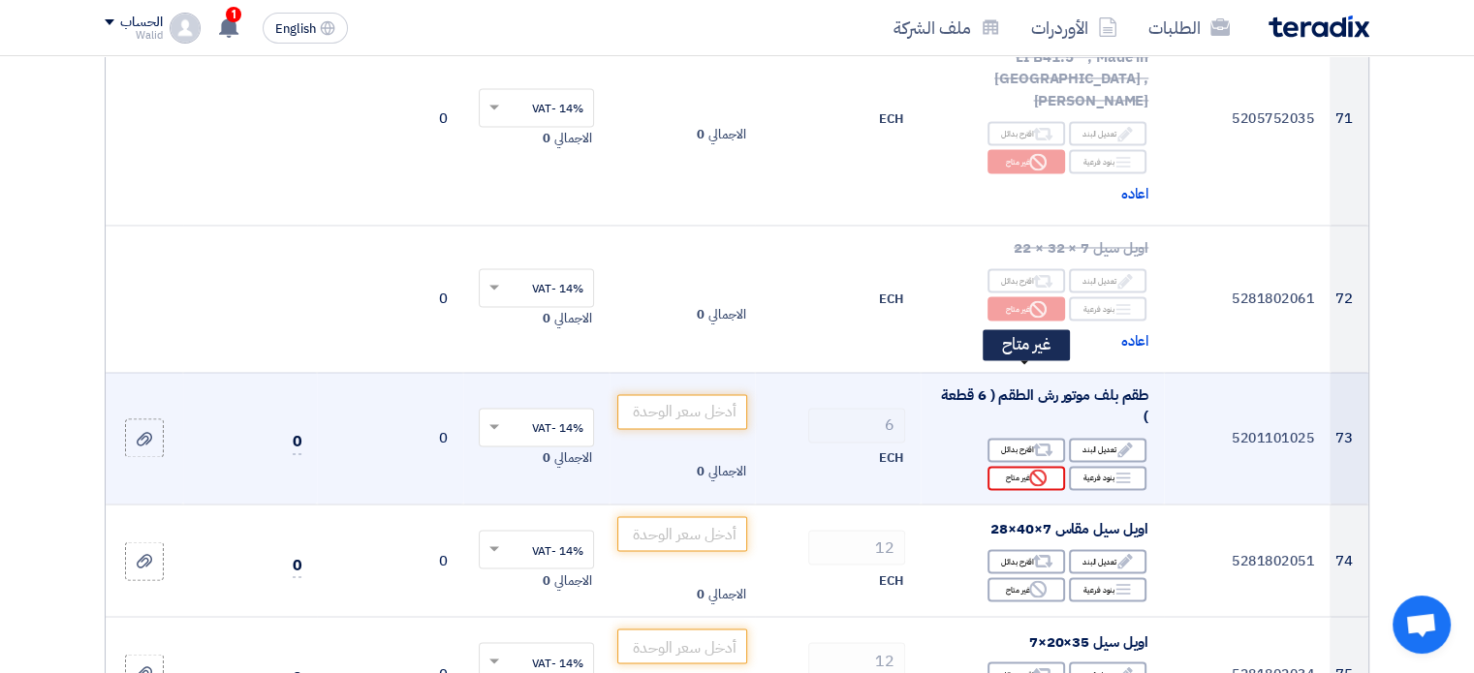
click at [1031, 469] on use at bounding box center [1037, 477] width 17 height 17
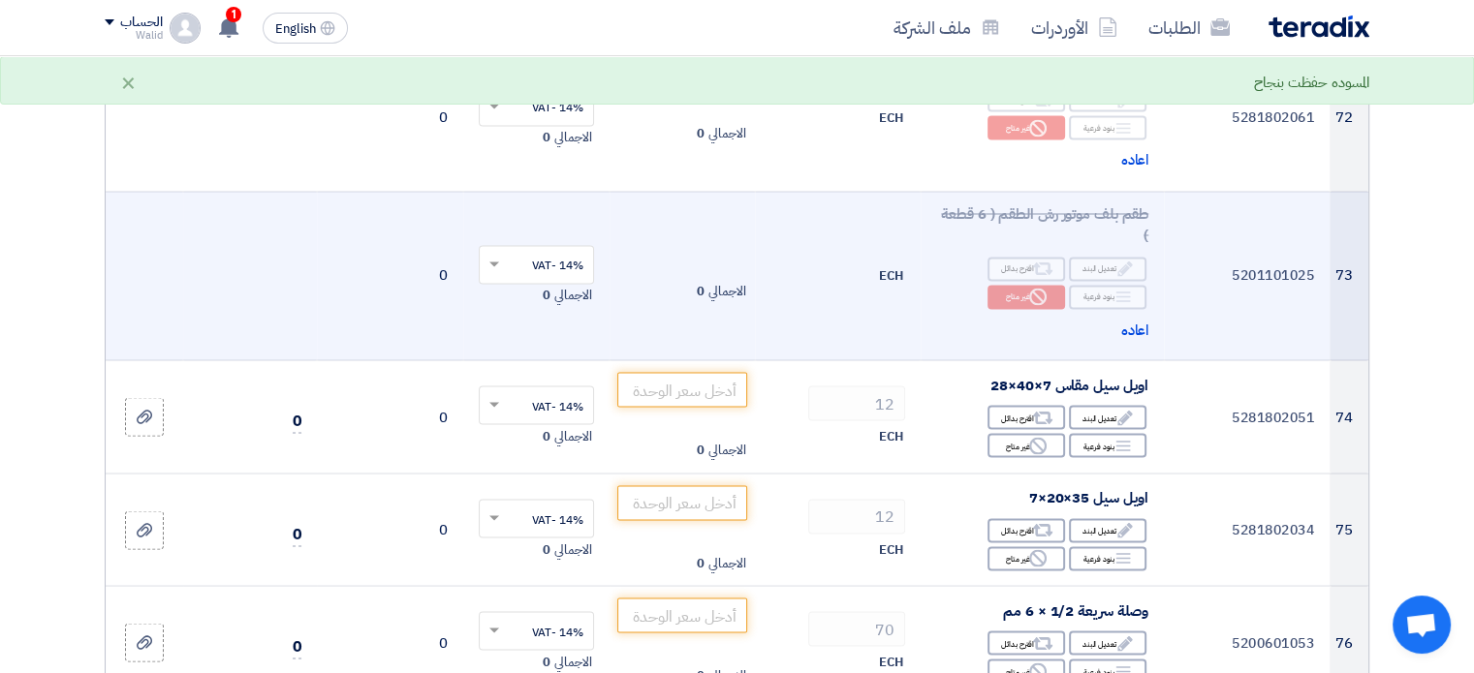
scroll to position [10755, 0]
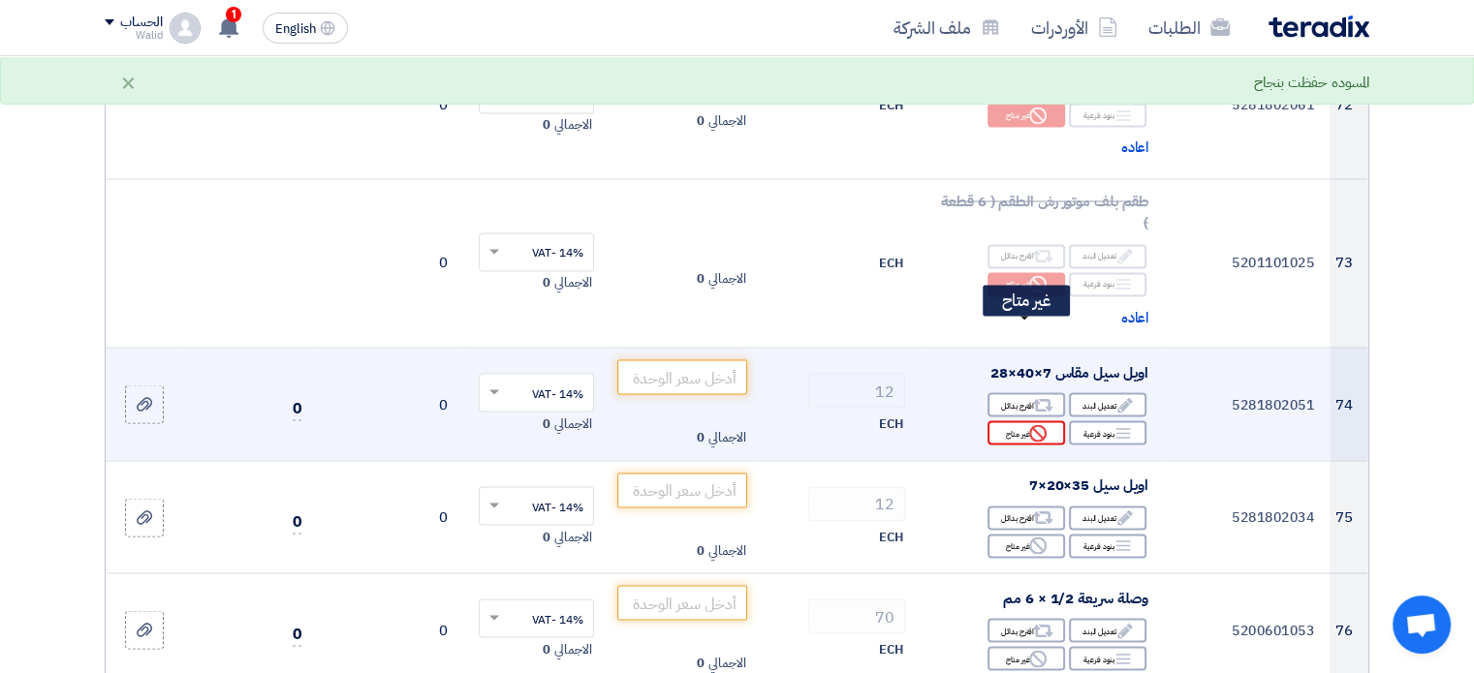
click at [1045, 424] on icon "Reject" at bounding box center [1037, 432] width 17 height 17
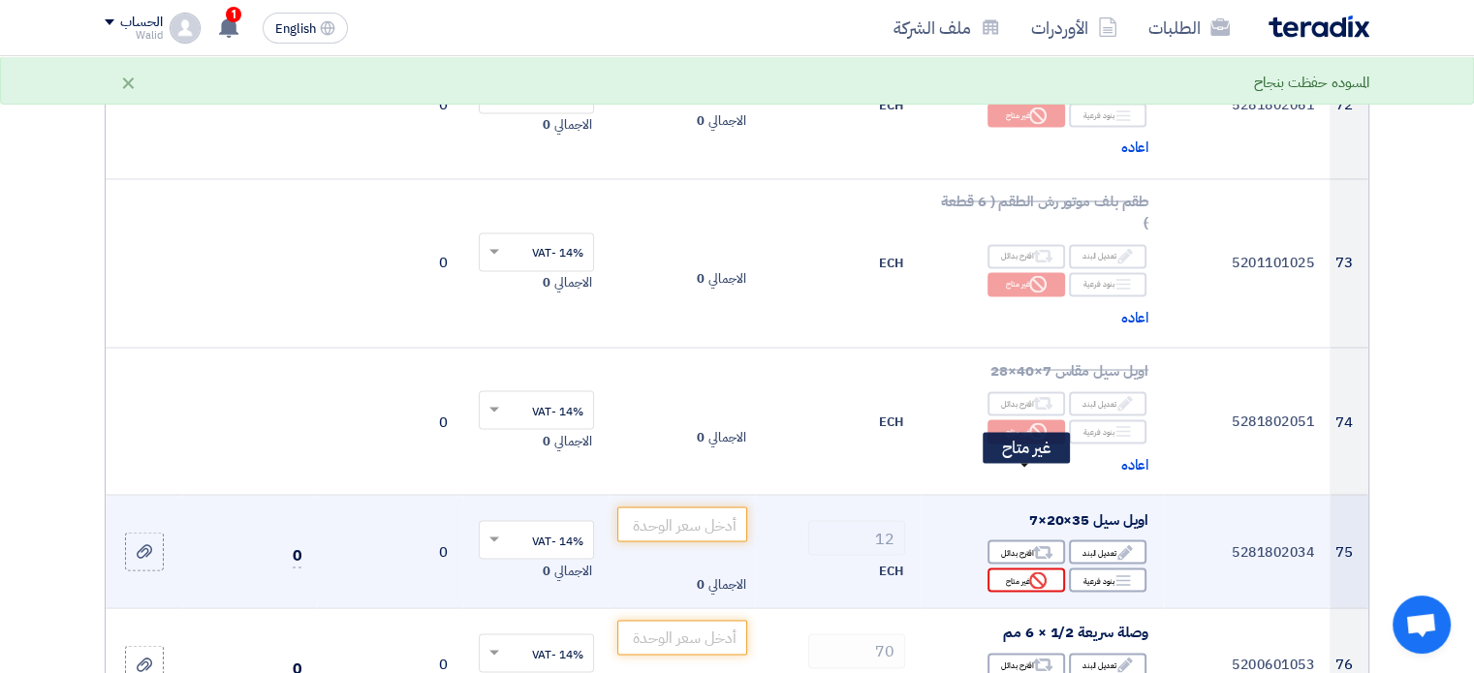
click at [1040, 572] on icon "Reject" at bounding box center [1037, 580] width 17 height 17
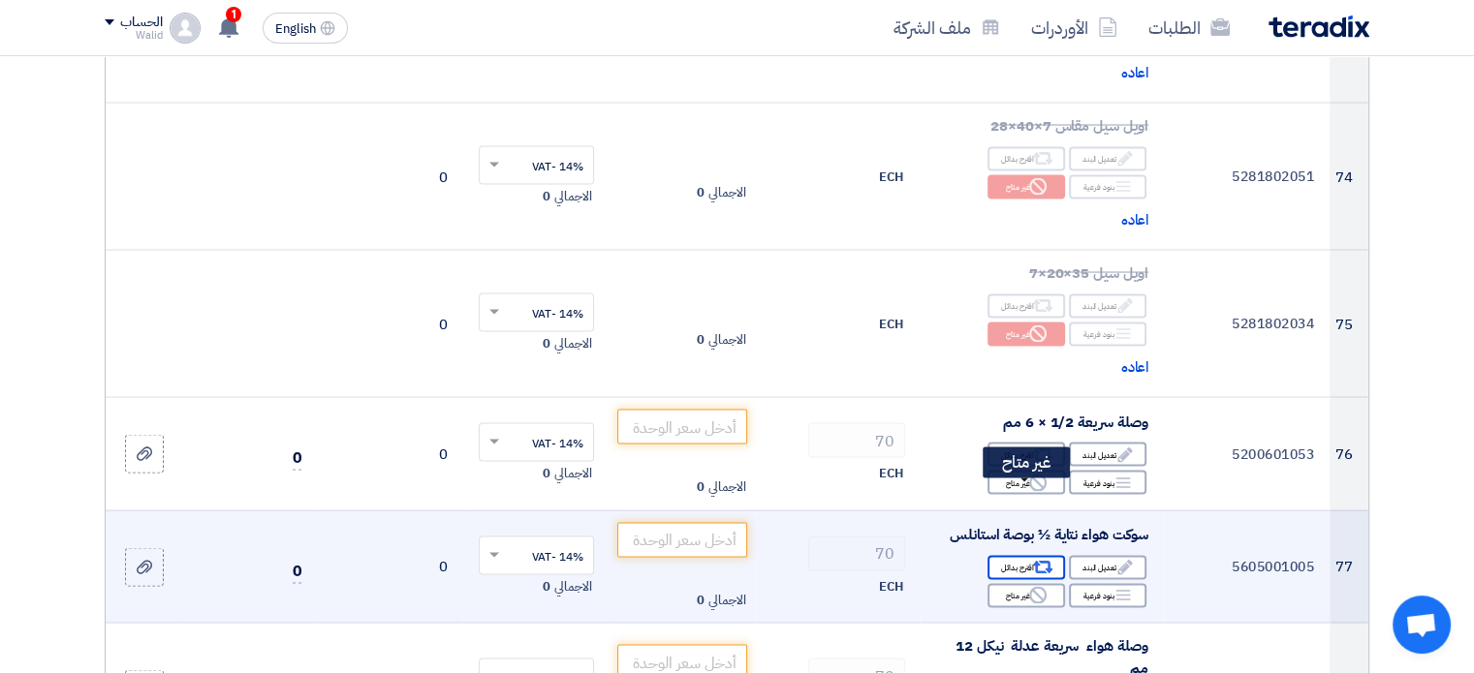
scroll to position [11046, 0]
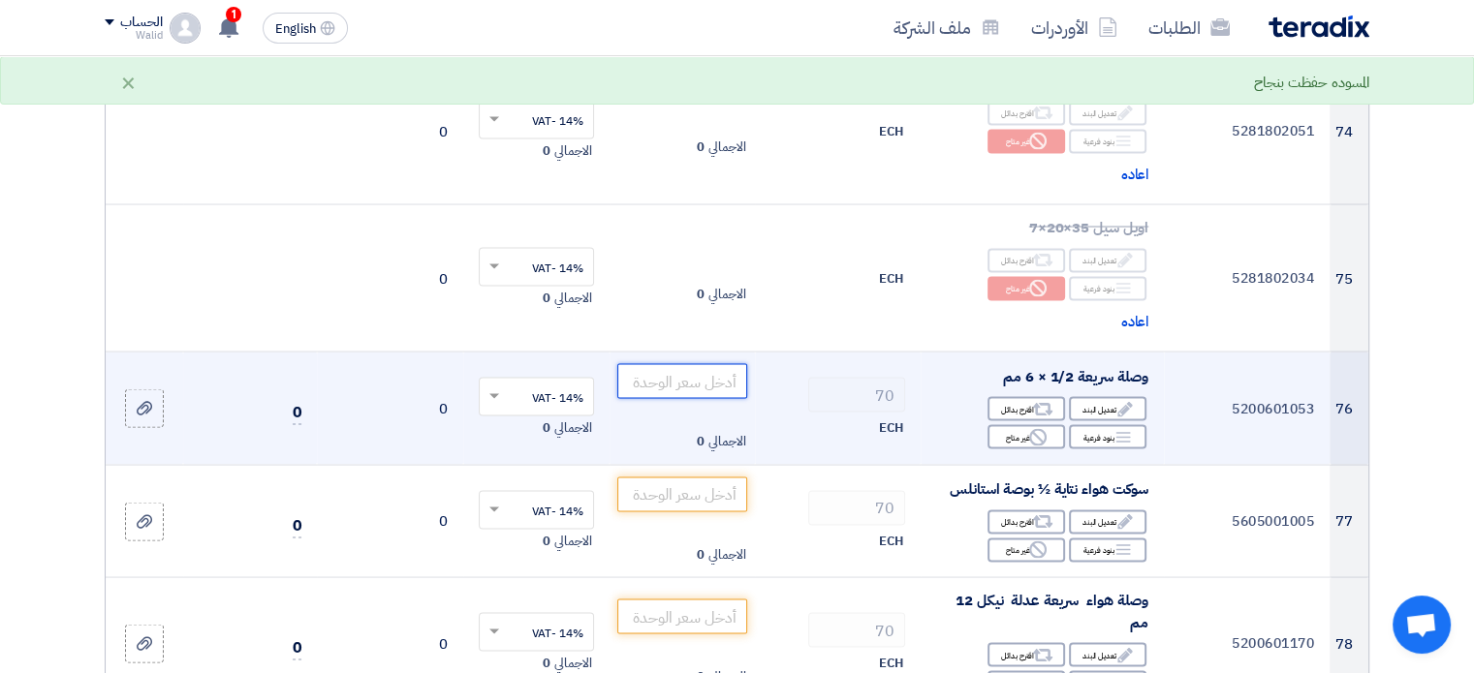
click at [720, 363] on input "number" at bounding box center [682, 380] width 131 height 35
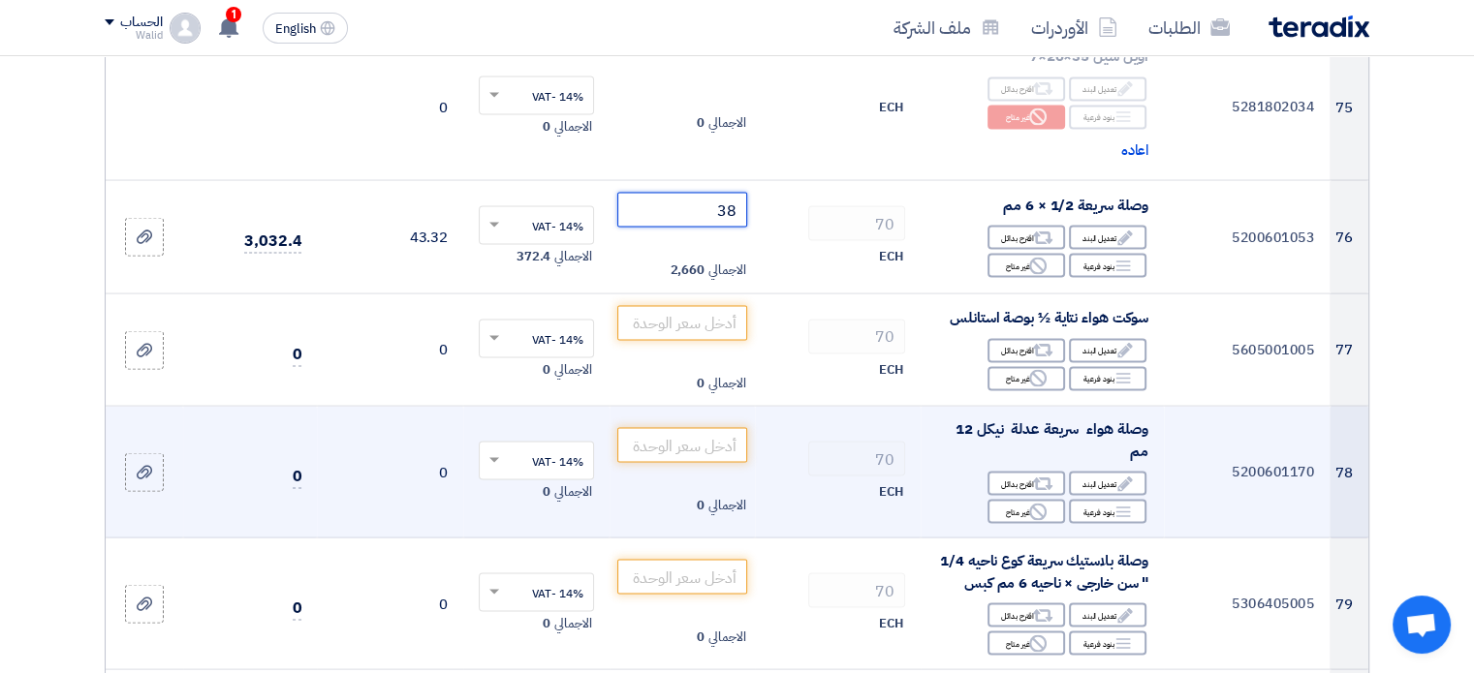
scroll to position [11239, 0]
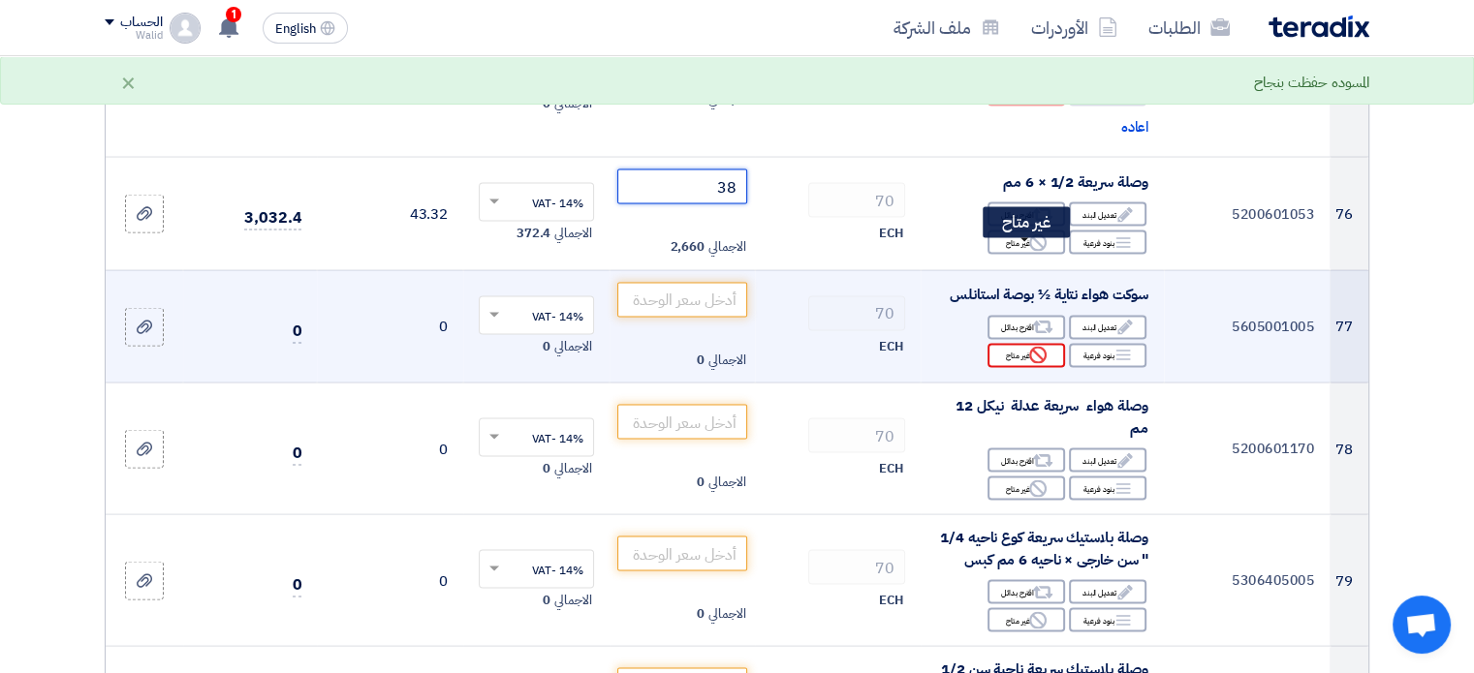
type input "38"
click at [1035, 347] on icon "Reject" at bounding box center [1037, 355] width 17 height 17
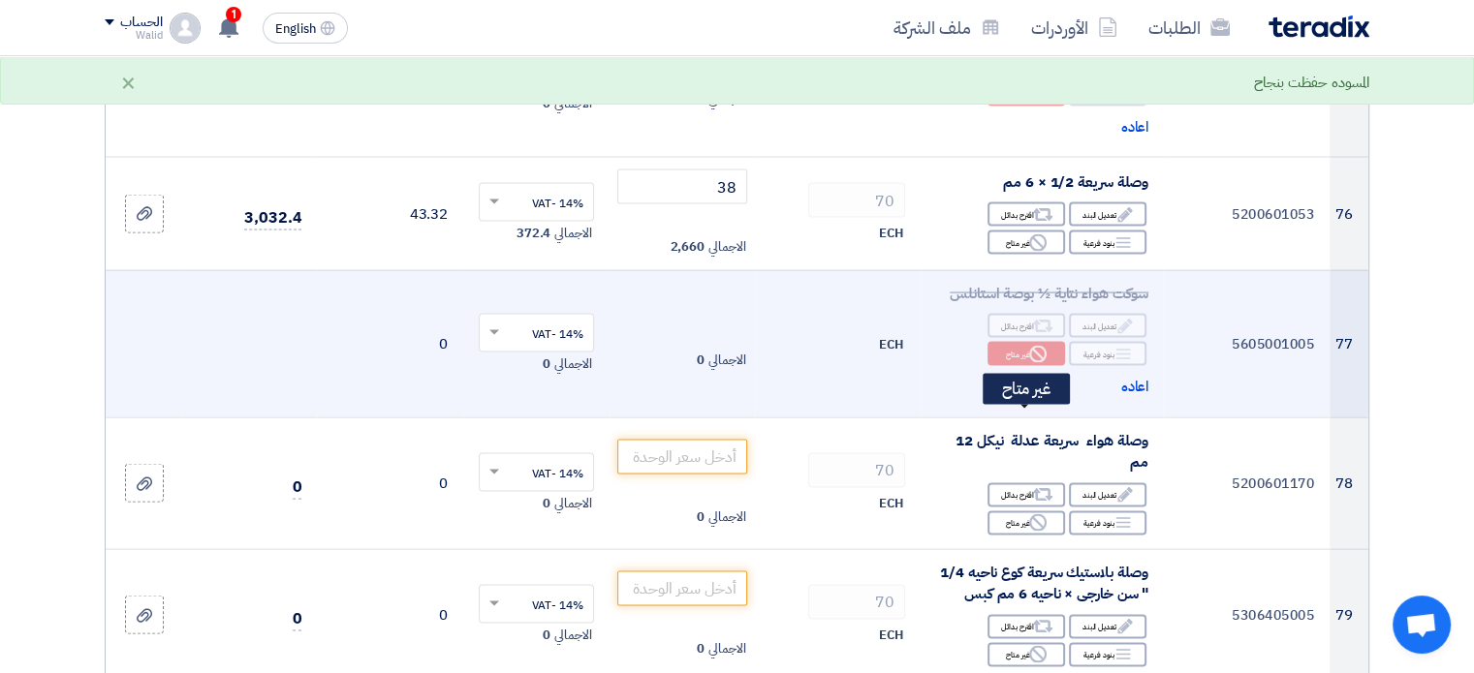
scroll to position [11433, 0]
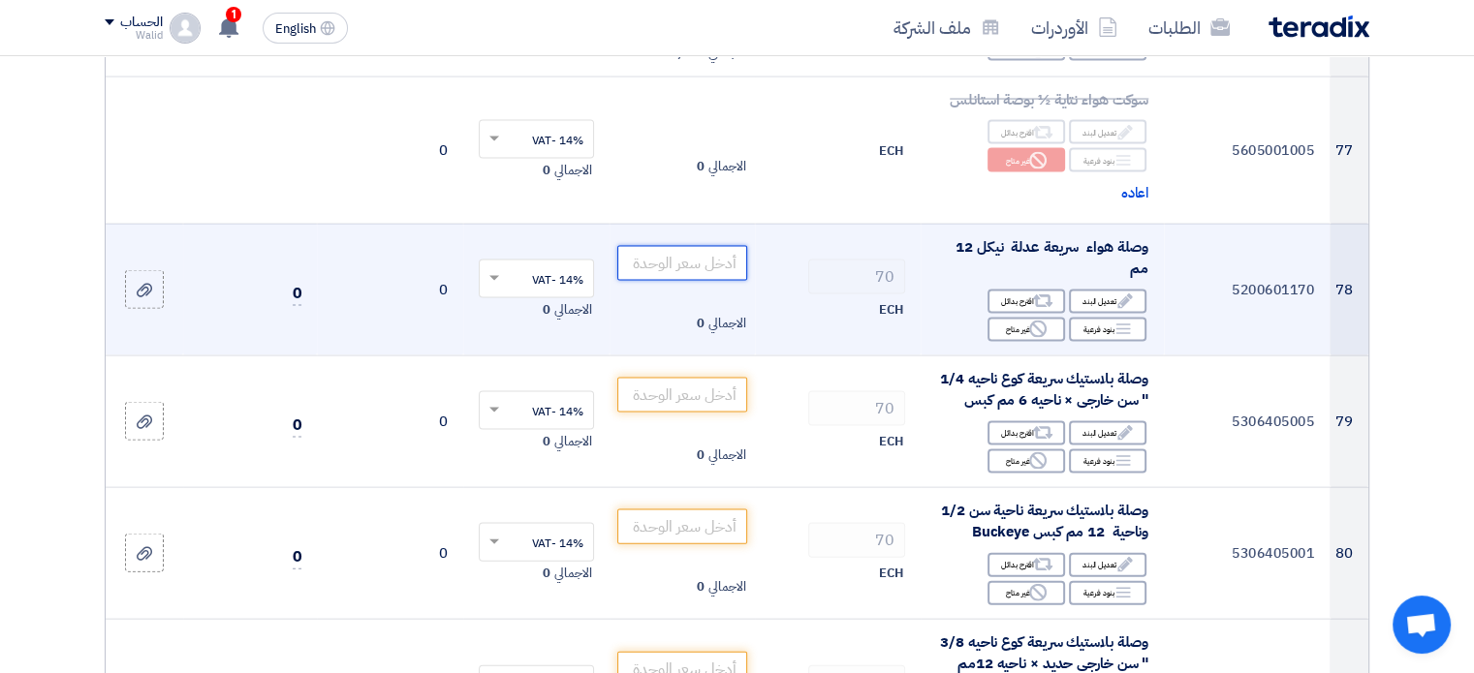
click at [705, 246] on input "number" at bounding box center [682, 263] width 131 height 35
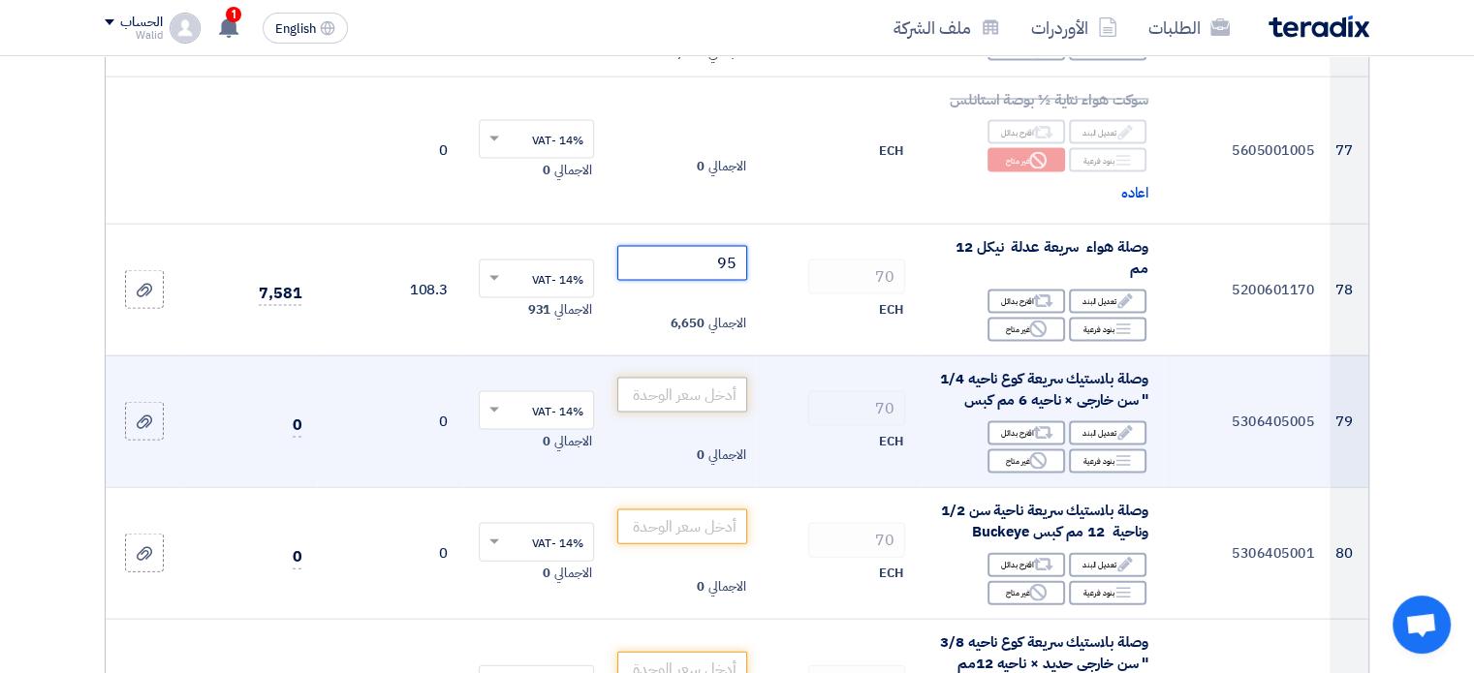
type input "95"
click at [709, 378] on input "number" at bounding box center [682, 395] width 131 height 35
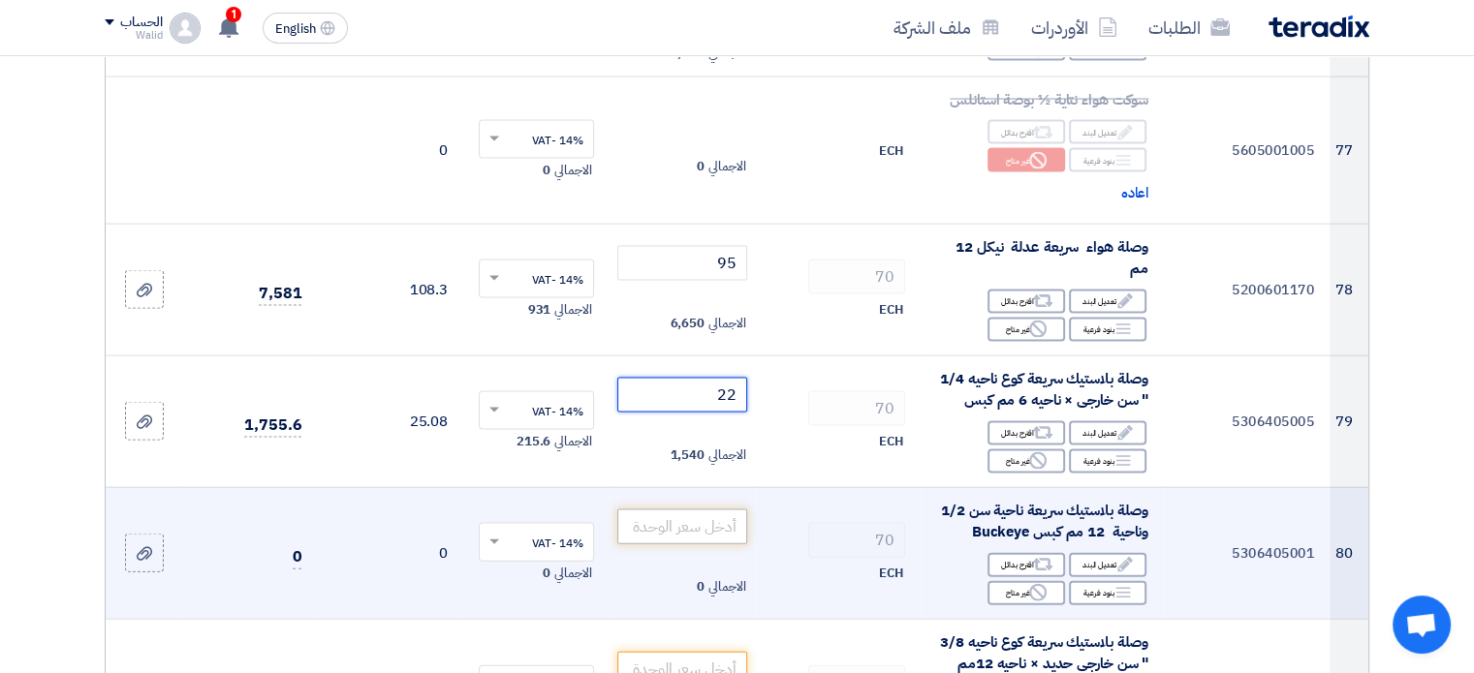
type input "22"
click at [651, 510] on input "number" at bounding box center [682, 527] width 131 height 35
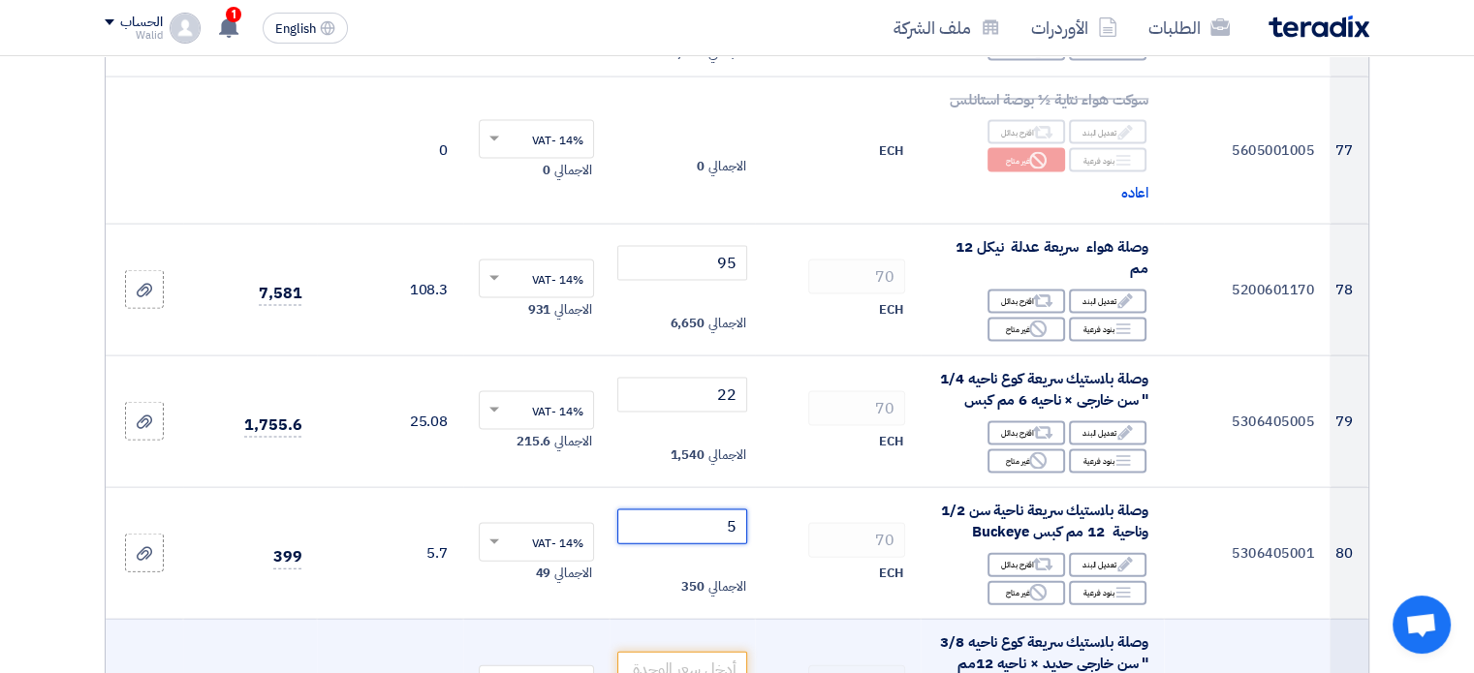
type input "50"
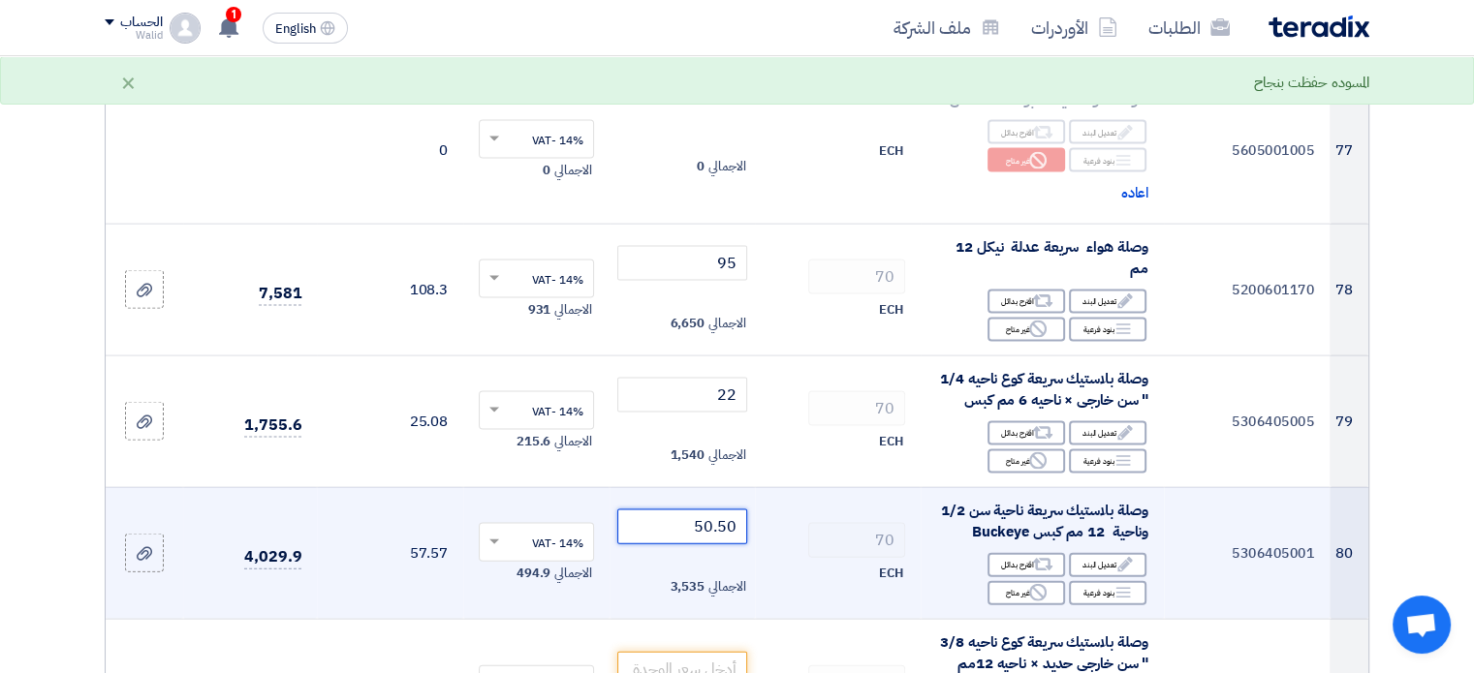
scroll to position [11627, 0]
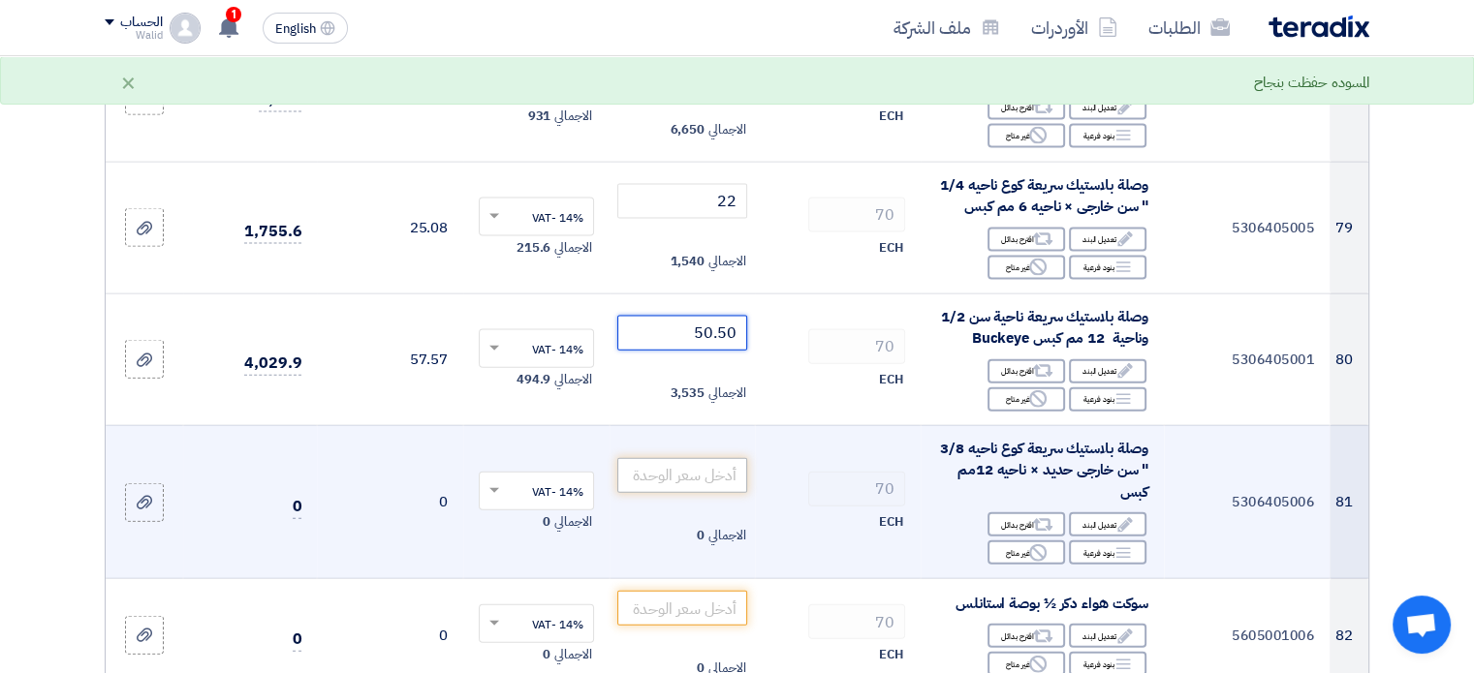
type input "50.50"
click at [708, 458] on input "number" at bounding box center [682, 475] width 131 height 35
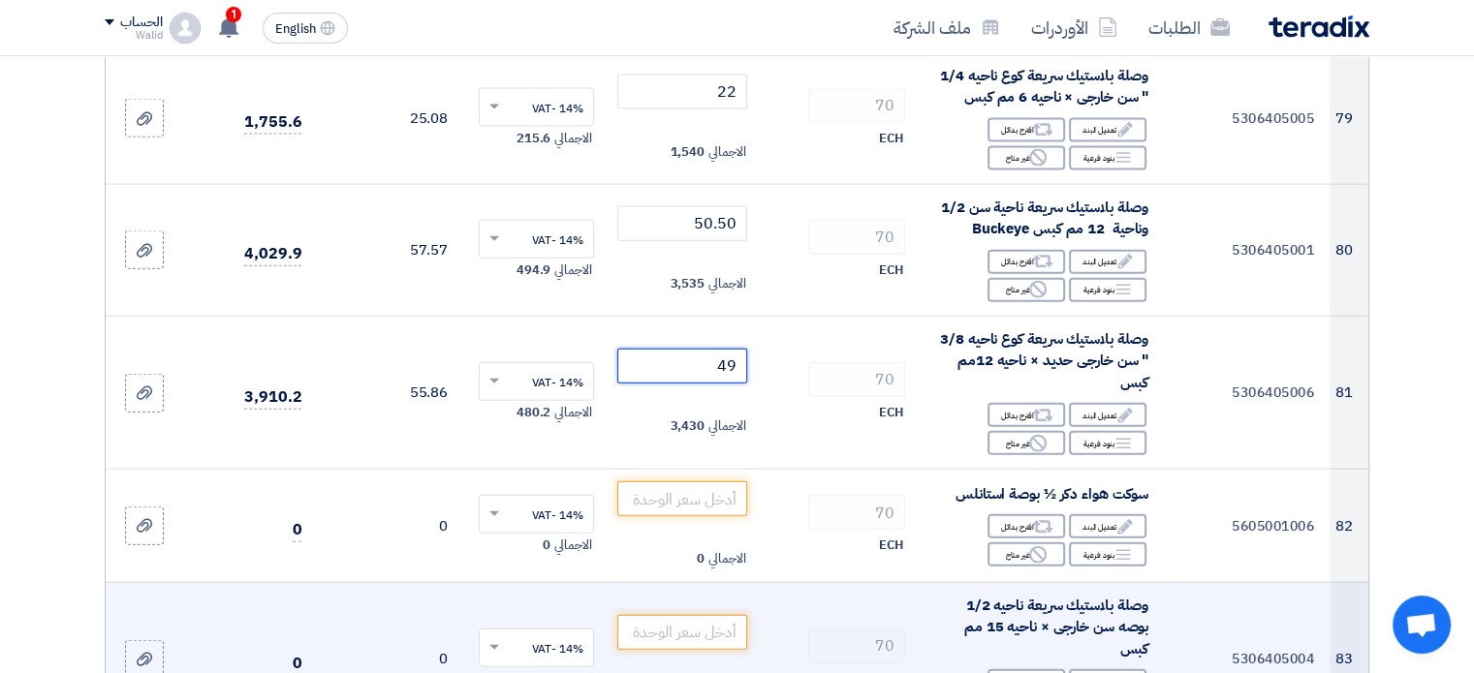
scroll to position [11821, 0]
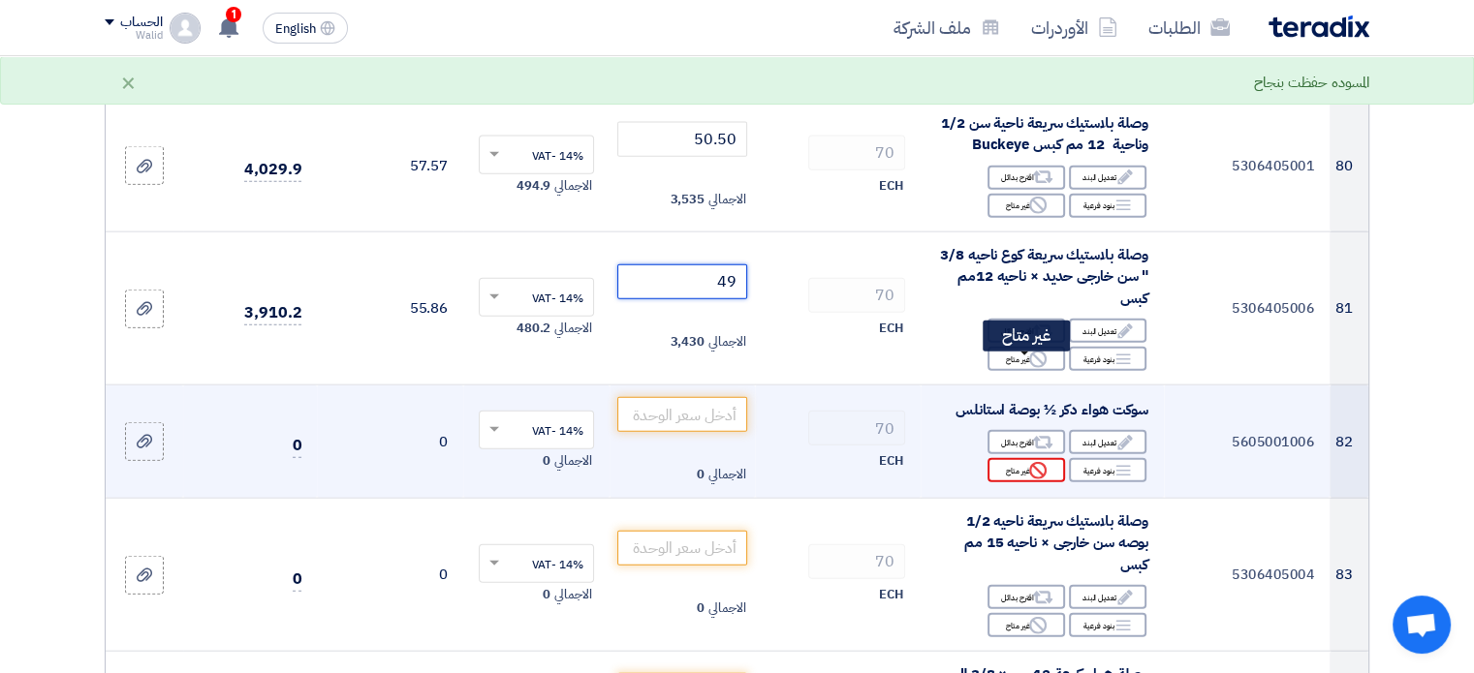
type input "49"
click at [1012, 458] on div "Reject غير متاح" at bounding box center [1026, 470] width 78 height 24
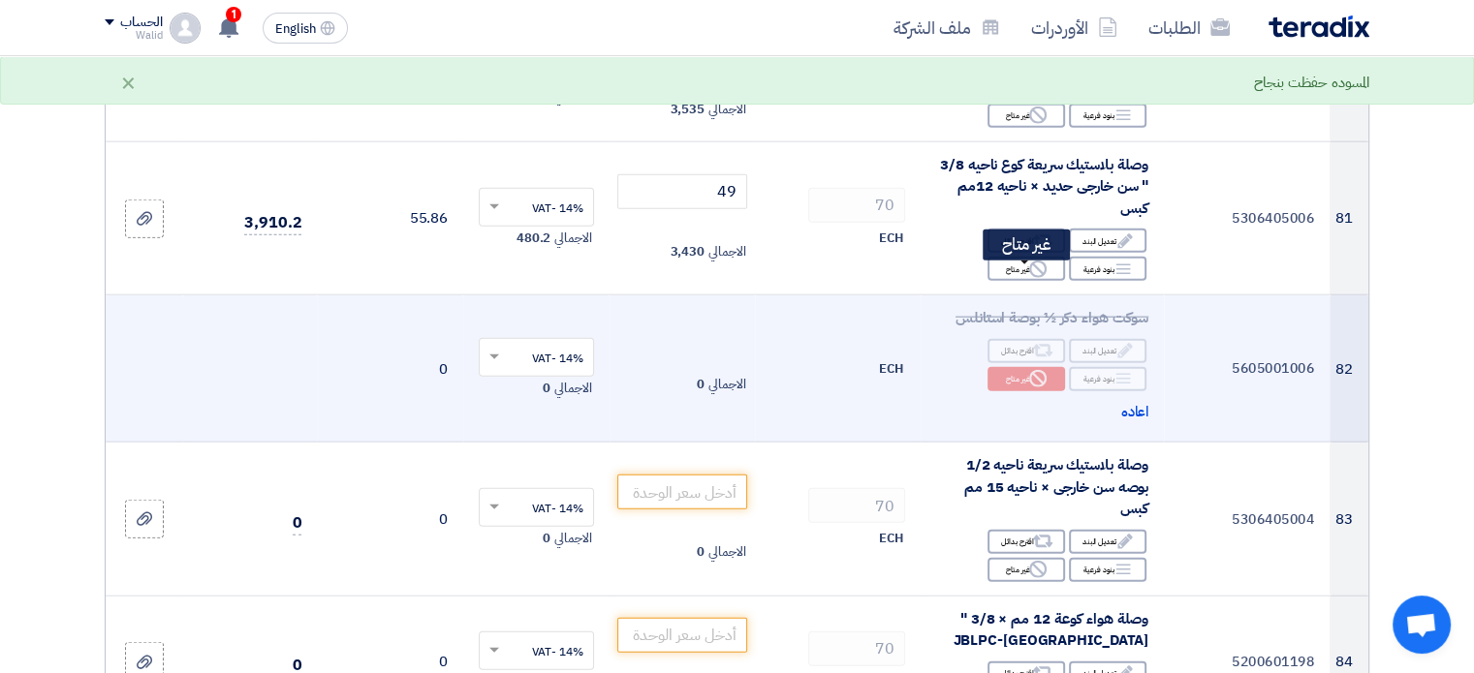
scroll to position [12015, 0]
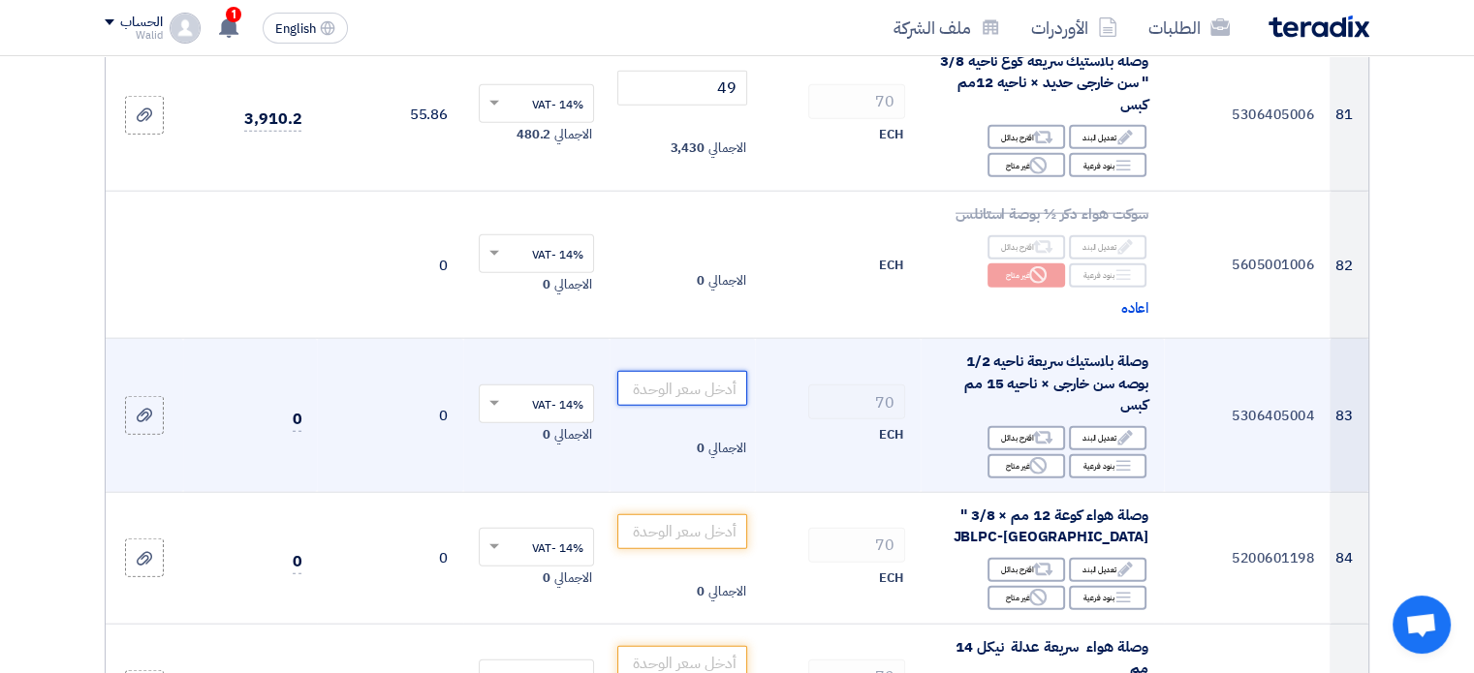
click at [723, 371] on input "number" at bounding box center [682, 388] width 131 height 35
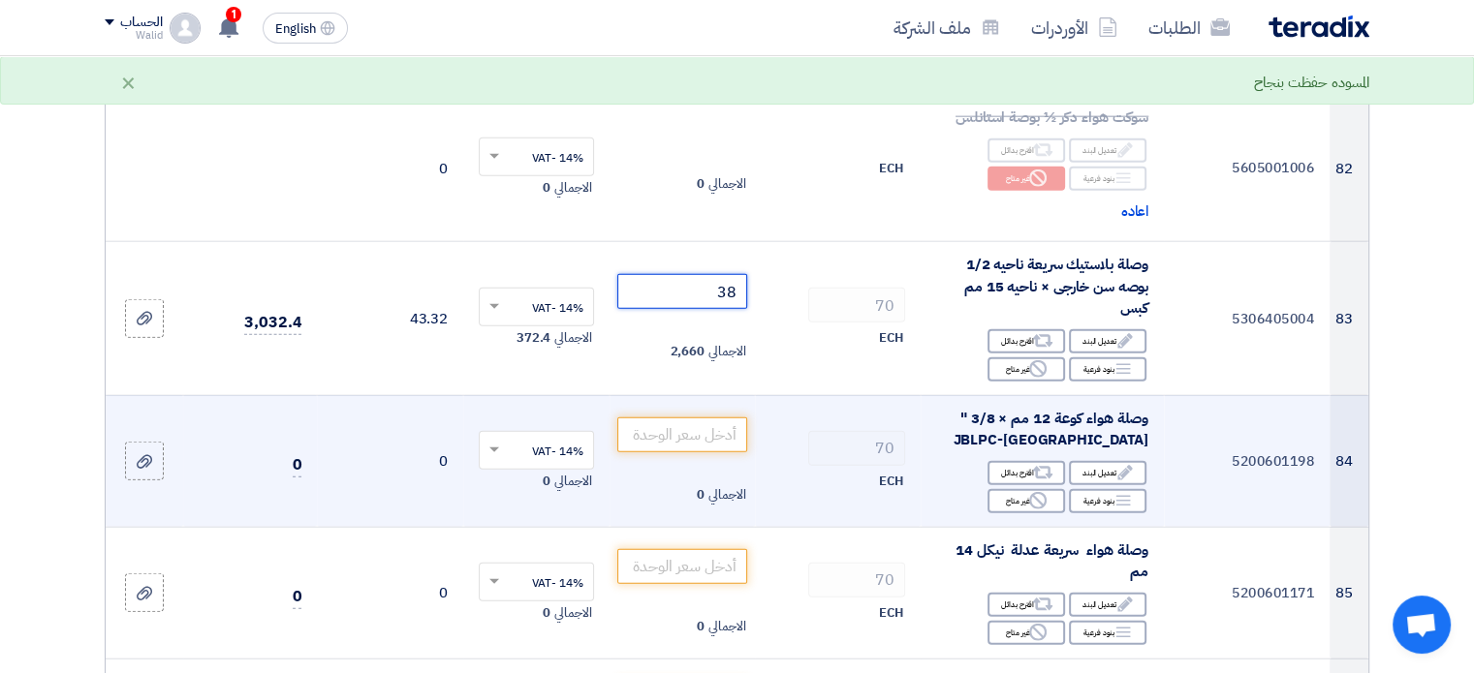
type input "38"
click at [1094, 408] on span "وصلة هواء كوعة 12 مم × 3/8 " JBLPC-[GEOGRAPHIC_DATA]" at bounding box center [1050, 430] width 196 height 44
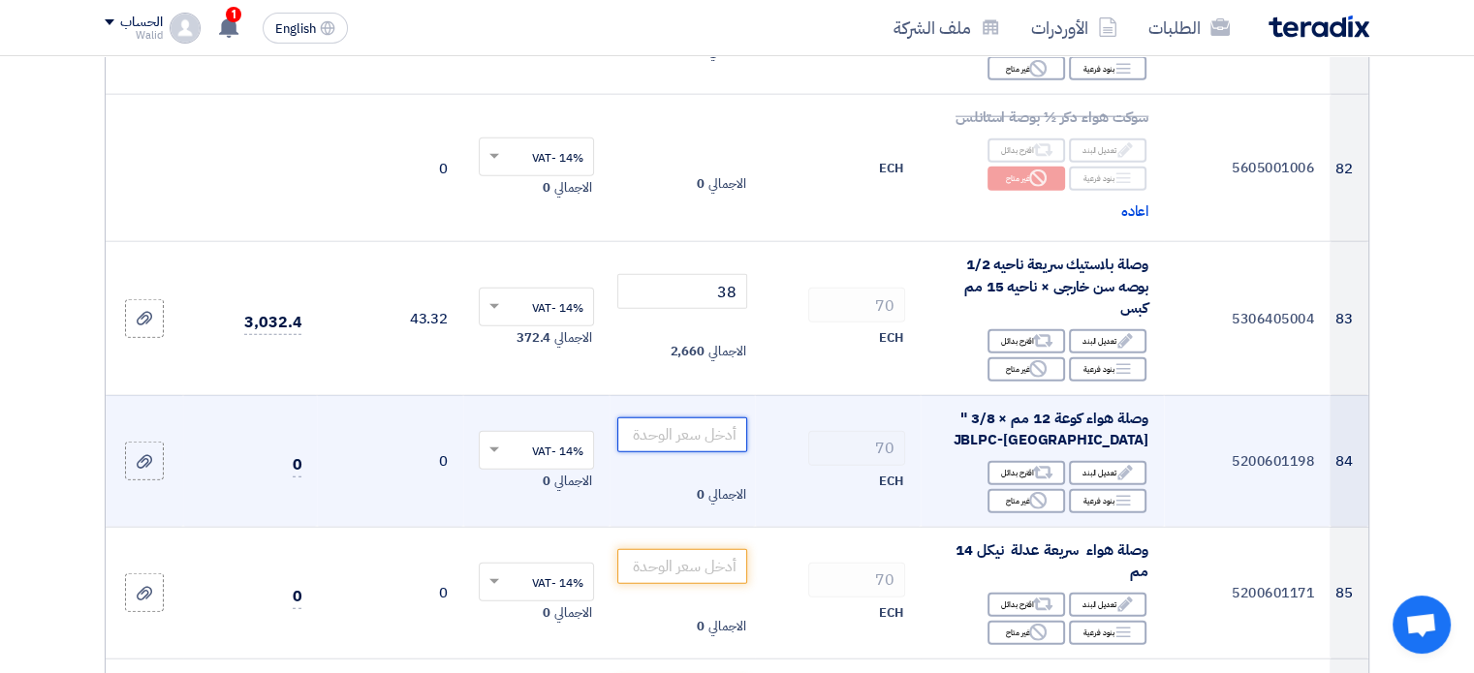
click at [705, 418] on input "number" at bounding box center [682, 435] width 131 height 35
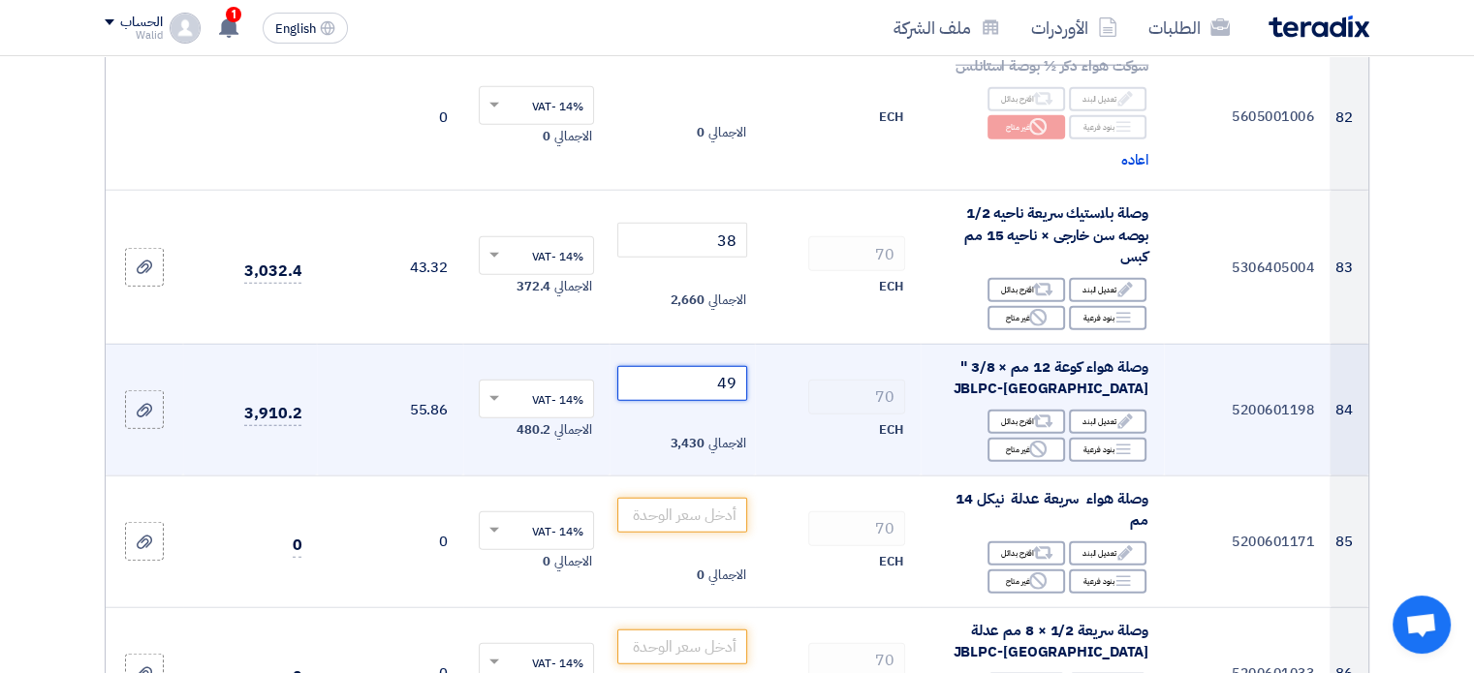
scroll to position [12208, 0]
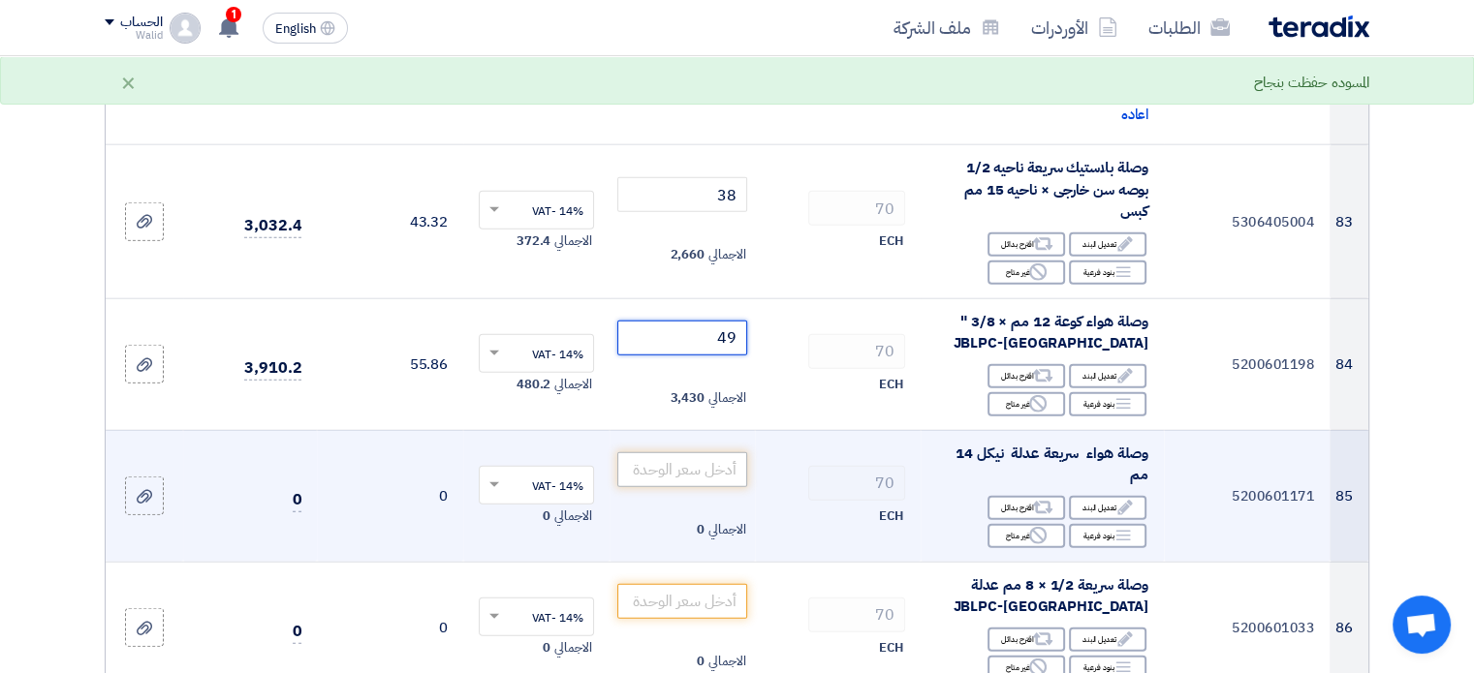
type input "49"
click at [685, 452] on input "number" at bounding box center [682, 469] width 131 height 35
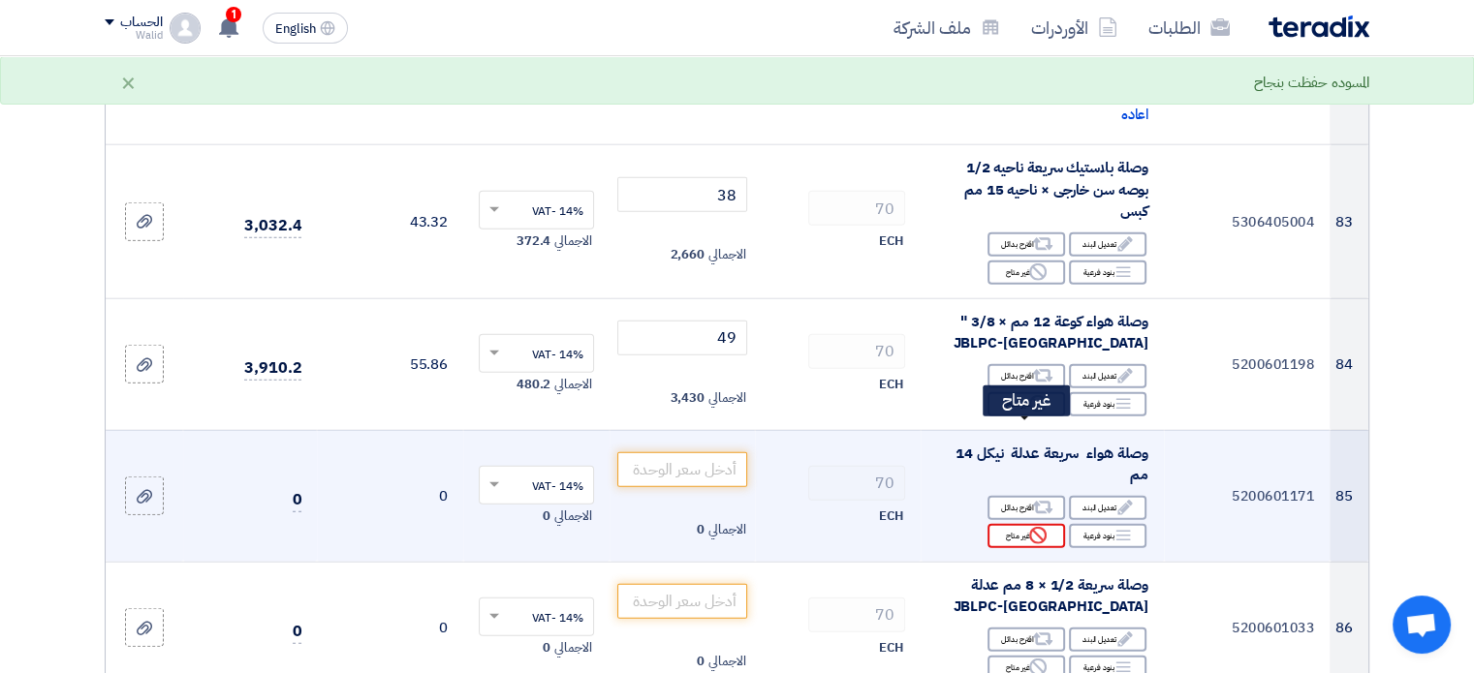
click at [1017, 524] on div "Reject غير متاح" at bounding box center [1026, 536] width 78 height 24
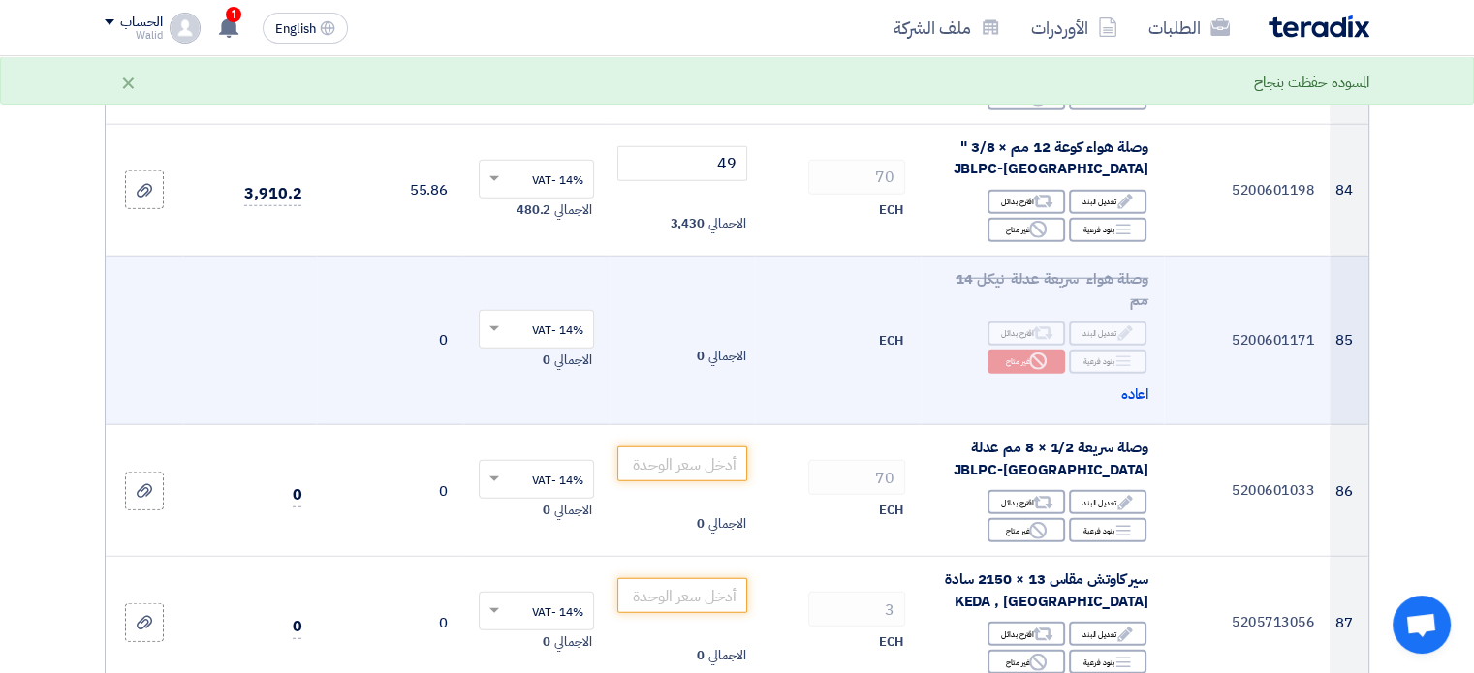
scroll to position [12499, 0]
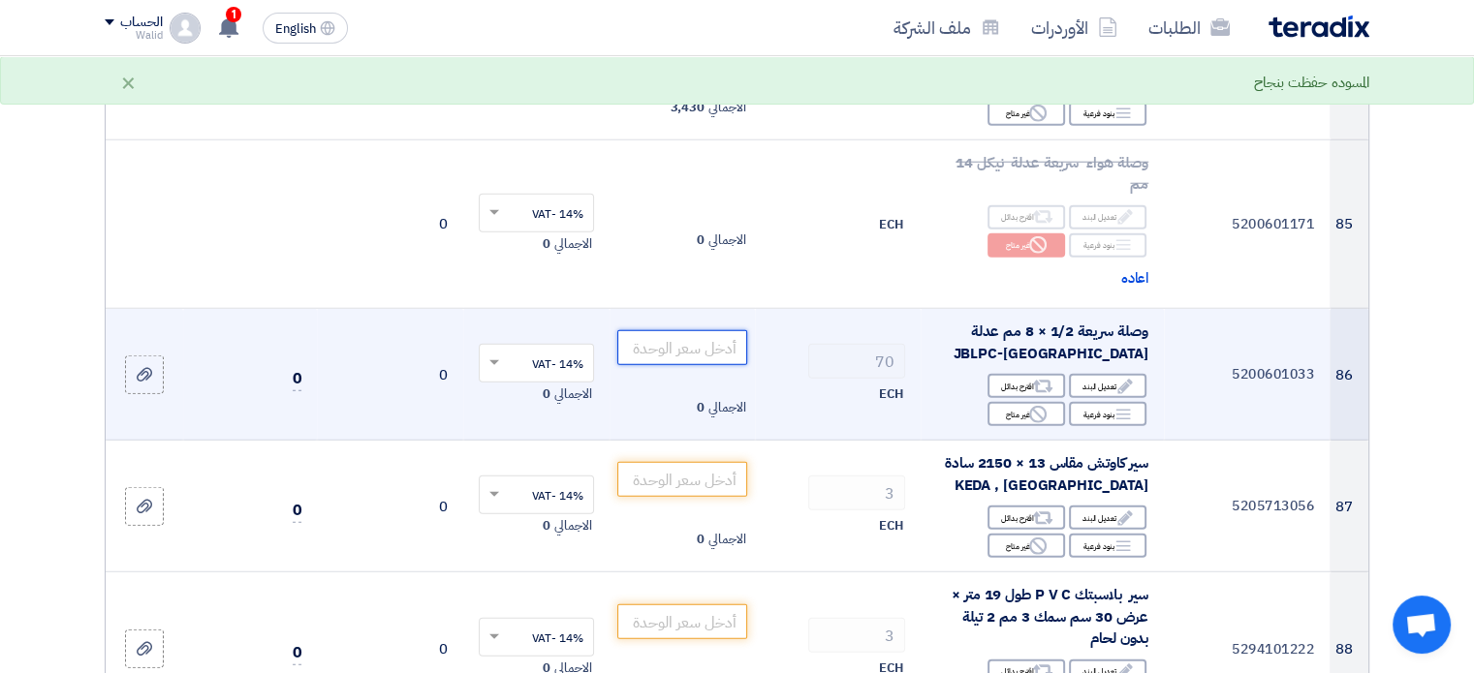
click at [717, 330] on input "number" at bounding box center [682, 347] width 131 height 35
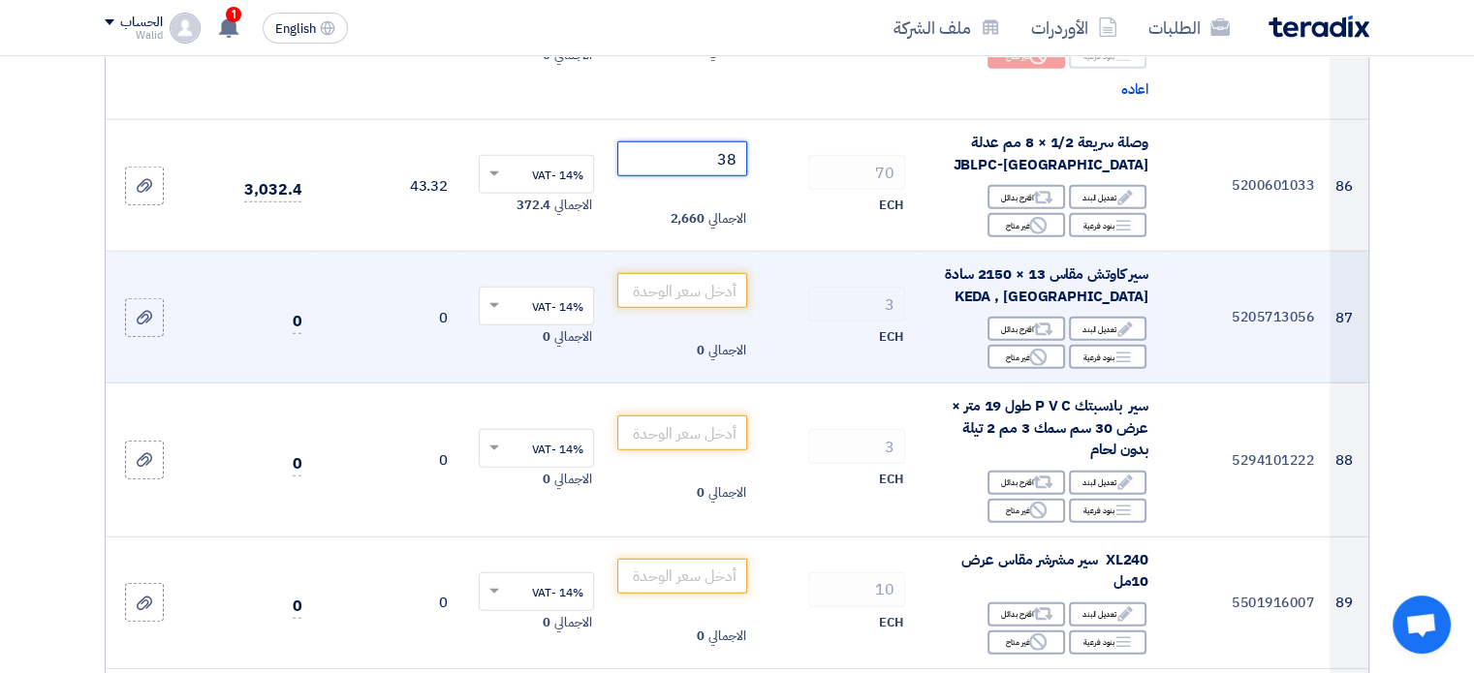
scroll to position [12693, 0]
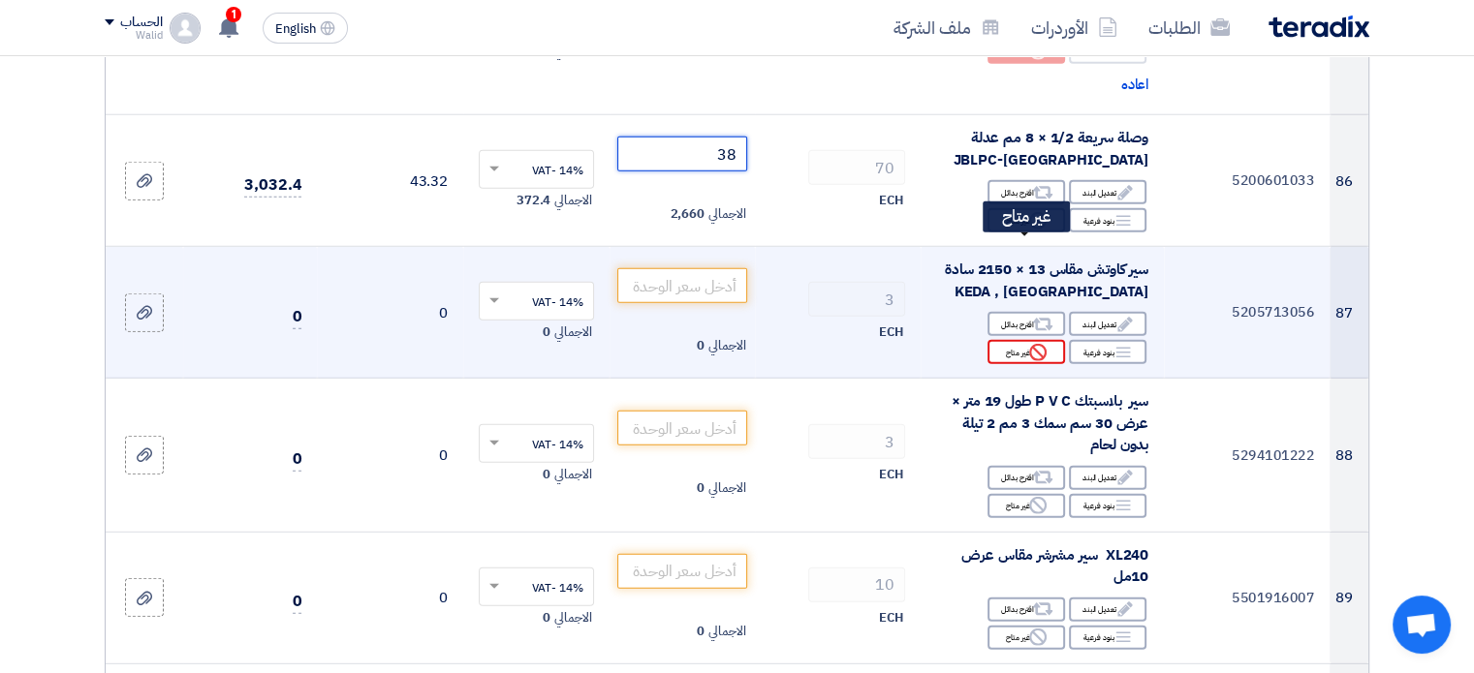
type input "38"
click at [1029, 344] on icon "Reject" at bounding box center [1037, 352] width 17 height 17
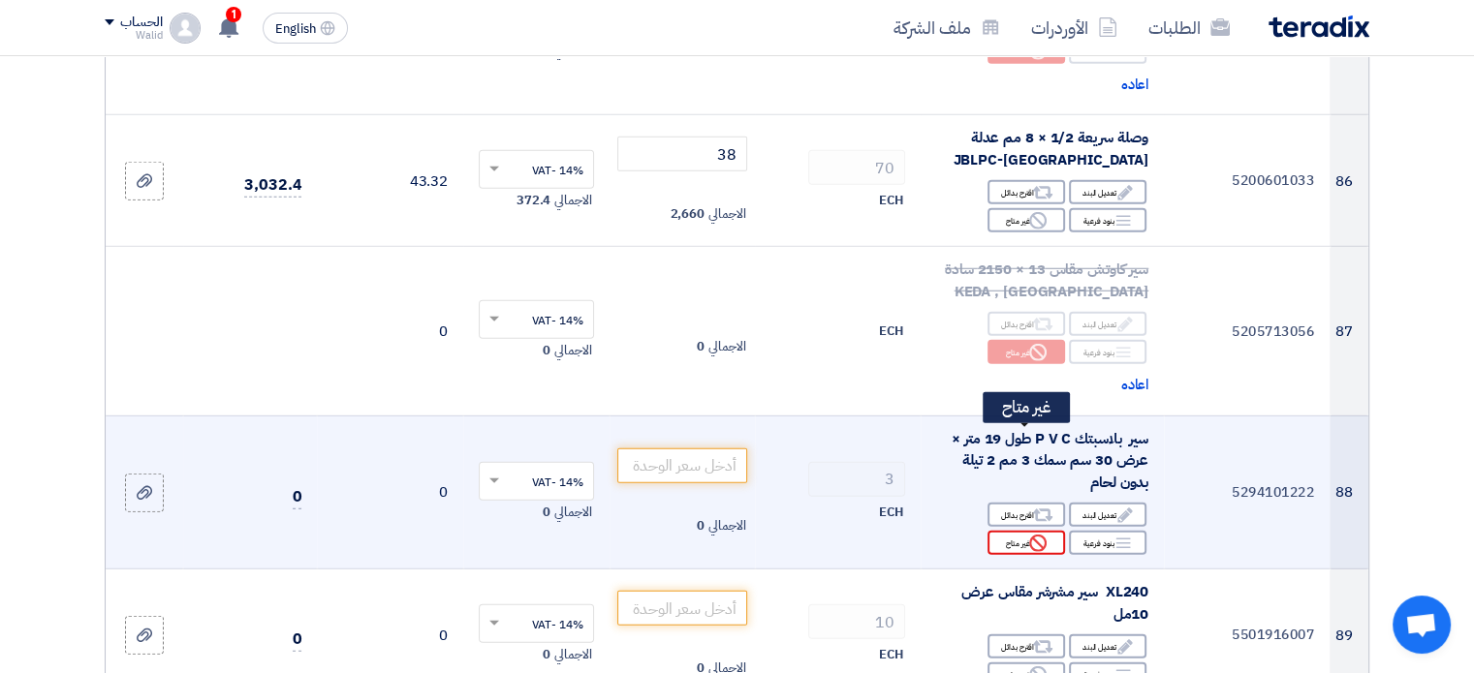
click at [1046, 535] on icon "Reject" at bounding box center [1037, 543] width 17 height 17
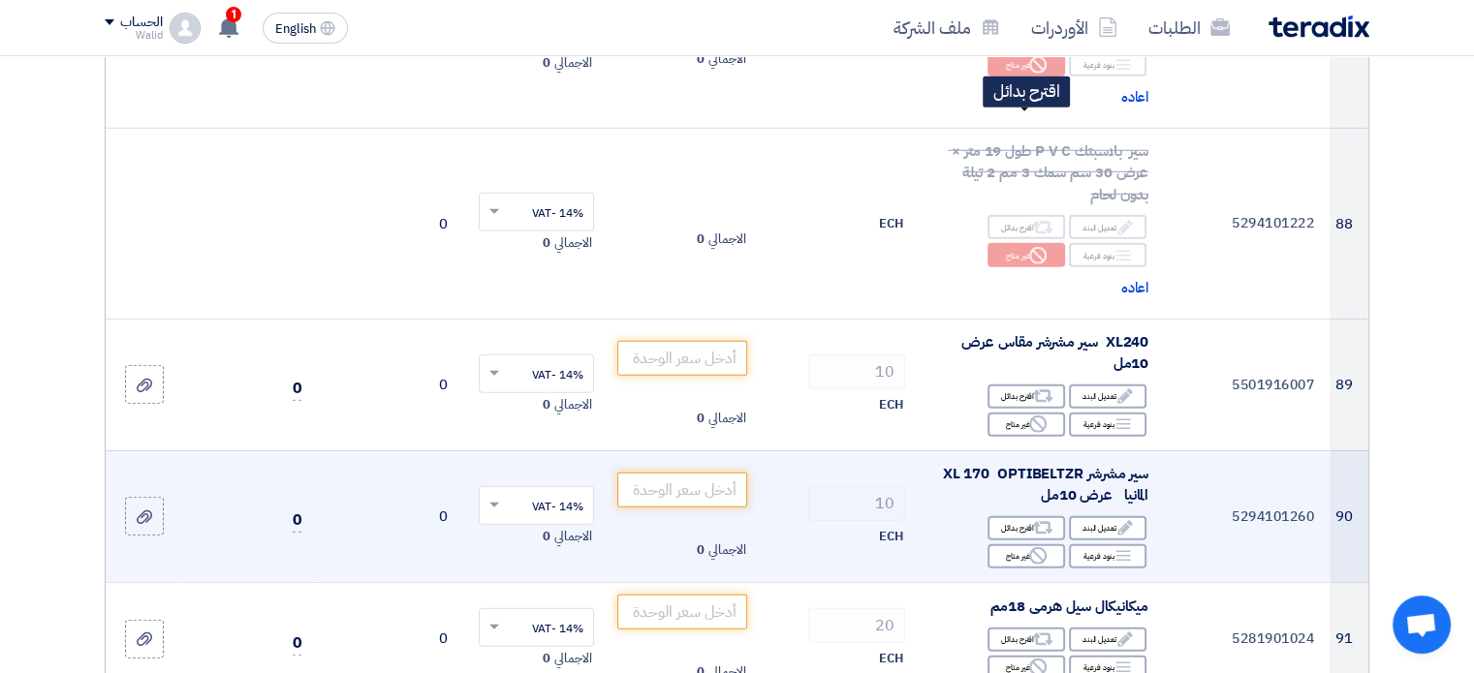
scroll to position [12984, 0]
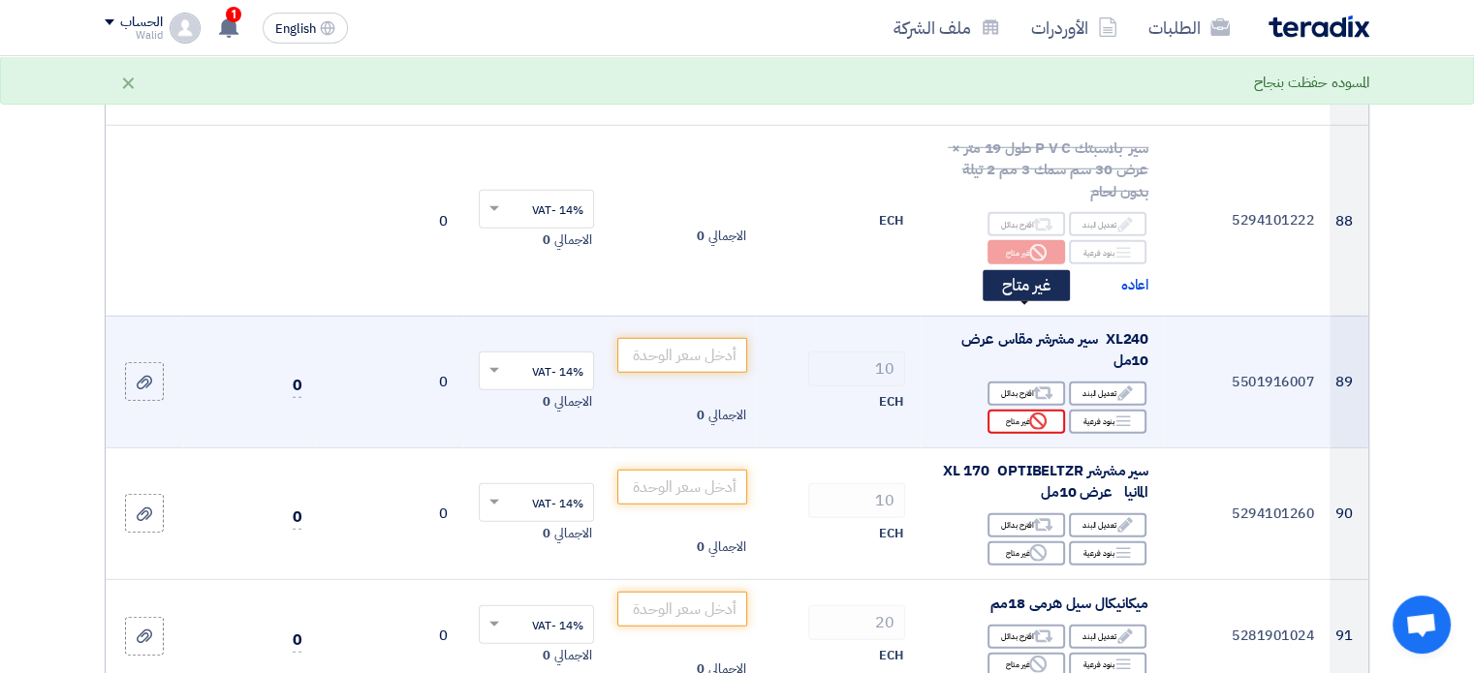
click at [1037, 413] on icon "Reject" at bounding box center [1037, 421] width 17 height 17
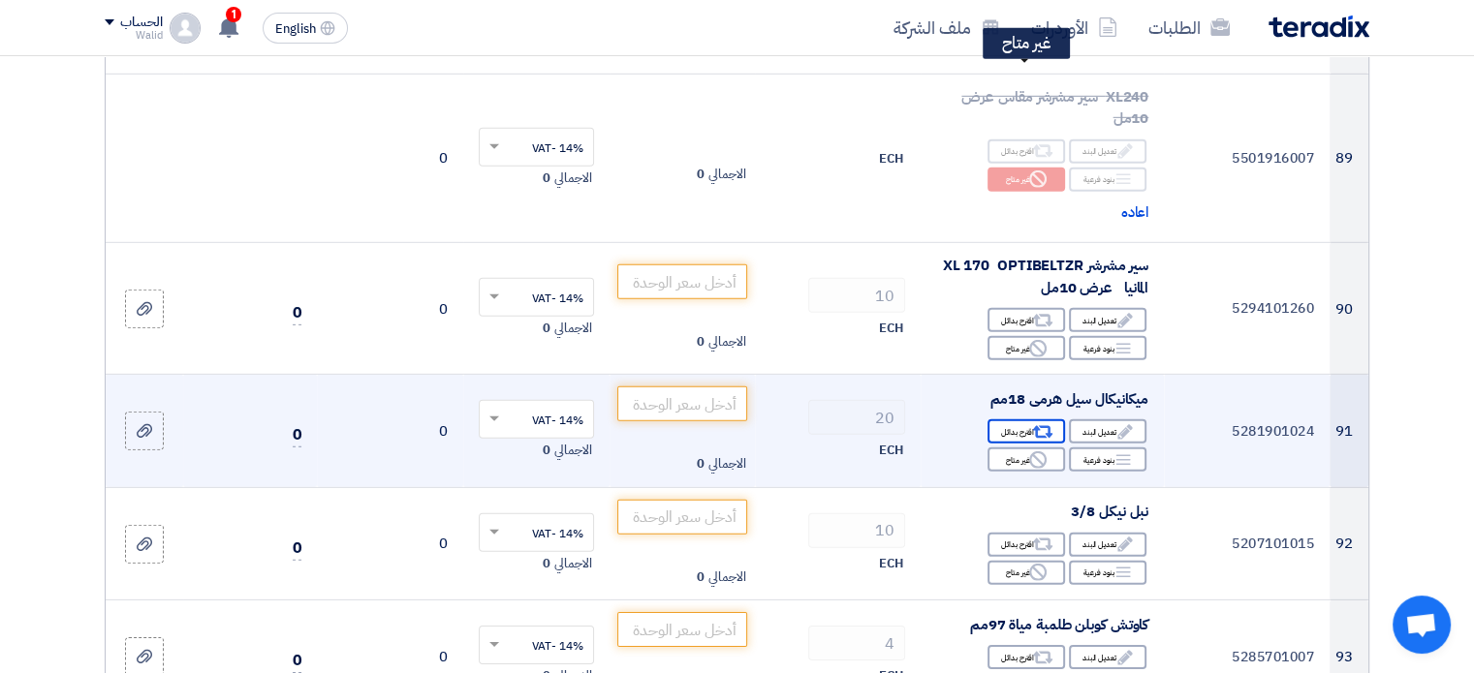
scroll to position [13274, 0]
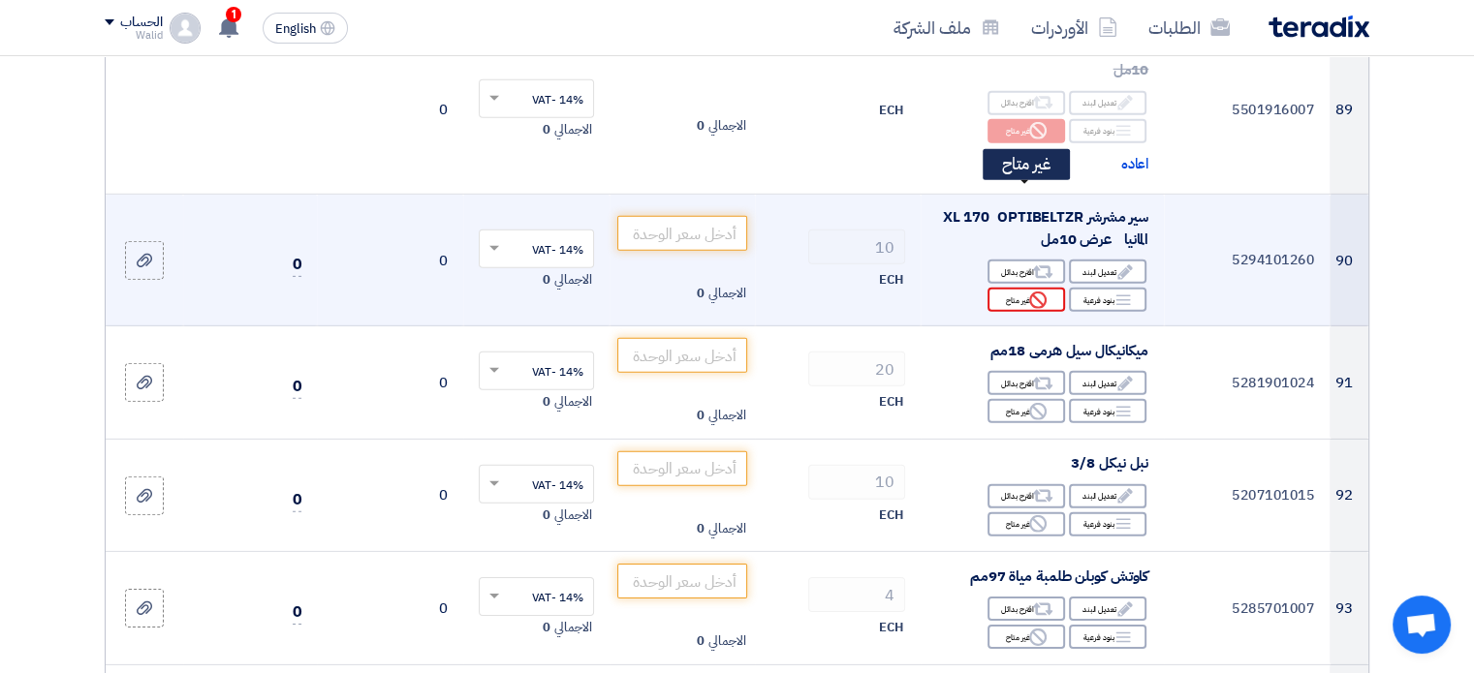
click at [1033, 292] on icon "Reject" at bounding box center [1037, 300] width 17 height 17
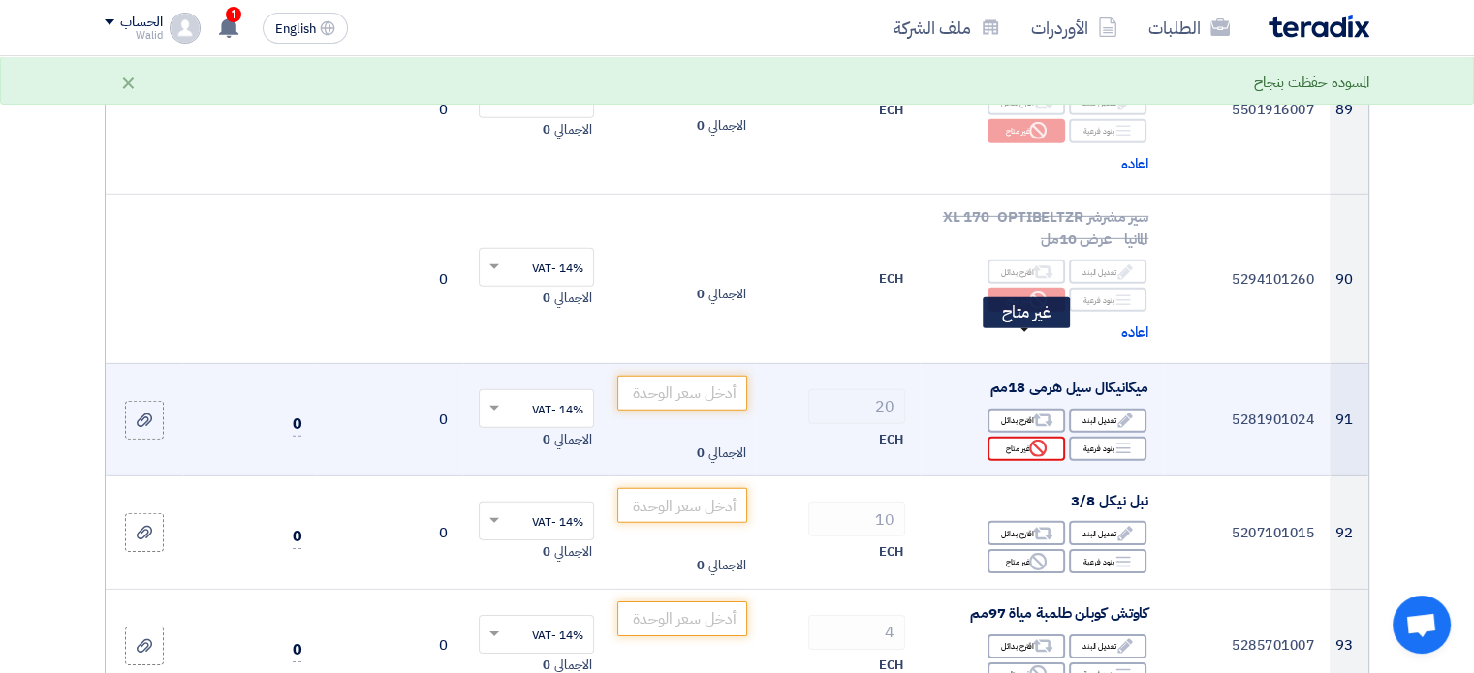
click at [1049, 437] on div "Reject غير متاح" at bounding box center [1026, 449] width 78 height 24
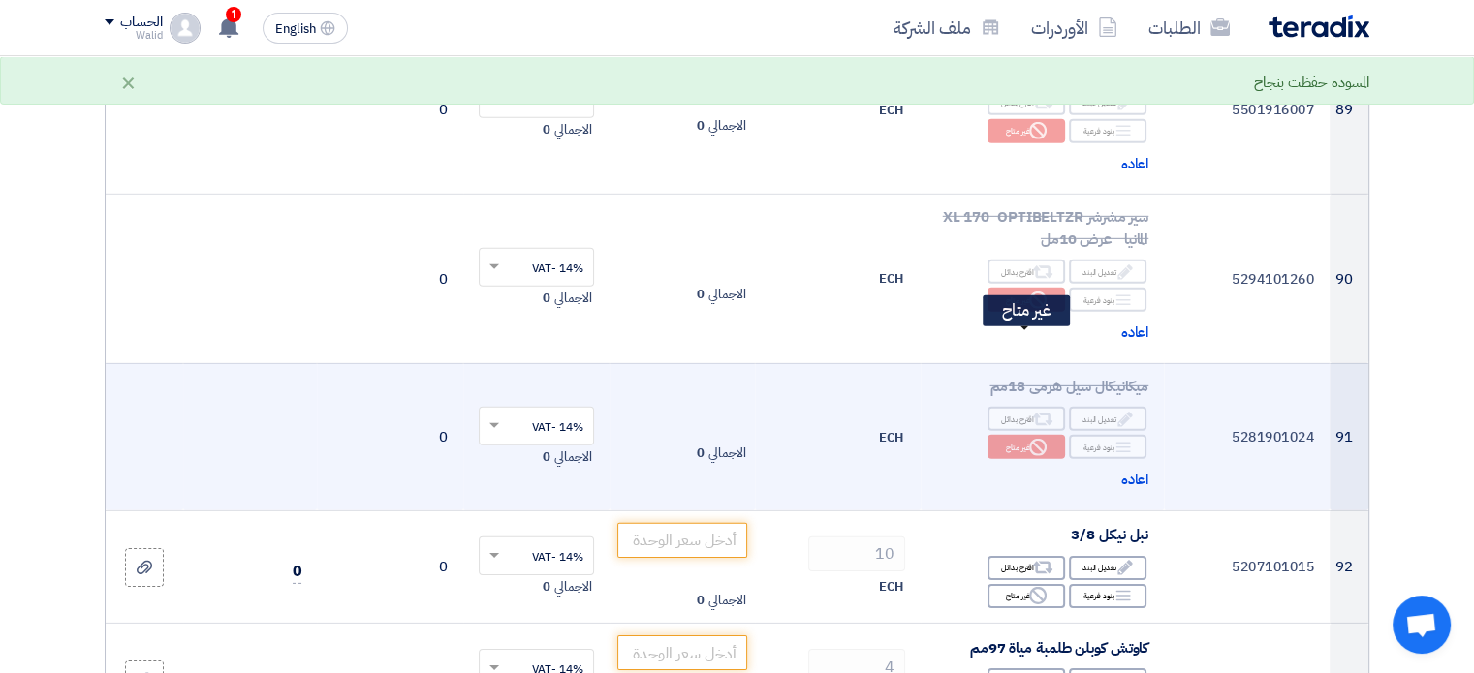
scroll to position [13371, 0]
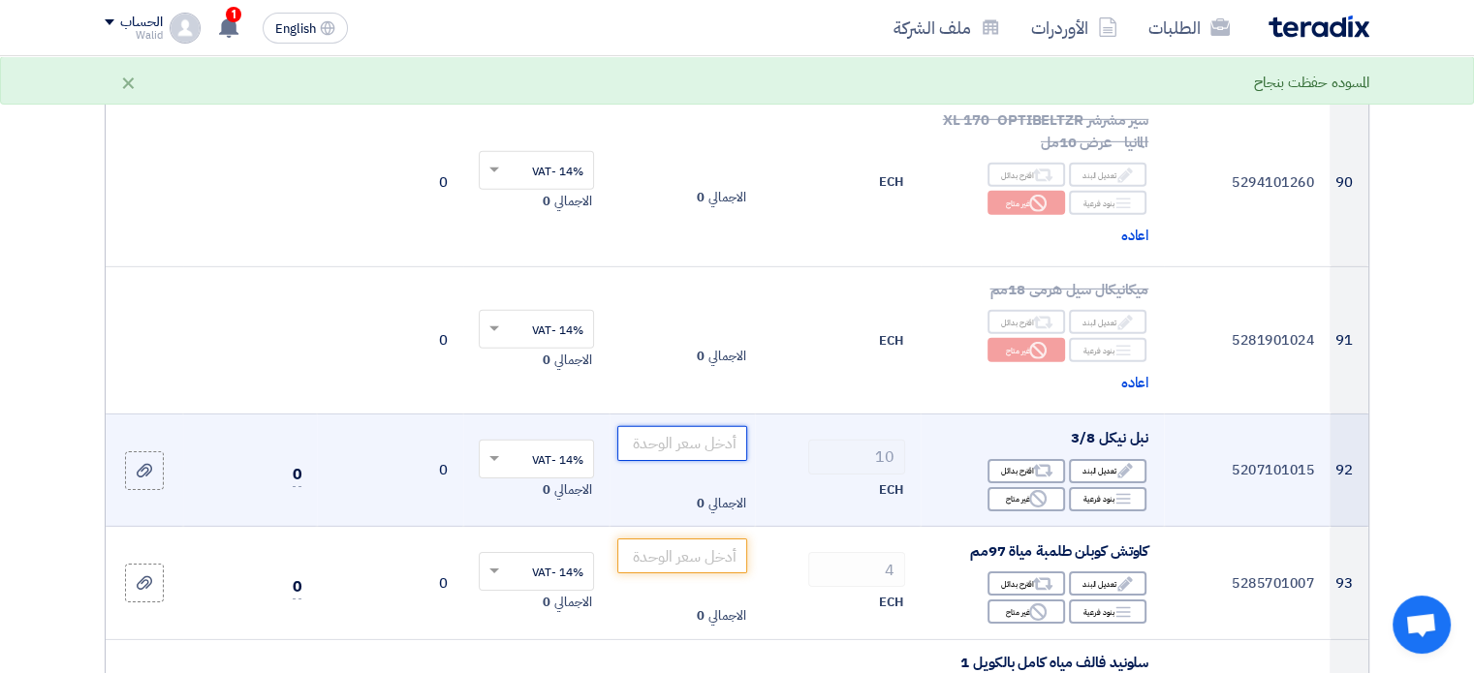
click at [701, 426] on input "number" at bounding box center [682, 443] width 131 height 35
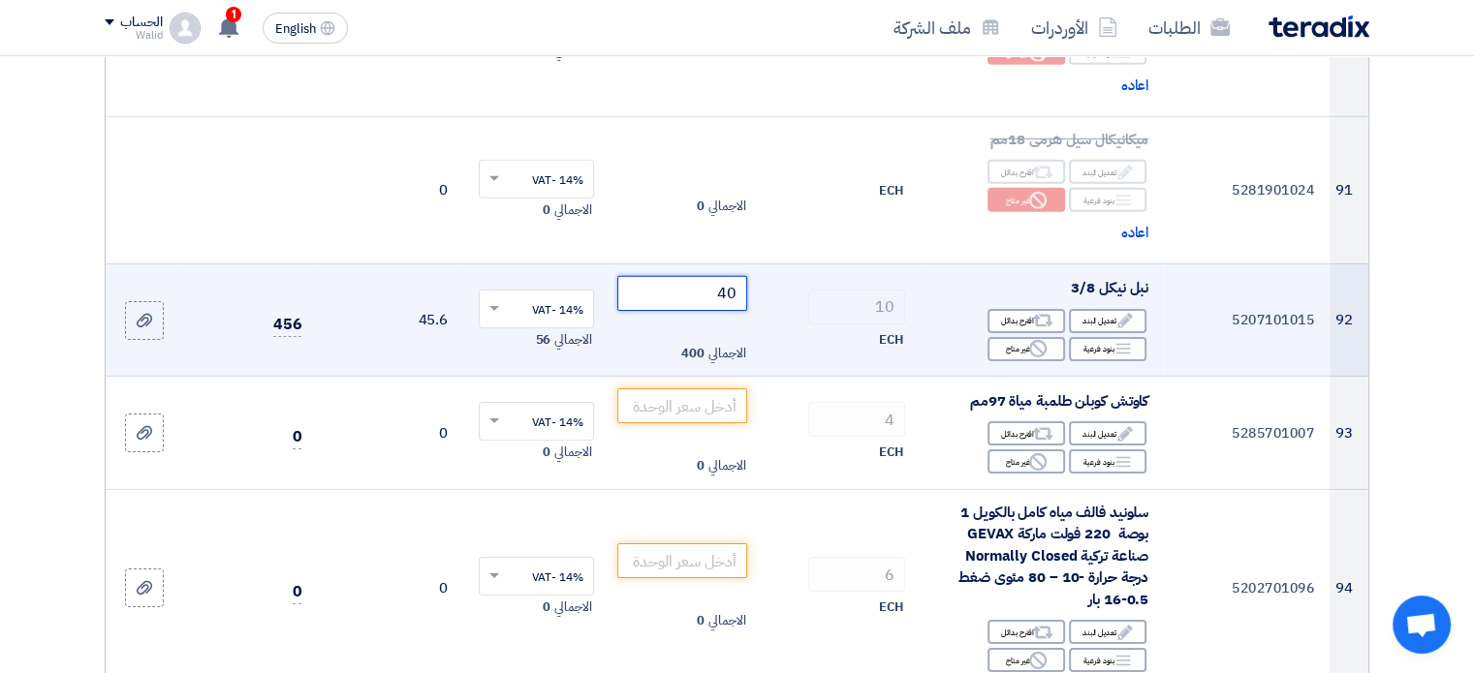
scroll to position [13565, 0]
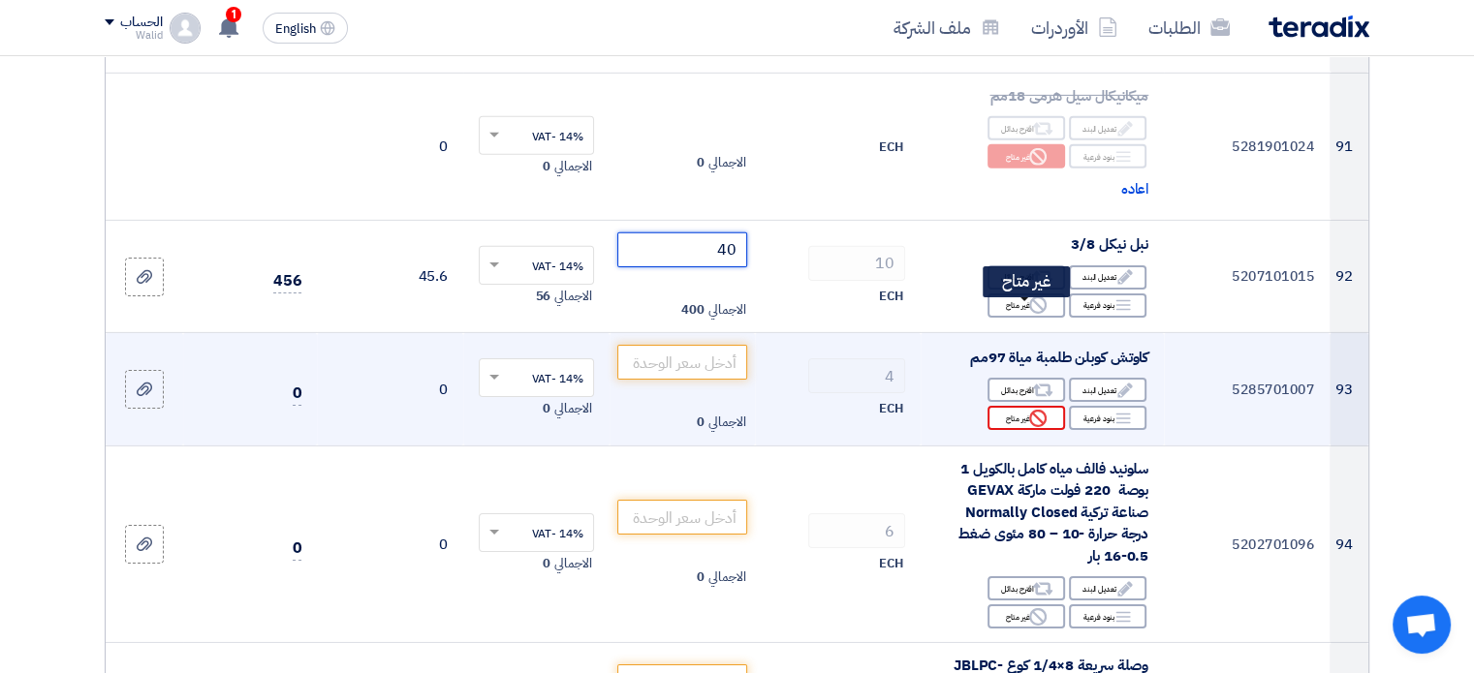
type input "40"
click at [1035, 410] on icon "Reject" at bounding box center [1037, 418] width 17 height 17
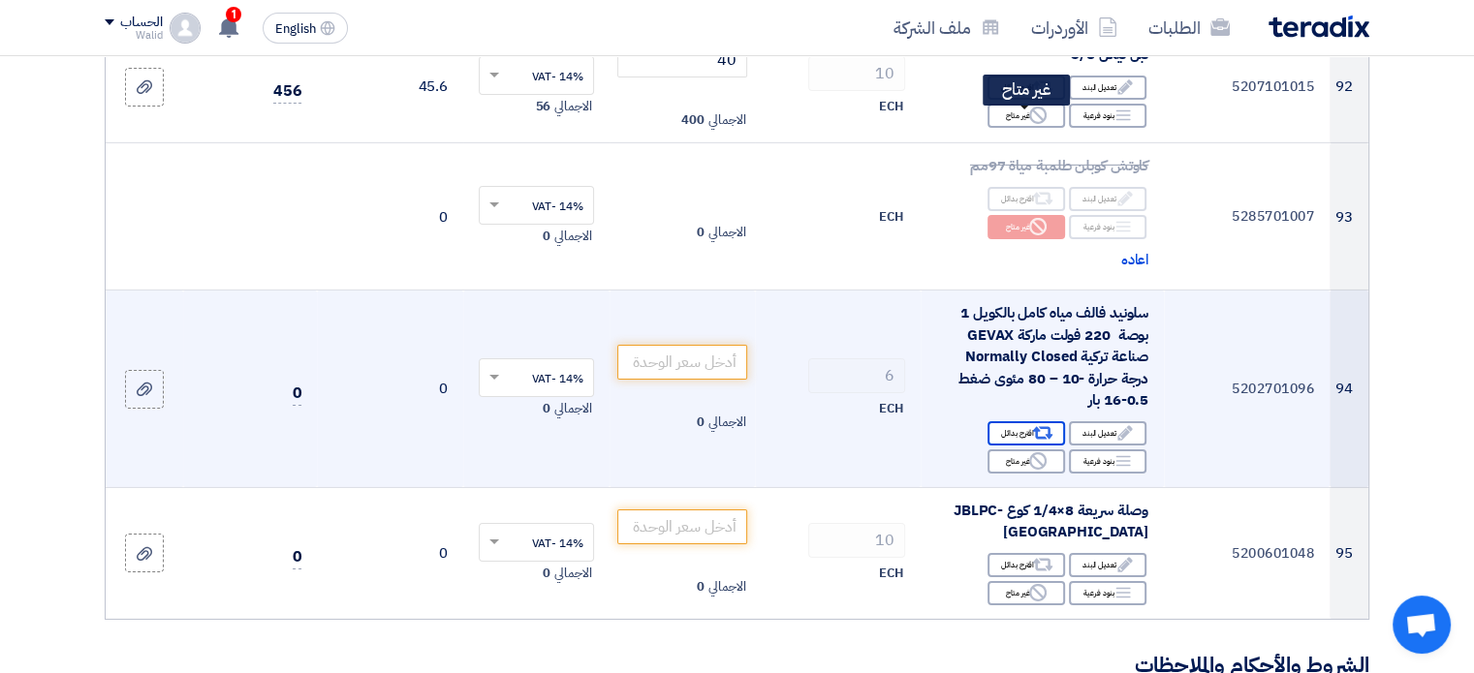
scroll to position [13759, 0]
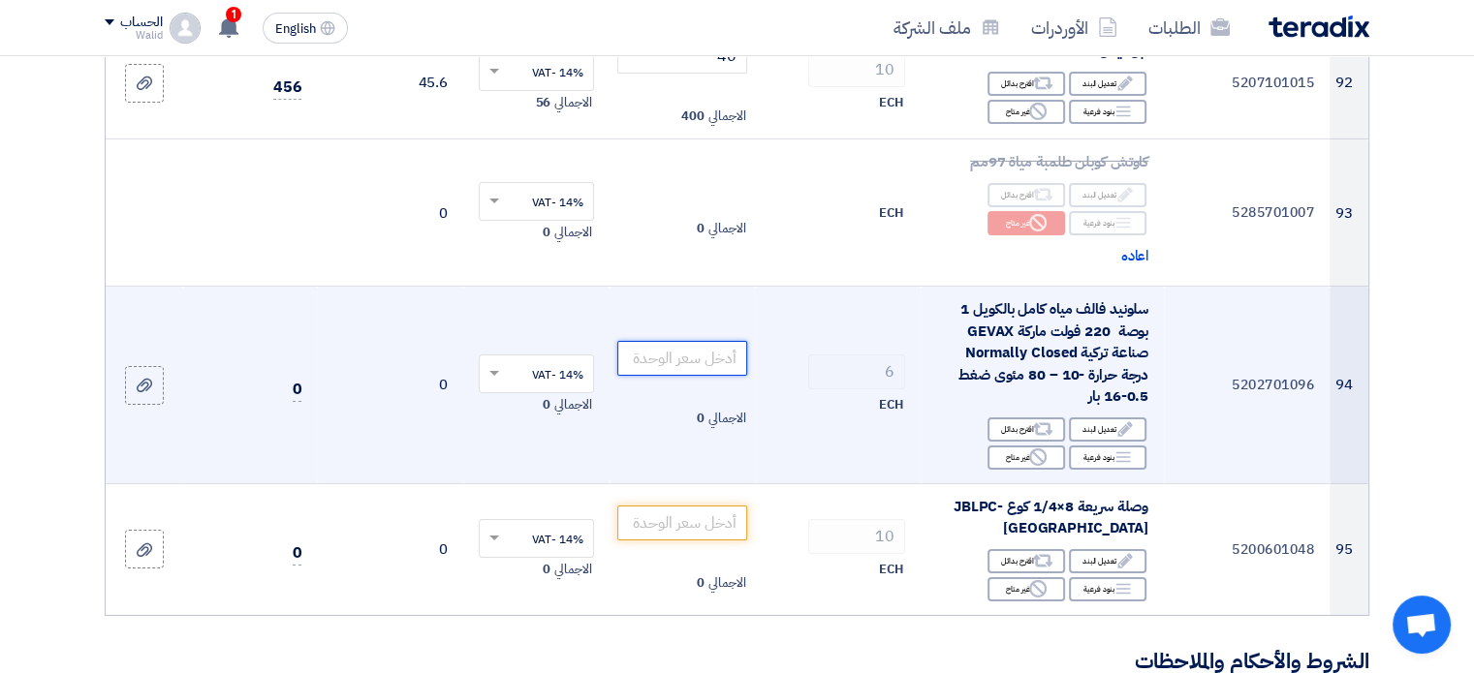
click at [730, 341] on input "number" at bounding box center [682, 358] width 131 height 35
type input "3490"
click at [733, 328] on td "3490 الاجمالي 20,940" at bounding box center [682, 386] width 146 height 198
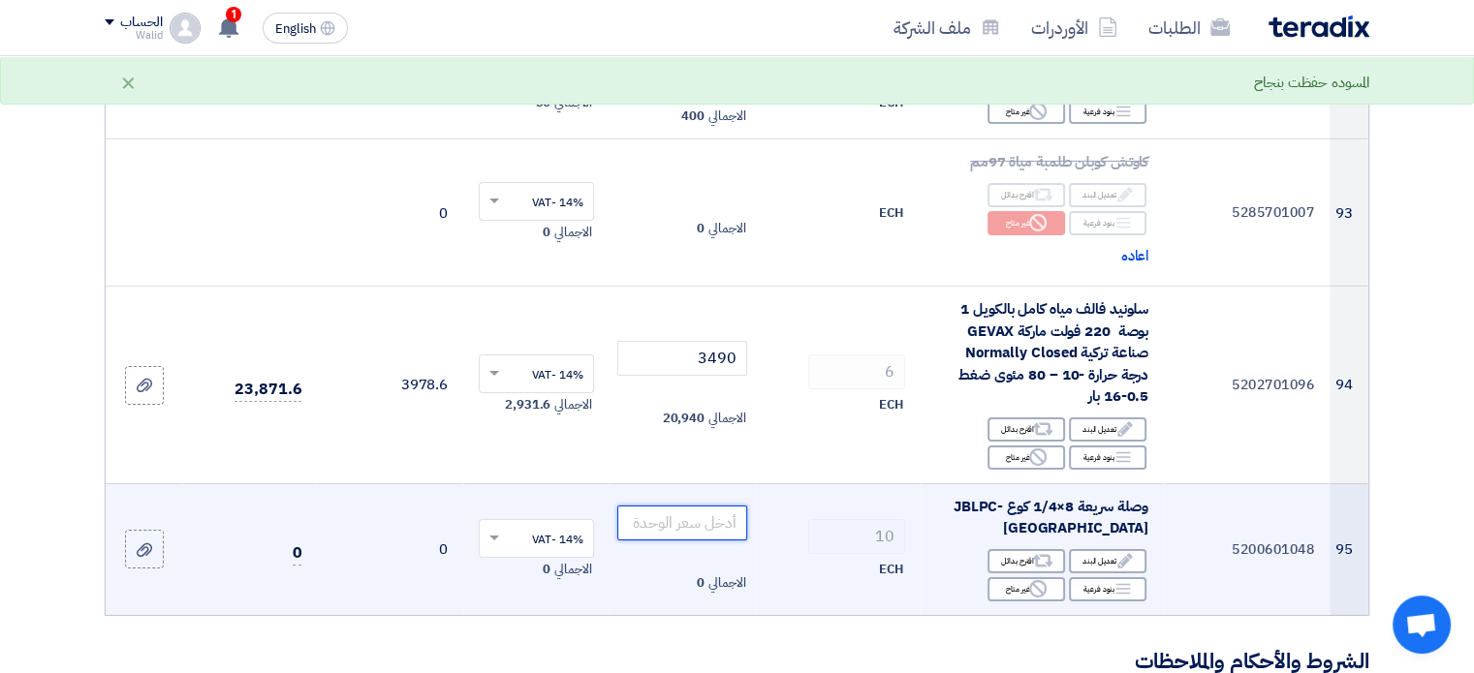
click at [669, 506] on input "number" at bounding box center [682, 523] width 131 height 35
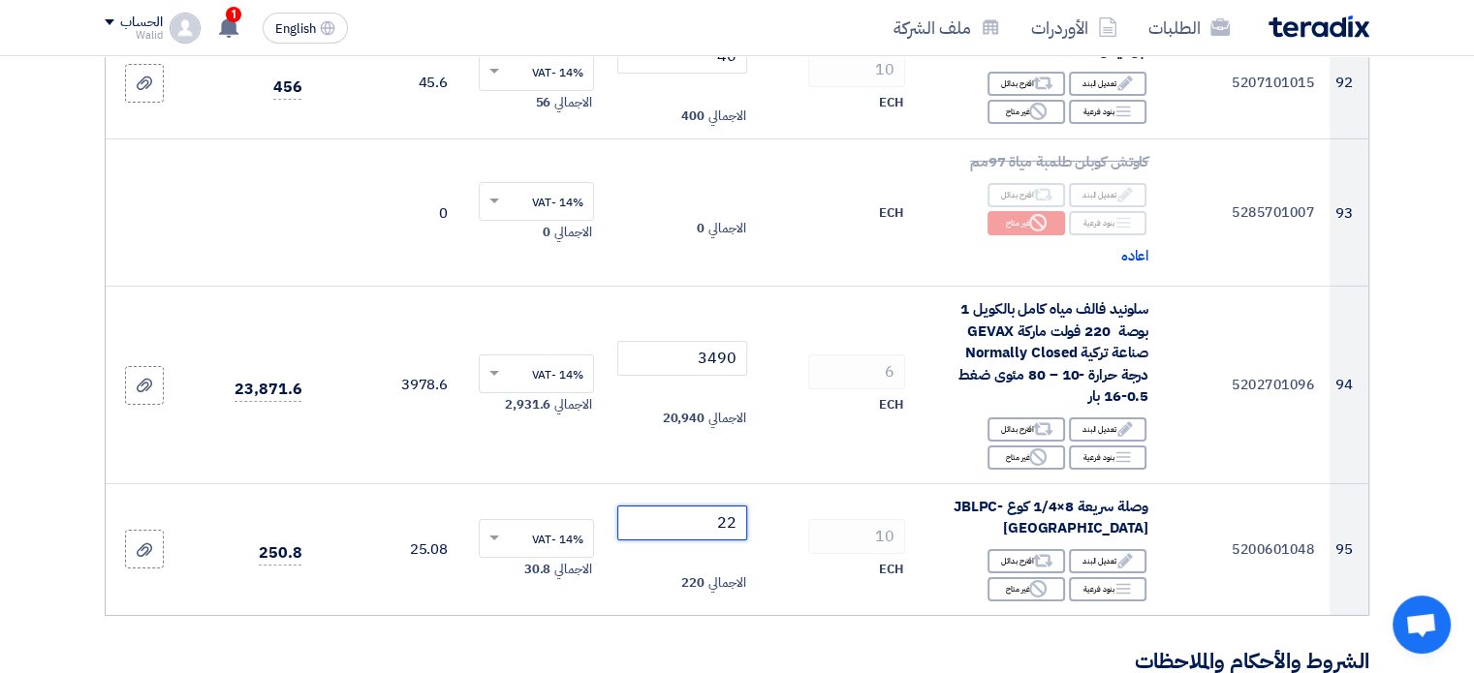
type input "22"
click at [748, 647] on h3 "الشروط والأحكام والملاحظات" at bounding box center [737, 662] width 1264 height 30
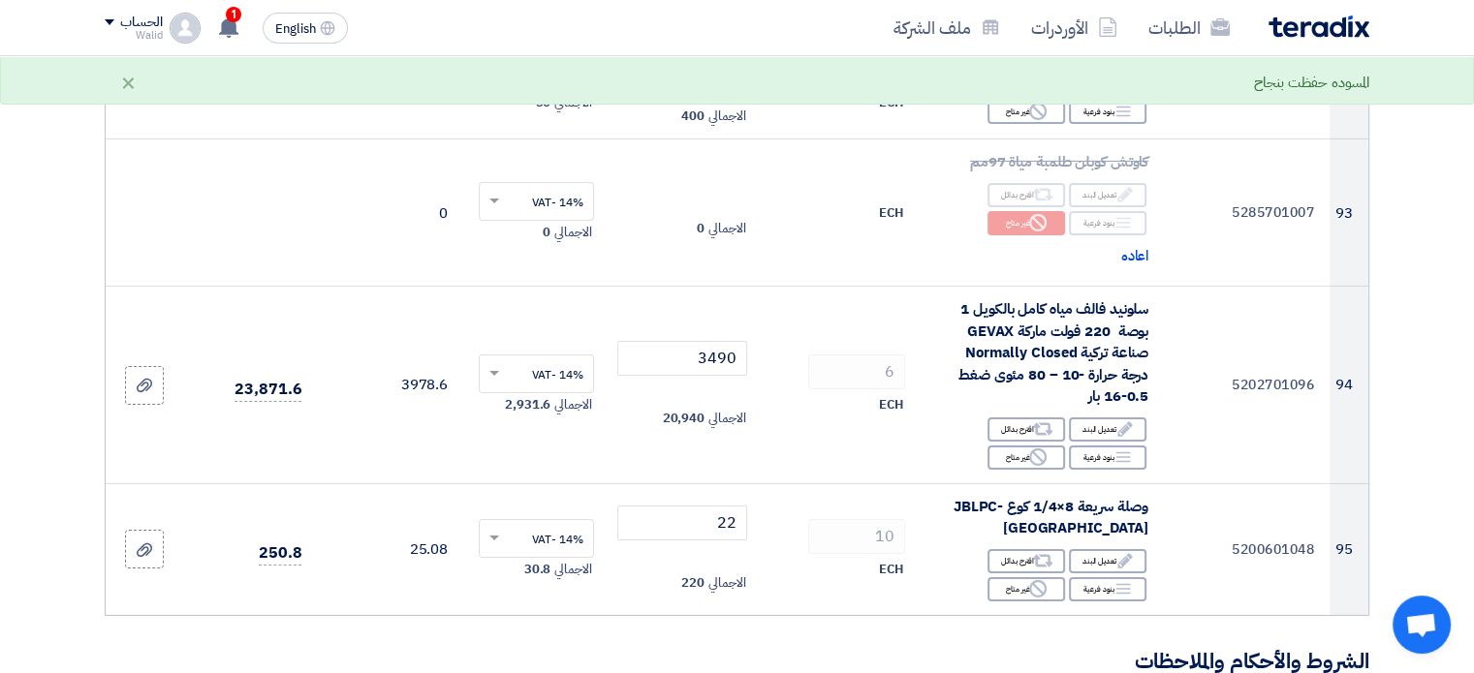
click at [806, 647] on h3 "الشروط والأحكام والملاحظات" at bounding box center [737, 662] width 1264 height 30
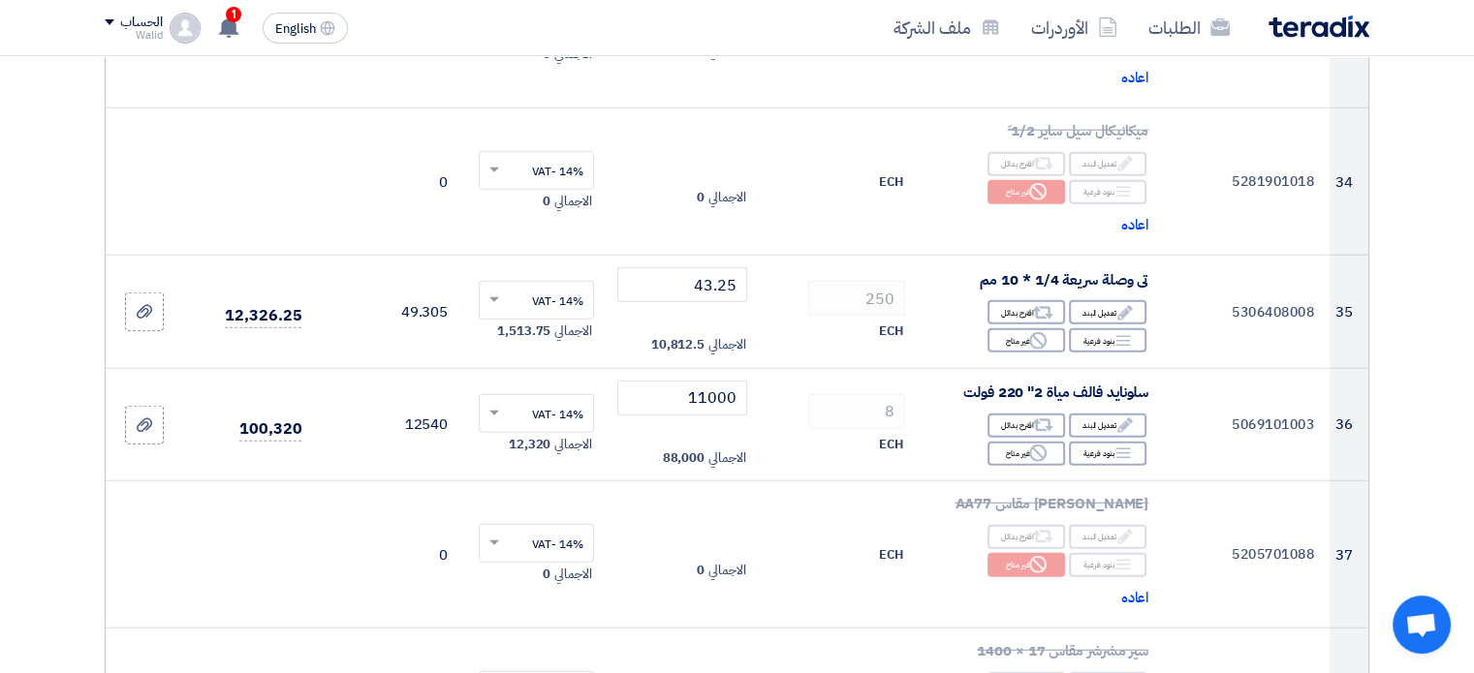
scroll to position [5232, 0]
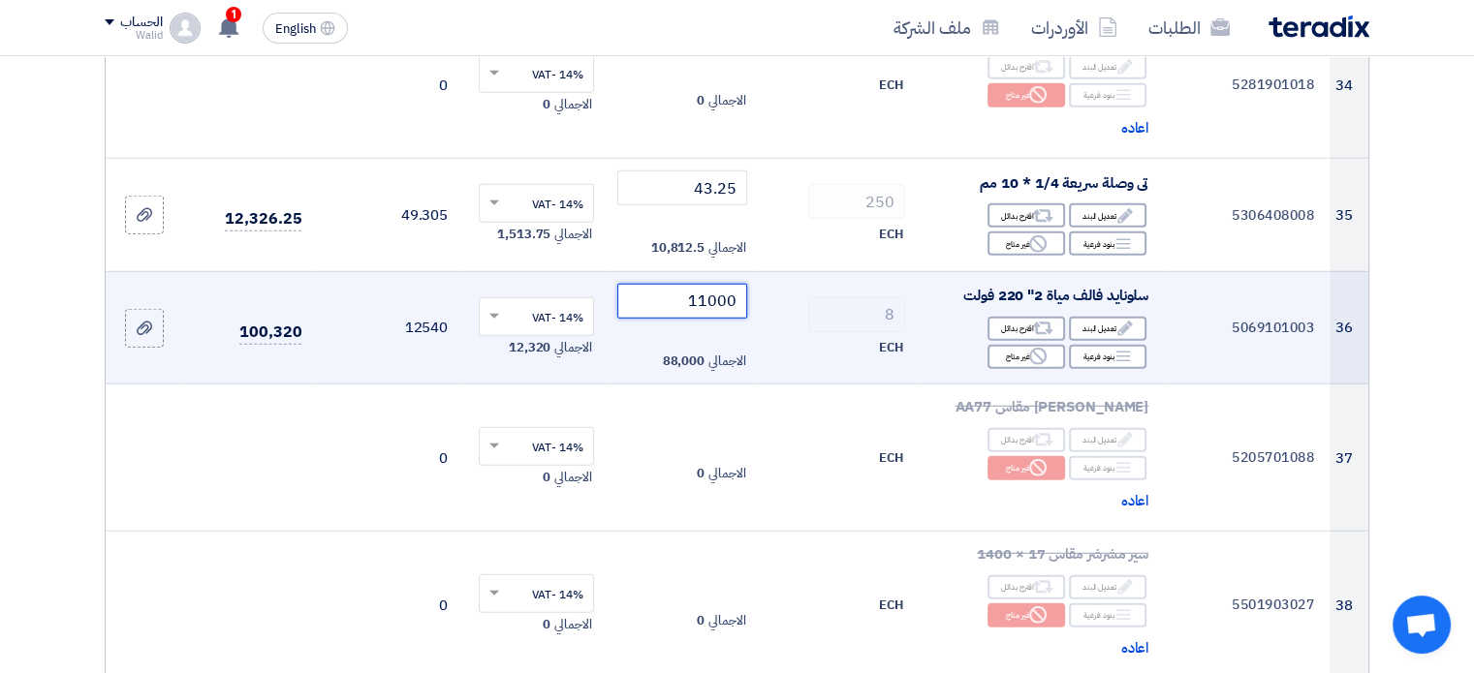
click at [729, 304] on input "11000" at bounding box center [682, 301] width 131 height 35
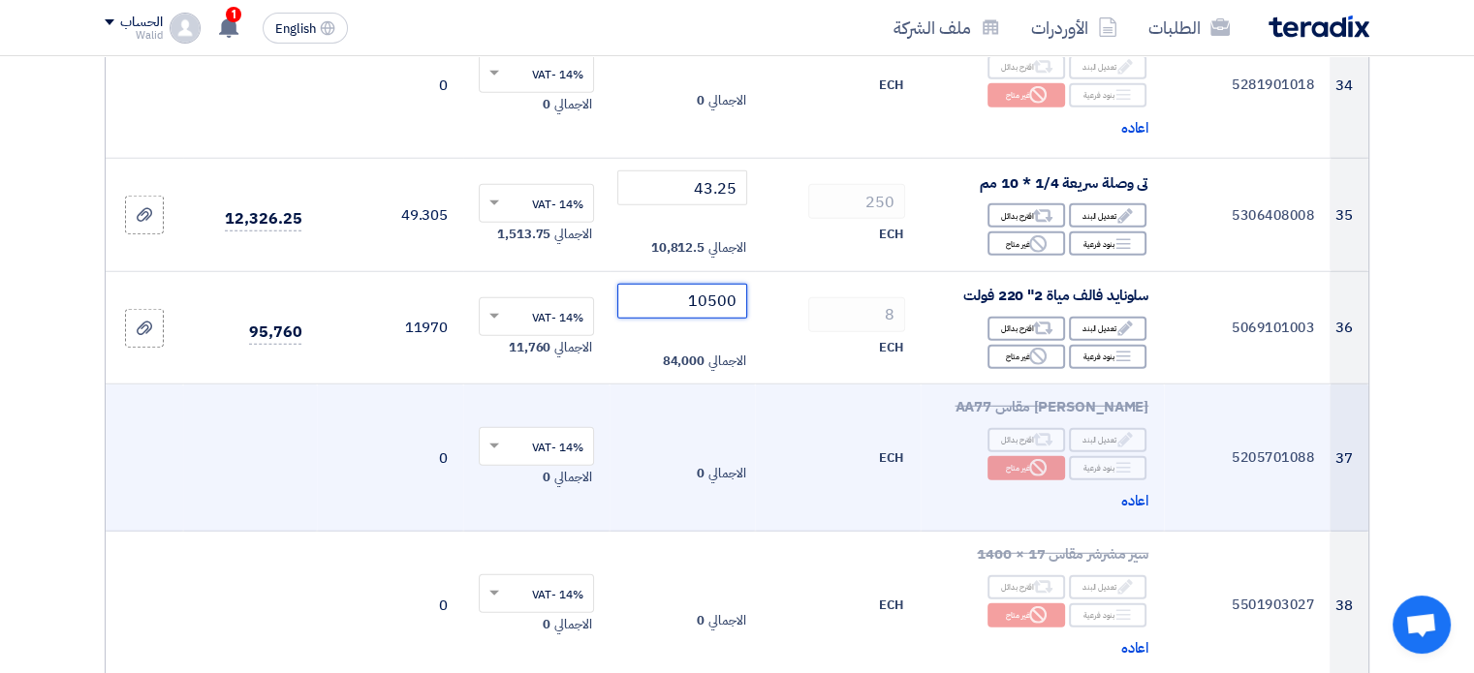
type input "10500"
click at [323, 449] on td "0" at bounding box center [390, 458] width 146 height 147
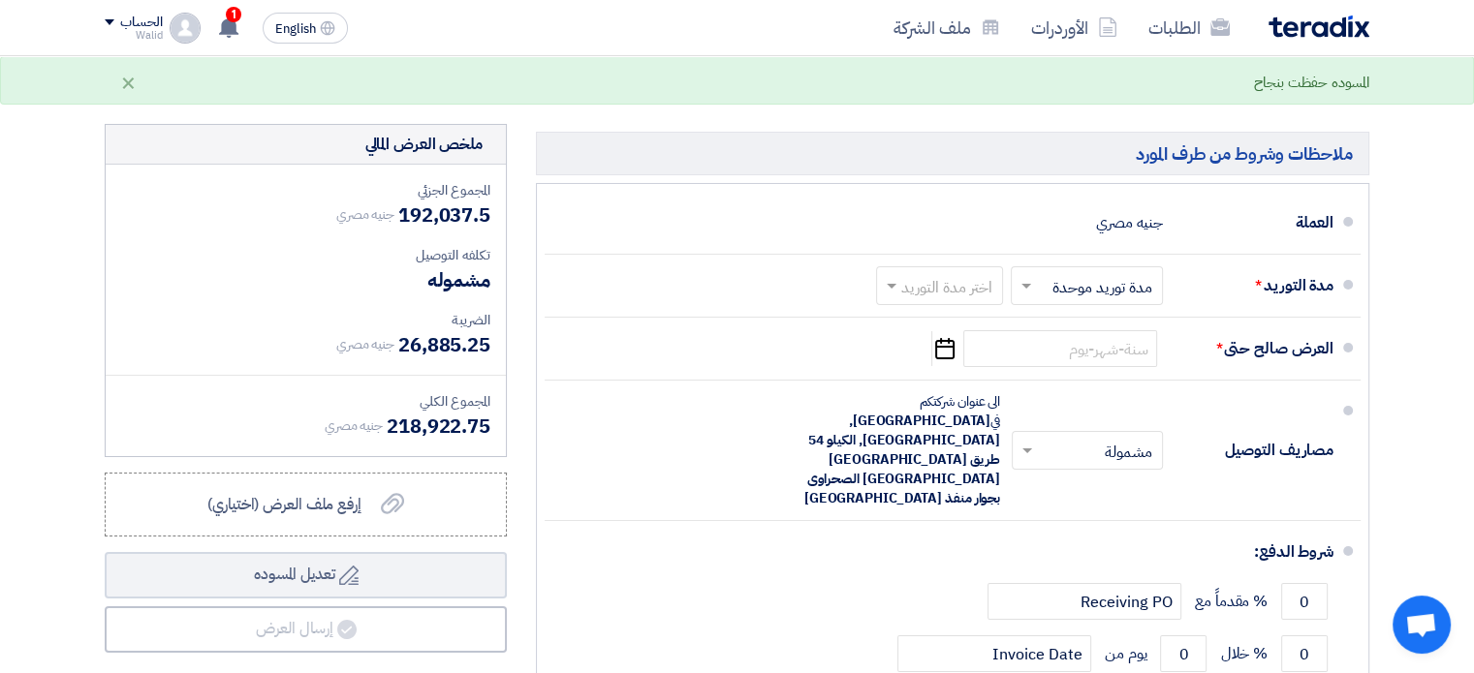
scroll to position [14437, 0]
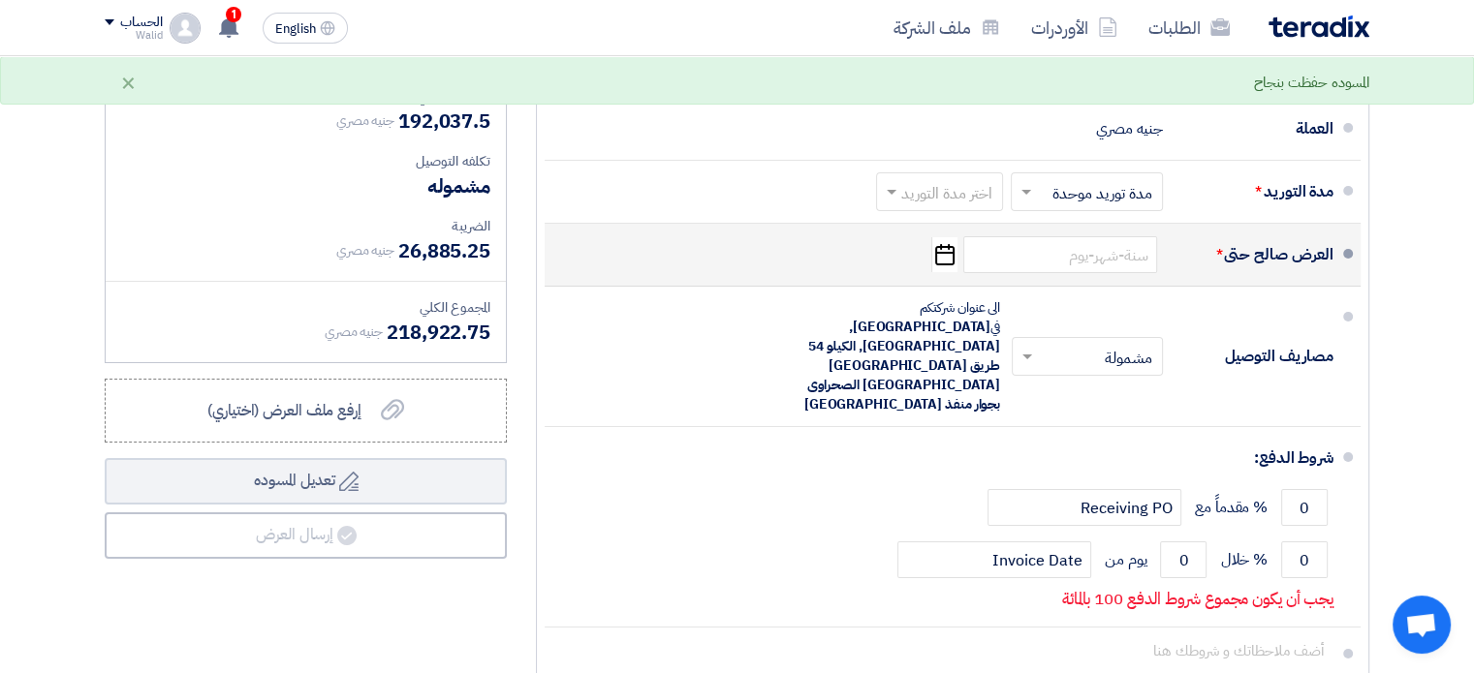
click at [949, 244] on use "button" at bounding box center [944, 254] width 19 height 21
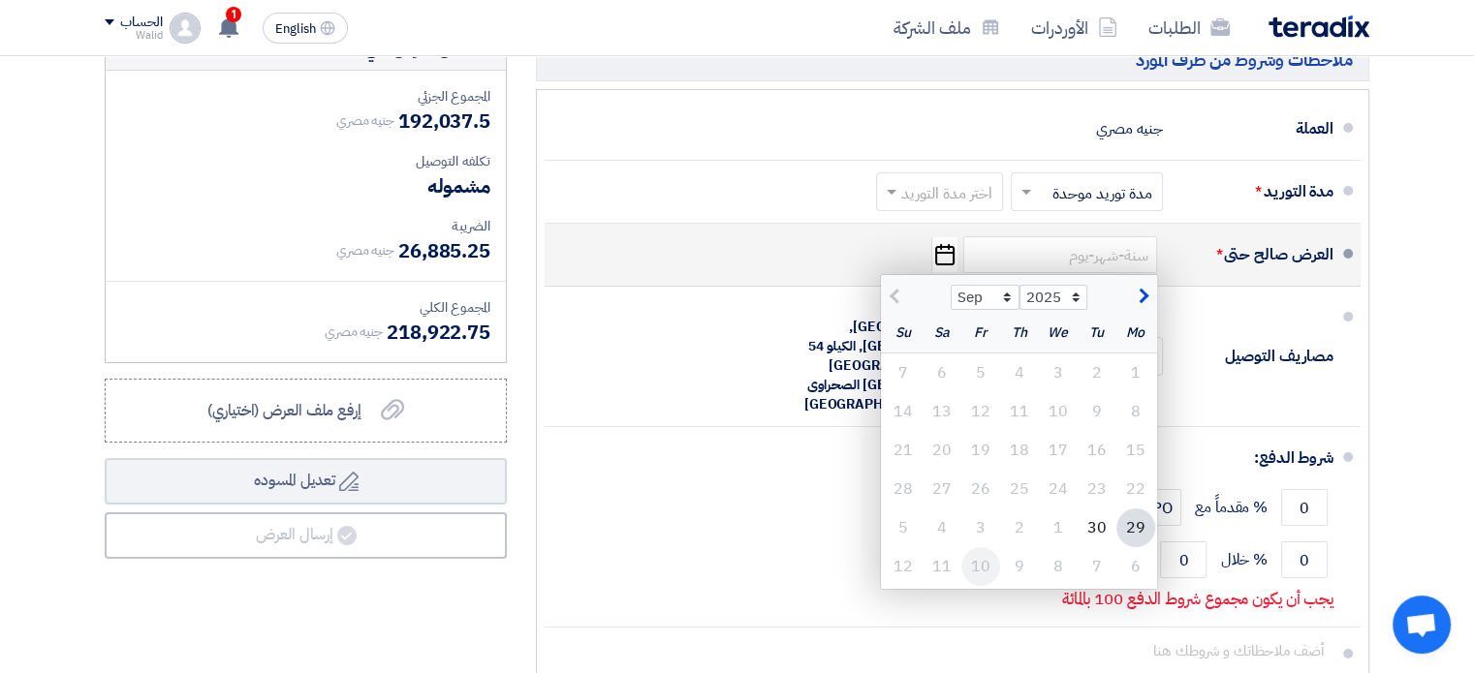
click at [982, 547] on div "10" at bounding box center [980, 566] width 39 height 39
type input "[DATE]"
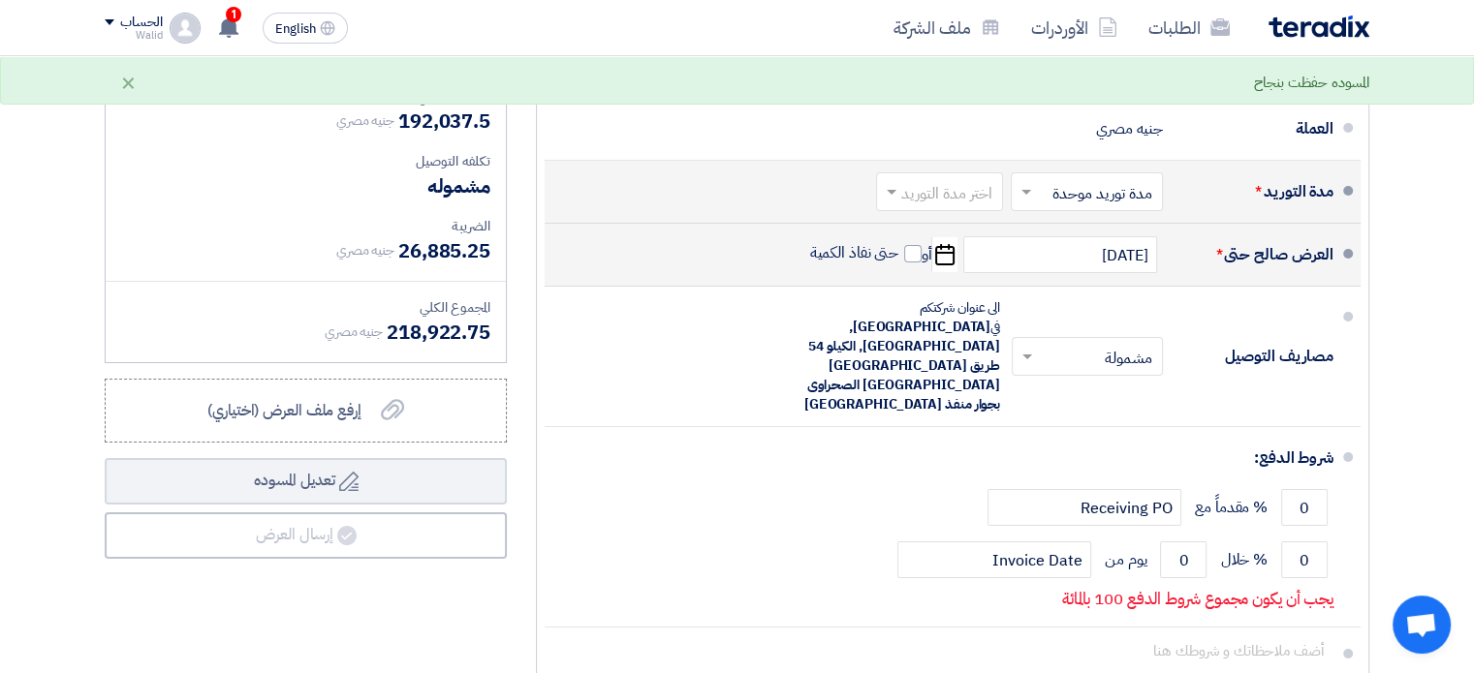
click at [941, 180] on input "text" at bounding box center [935, 194] width 117 height 28
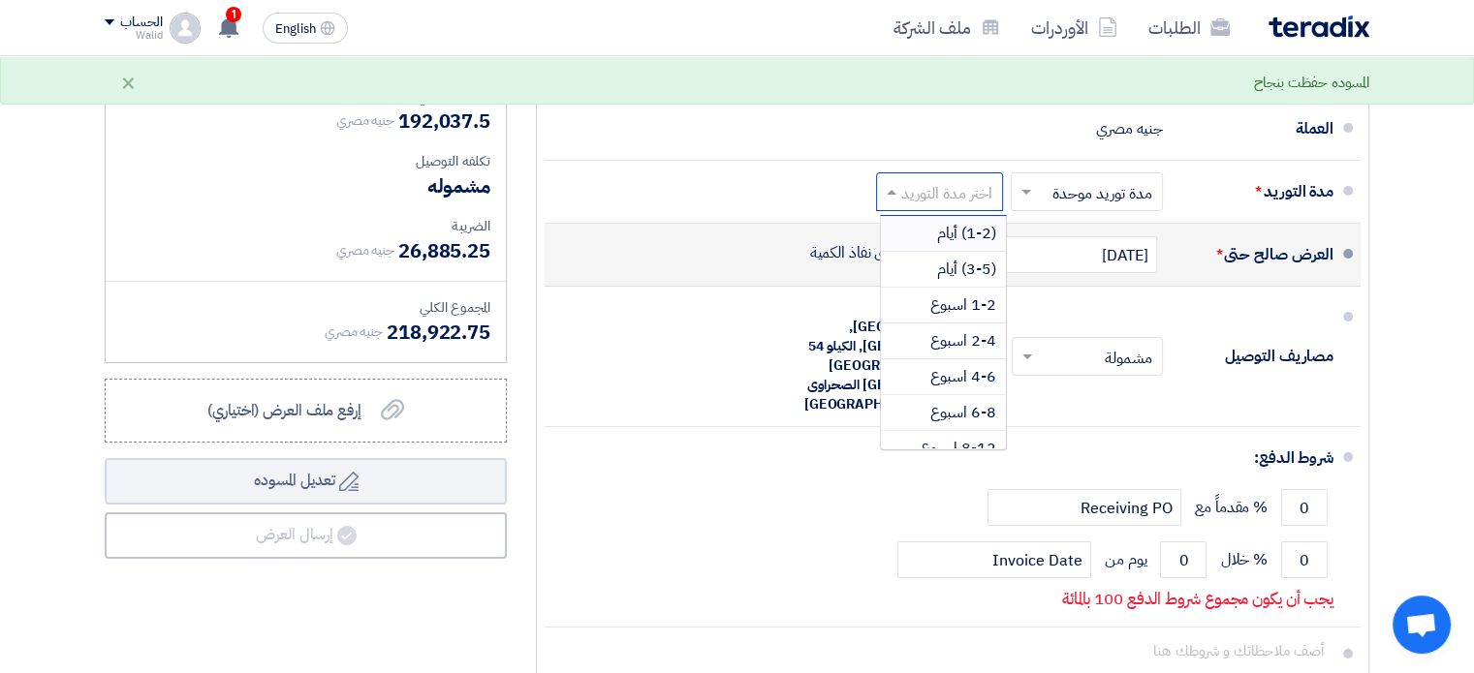
click at [1338, 224] on li "العرض صالح حتى * [DATE] Pick a date أو حتى نفاذ الكمية" at bounding box center [953, 255] width 816 height 63
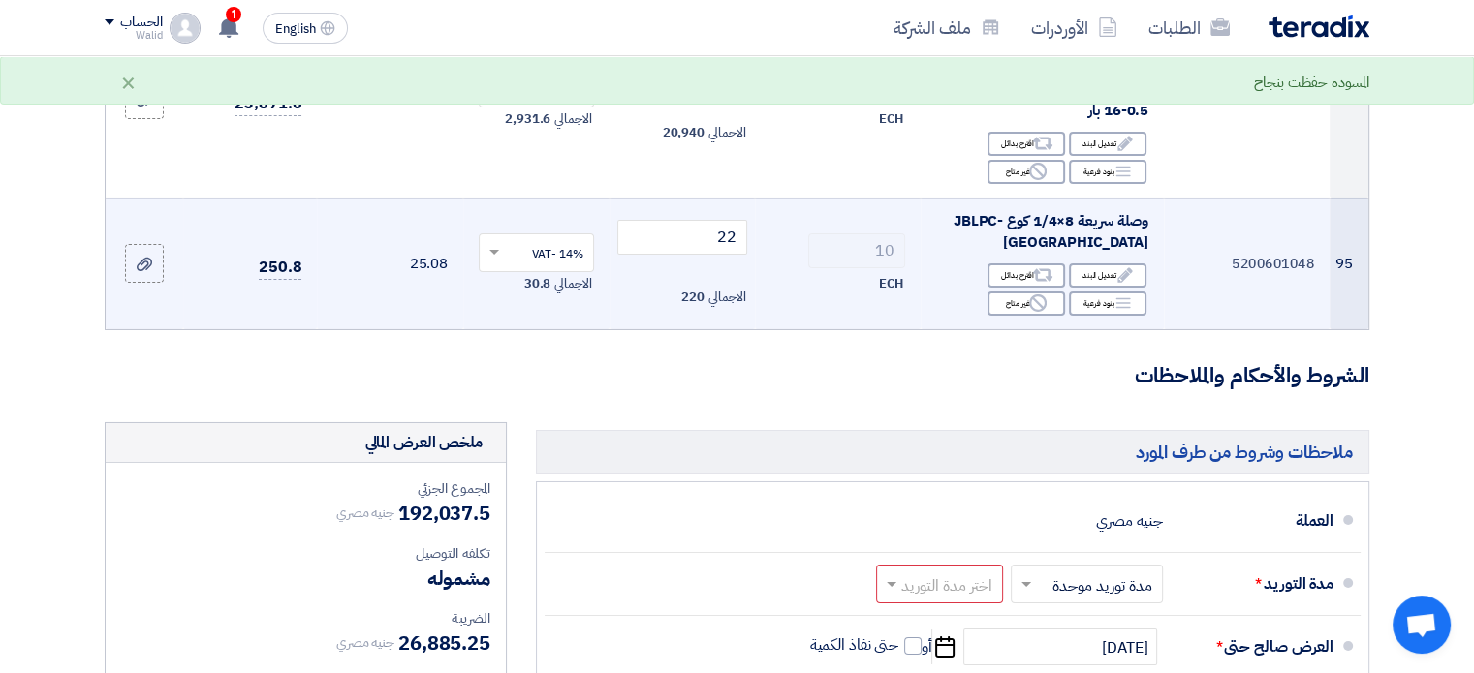
scroll to position [14146, 0]
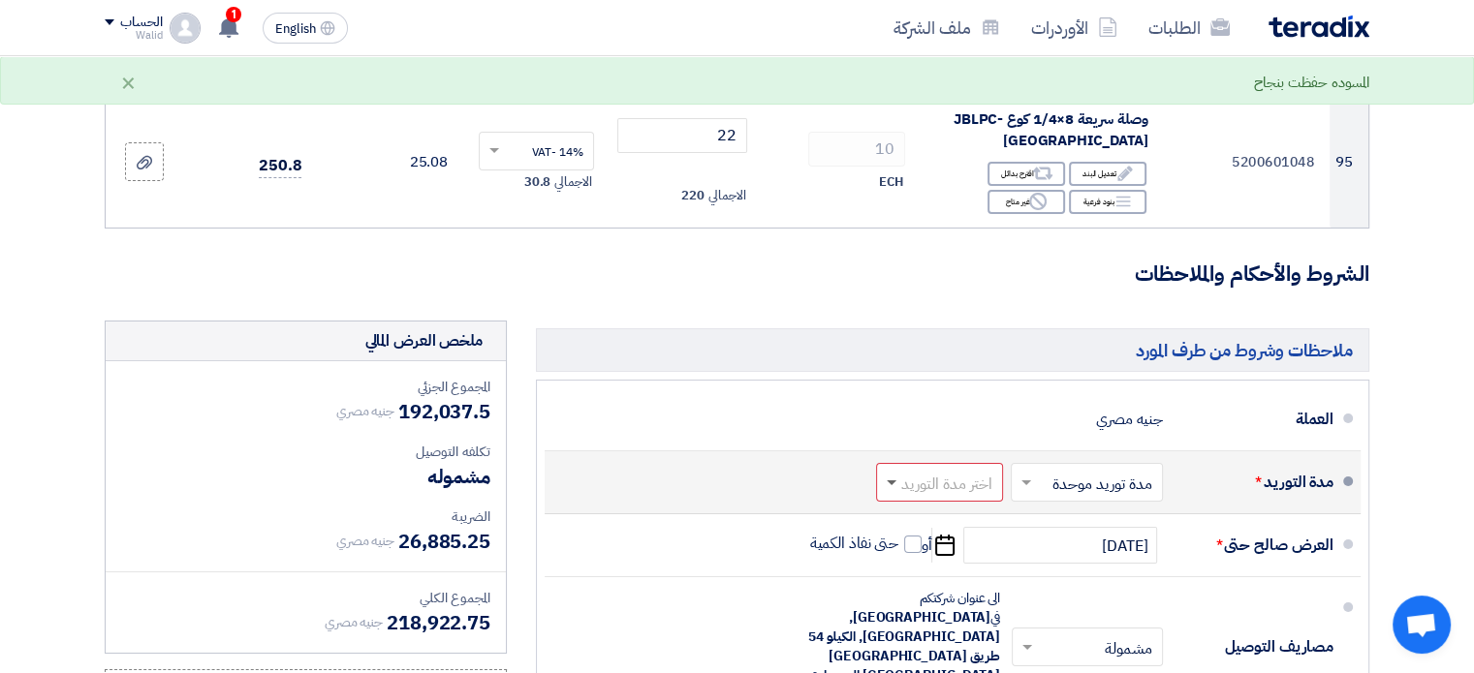
click at [895, 473] on span at bounding box center [889, 482] width 24 height 19
click at [965, 507] on div "(1-2) أيام" at bounding box center [943, 525] width 125 height 36
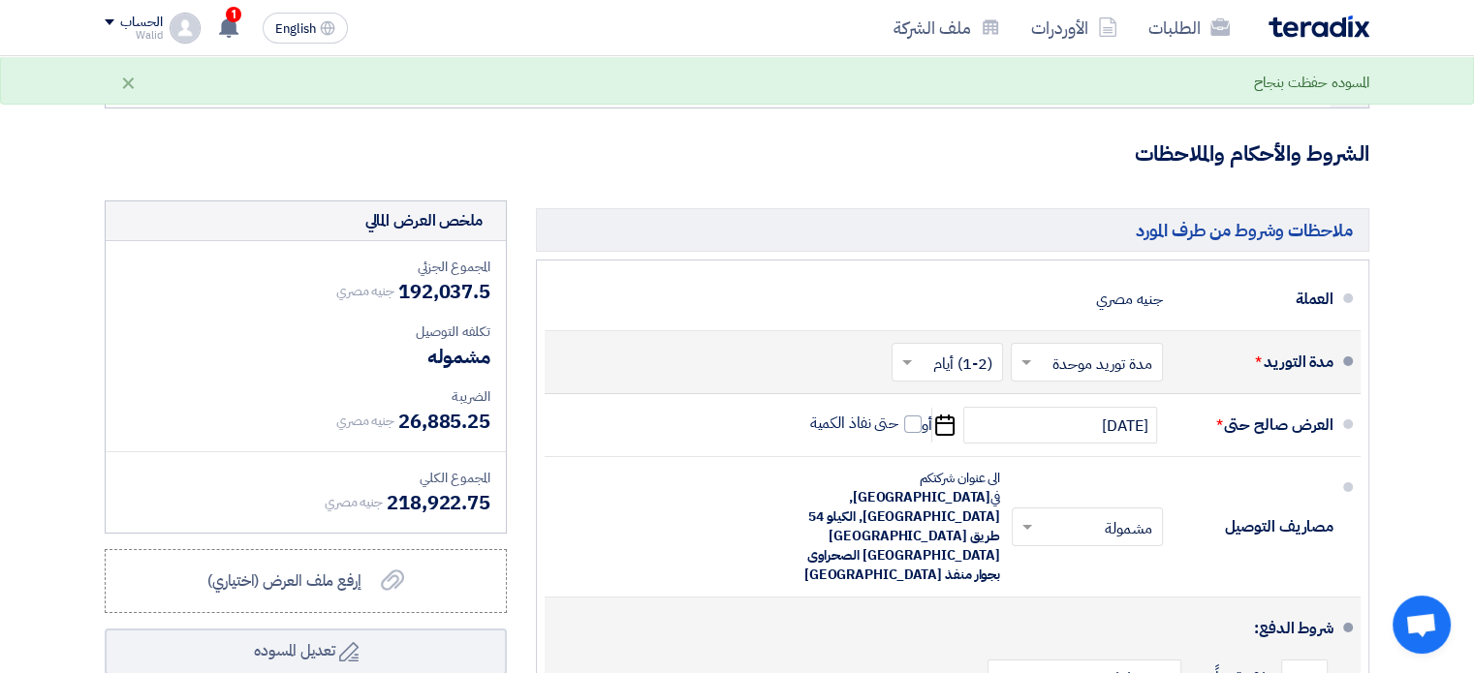
scroll to position [14437, 0]
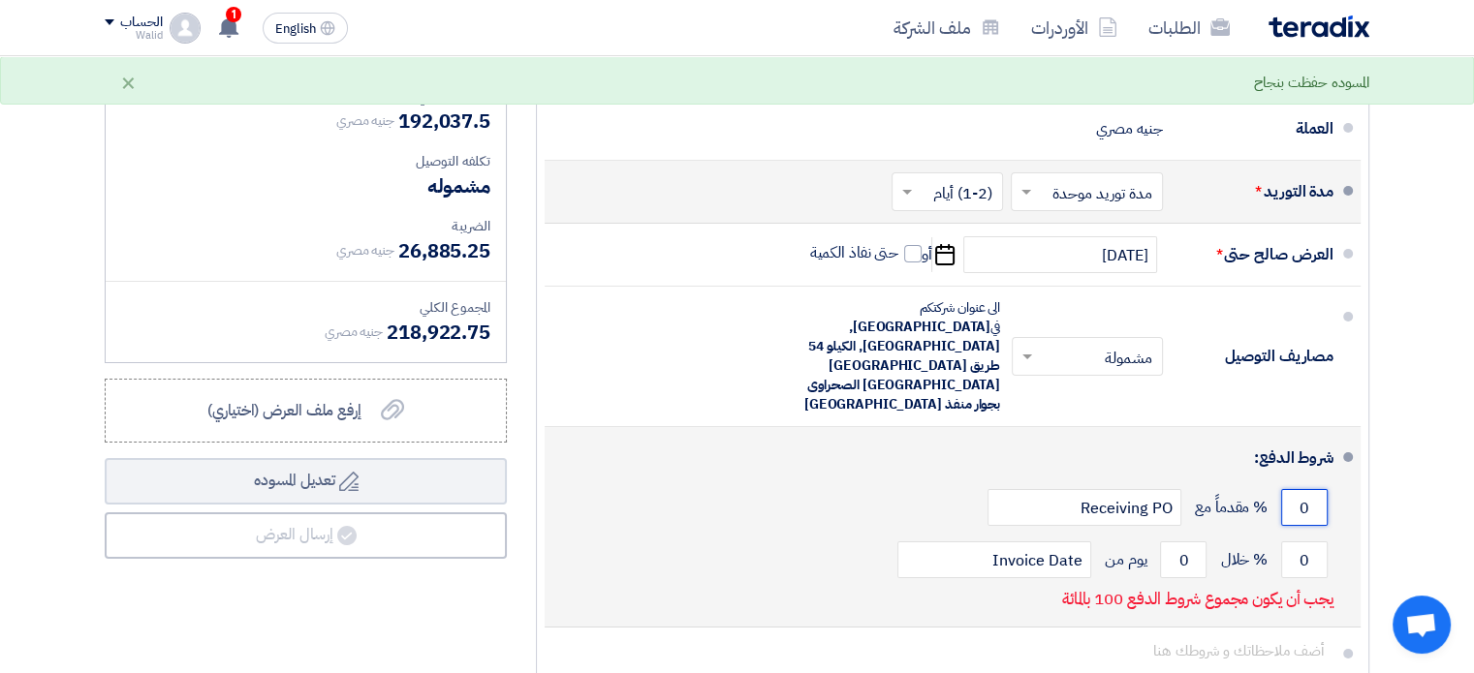
click at [1314, 489] on input "0" at bounding box center [1304, 507] width 47 height 37
click at [1312, 542] on input "0" at bounding box center [1304, 560] width 47 height 37
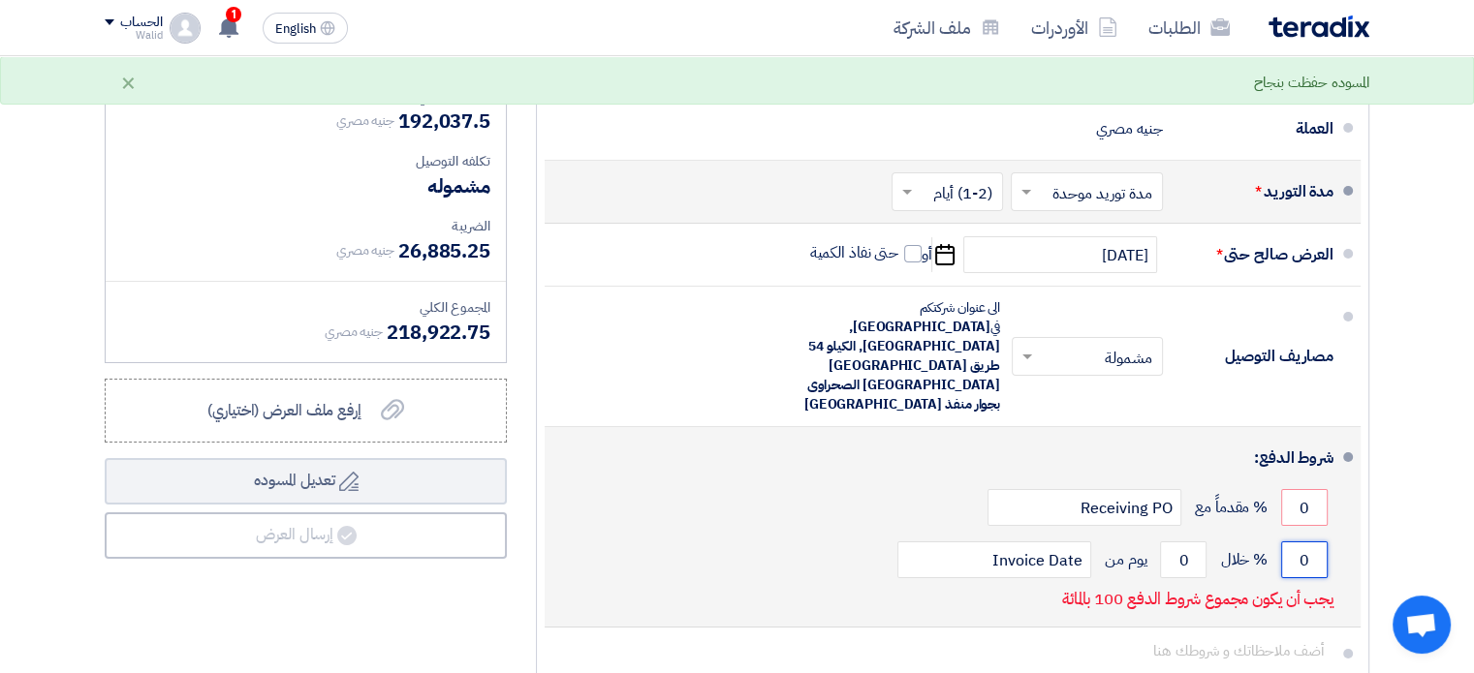
click at [1312, 542] on input "0" at bounding box center [1304, 560] width 47 height 37
type input "100"
click at [1179, 542] on input "0" at bounding box center [1183, 560] width 47 height 37
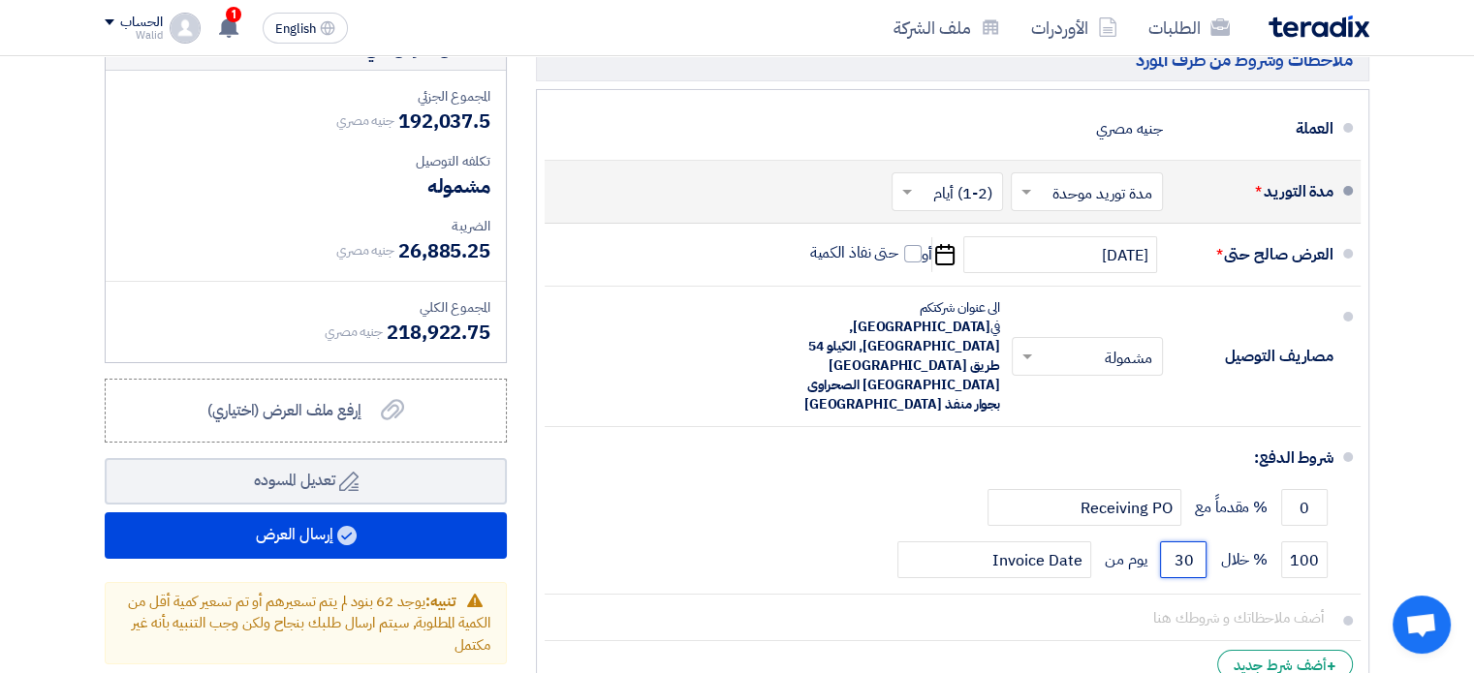
type input "30"
click at [1118, 641] on li "+ أضف شرط جديد" at bounding box center [953, 664] width 816 height 47
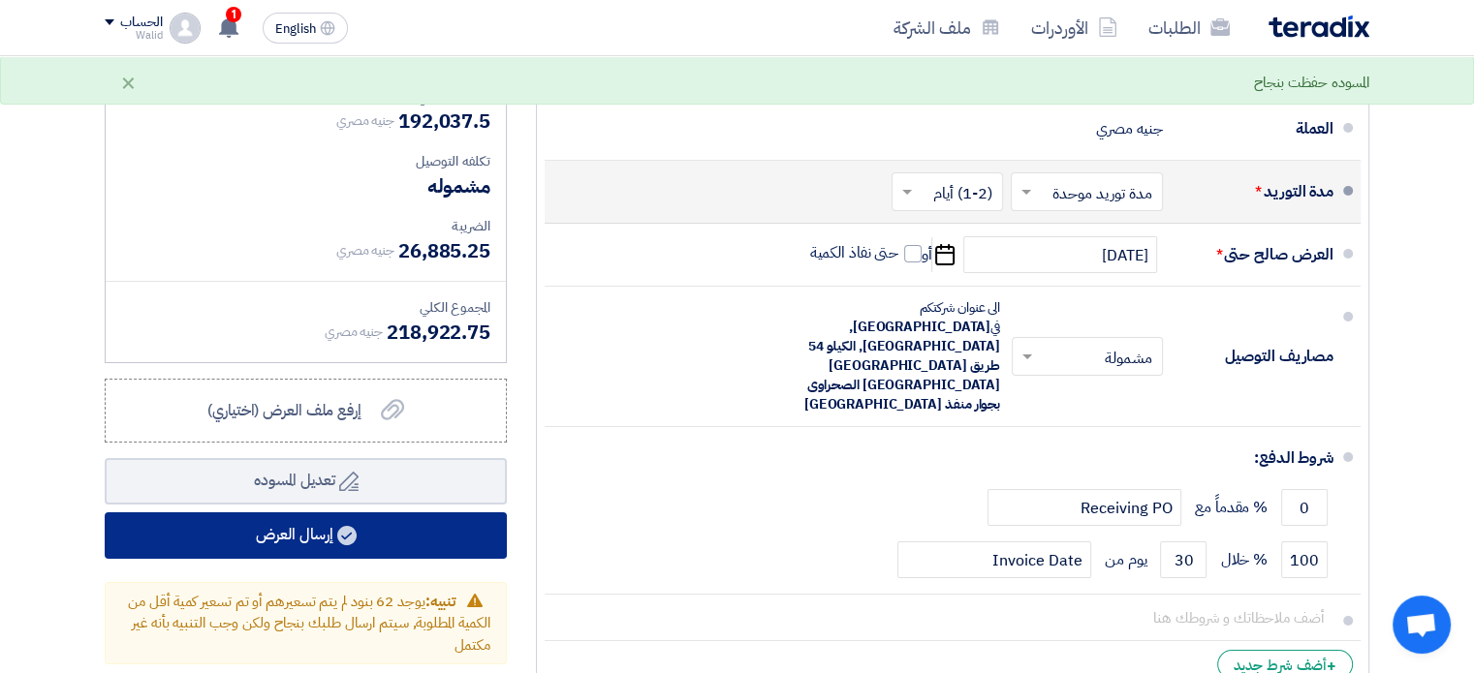
click at [434, 513] on button "إرسال العرض" at bounding box center [306, 536] width 402 height 47
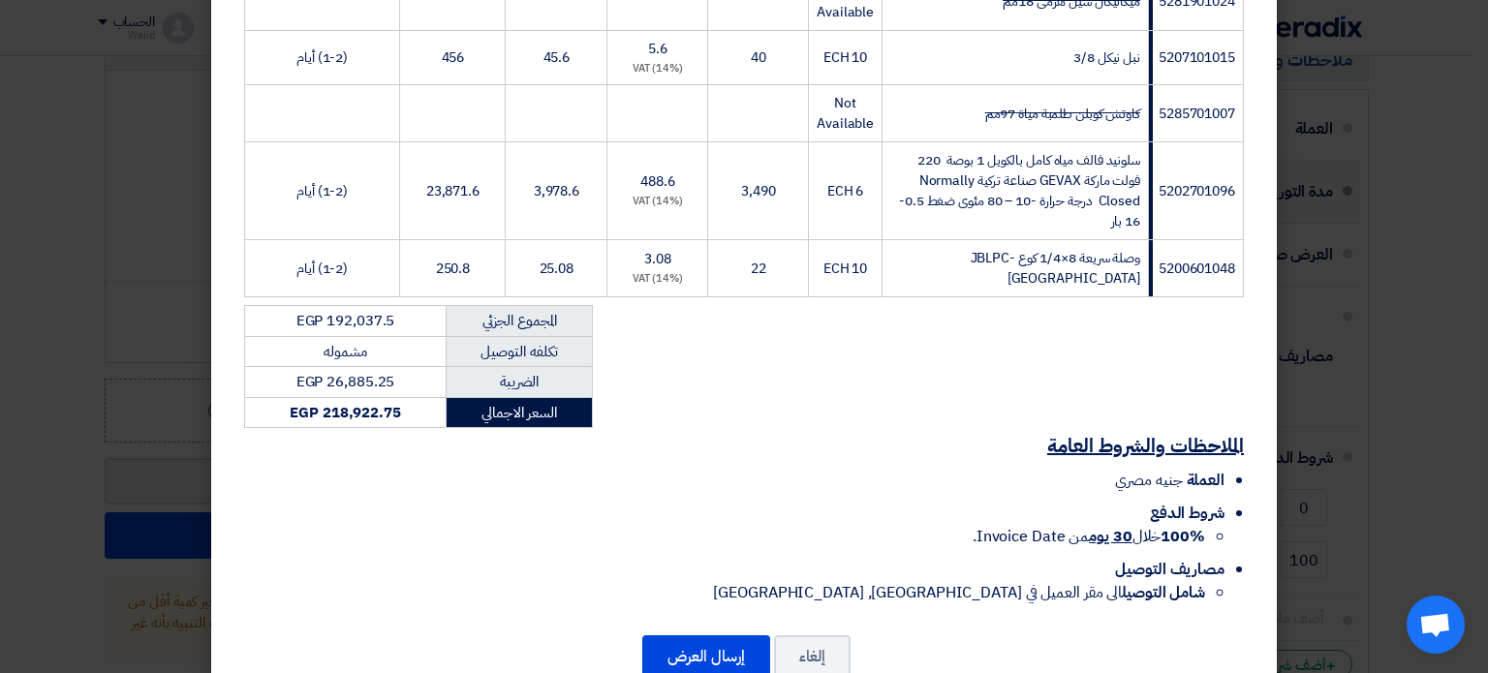
scroll to position [5525, 0]
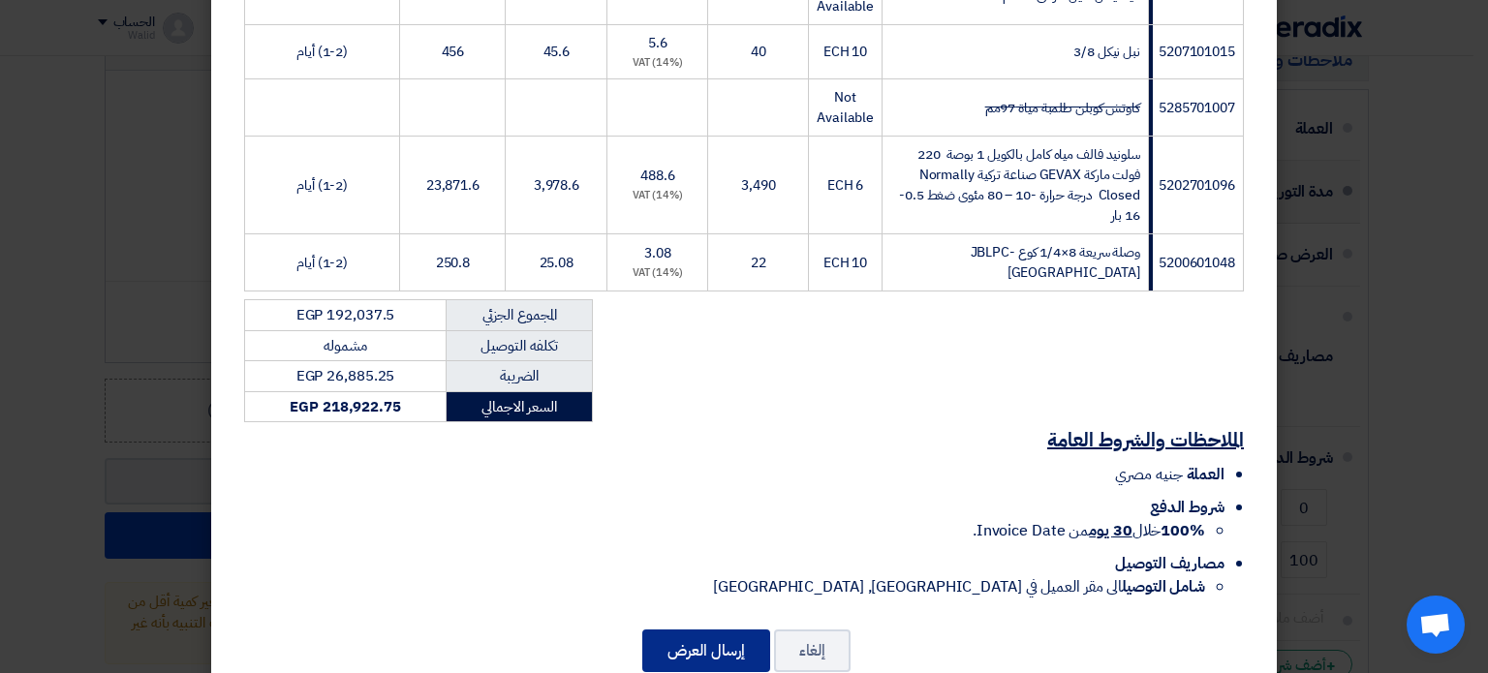
click at [726, 630] on button "إرسال العرض" at bounding box center [706, 651] width 128 height 43
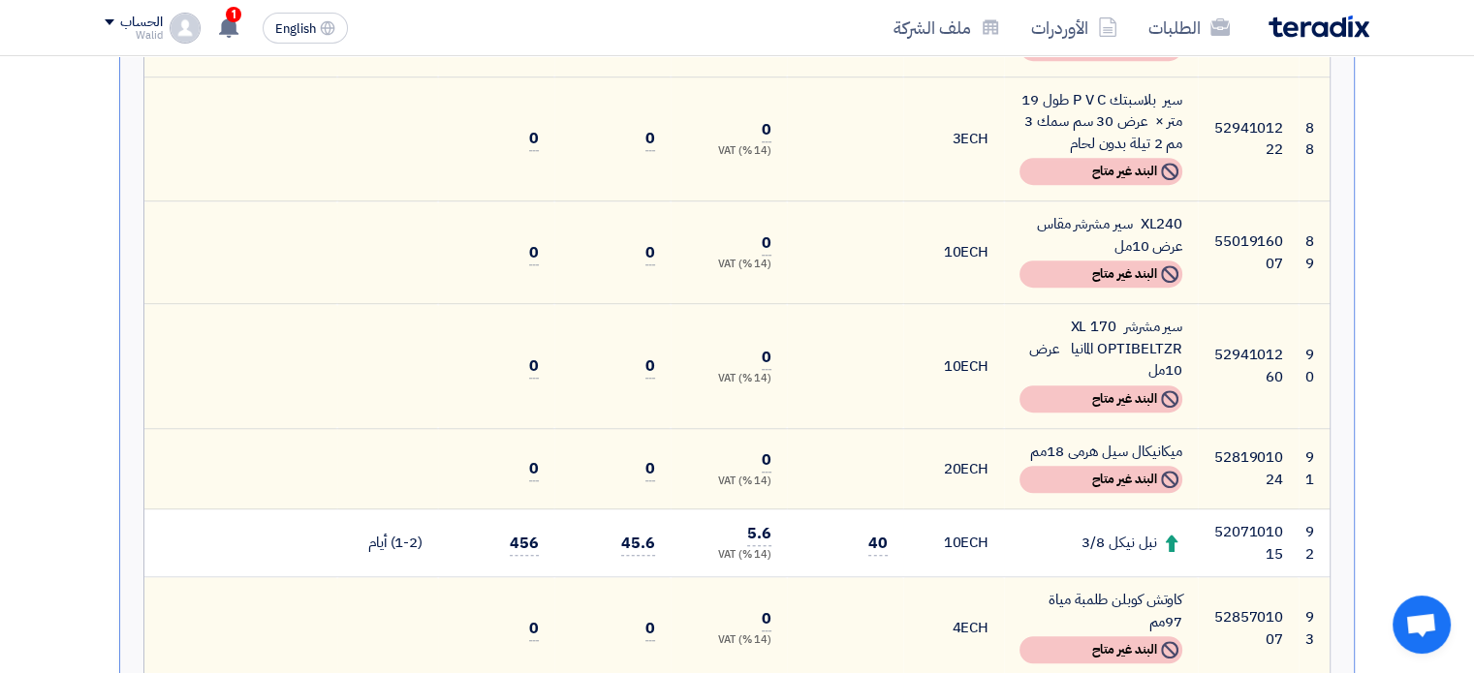
scroll to position [8817, 0]
